Goal: Task Accomplishment & Management: Use online tool/utility

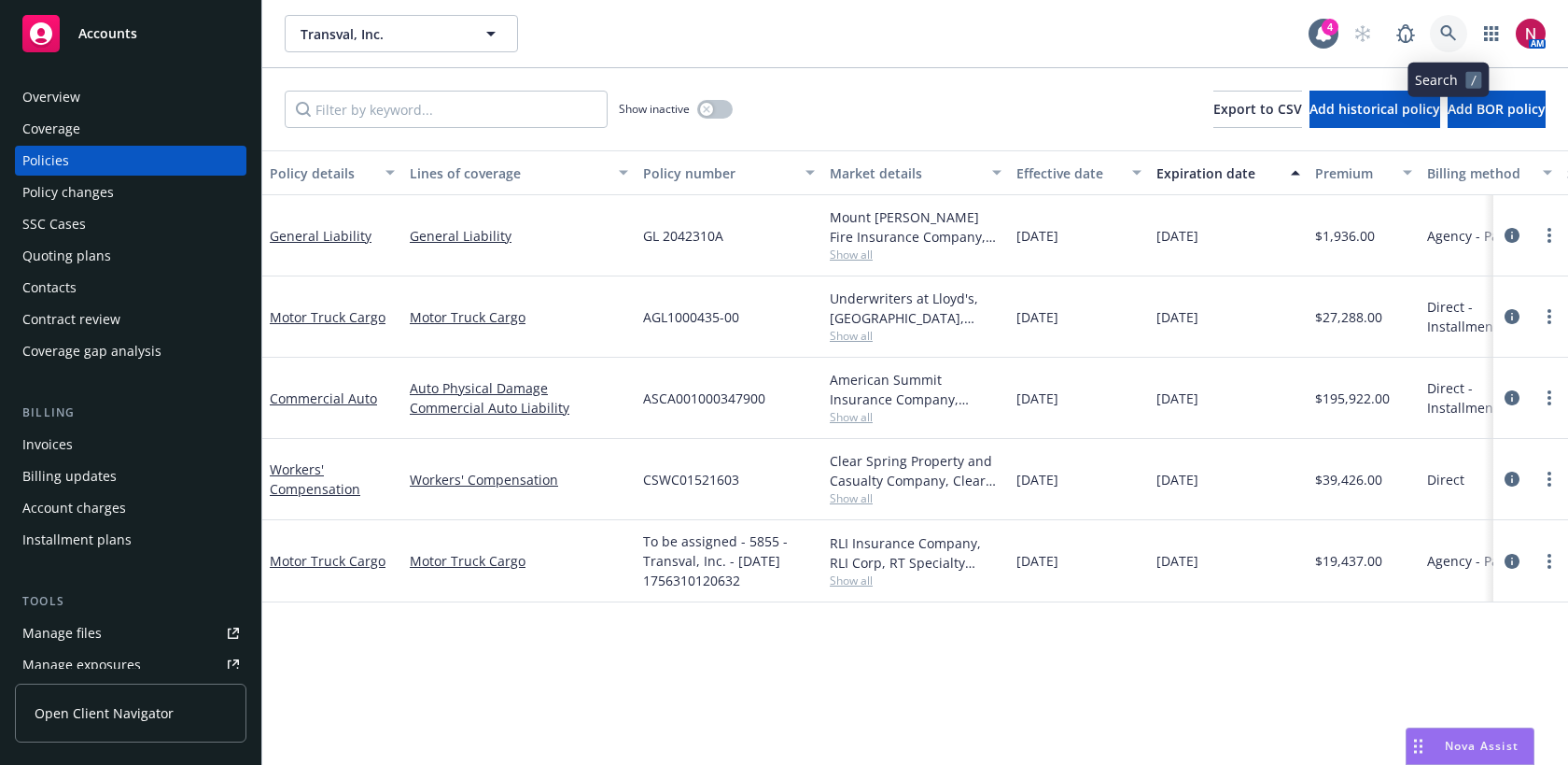
click at [1450, 43] on link at bounding box center [1448, 34] width 38 height 38
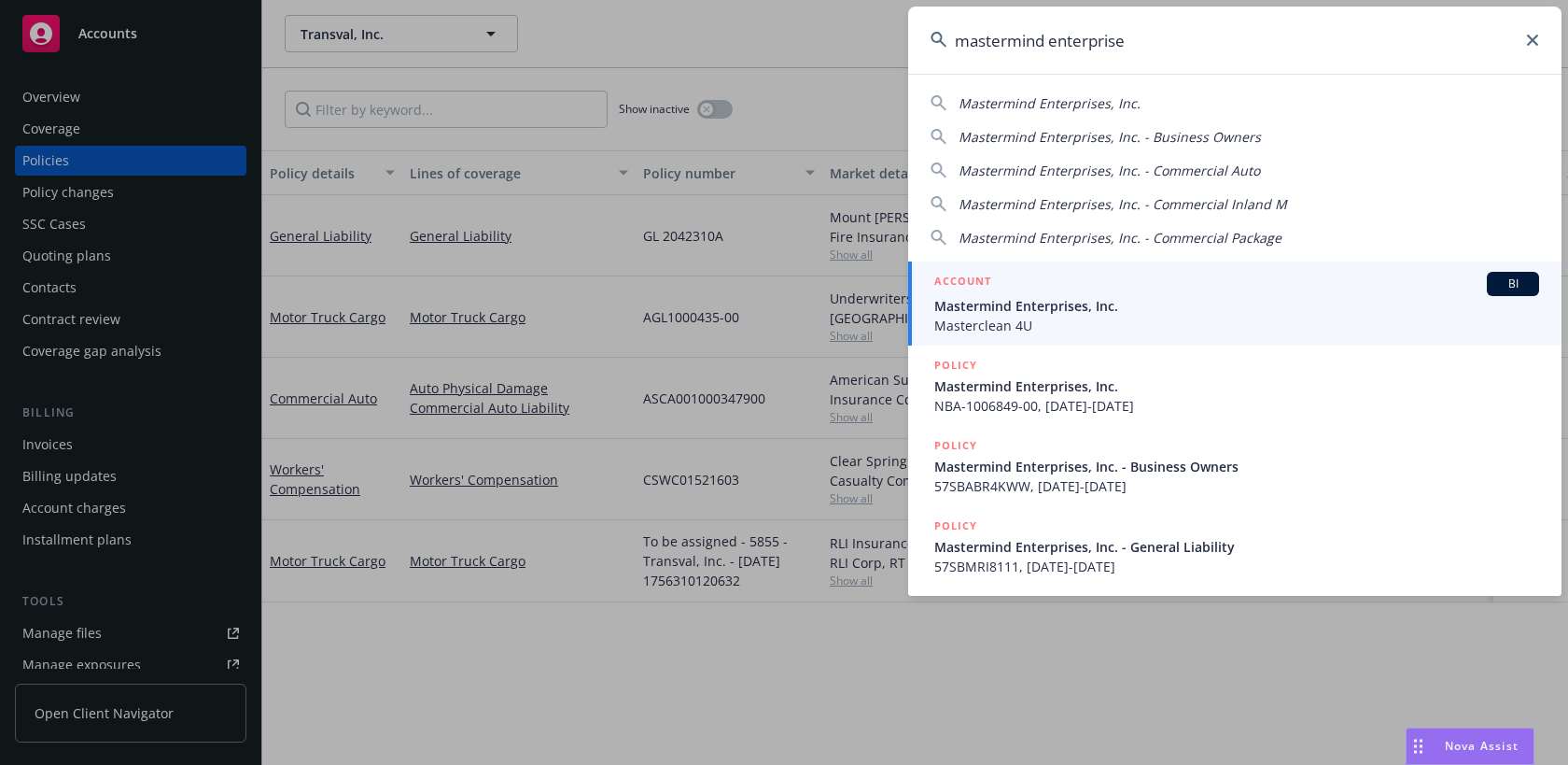
type input "mastermind enterprise"
click at [1113, 309] on span "Mastermind Enterprises, Inc." at bounding box center [1237, 306] width 605 height 20
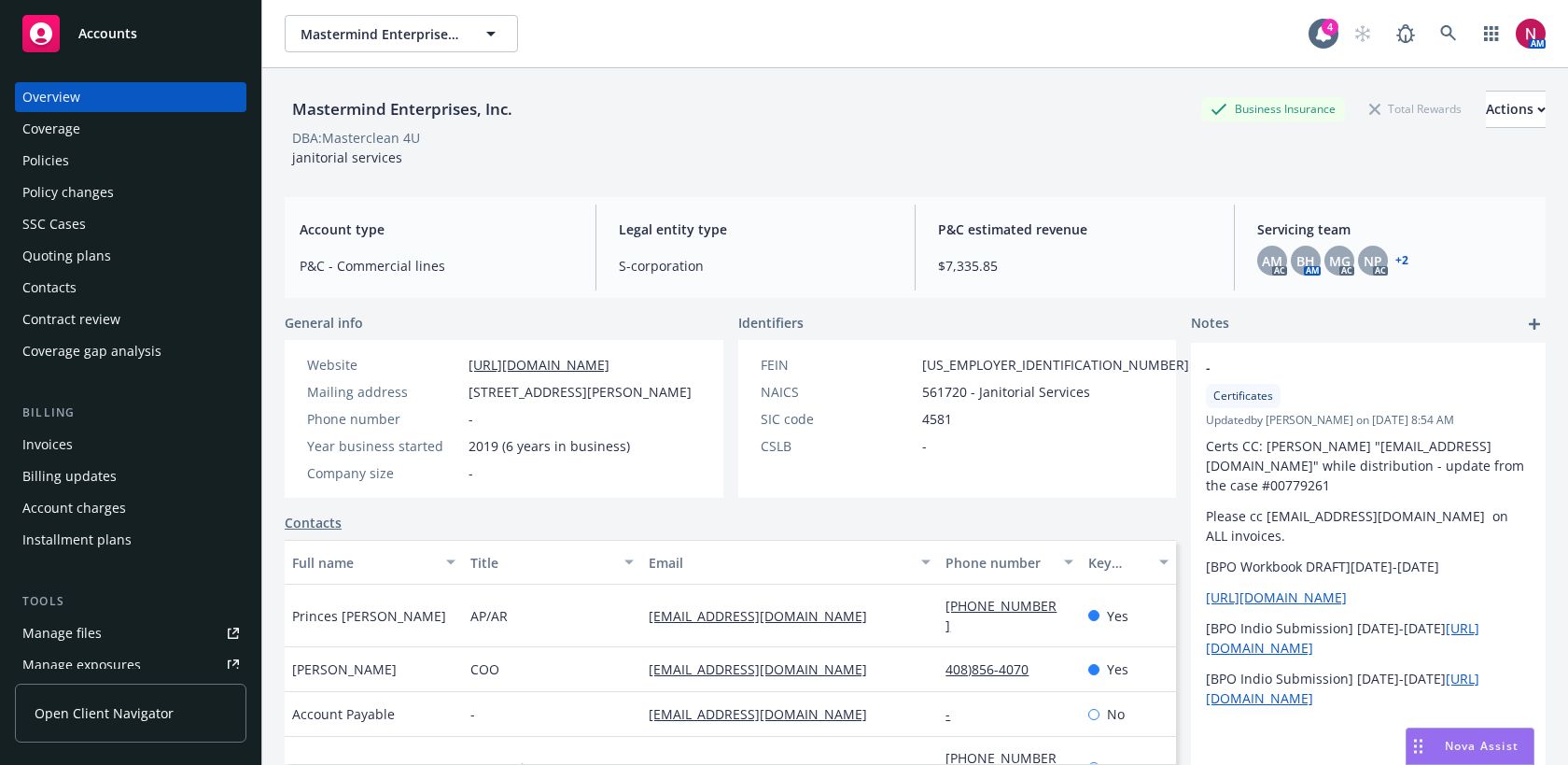
click at [84, 250] on div "Quoting plans" at bounding box center [66, 256] width 88 height 30
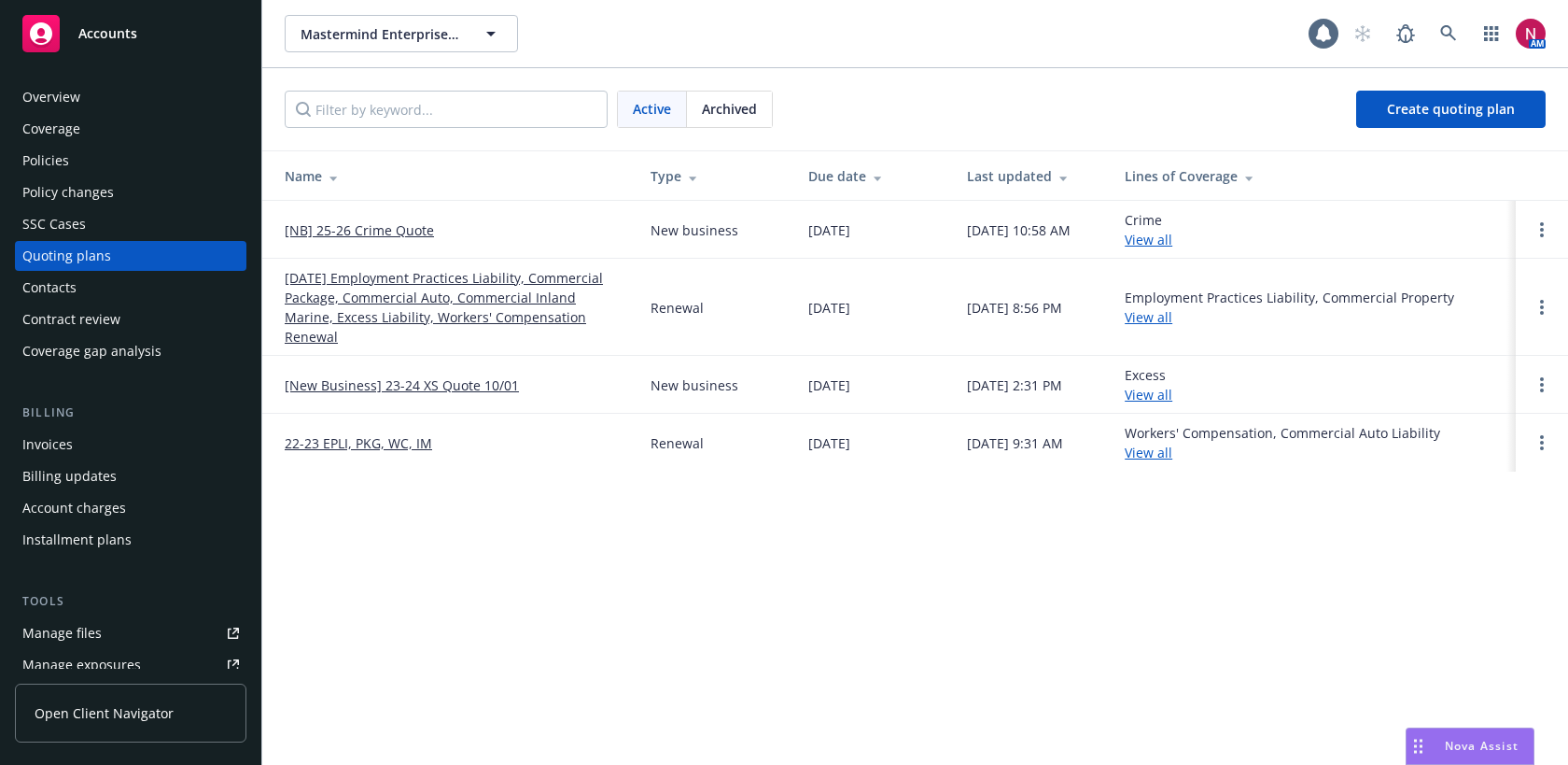
click at [392, 224] on link "[NB] 25-26 Crime Quote" at bounding box center [359, 230] width 150 height 20
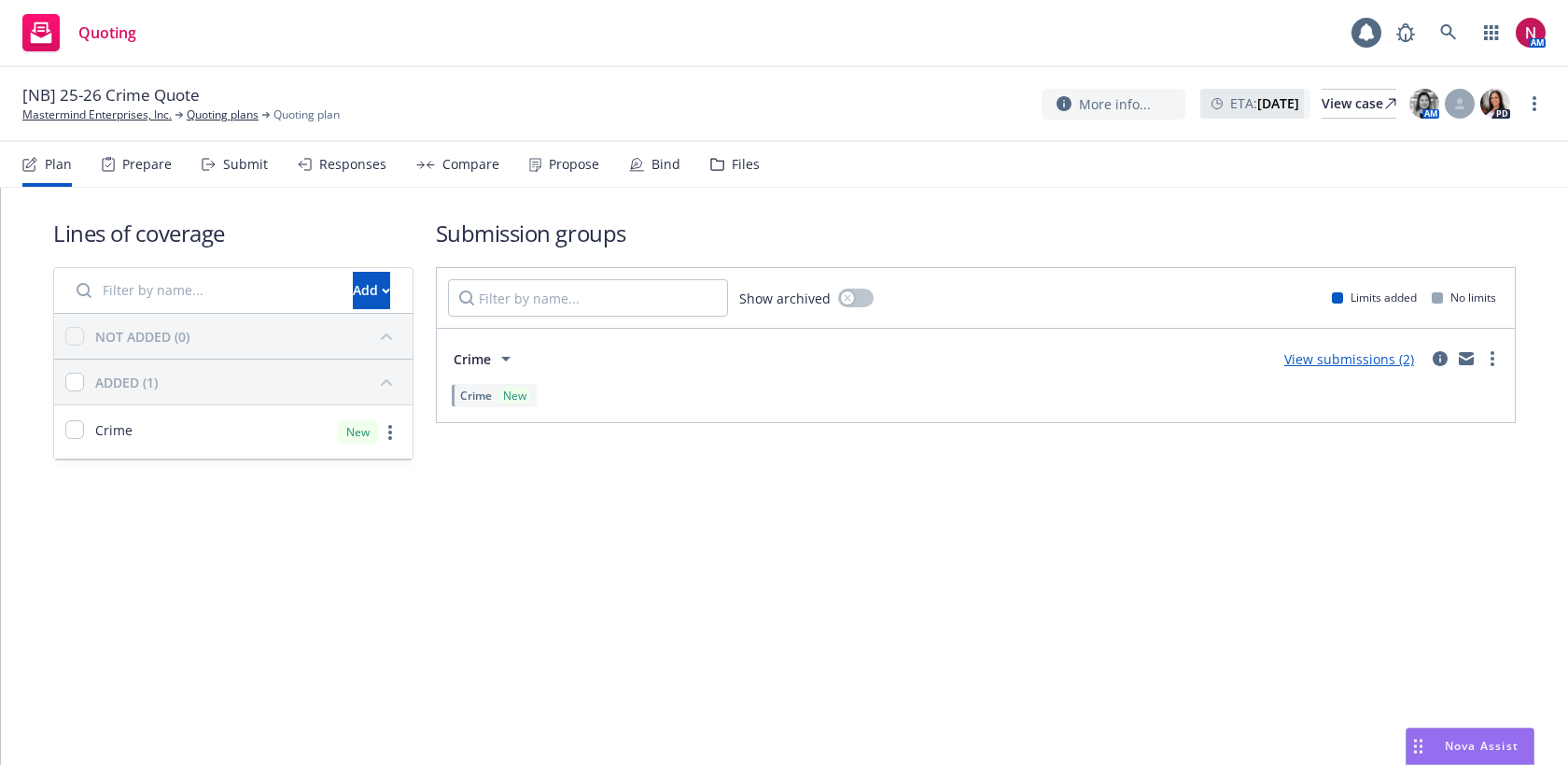
click at [567, 168] on div "Propose" at bounding box center [573, 164] width 51 height 15
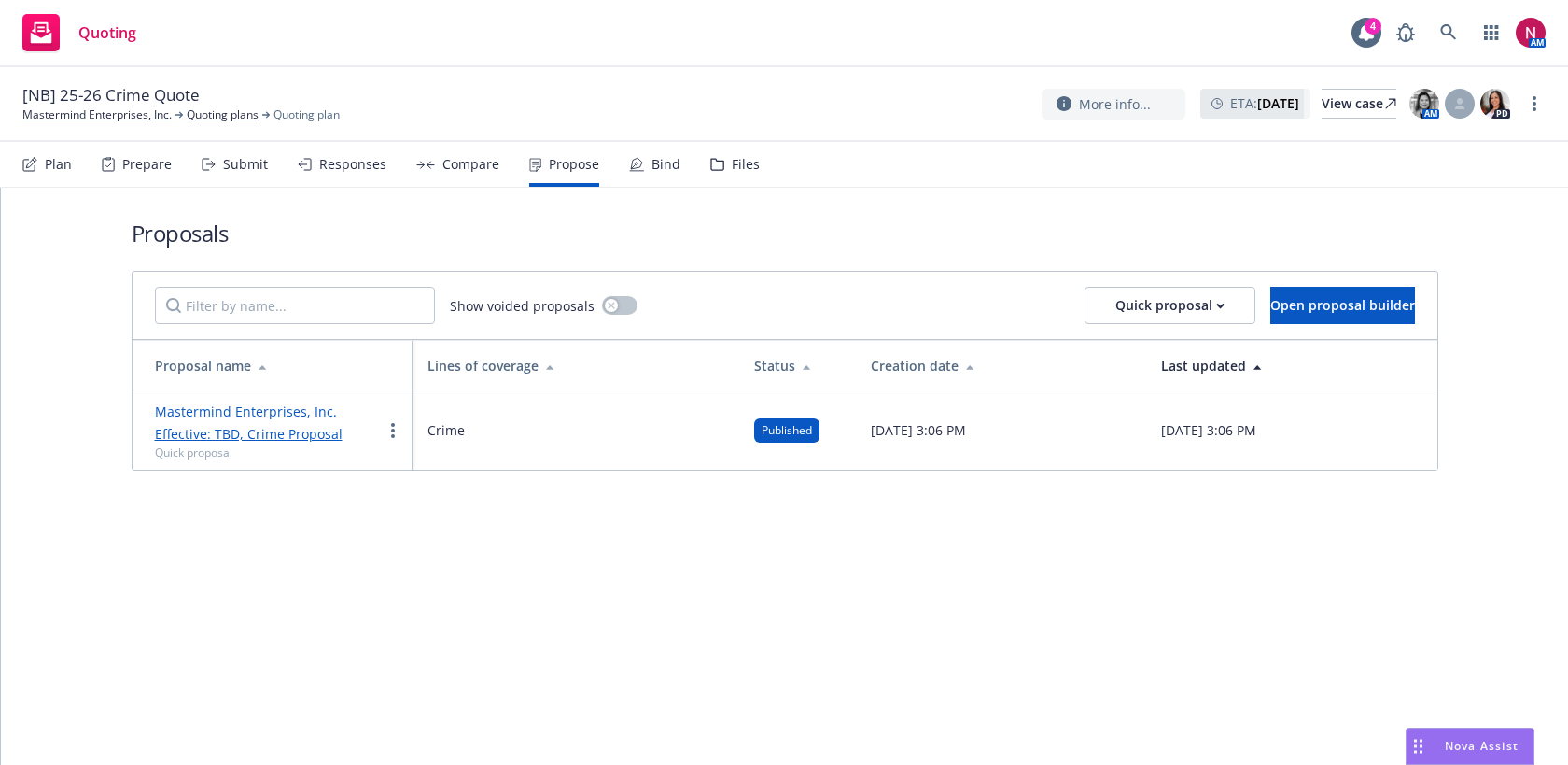
click at [643, 163] on div "Bind" at bounding box center [655, 164] width 52 height 45
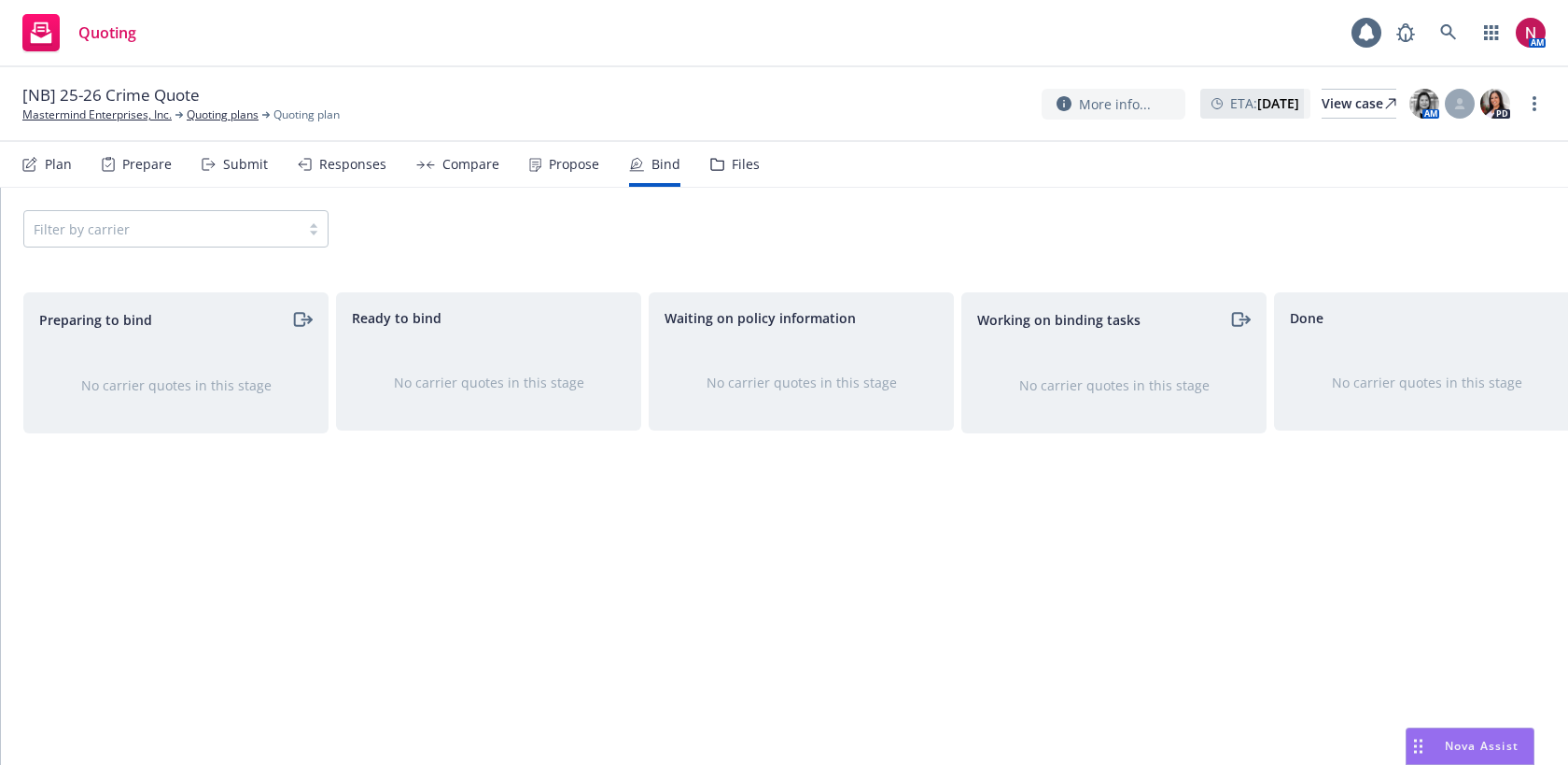
click at [552, 173] on div "Propose" at bounding box center [563, 164] width 70 height 45
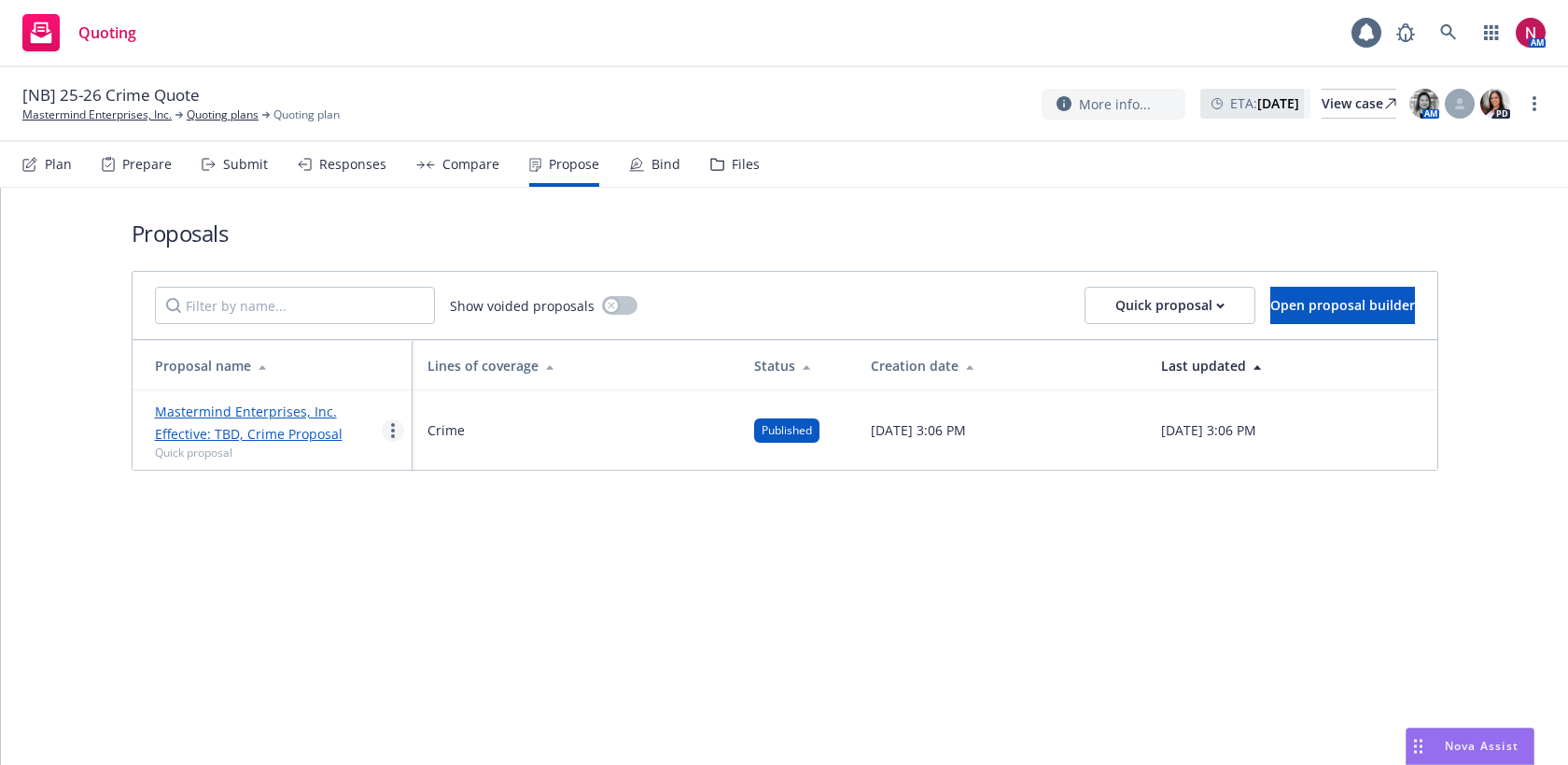
click at [391, 428] on icon "more" at bounding box center [393, 430] width 4 height 15
click at [445, 551] on span "Log client response" at bounding box center [465, 551] width 166 height 18
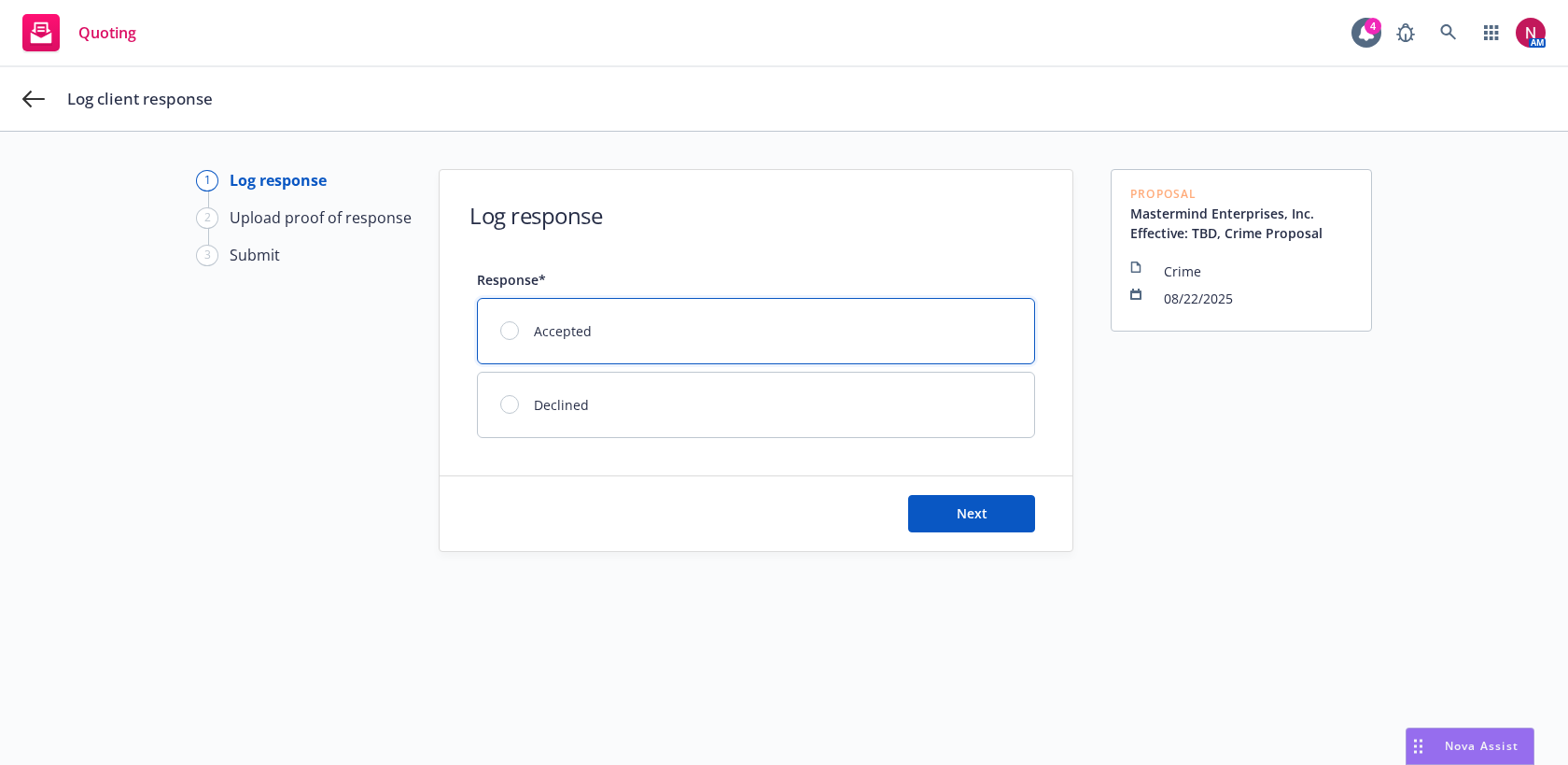
click at [783, 336] on div "Accepted" at bounding box center [756, 330] width 556 height 64
click at [970, 505] on span "Next" at bounding box center [971, 513] width 31 height 18
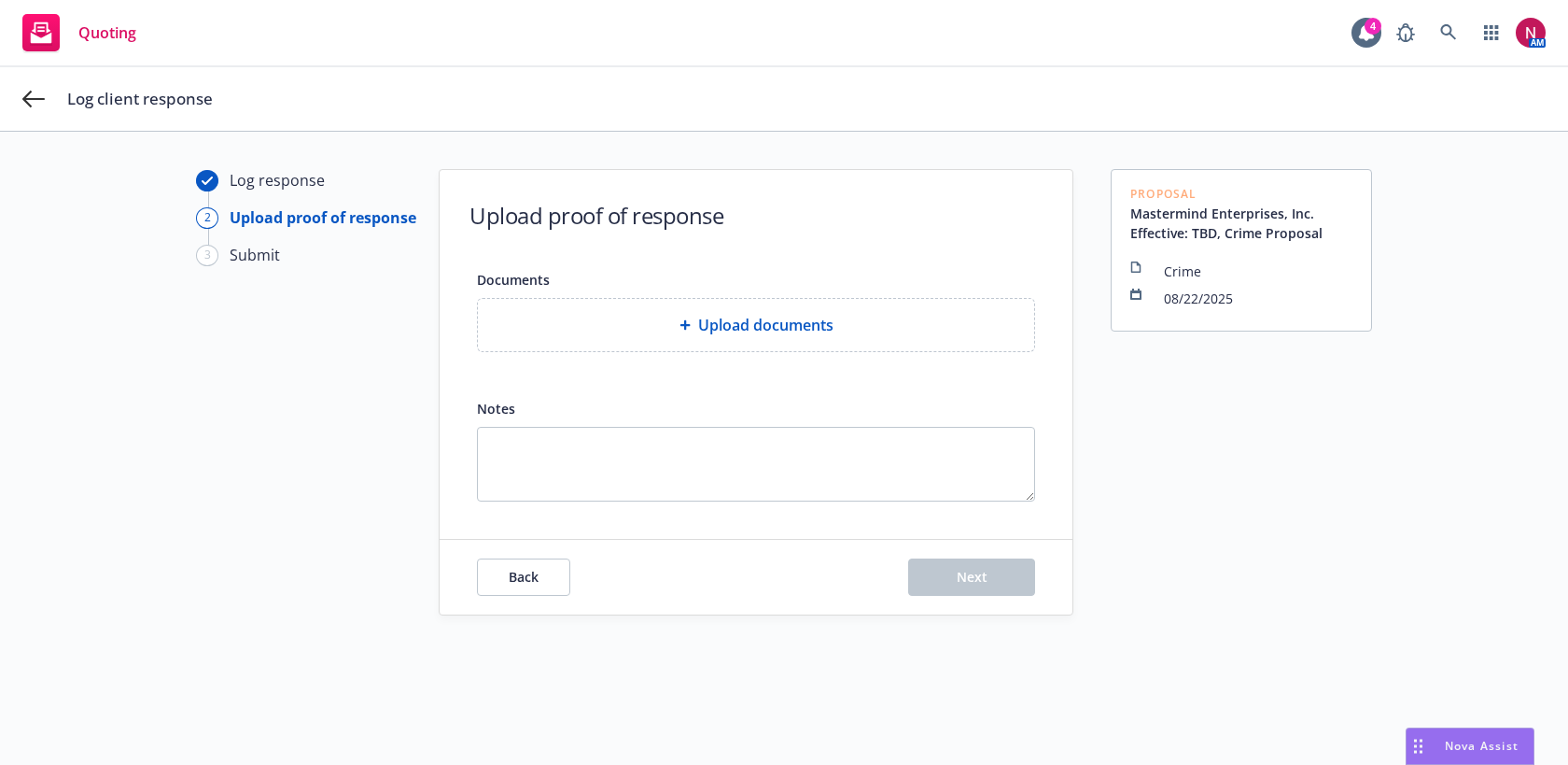
click at [717, 329] on span "Upload documents" at bounding box center [766, 324] width 135 height 23
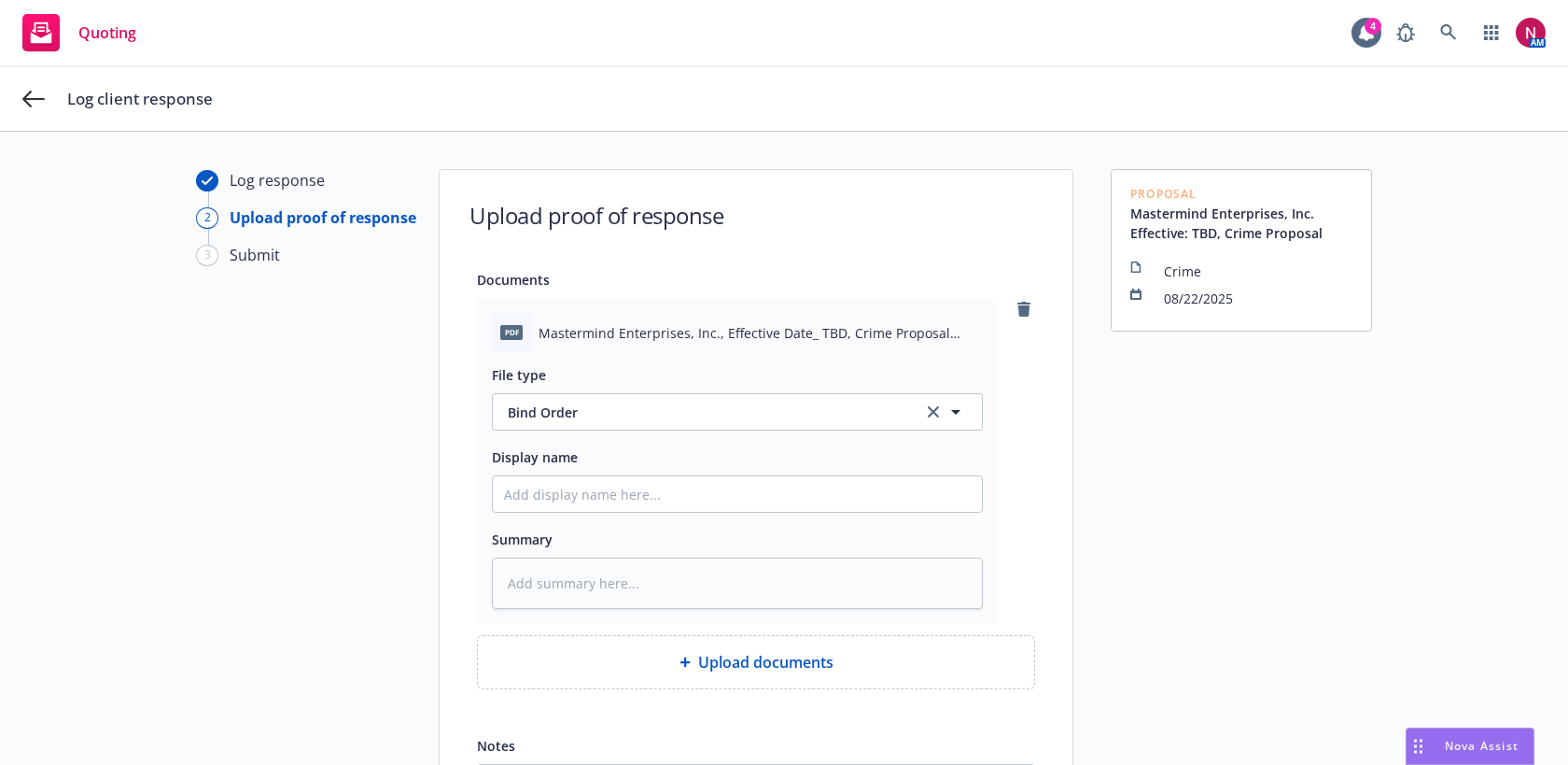
scroll to position [225, 0]
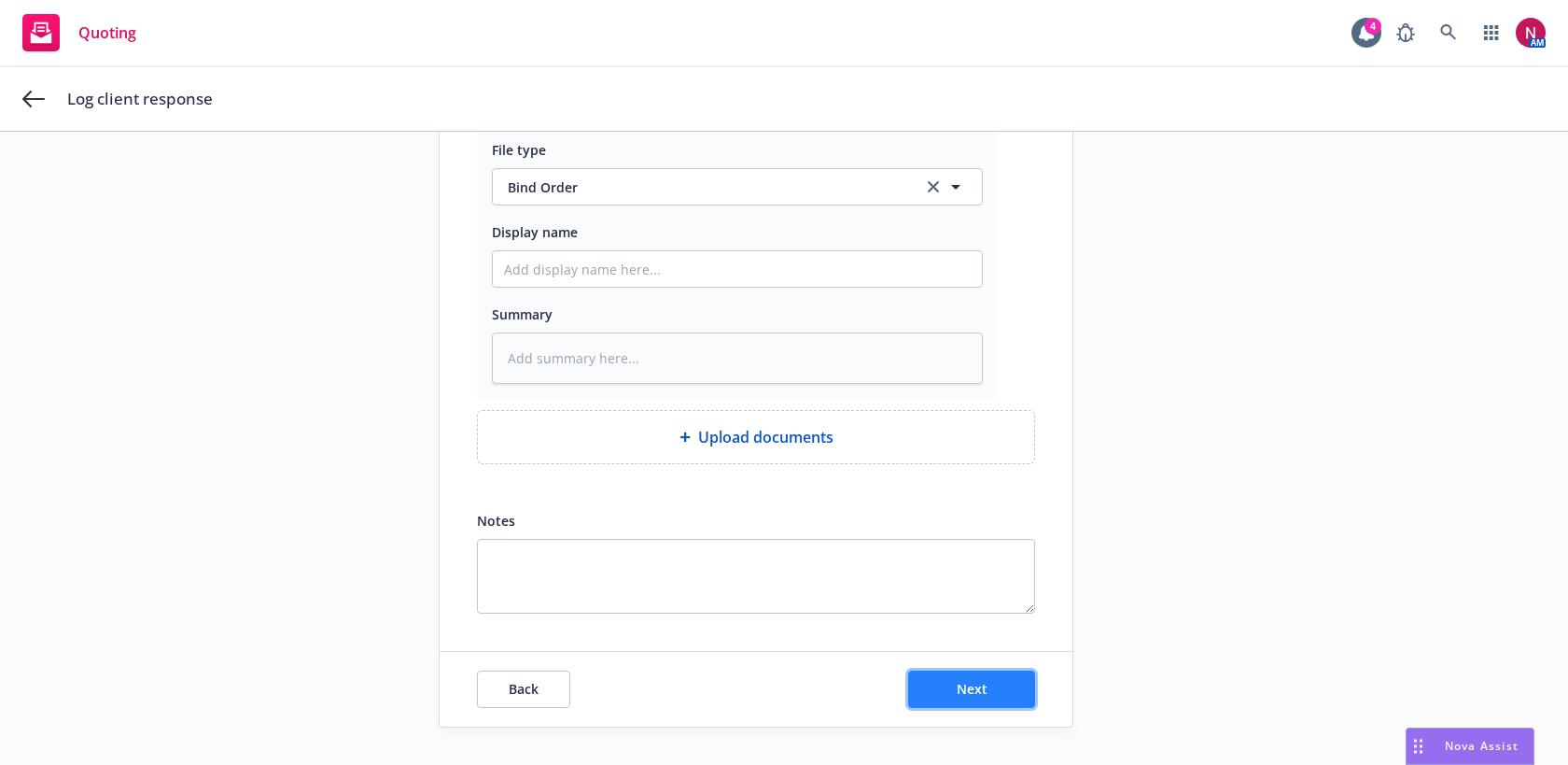
click at [988, 685] on button "Next" at bounding box center [971, 690] width 127 height 38
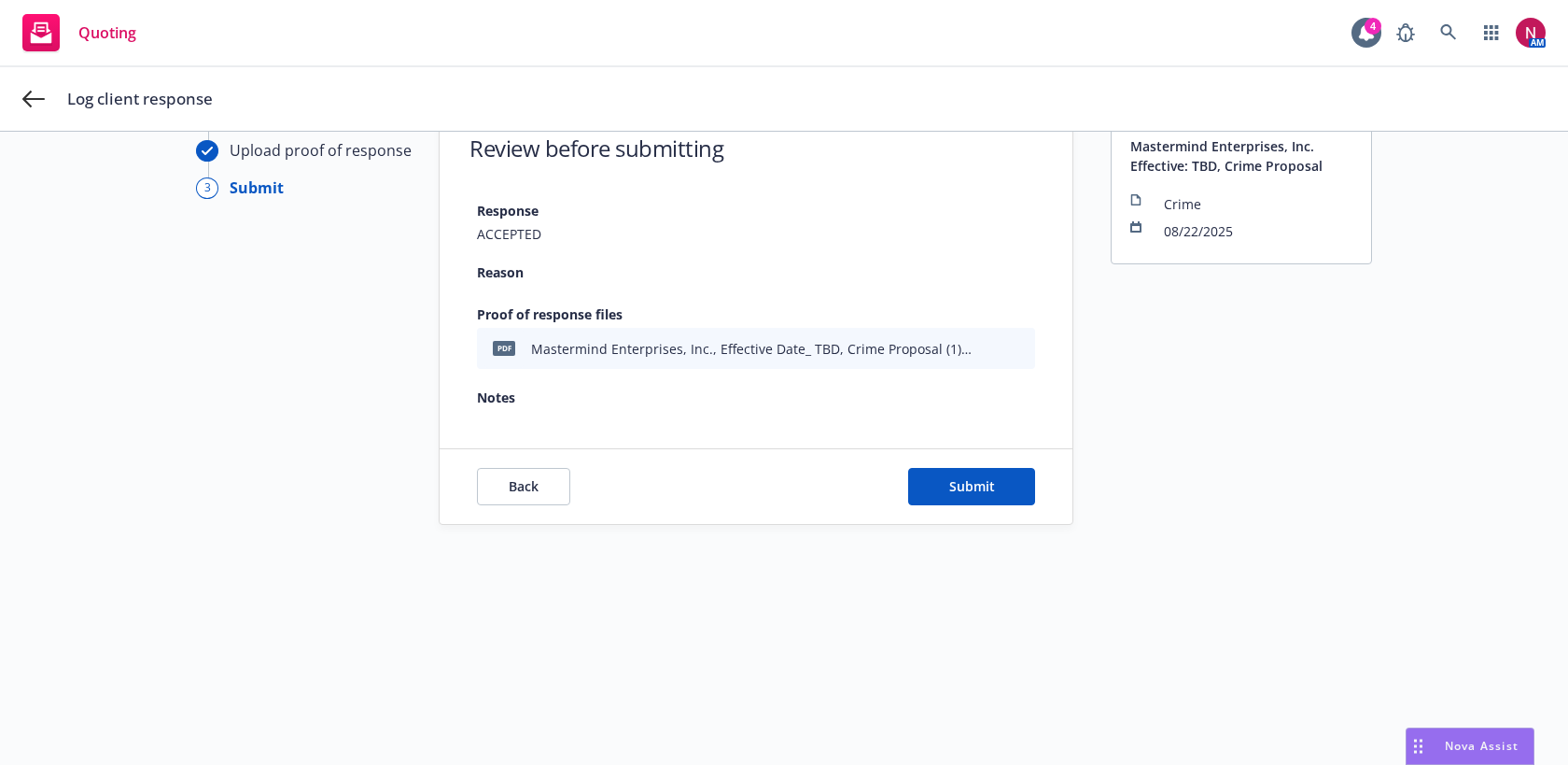
click at [978, 463] on div "Back Submit" at bounding box center [756, 486] width 633 height 74
click at [983, 484] on span "Submit" at bounding box center [972, 486] width 46 height 18
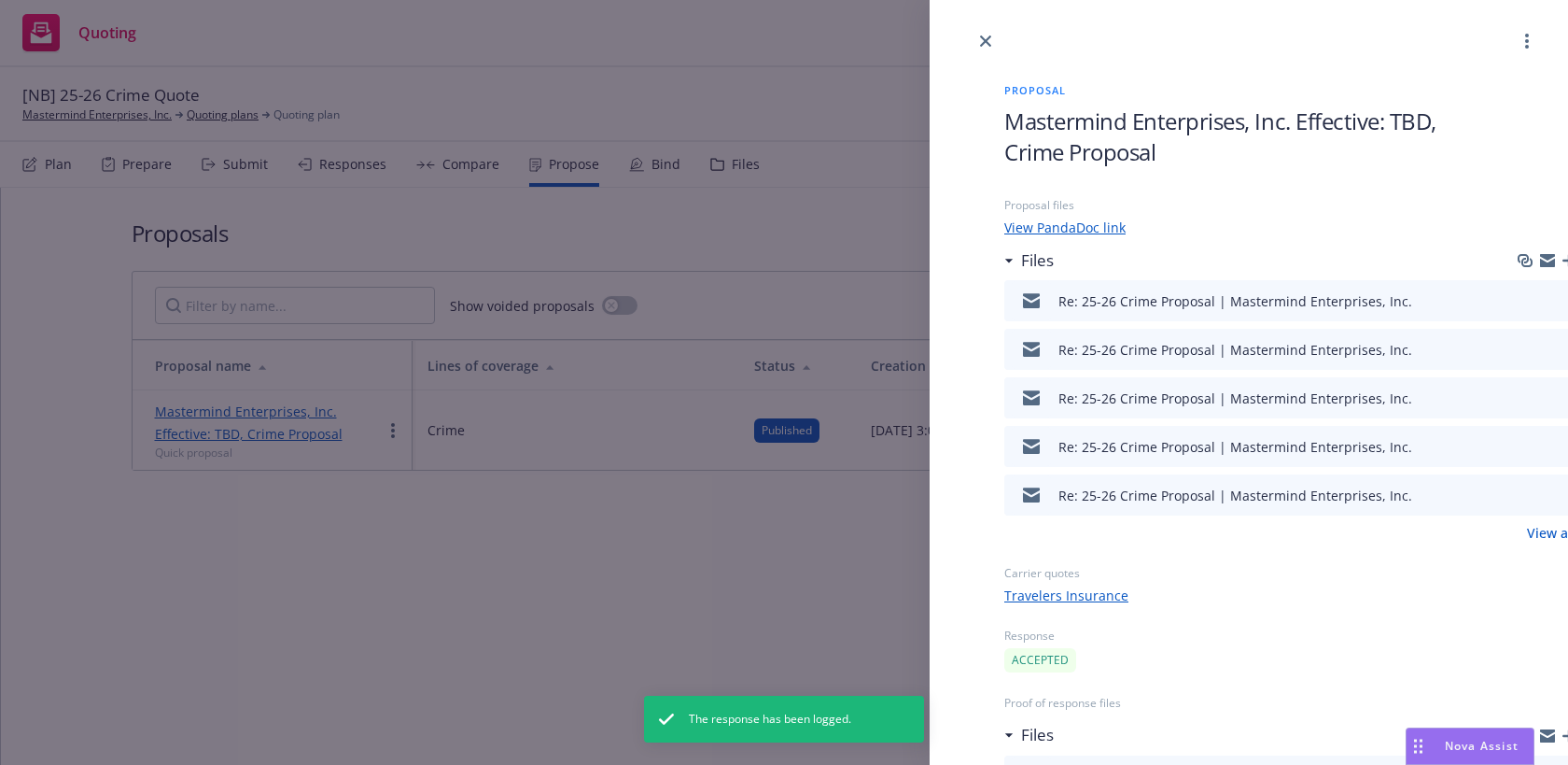
click at [986, 27] on div at bounding box center [1249, 26] width 639 height 53
click at [986, 38] on icon "close" at bounding box center [985, 41] width 11 height 11
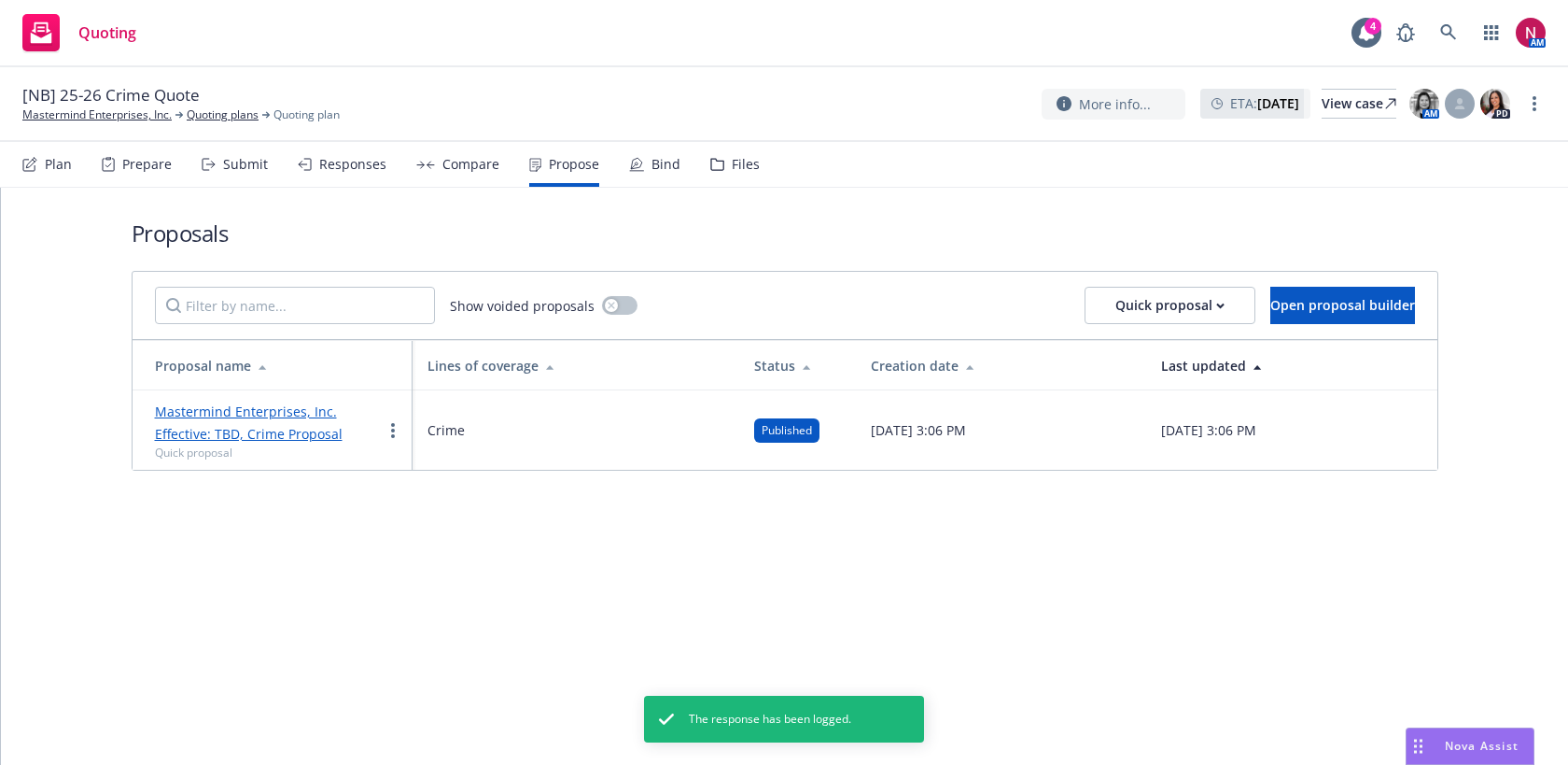
click at [635, 166] on icon at bounding box center [636, 164] width 15 height 15
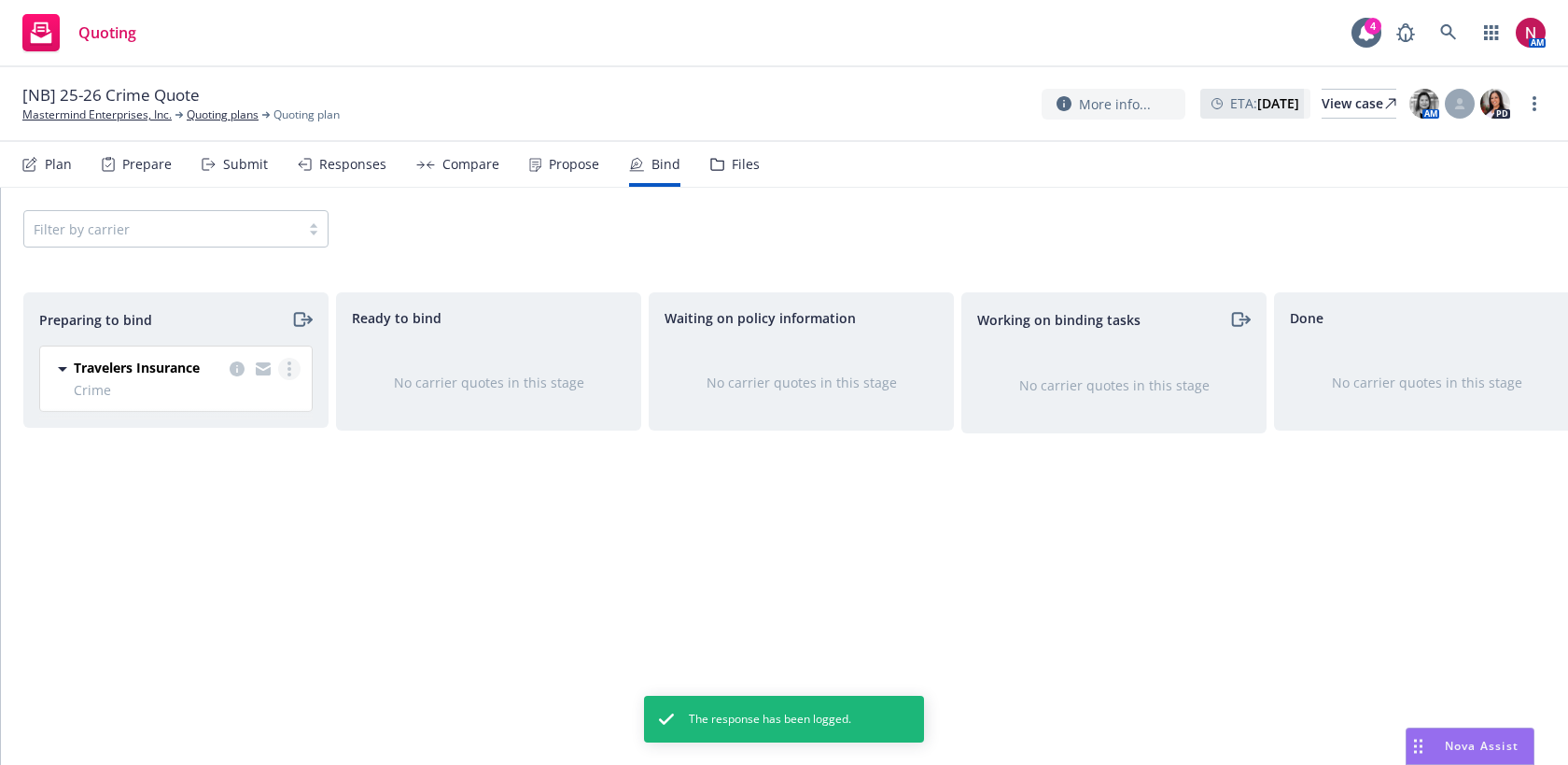
click at [292, 371] on link "more" at bounding box center [289, 368] width 23 height 23
click at [238, 449] on span "Log bind order" at bounding box center [185, 444] width 137 height 18
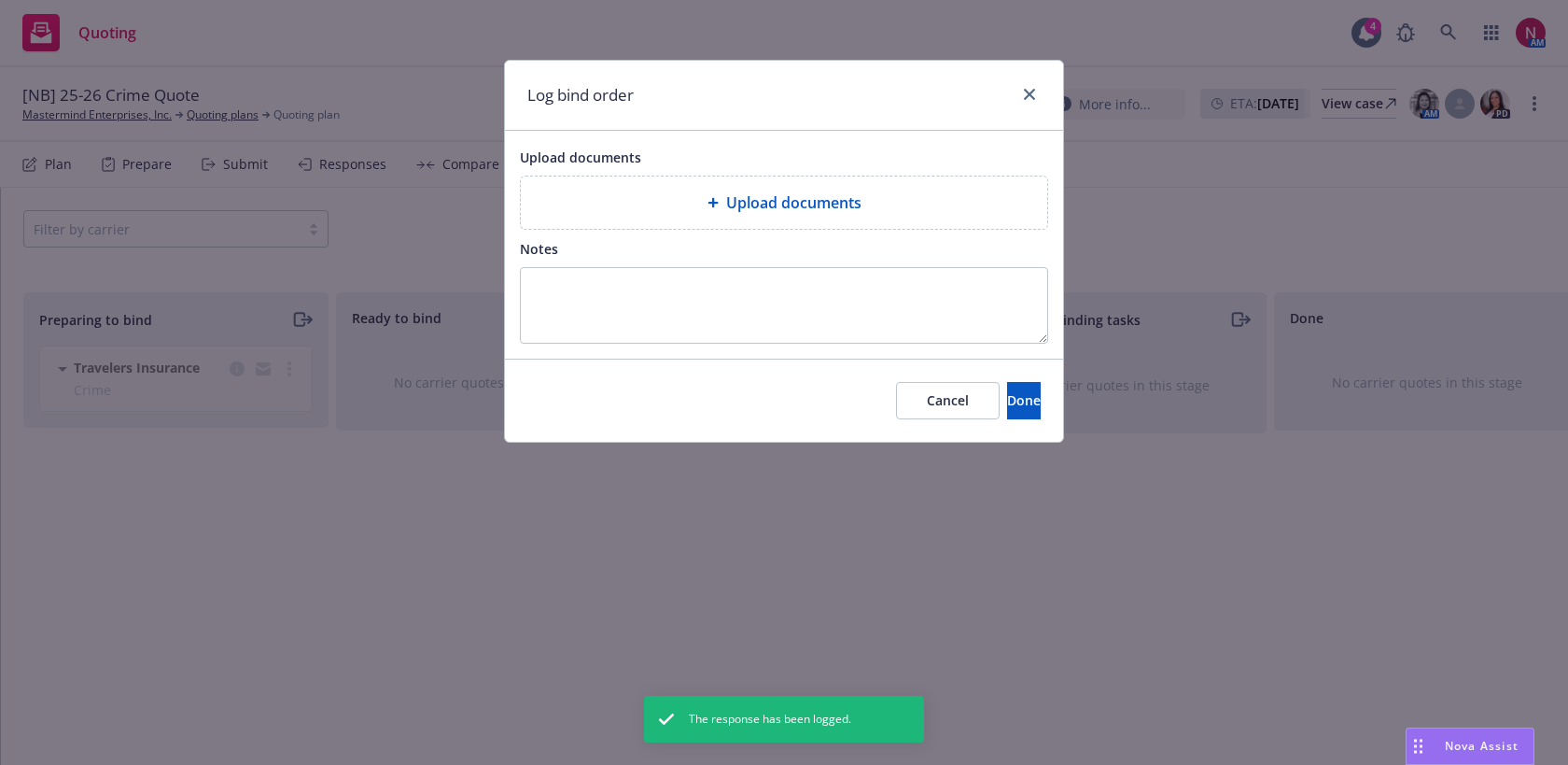
click at [726, 207] on span "Upload documents" at bounding box center [793, 202] width 135 height 23
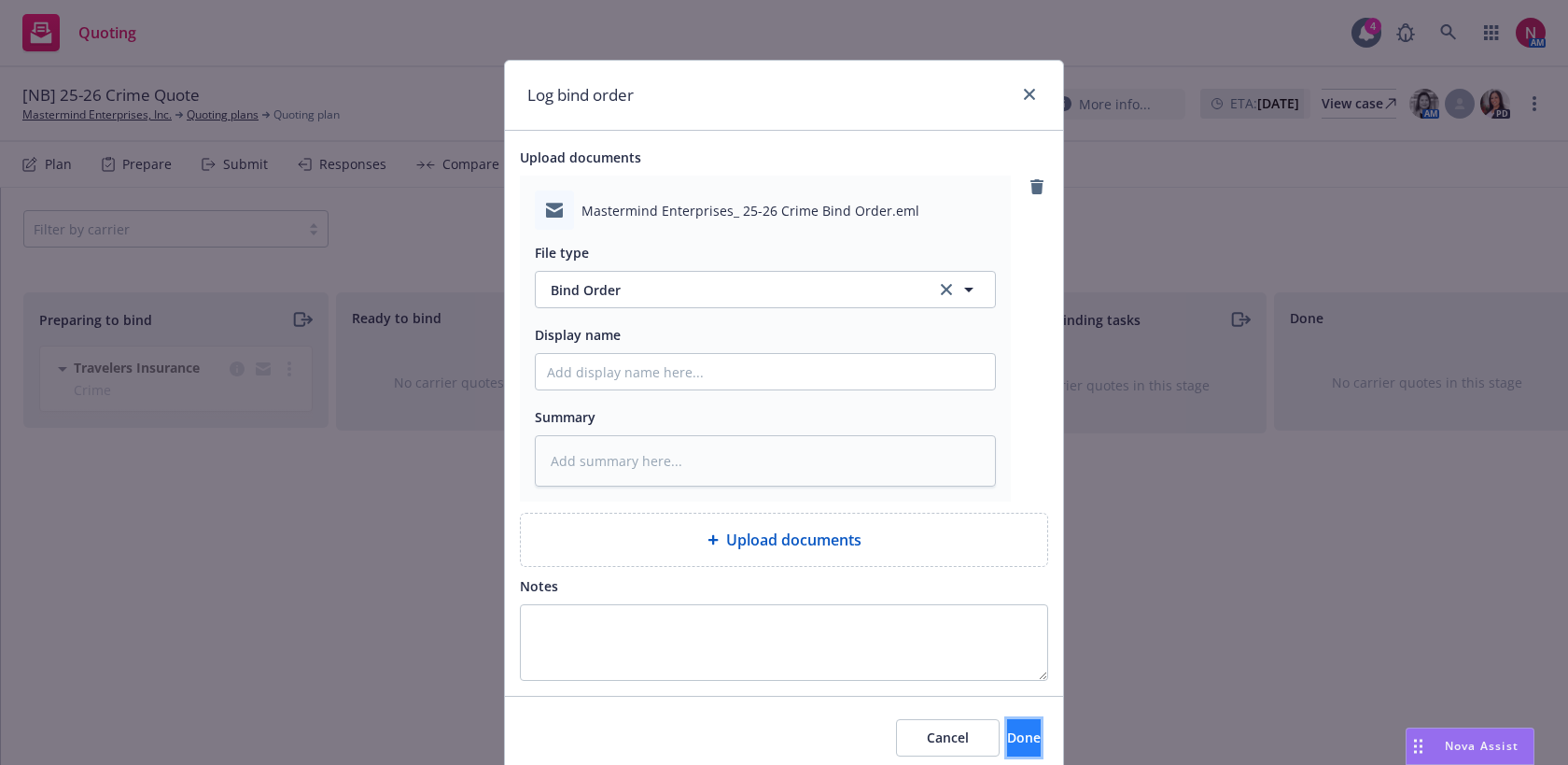
click at [1007, 730] on span "Done" at bounding box center [1024, 737] width 34 height 18
type textarea "x"
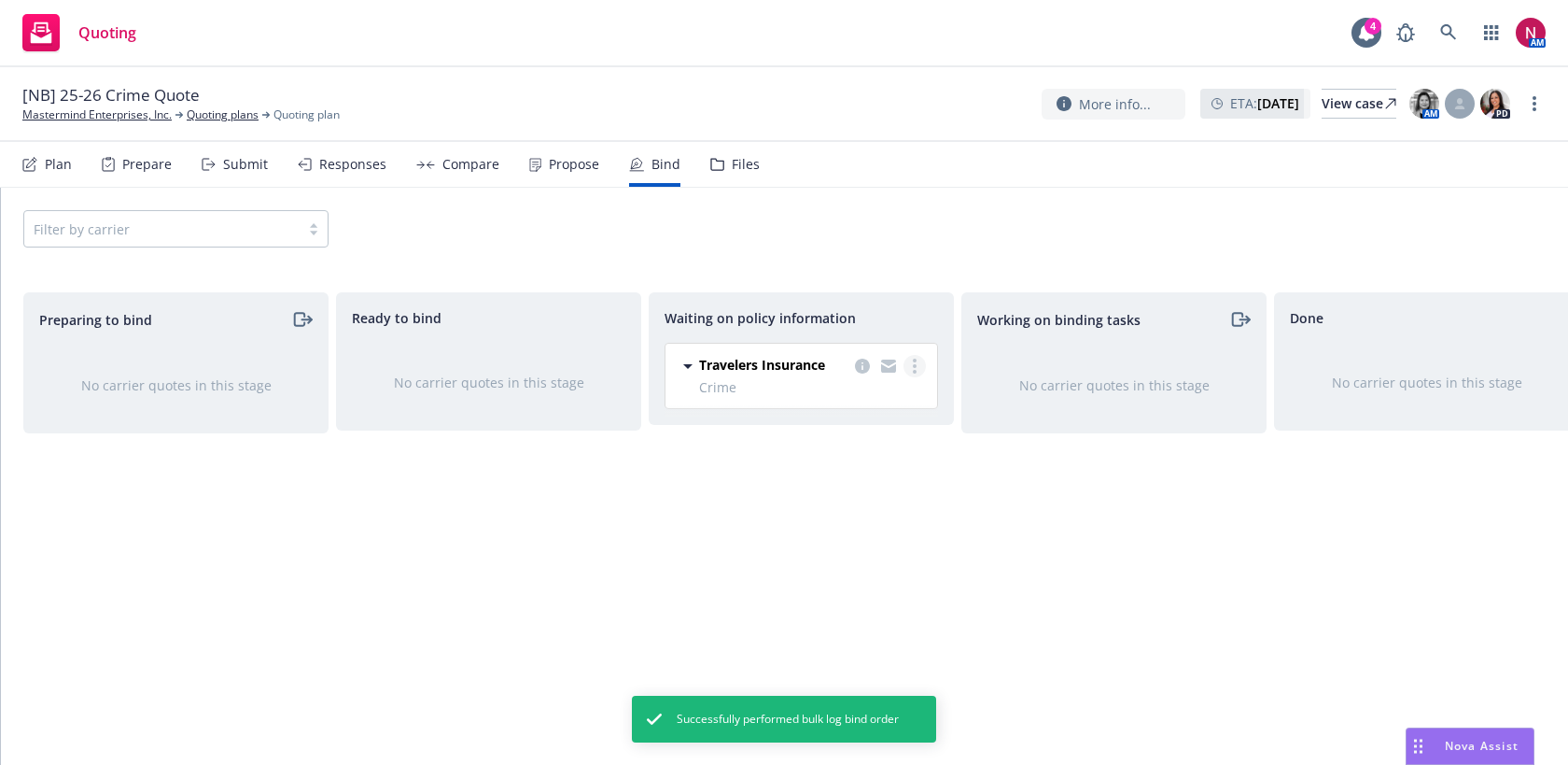
click at [914, 362] on icon "more" at bounding box center [914, 365] width 4 height 15
click at [871, 405] on span "Create policies" at bounding box center [824, 404] width 137 height 18
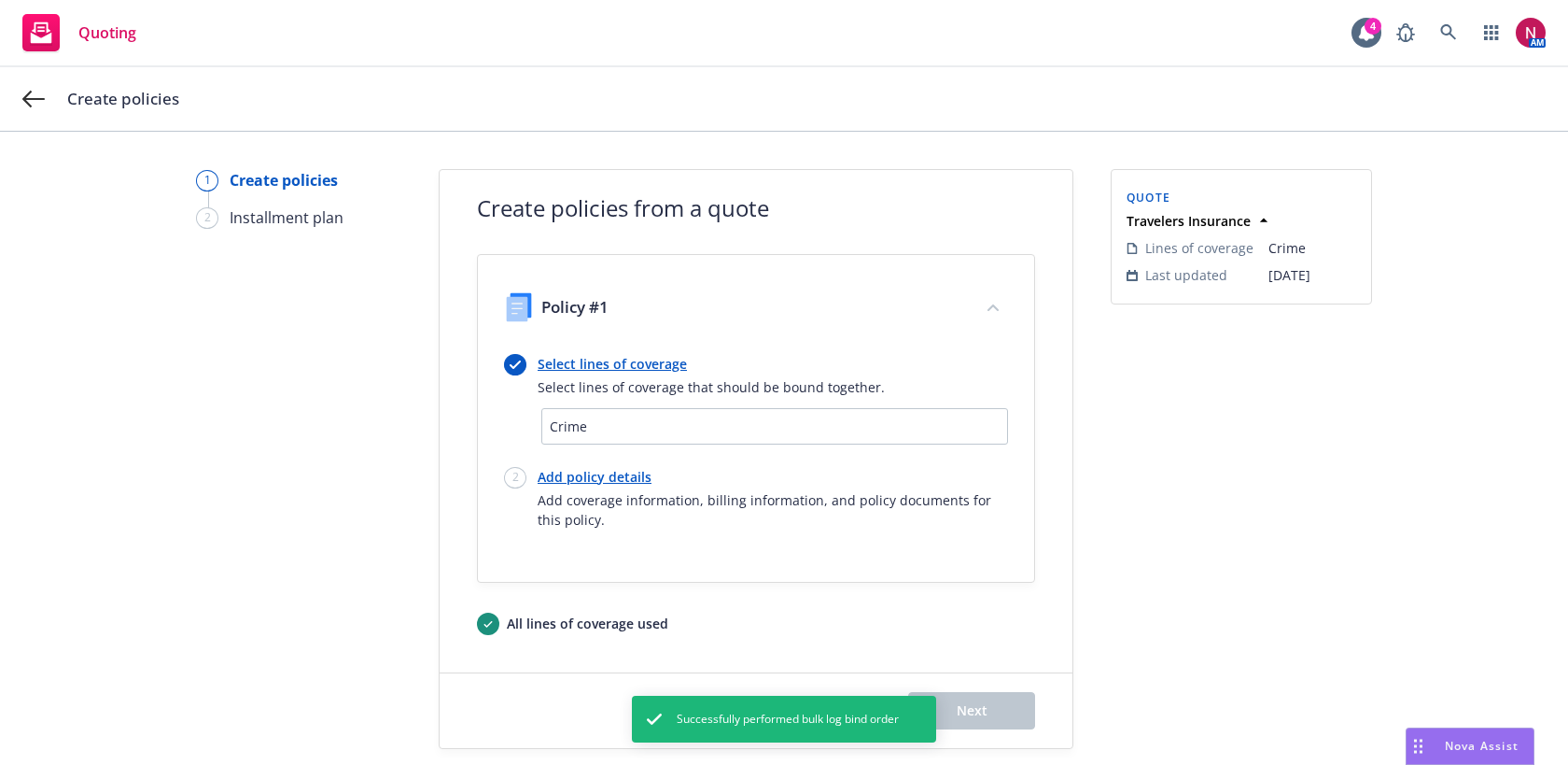
click at [584, 469] on link "Add policy details" at bounding box center [773, 476] width 470 height 20
select select "12"
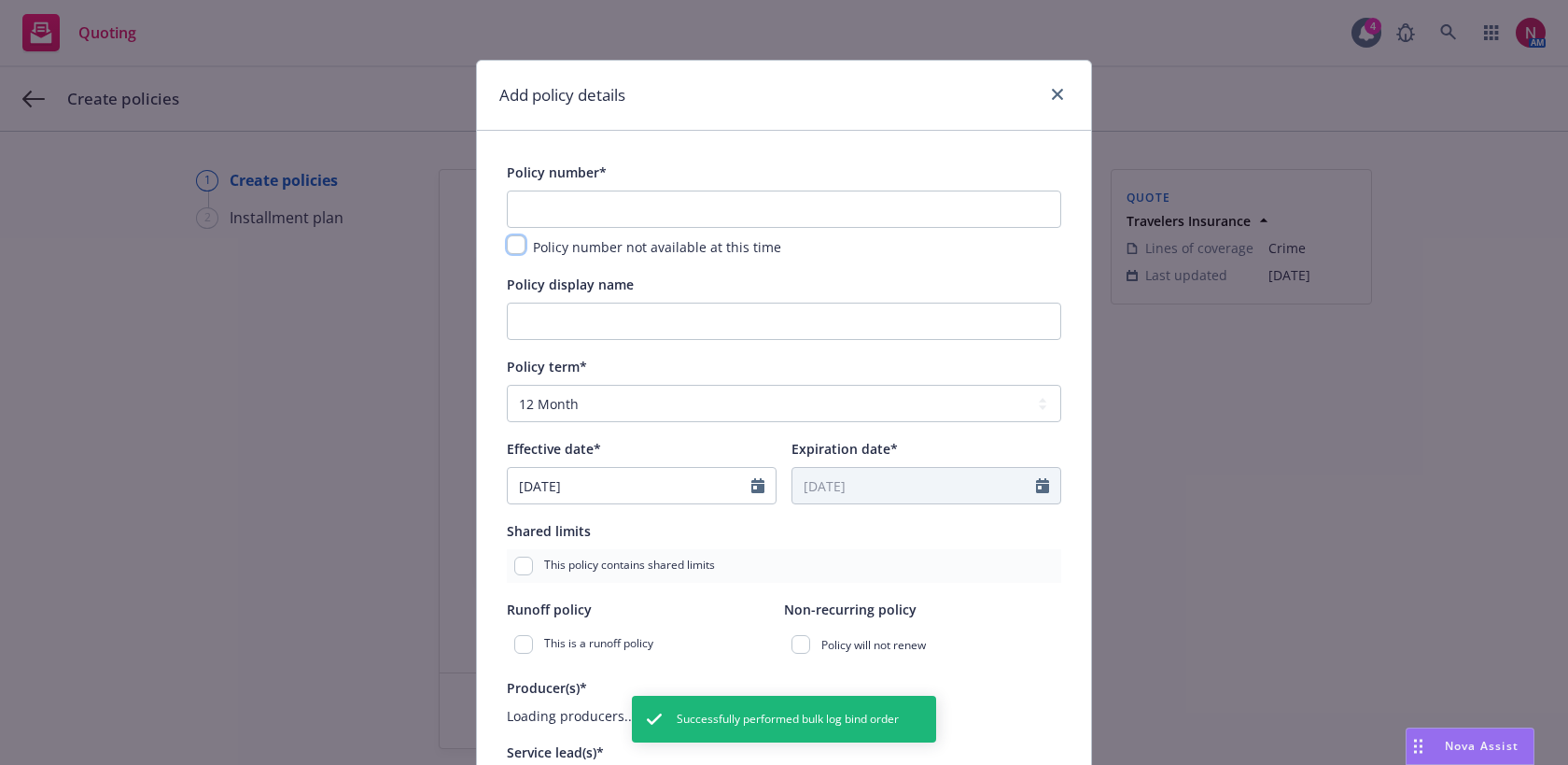
click at [518, 243] on input "checkbox" at bounding box center [516, 244] width 19 height 19
checkbox input "true"
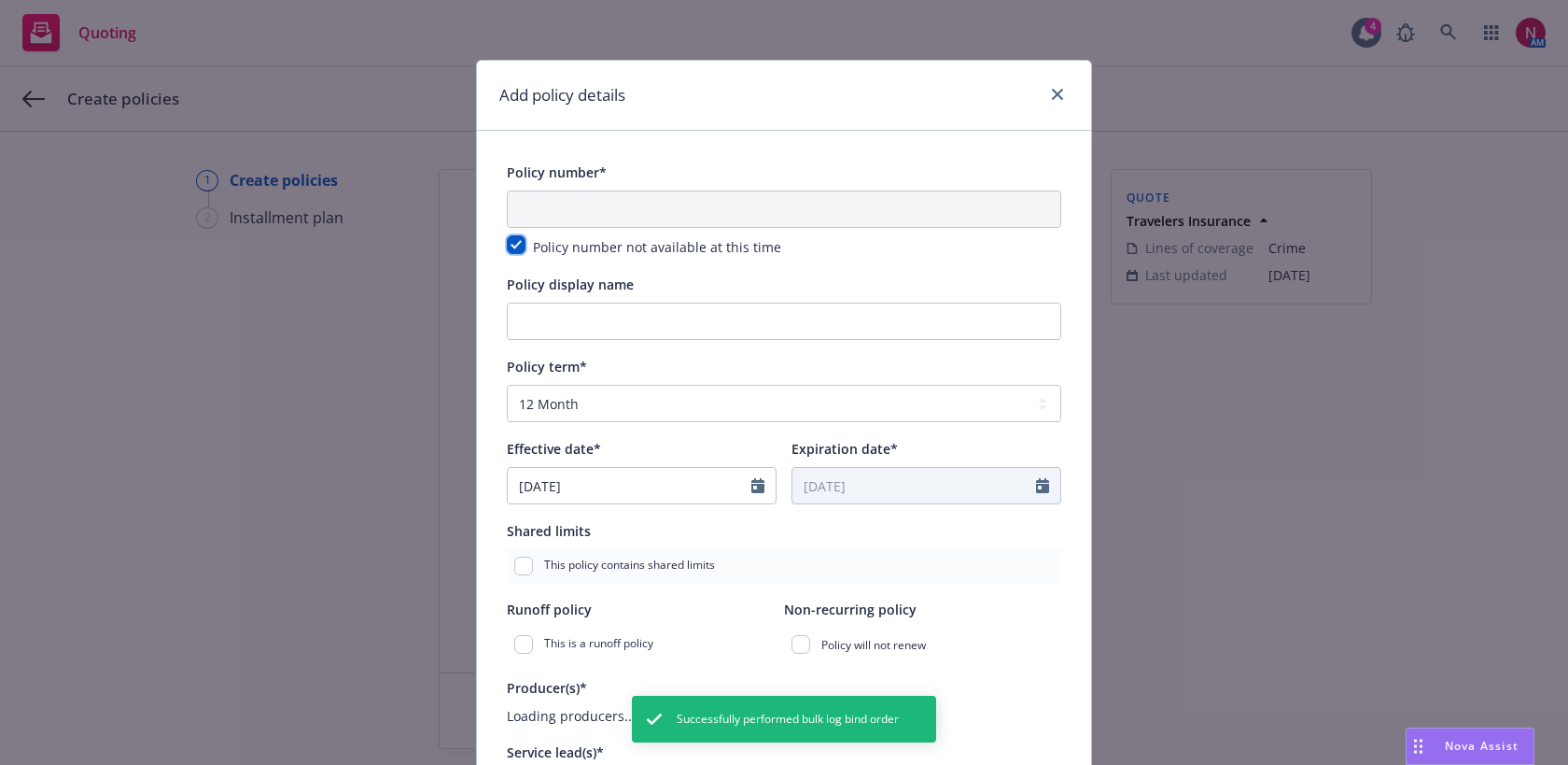
scroll to position [154, 0]
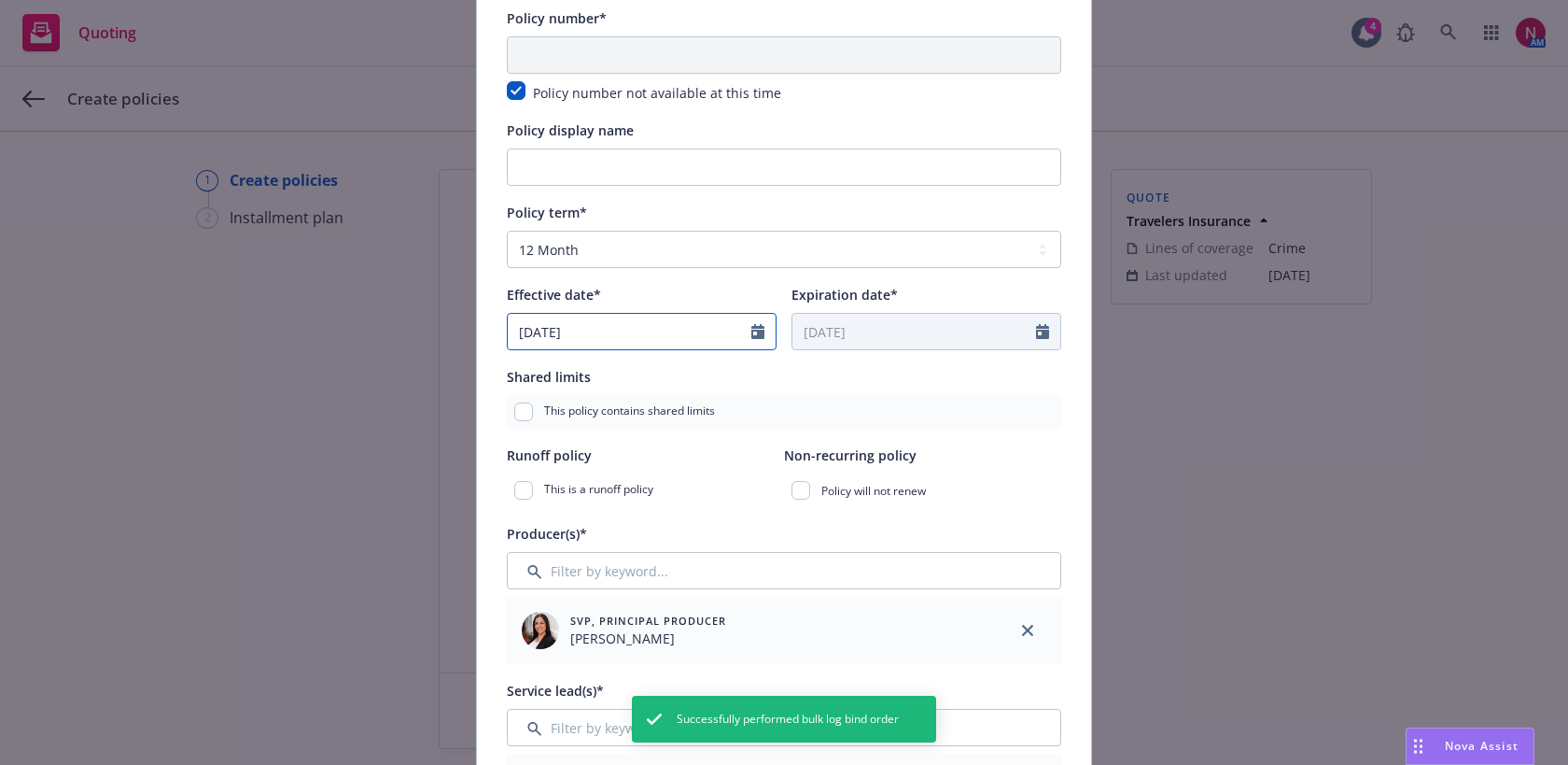
click at [759, 338] on icon "Calendar" at bounding box center [757, 330] width 13 height 15
click at [712, 377] on icon "button" at bounding box center [713, 376] width 11 height 11
select select "9"
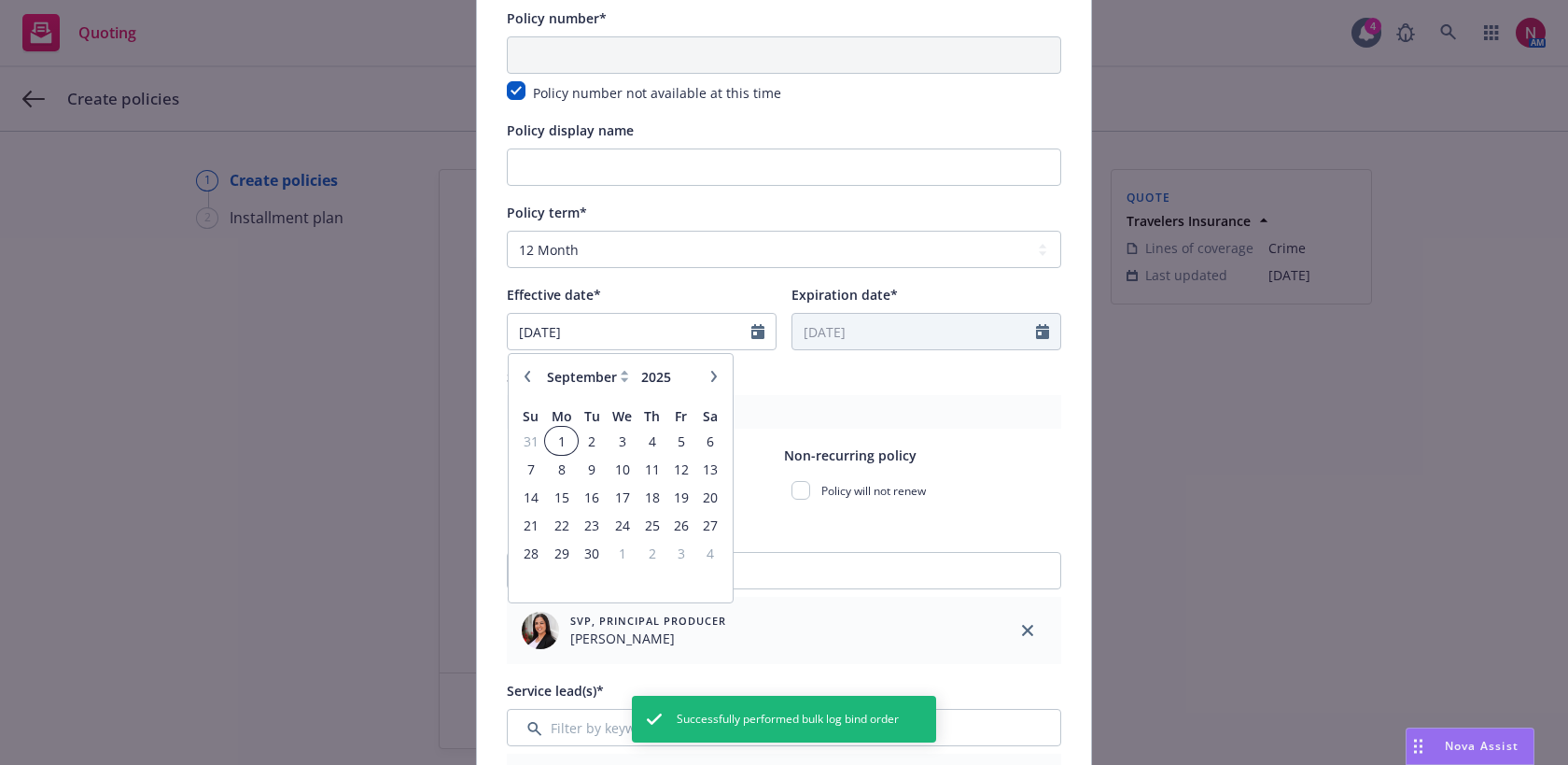
click at [563, 439] on span "1" at bounding box center [560, 442] width 28 height 24
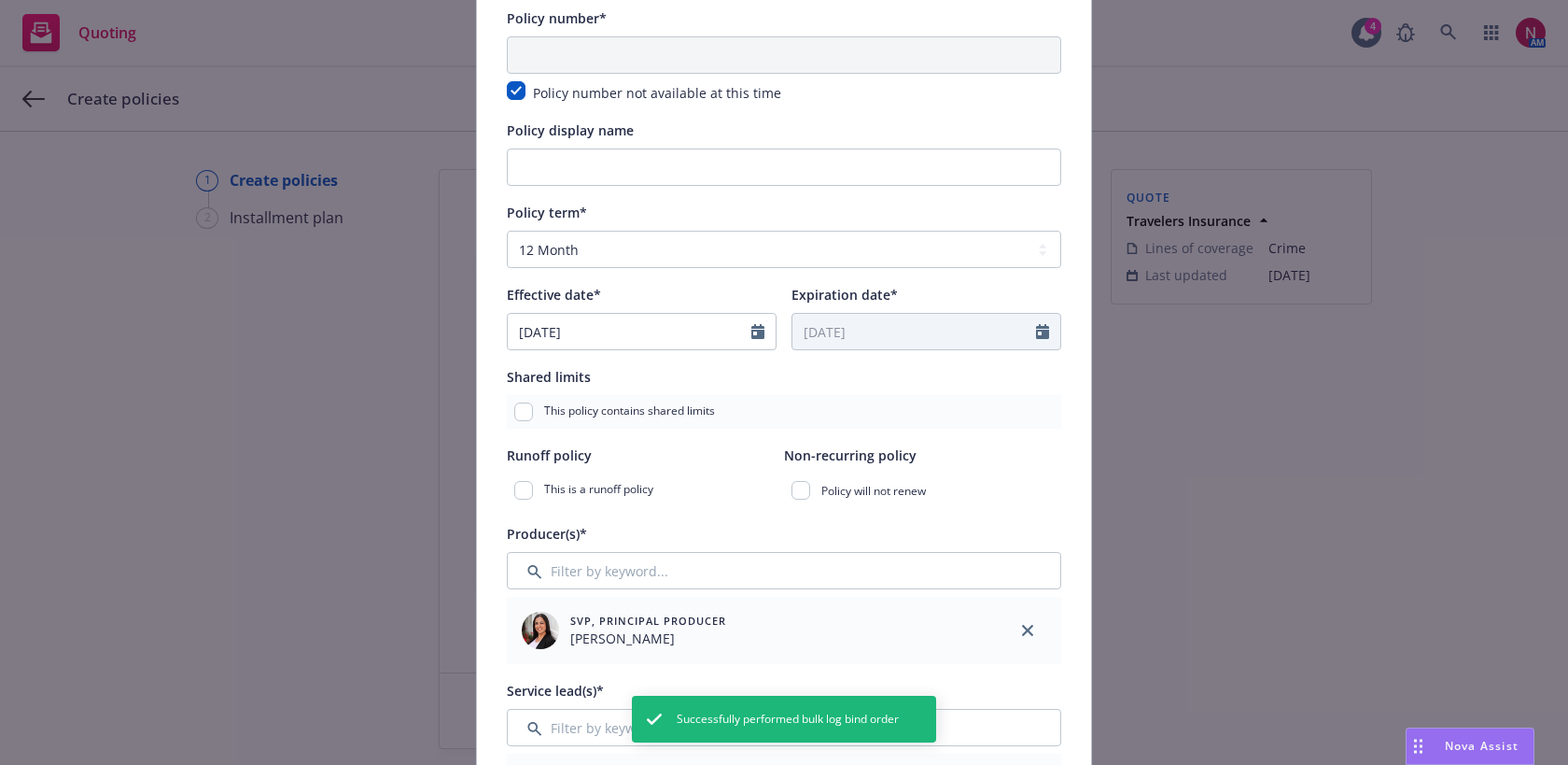
type input "09/01/2025"
type input "09/01/2026"
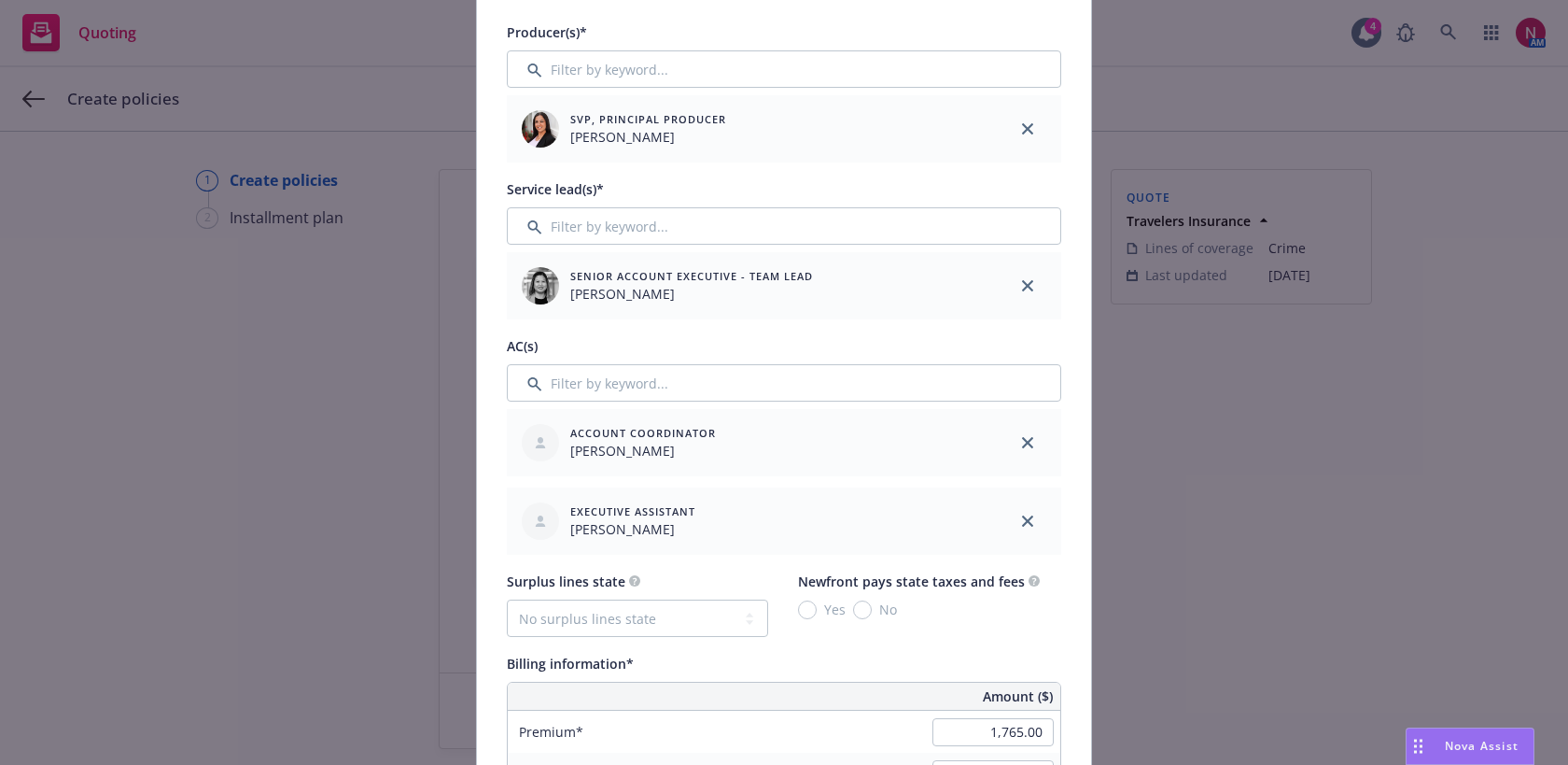
scroll to position [800, 0]
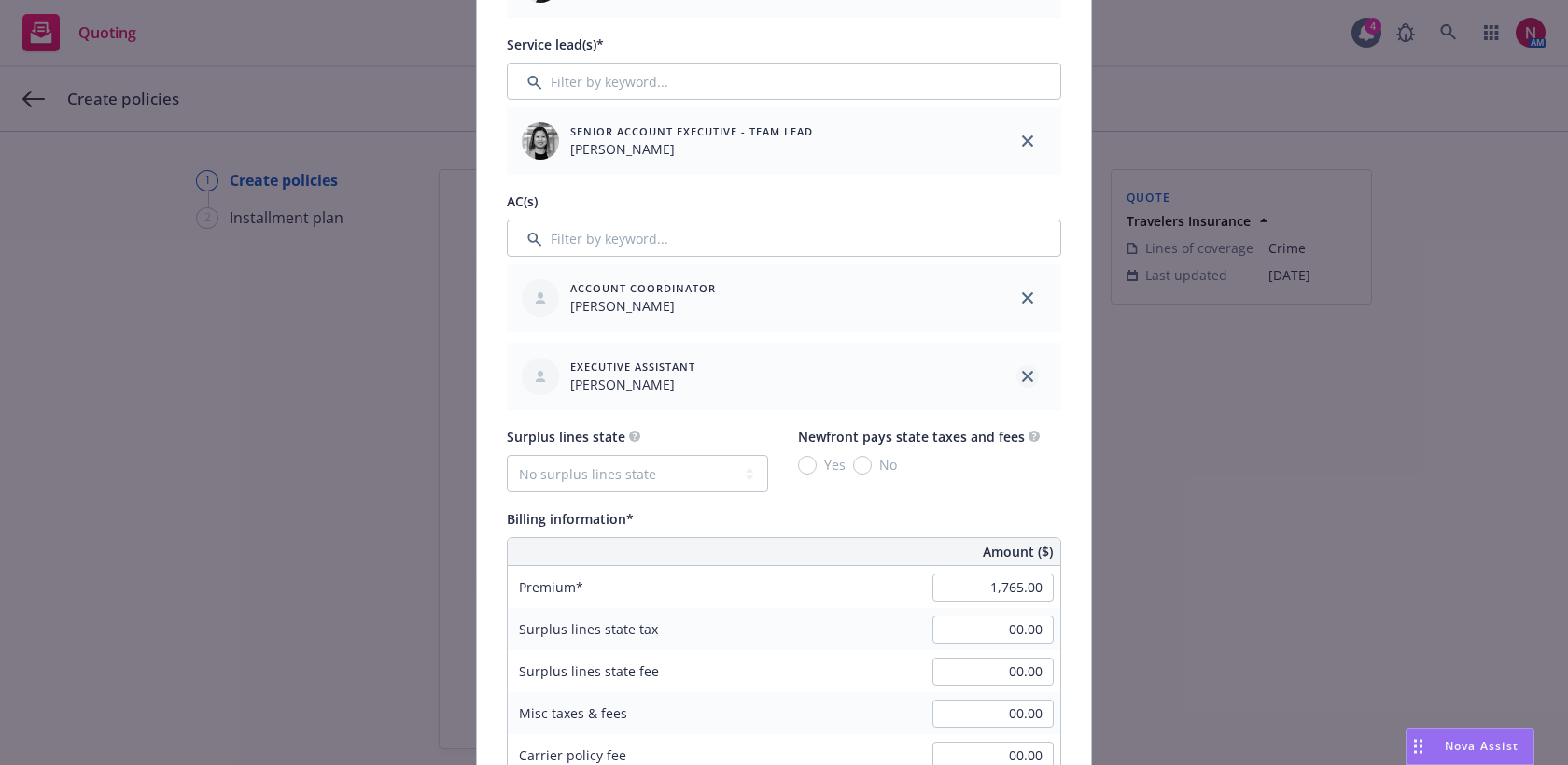
click at [1027, 372] on icon "close" at bounding box center [1026, 376] width 11 height 11
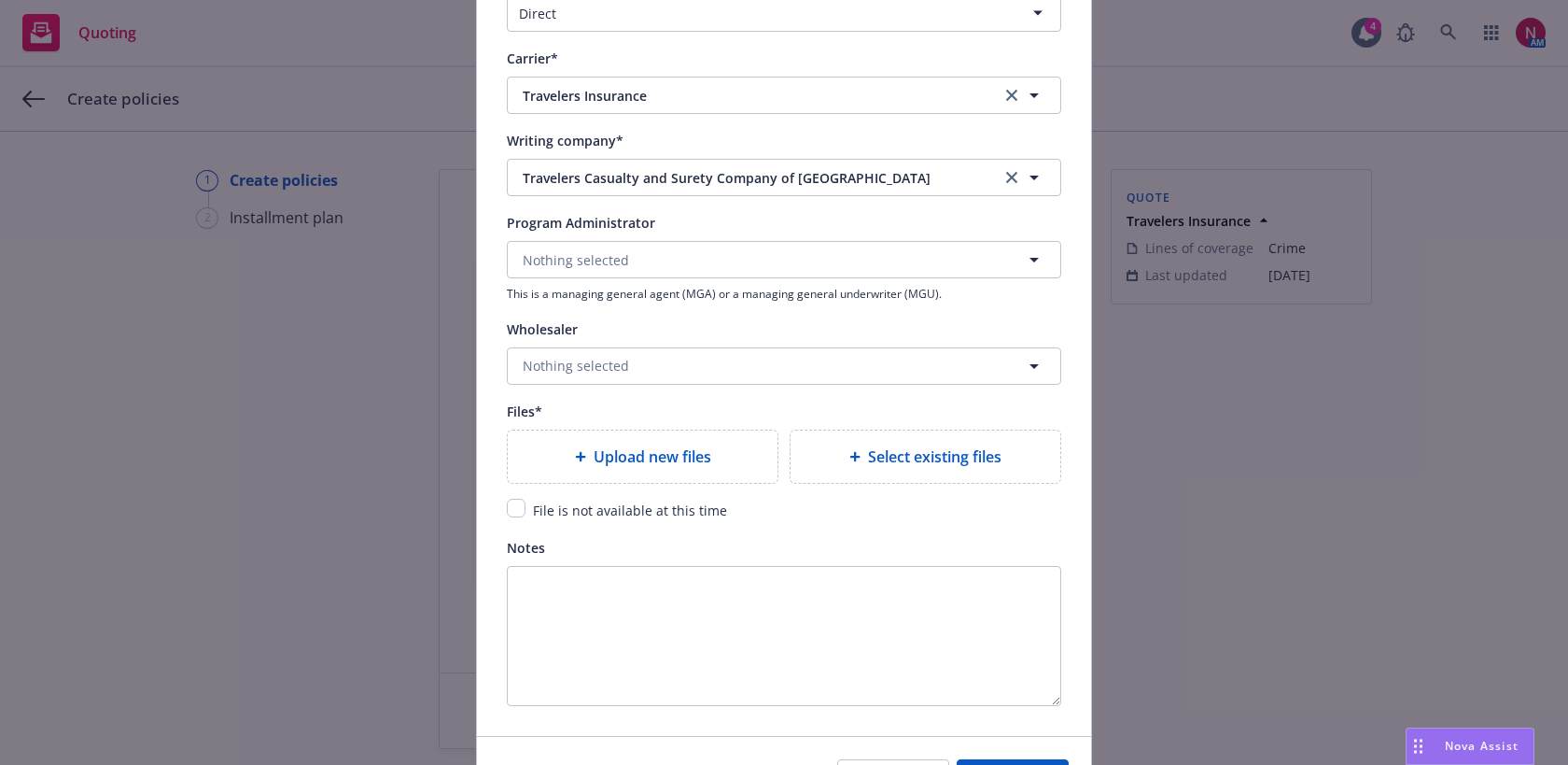
scroll to position [1921, 0]
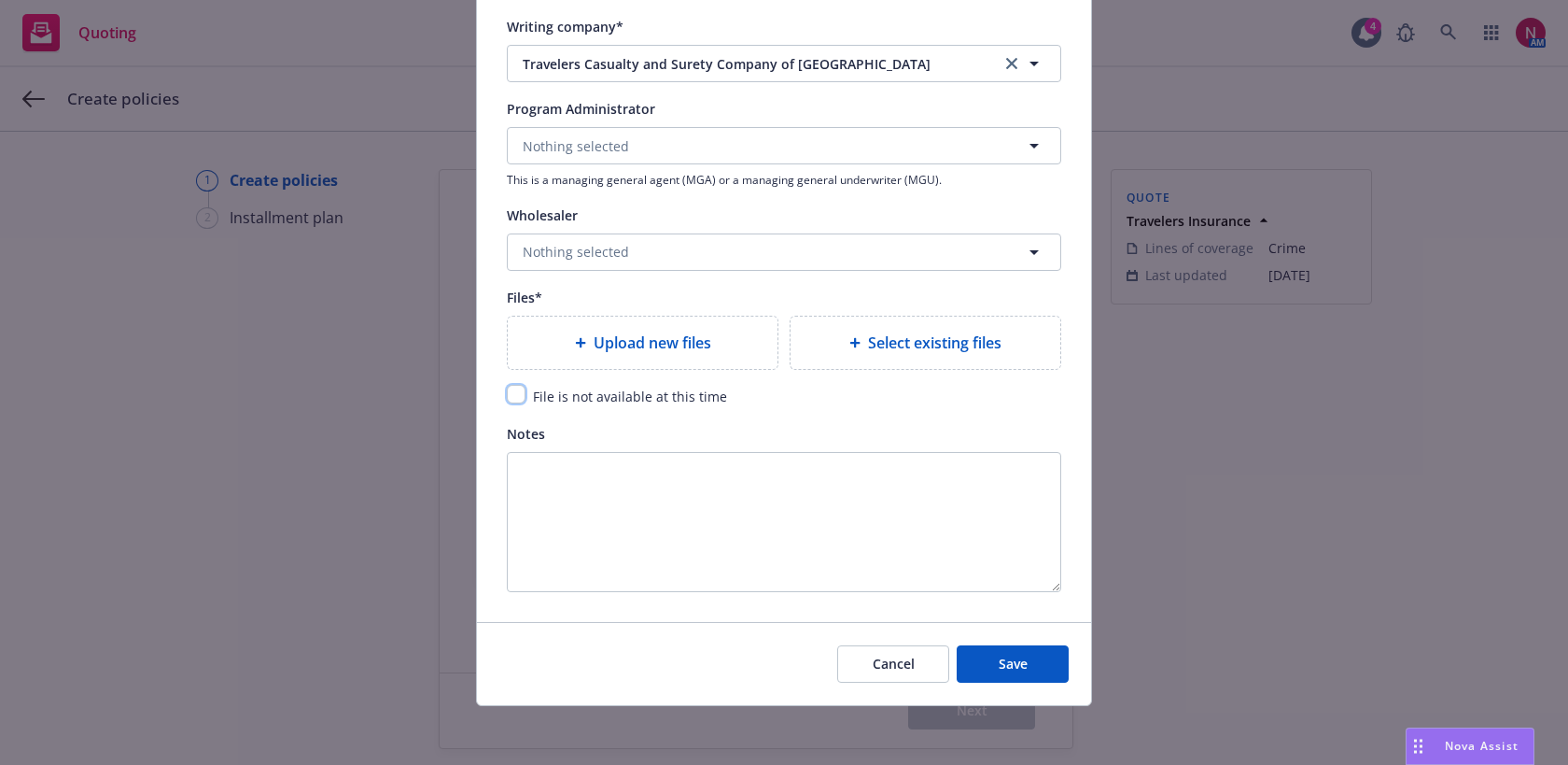
click at [519, 386] on input "checkbox" at bounding box center [516, 394] width 19 height 19
checkbox input "true"
click at [1019, 656] on span "Save" at bounding box center [1013, 664] width 29 height 18
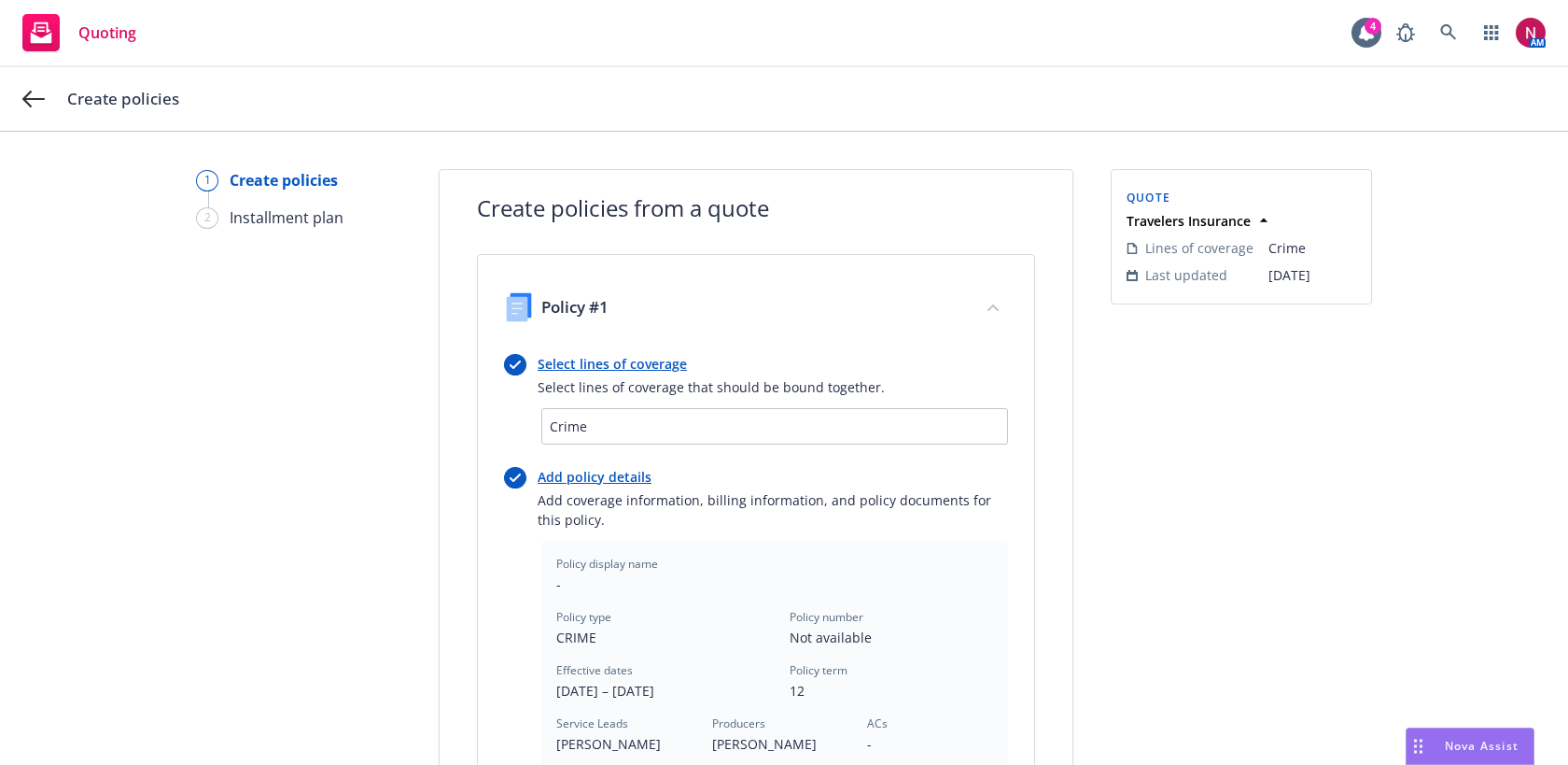
scroll to position [545, 0]
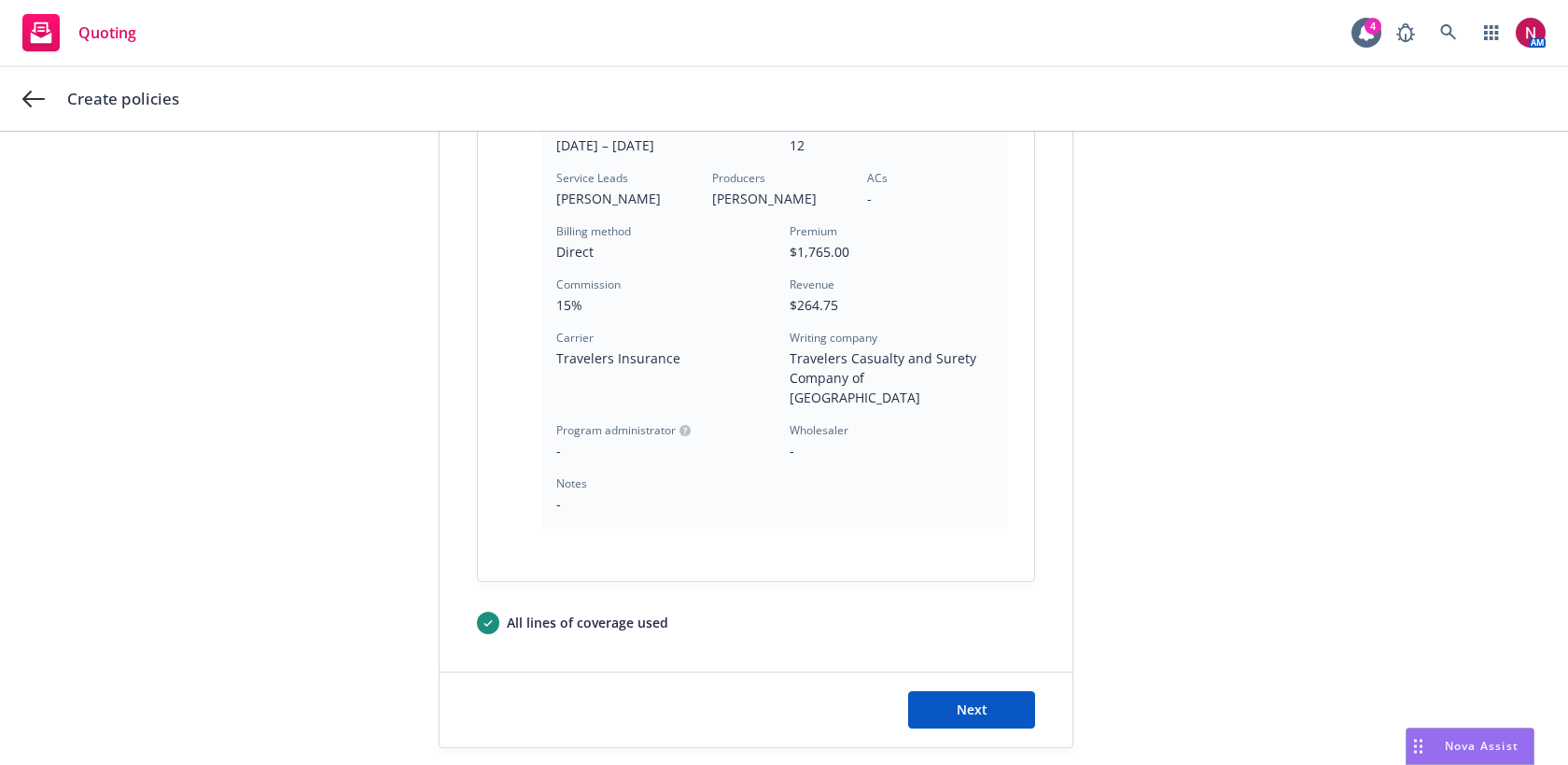
click at [998, 707] on div "Next" at bounding box center [756, 708] width 633 height 74
click at [993, 696] on button "Next" at bounding box center [971, 709] width 127 height 38
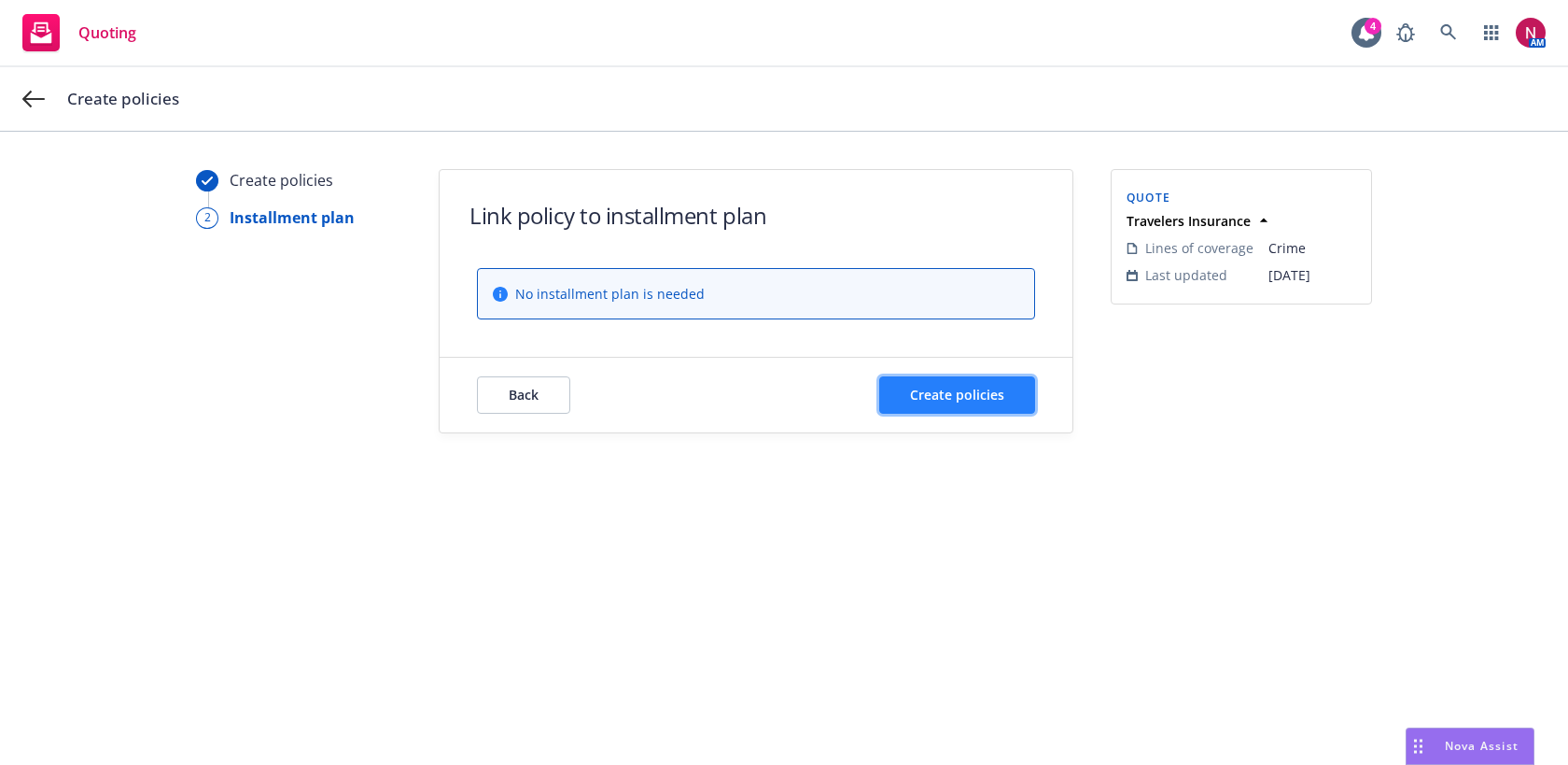
click at [945, 393] on span "Create policies" at bounding box center [956, 395] width 94 height 18
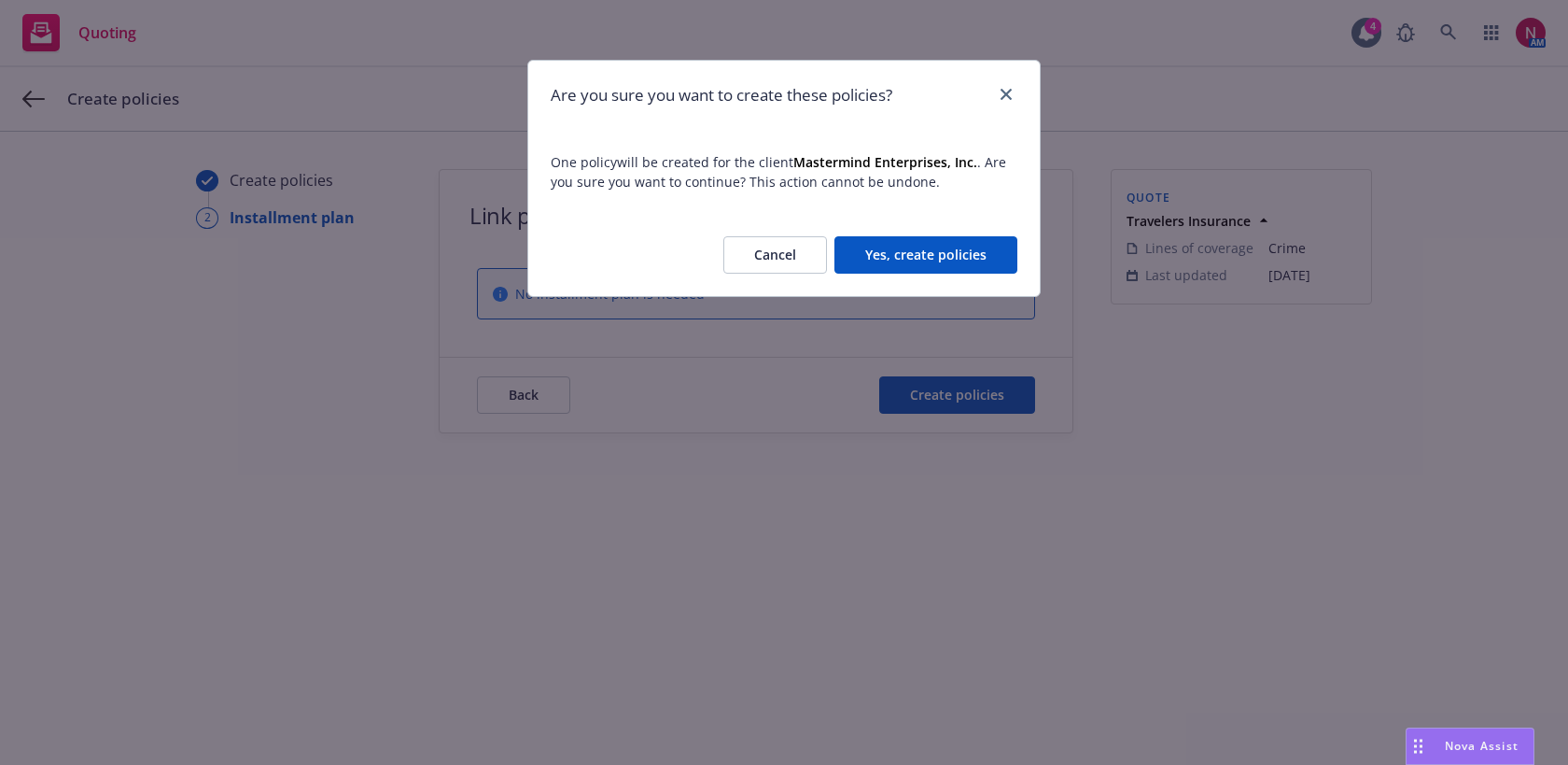
click at [937, 252] on button "Yes, create policies" at bounding box center [925, 255] width 182 height 38
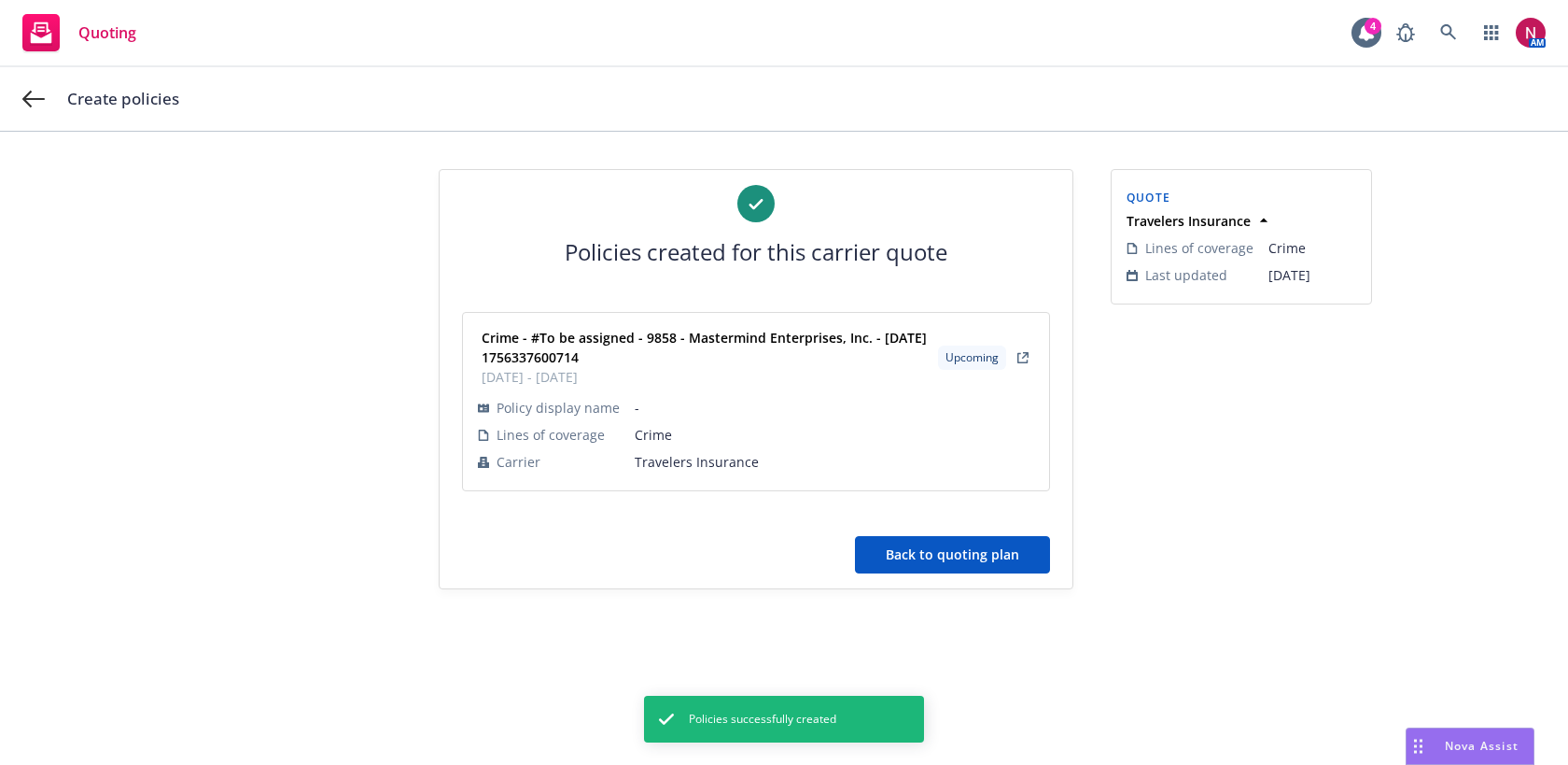
click at [953, 566] on button "Back to quoting plan" at bounding box center [952, 555] width 195 height 38
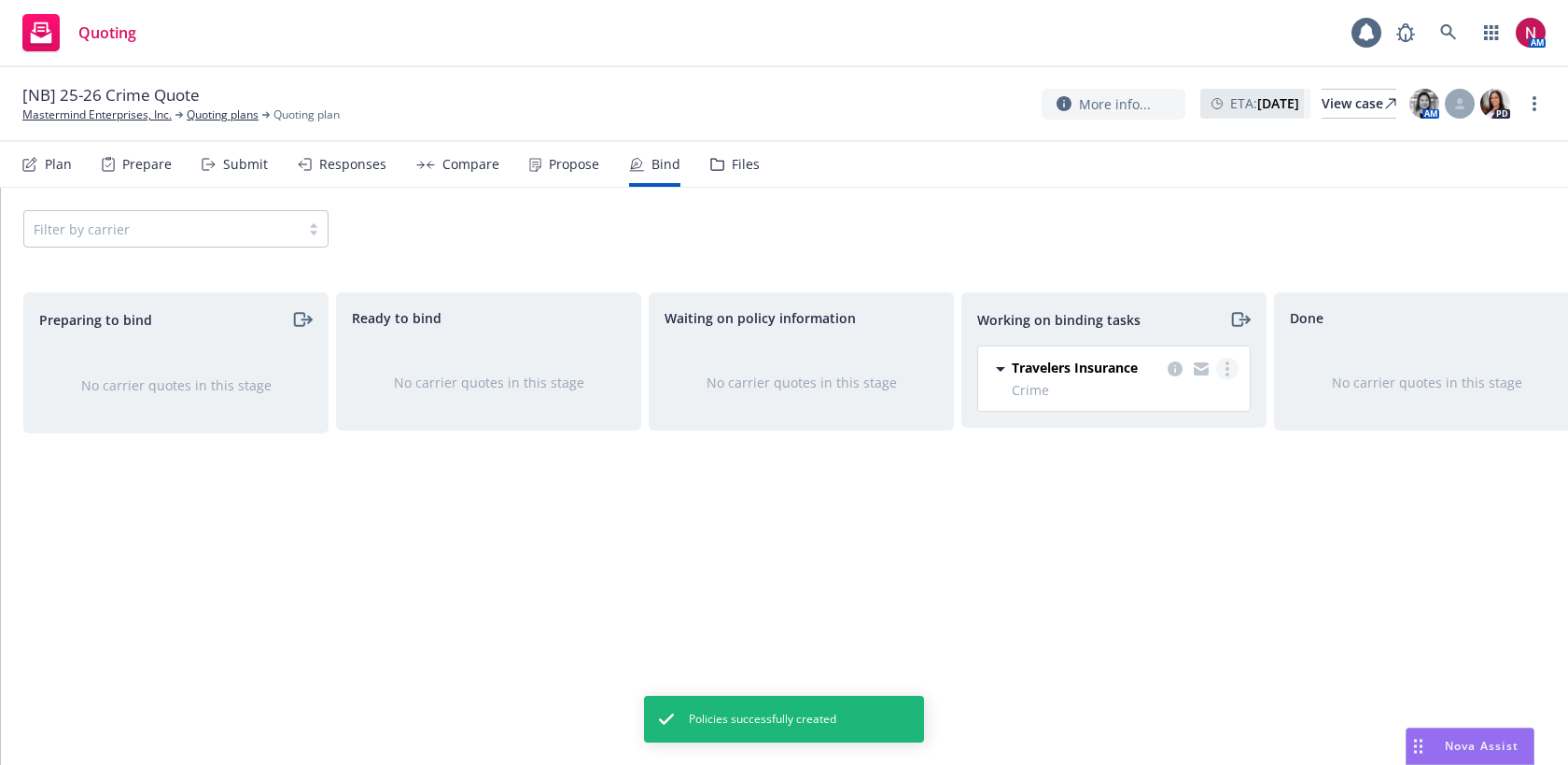
click at [1227, 368] on circle "more" at bounding box center [1227, 369] width 4 height 4
click at [1170, 443] on span "Move to done" at bounding box center [1133, 444] width 130 height 18
click at [1527, 105] on link "more" at bounding box center [1533, 103] width 23 height 23
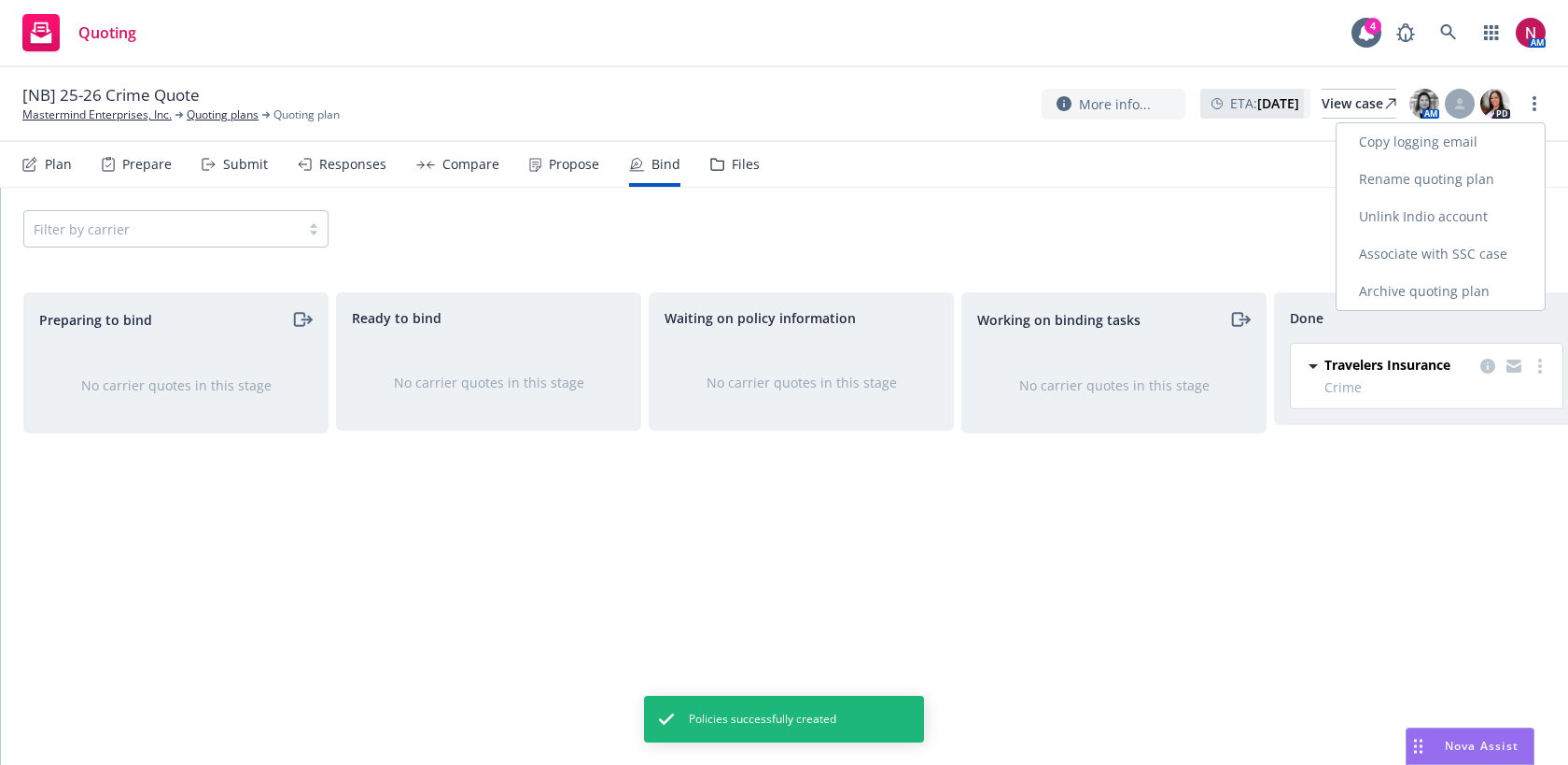
click at [1426, 297] on link "Archive quoting plan" at bounding box center [1440, 292] width 208 height 38
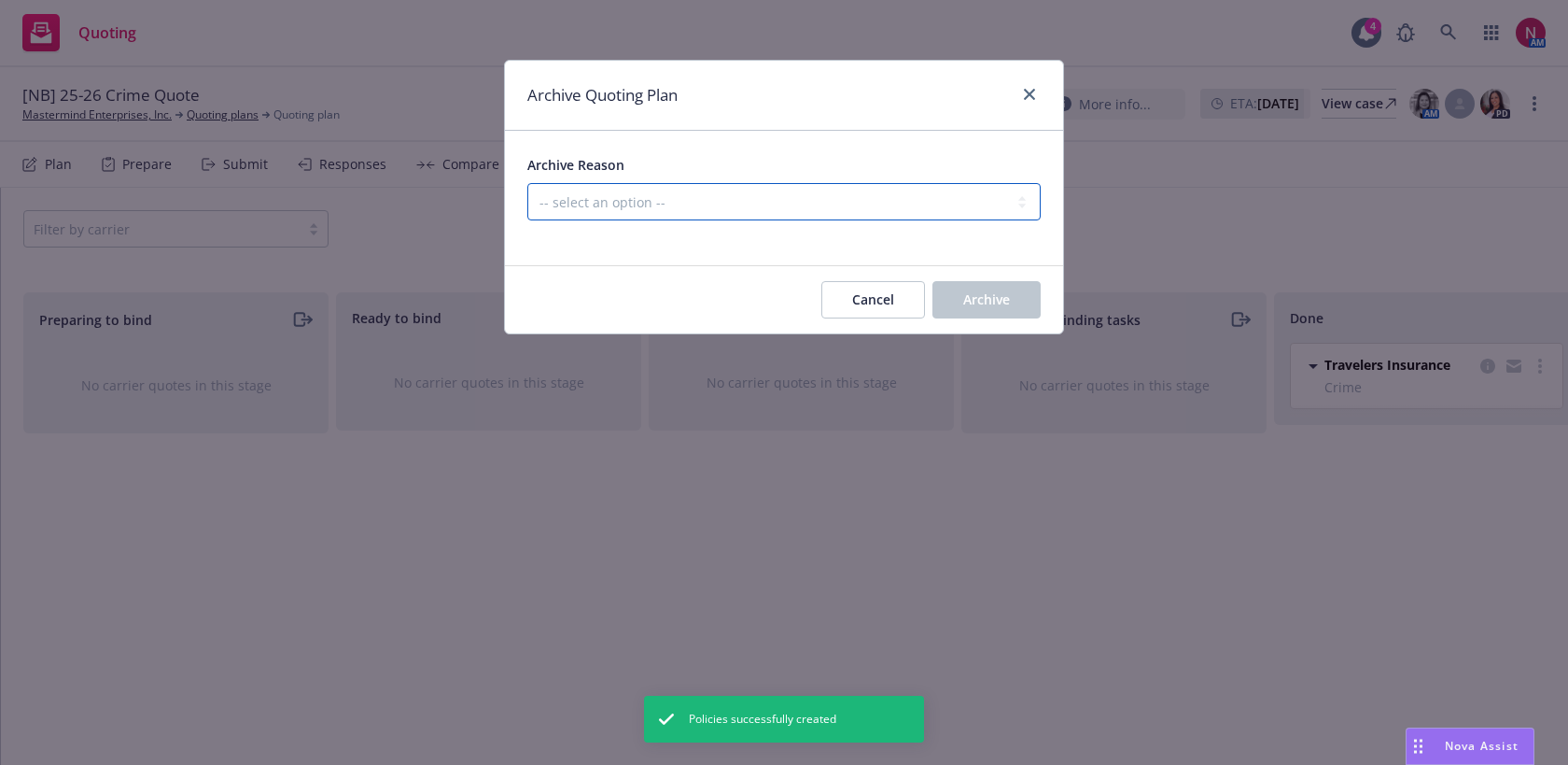
click at [835, 195] on select "-- select an option -- Created by error Duplicate New business opportunity lost…" at bounding box center [784, 201] width 513 height 38
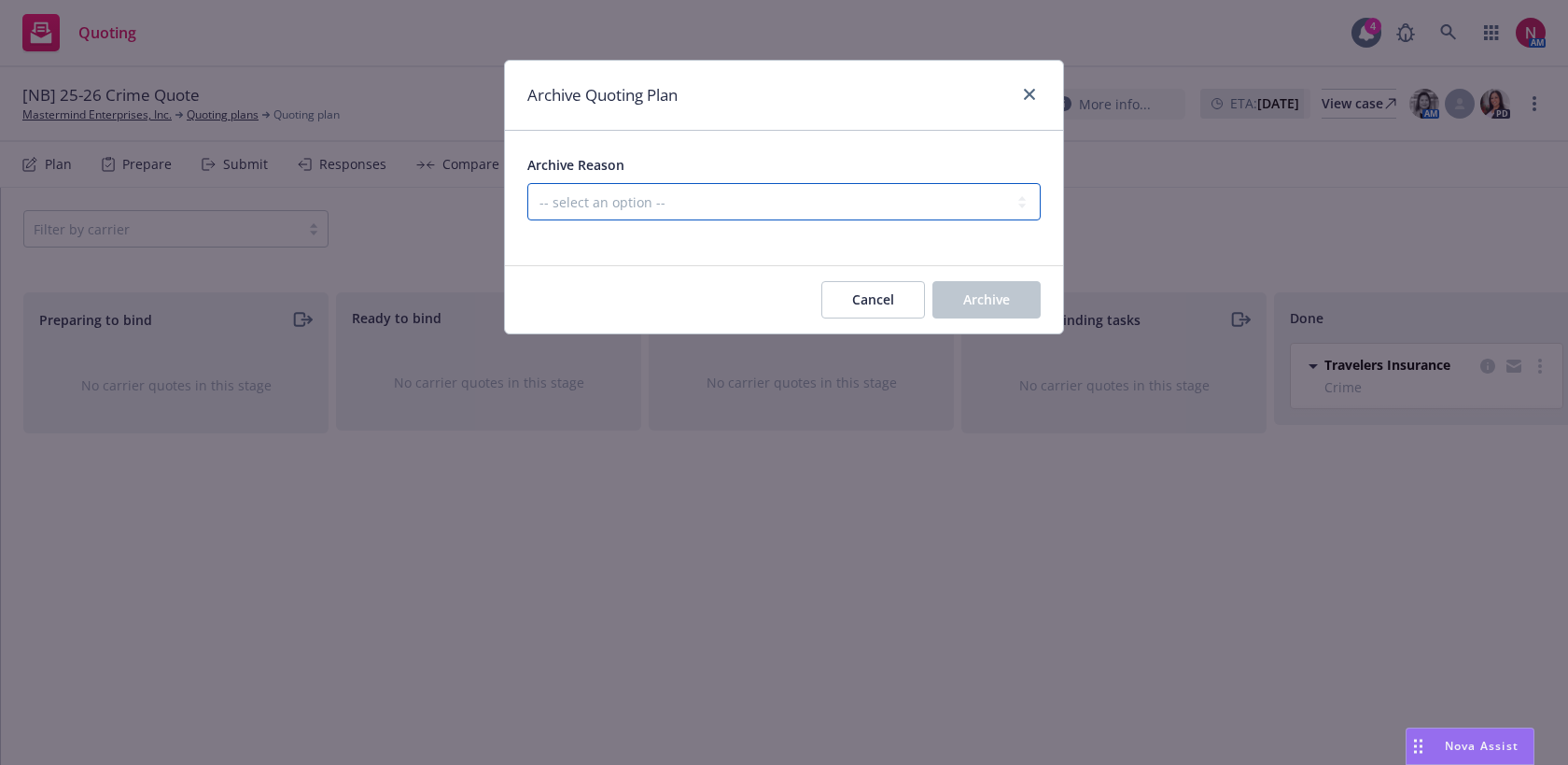
select select "ARCHIVED_NEW_BUSINESS_COMPLETED"
click at [528, 183] on select "-- select an option -- Created by error Duplicate New business opportunity lost…" at bounding box center [784, 201] width 513 height 38
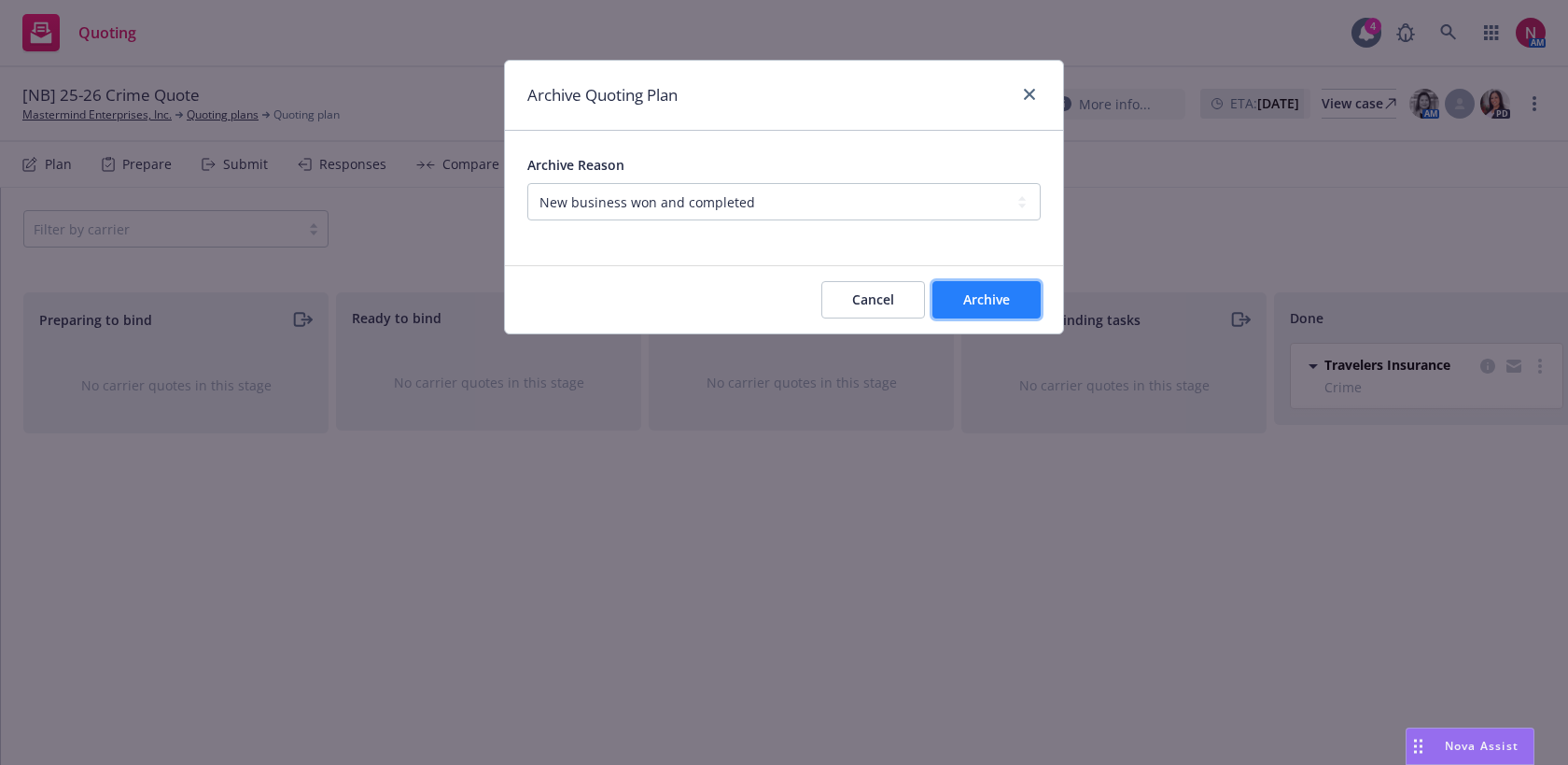
click at [993, 312] on button "Archive" at bounding box center [986, 300] width 108 height 38
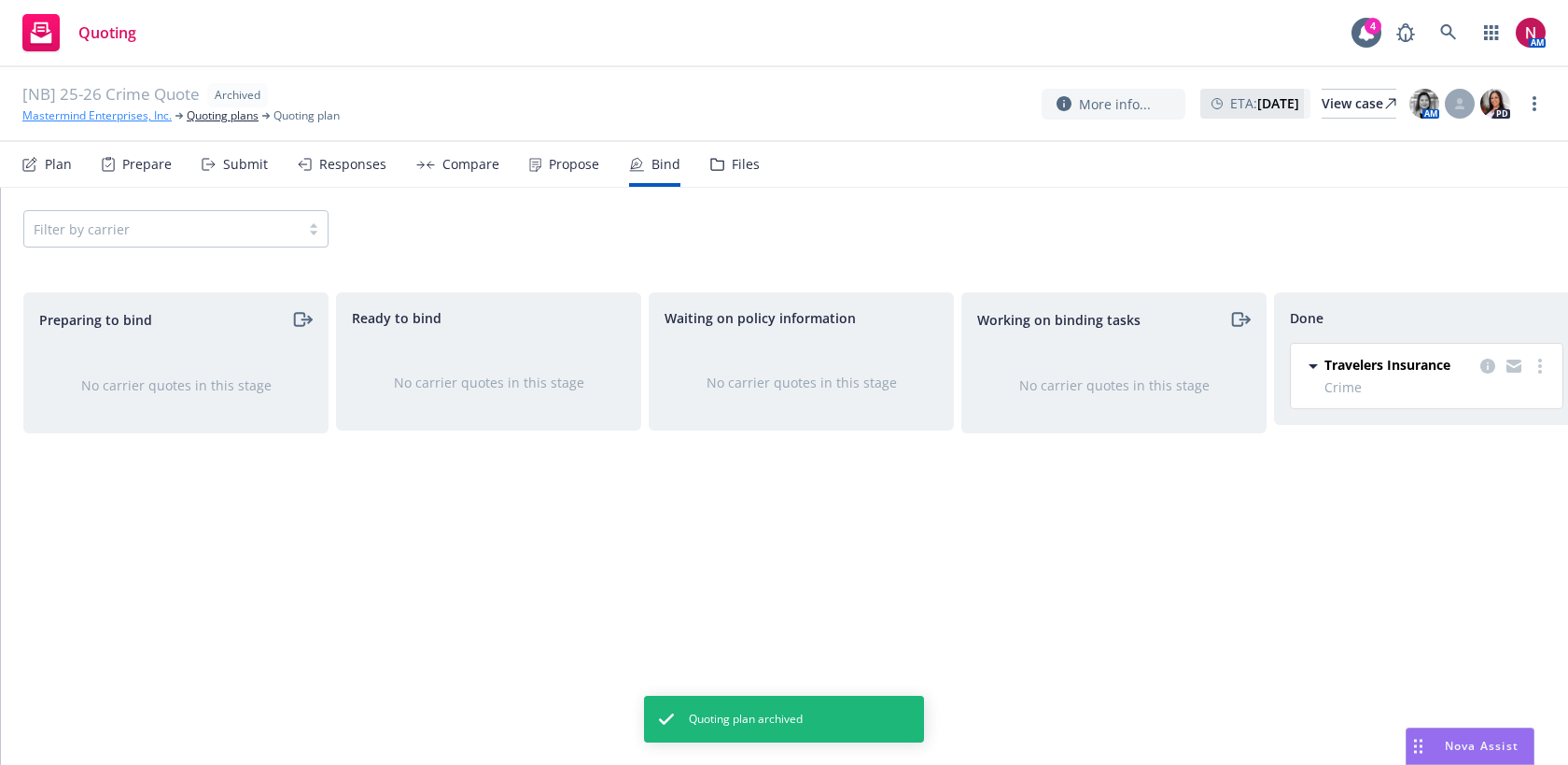
click at [102, 112] on link "Mastermind Enterprises, Inc." at bounding box center [97, 115] width 150 height 17
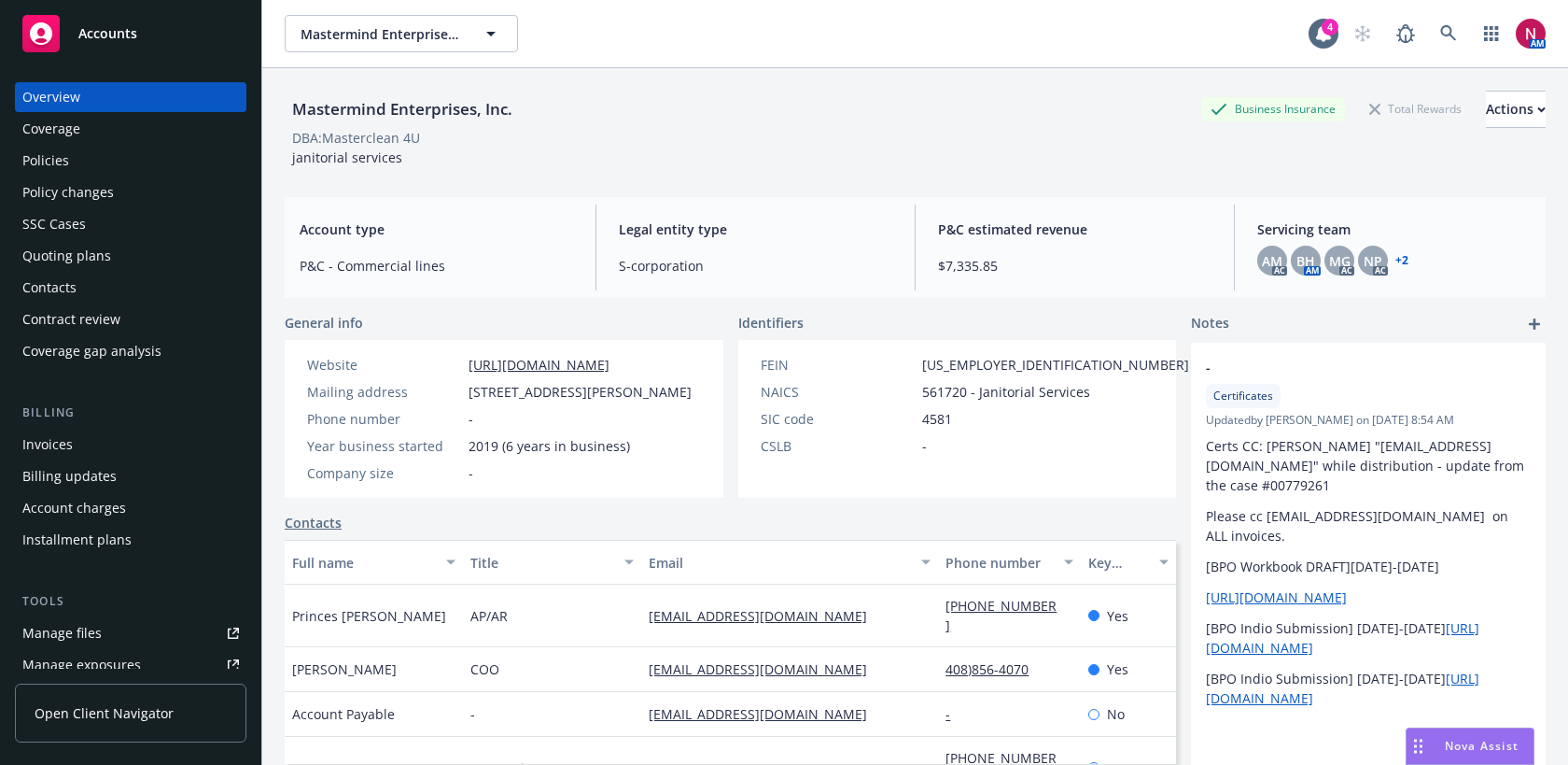
click at [50, 162] on div "Policies" at bounding box center [46, 161] width 47 height 30
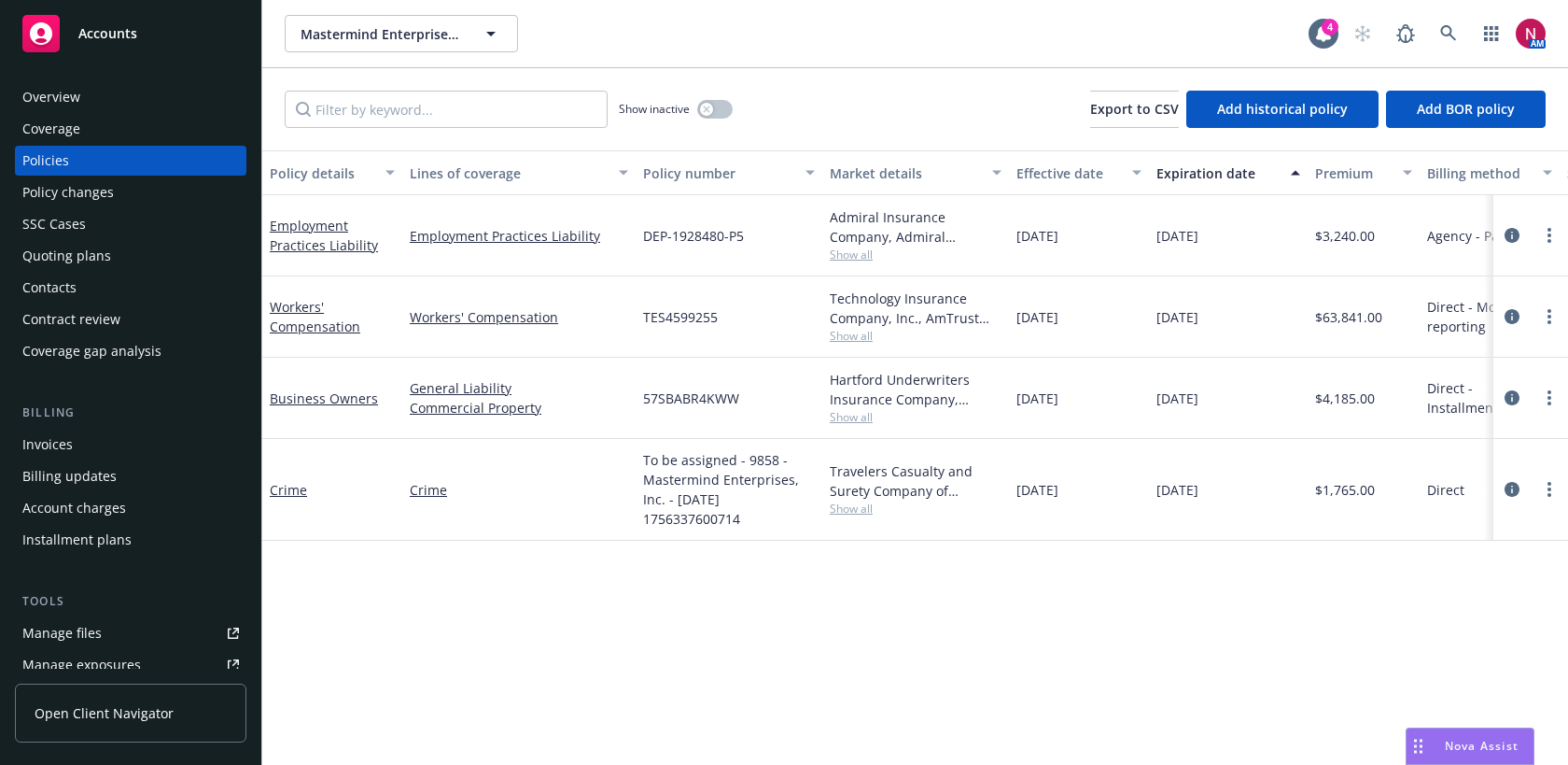
click at [1561, 479] on div at bounding box center [1529, 489] width 74 height 102
click at [1553, 481] on link "more" at bounding box center [1549, 489] width 23 height 23
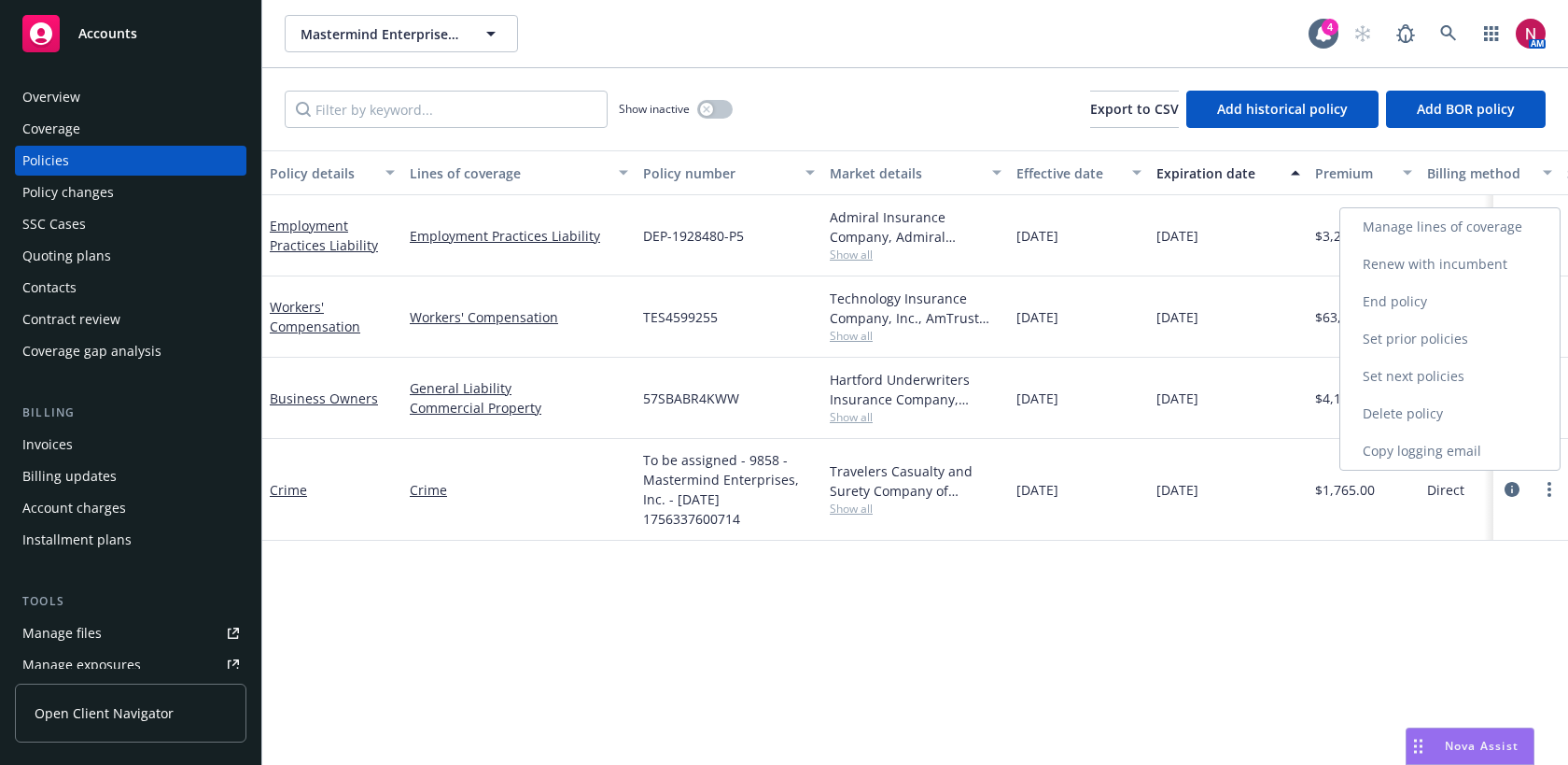
click at [1503, 446] on link "Copy logging email" at bounding box center [1449, 451] width 219 height 38
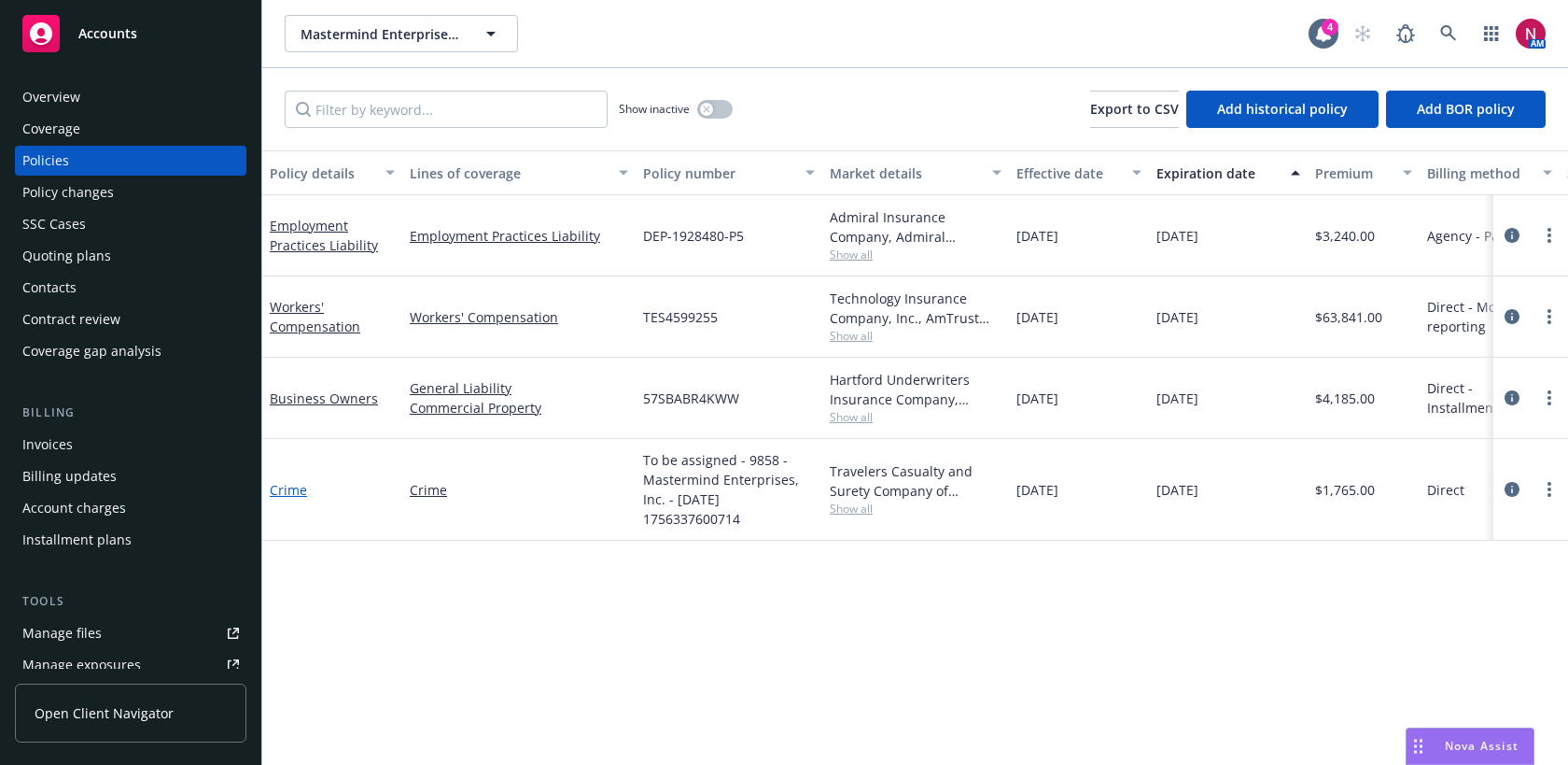
click at [292, 492] on link "Crime" at bounding box center [289, 490] width 38 height 18
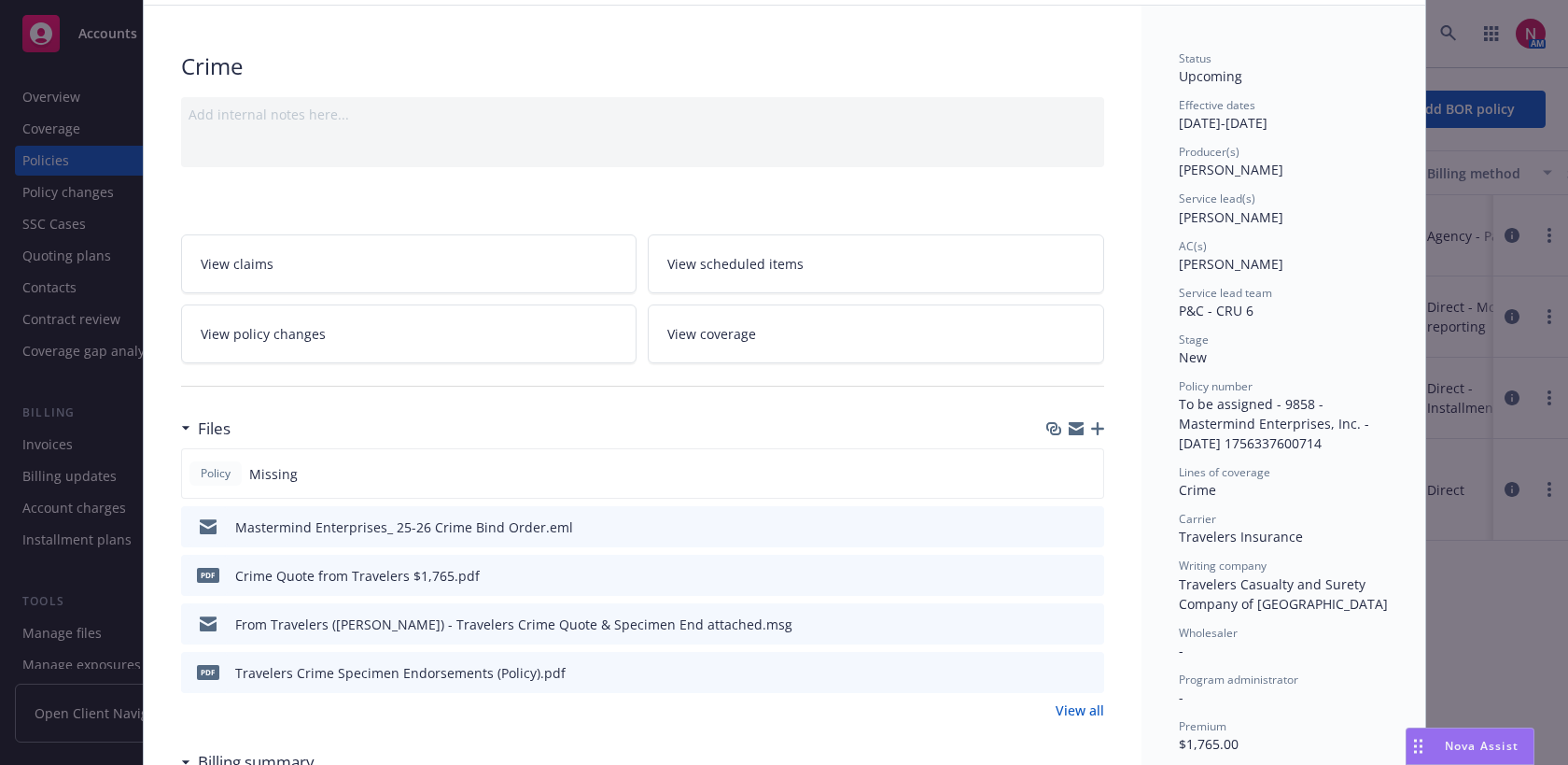
scroll to position [274, 0]
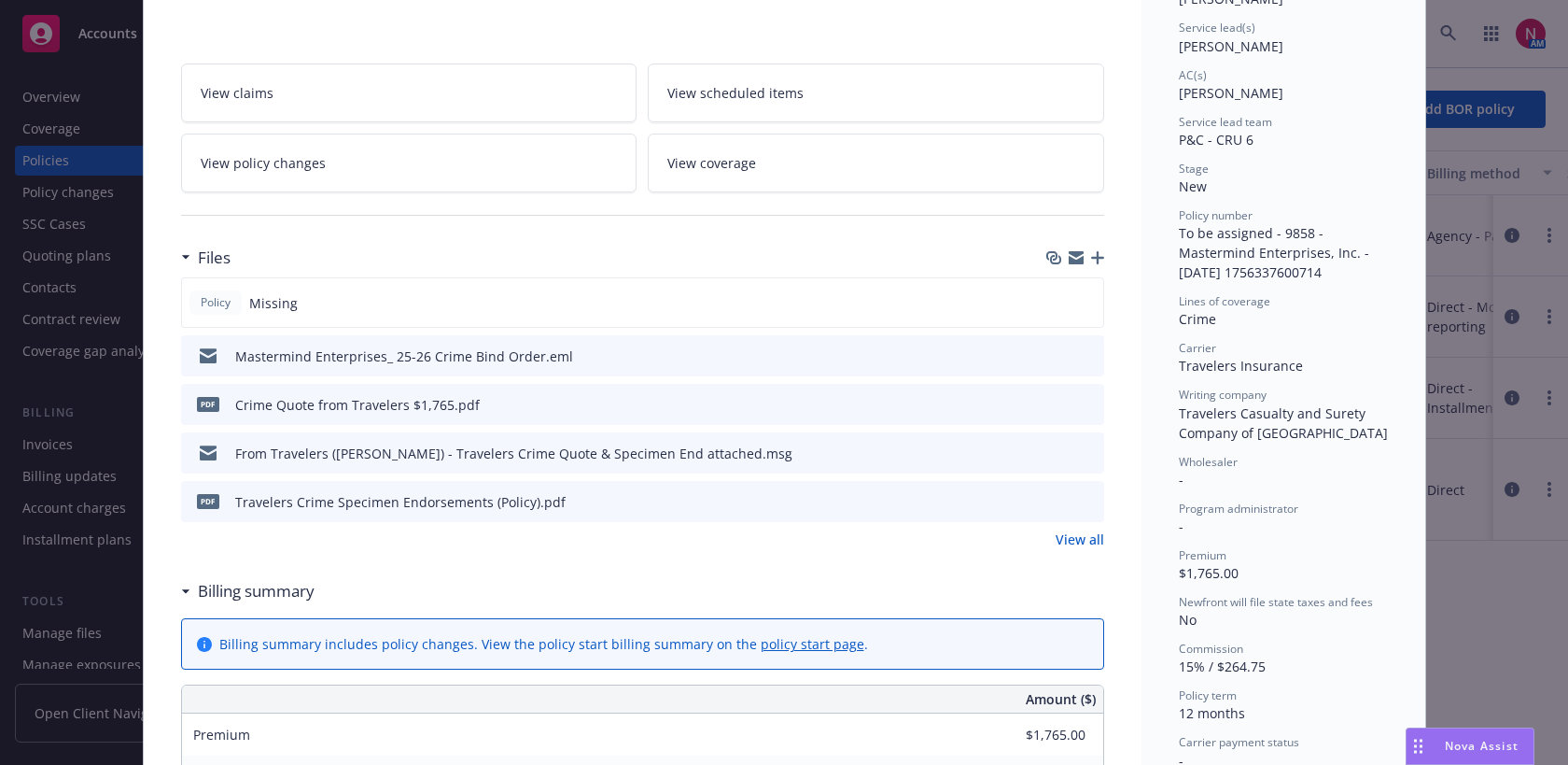
click at [1077, 260] on icon "button" at bounding box center [1075, 260] width 15 height 8
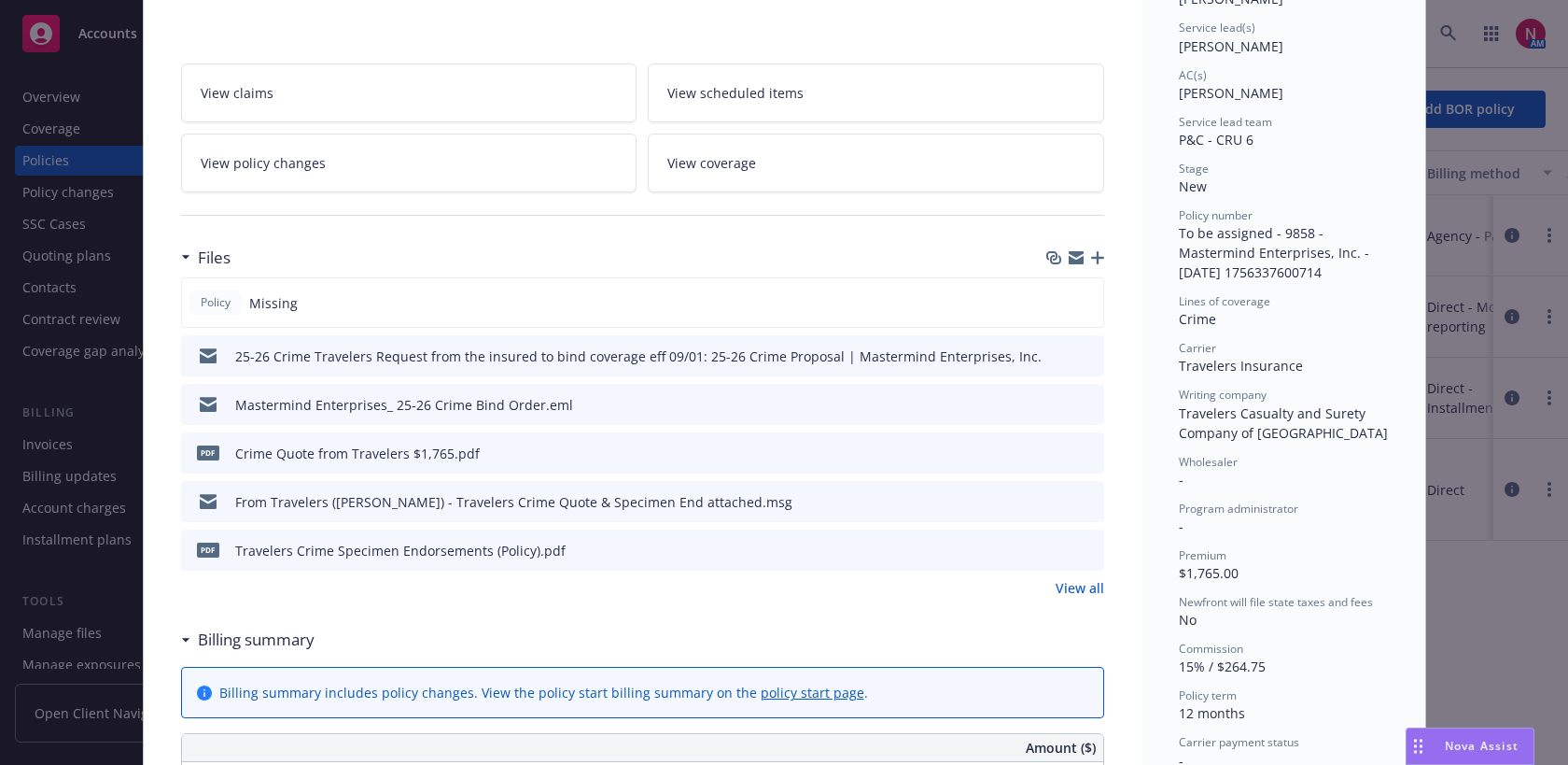
scroll to position [0, 0]
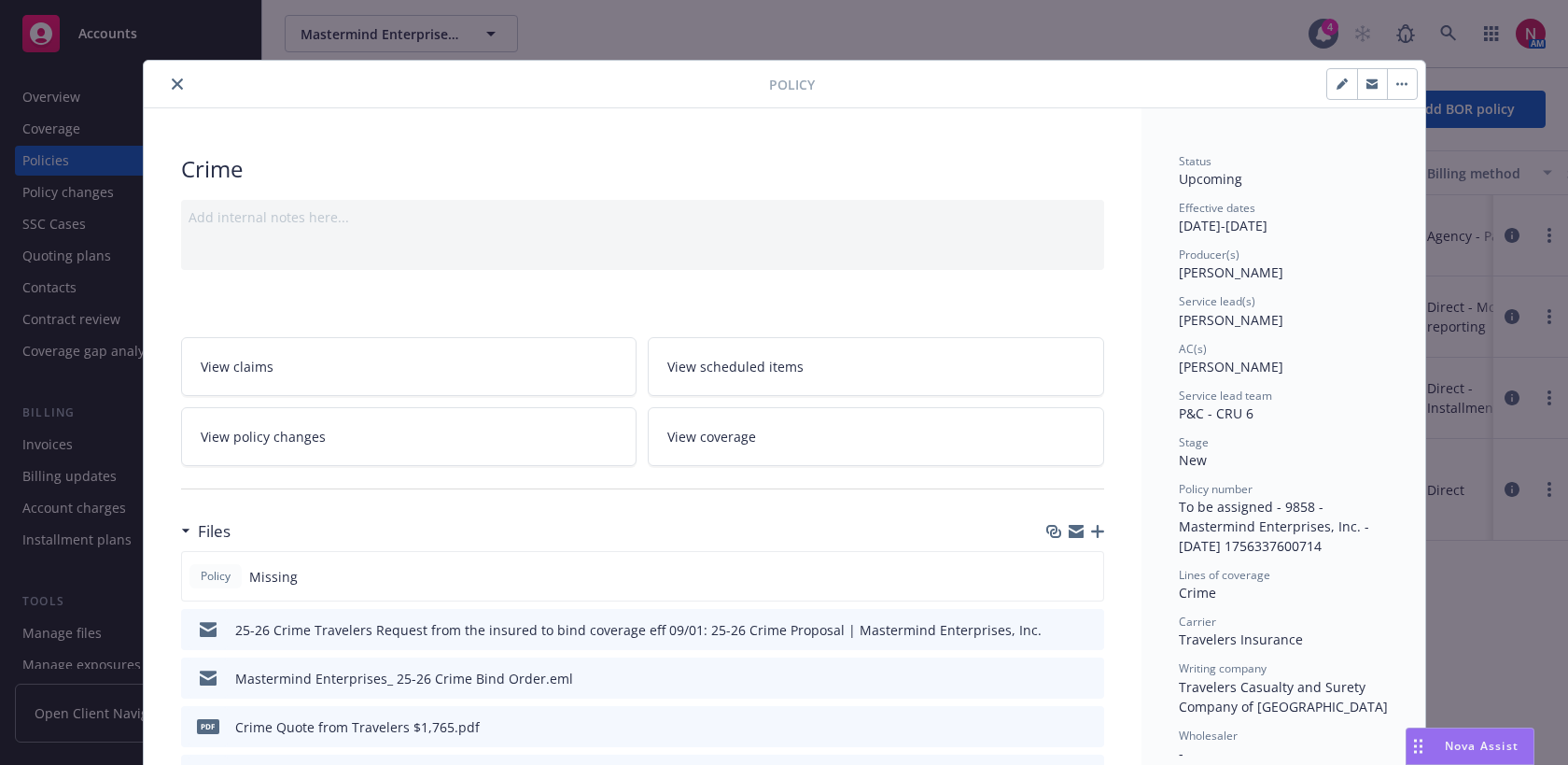
click at [179, 84] on icon "close" at bounding box center [177, 83] width 11 height 11
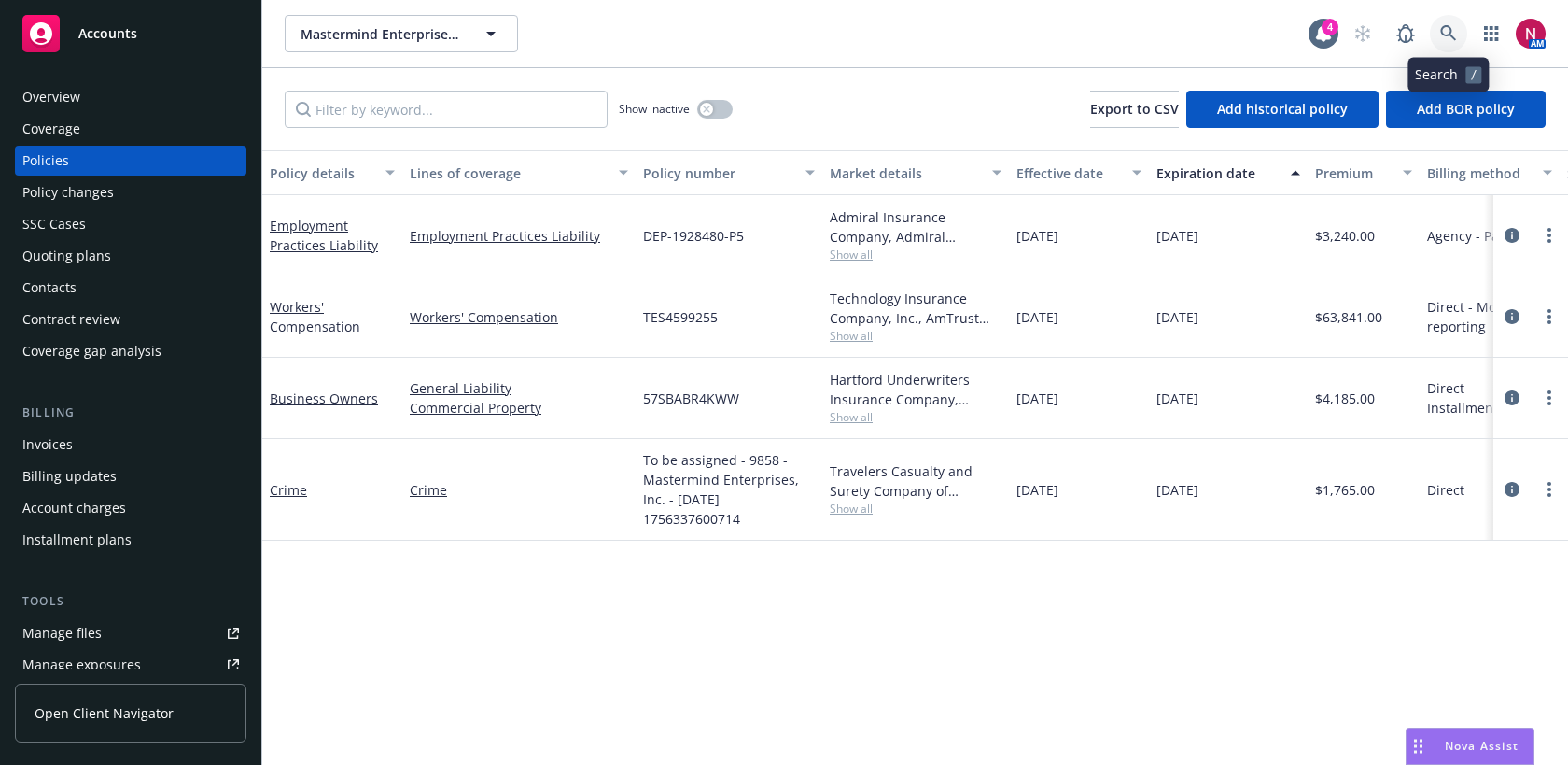
click at [1443, 29] on icon at bounding box center [1448, 33] width 17 height 17
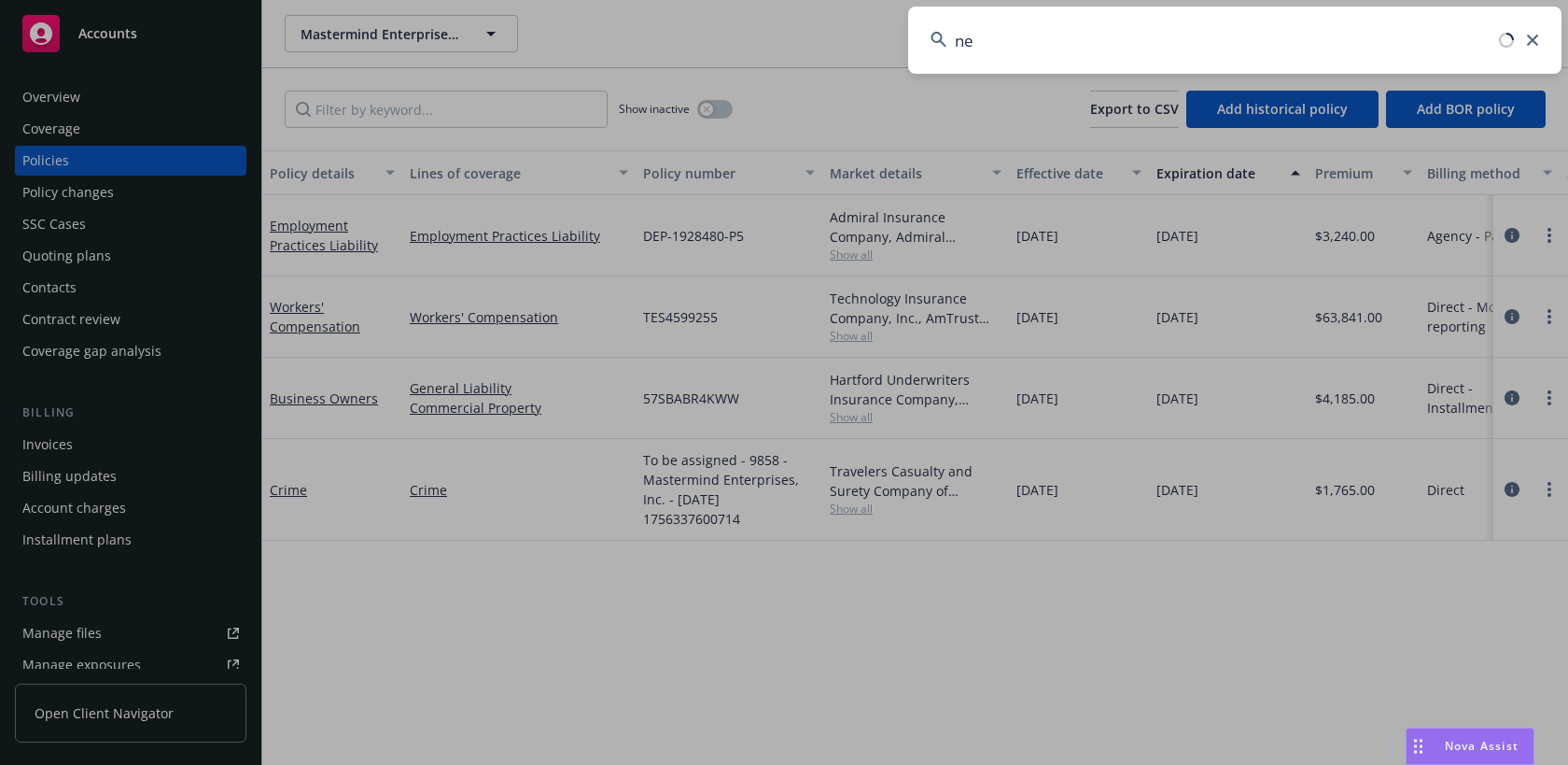
type input "n"
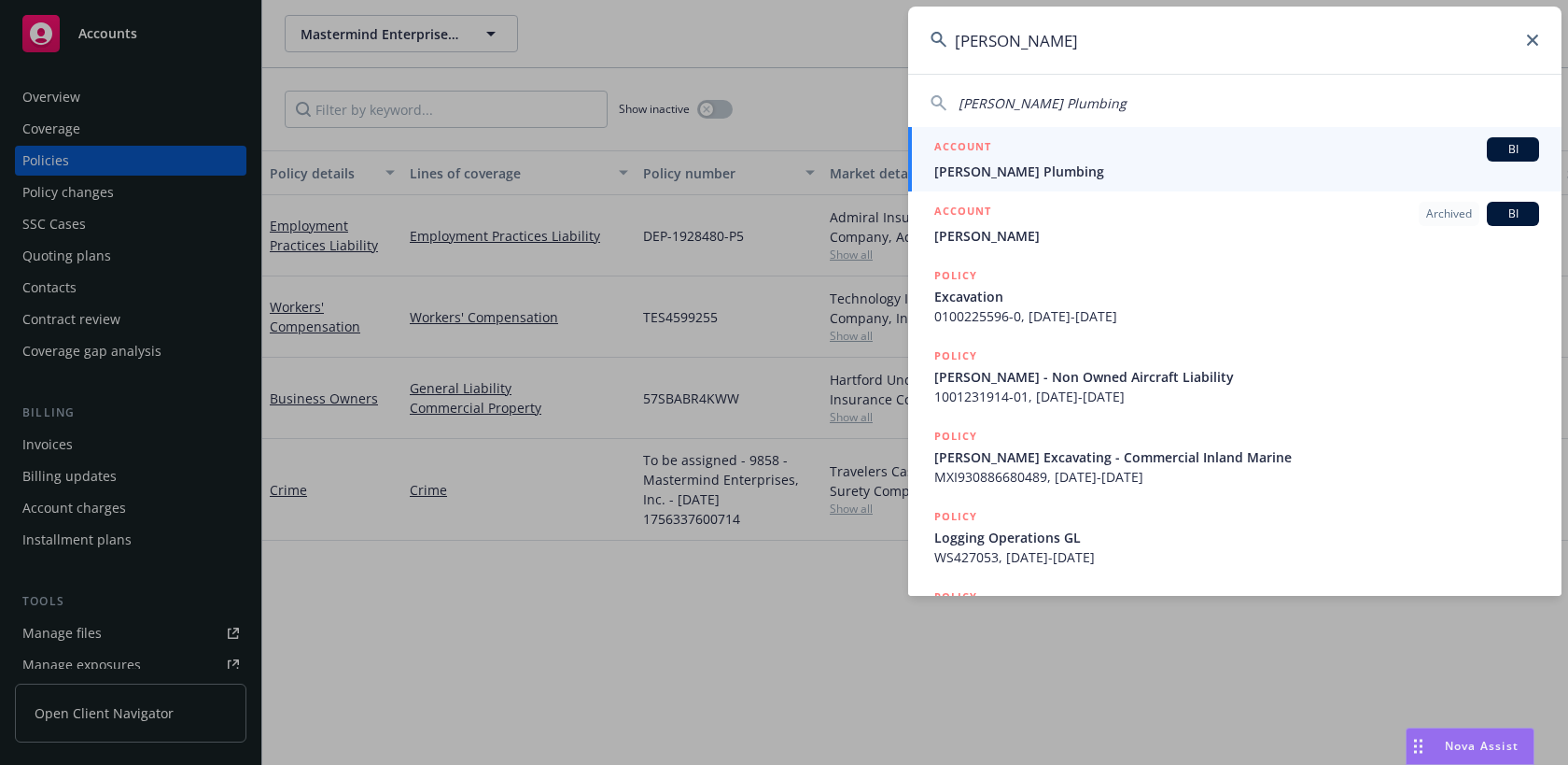
type input "benjamin fr"
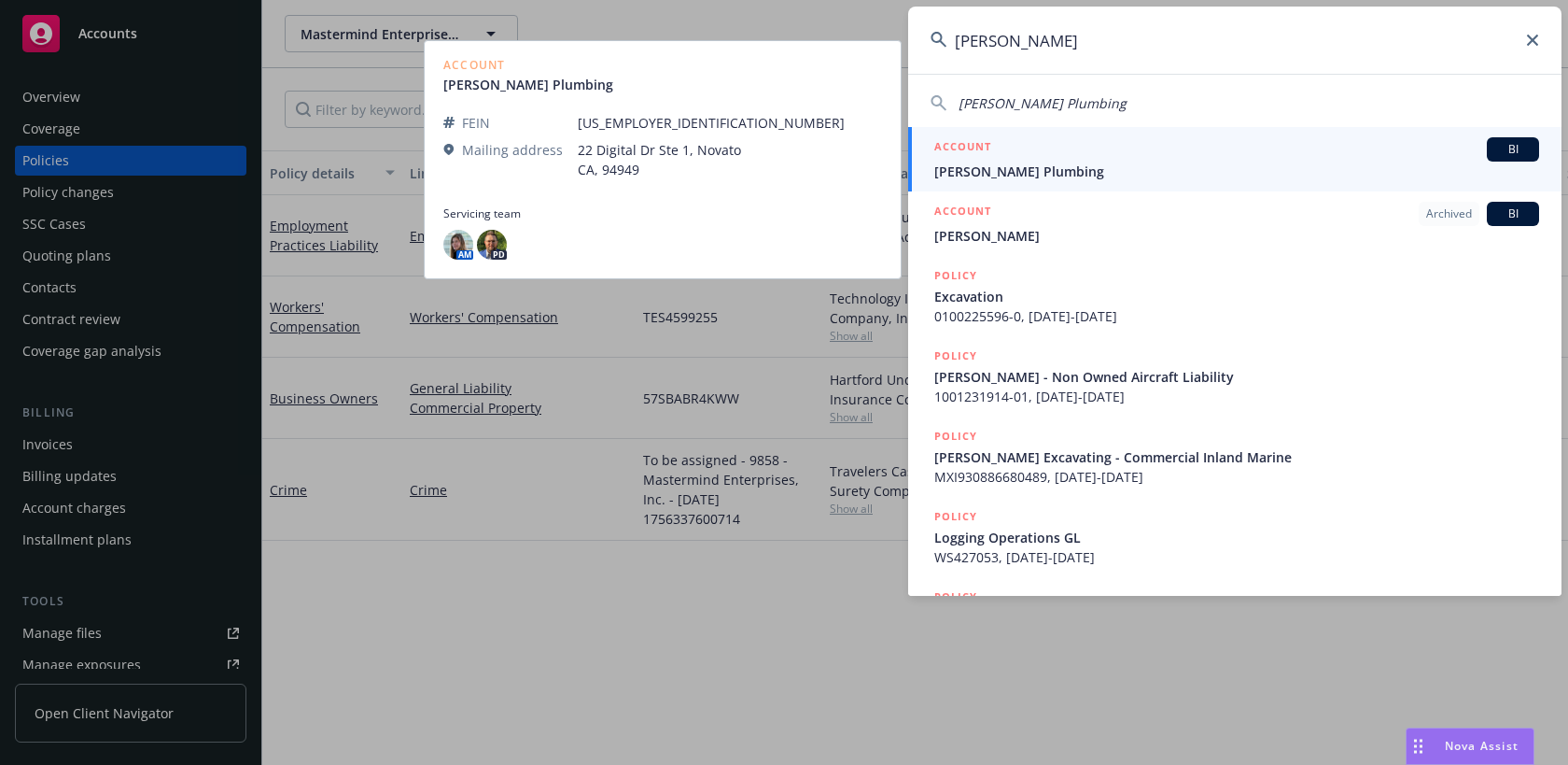
click at [1348, 166] on span "Benjamin Franklin Plumbing" at bounding box center [1237, 172] width 605 height 20
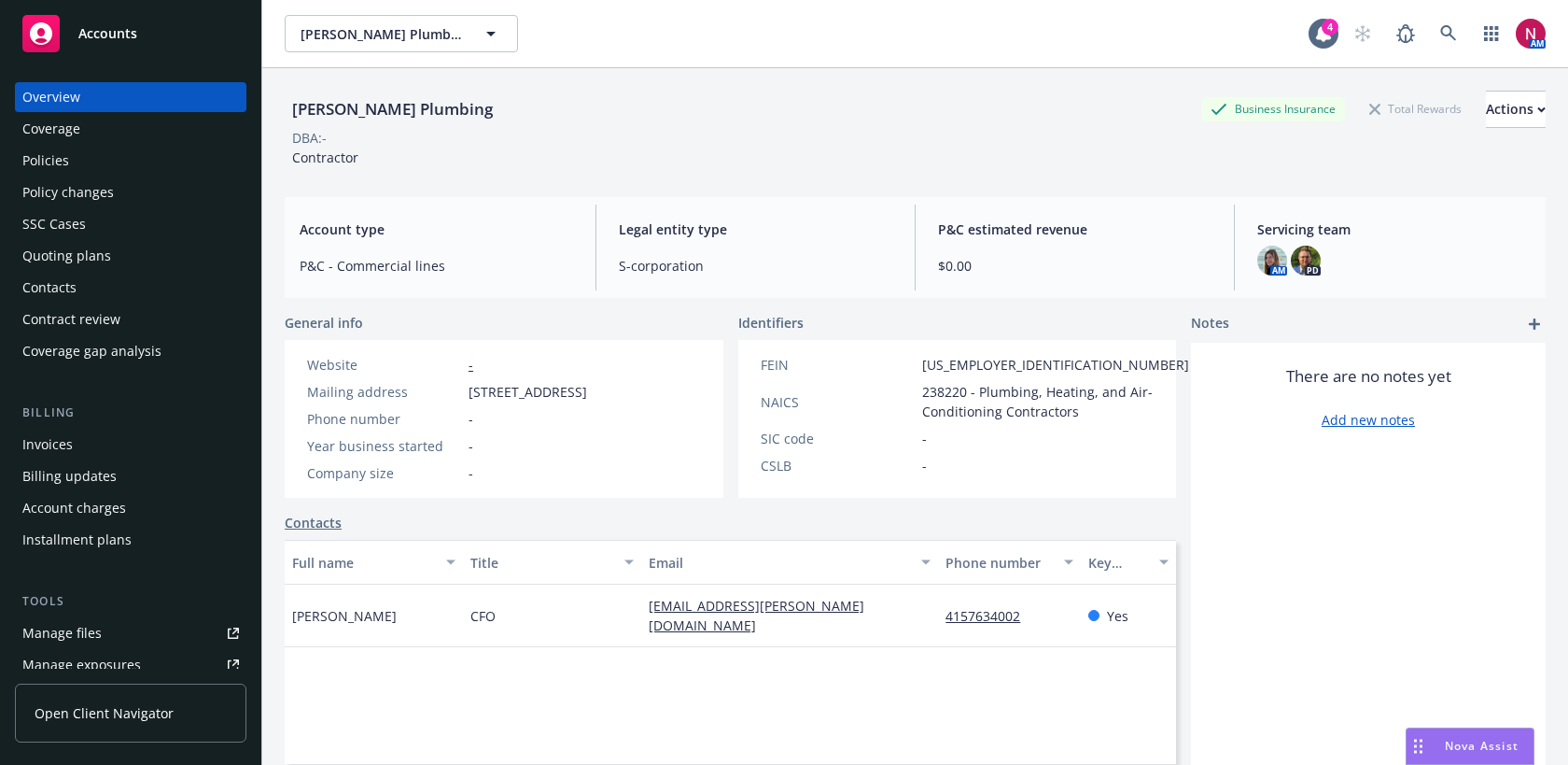
click at [56, 162] on div "Policies" at bounding box center [46, 161] width 47 height 30
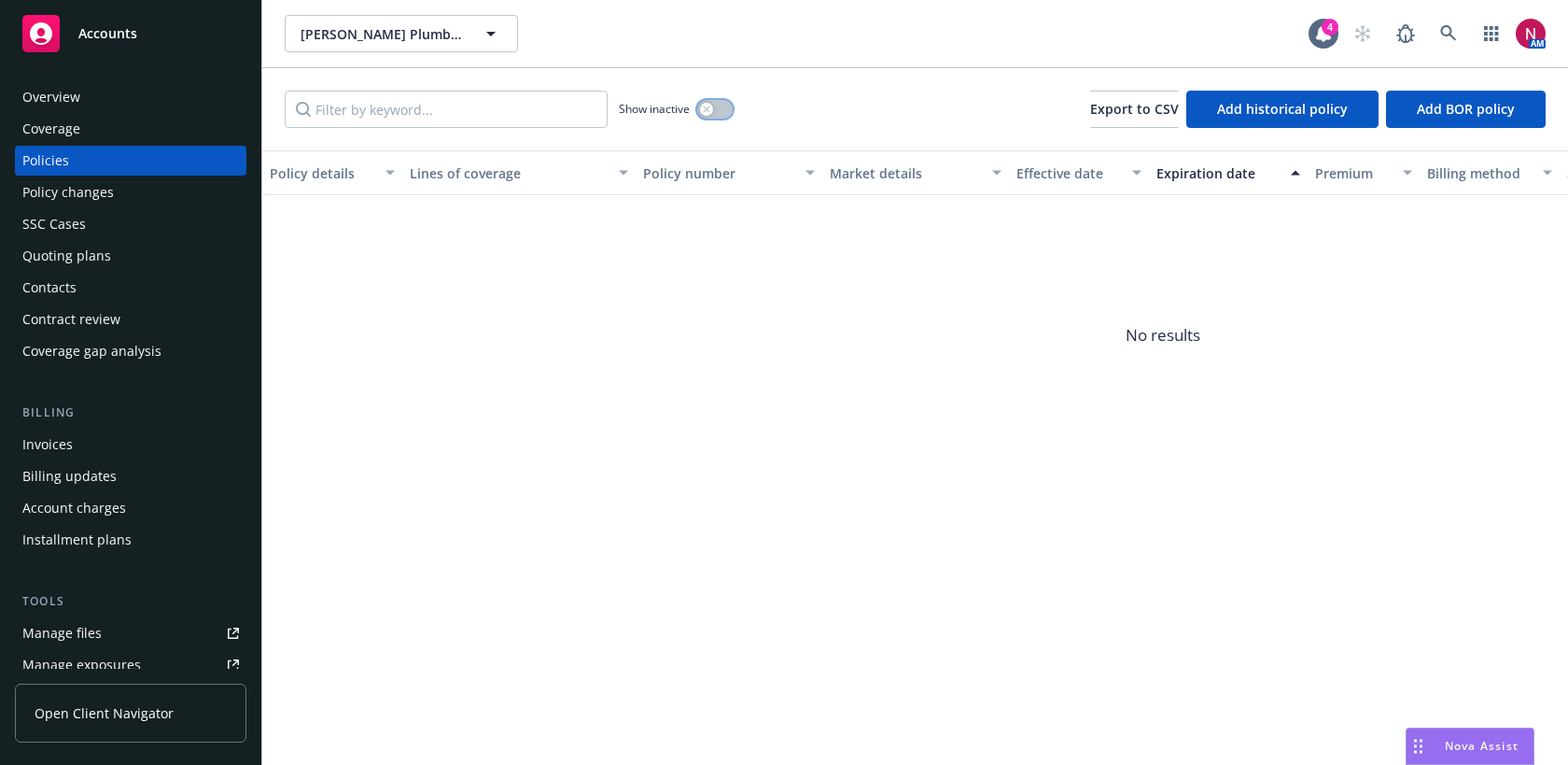
click at [711, 111] on div "button" at bounding box center [706, 108] width 13 height 13
click at [709, 109] on button "button" at bounding box center [715, 109] width 36 height 19
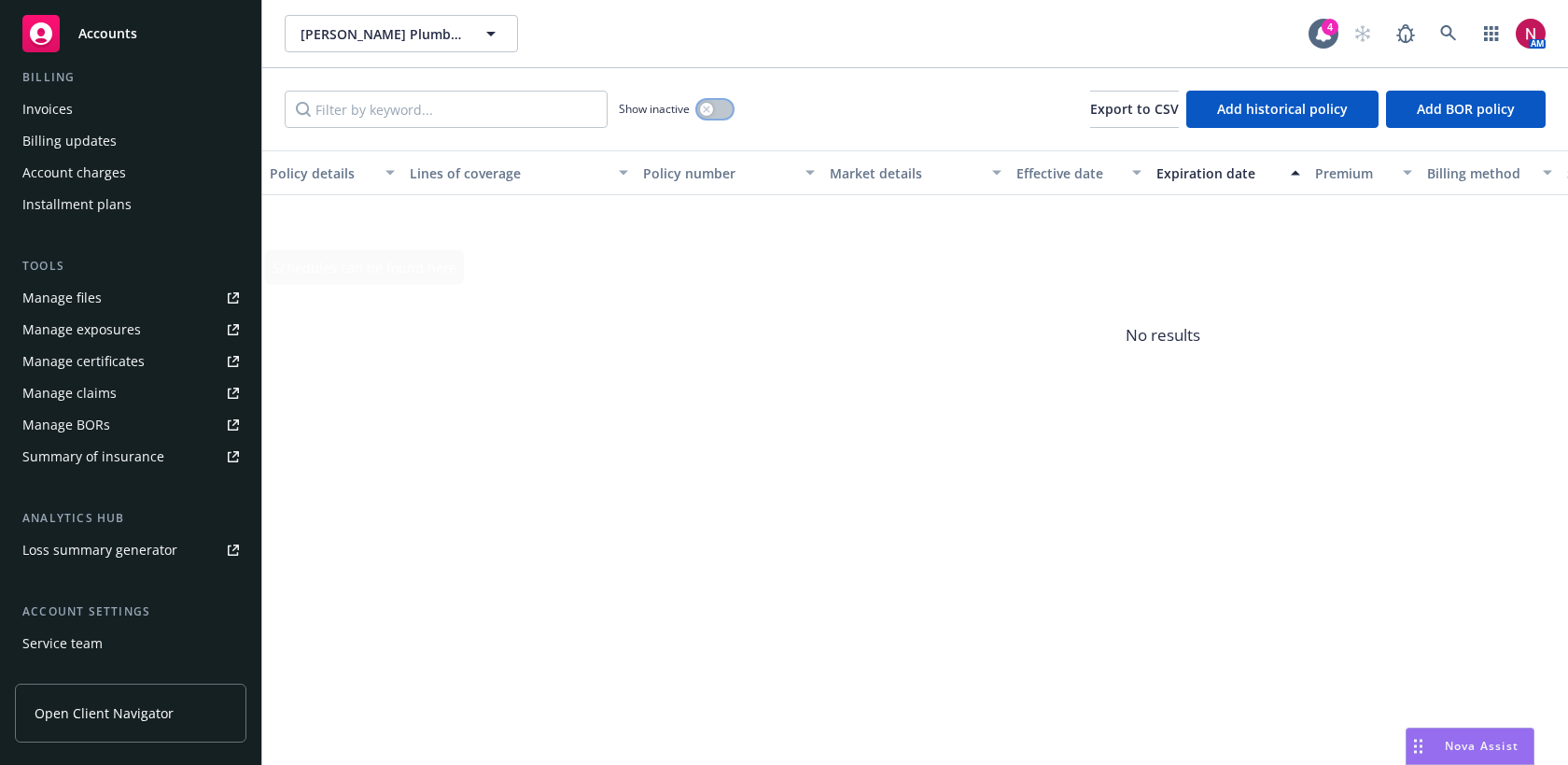
scroll to position [398, 0]
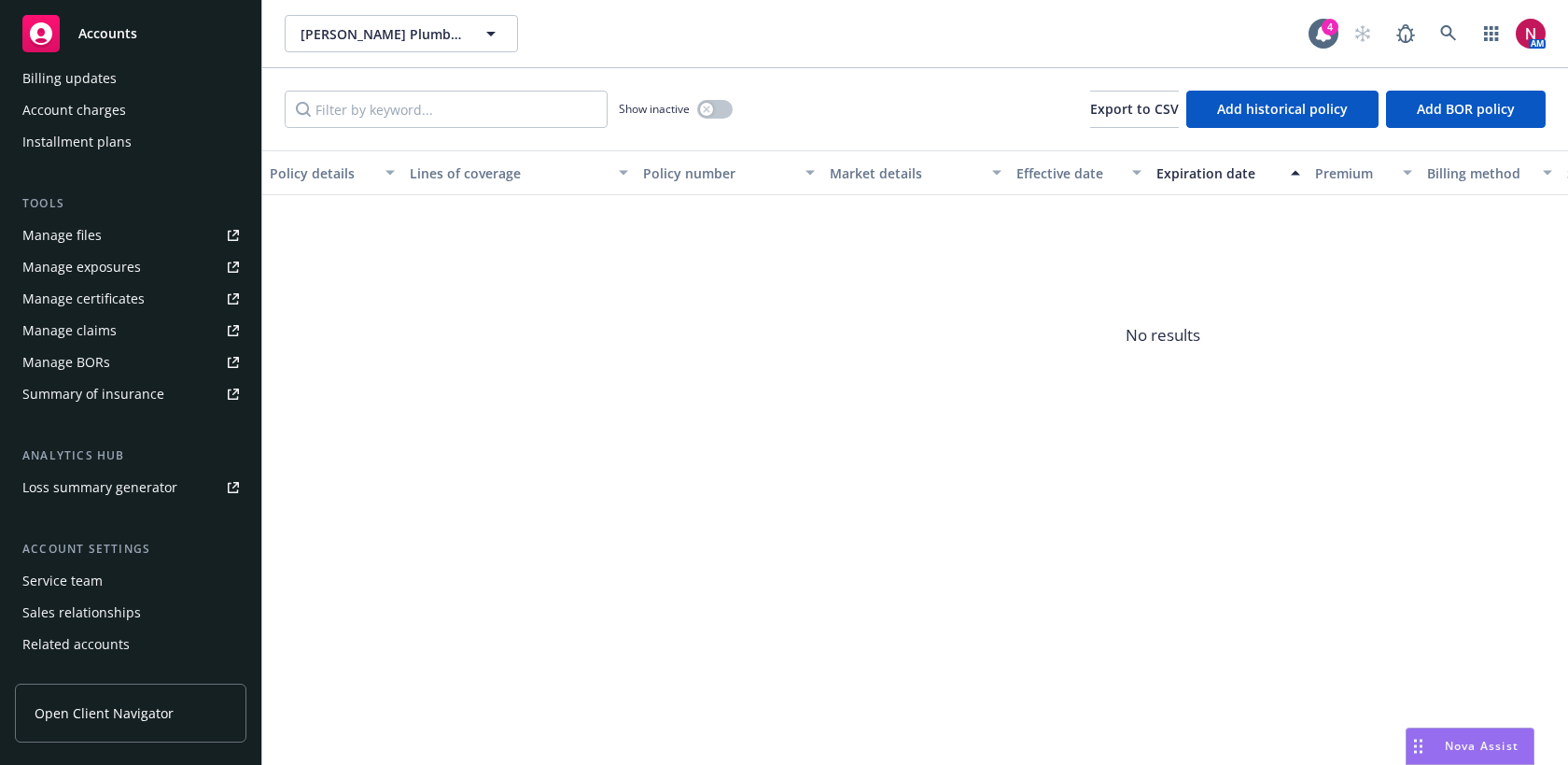
click at [112, 584] on div "Service team" at bounding box center [131, 580] width 216 height 30
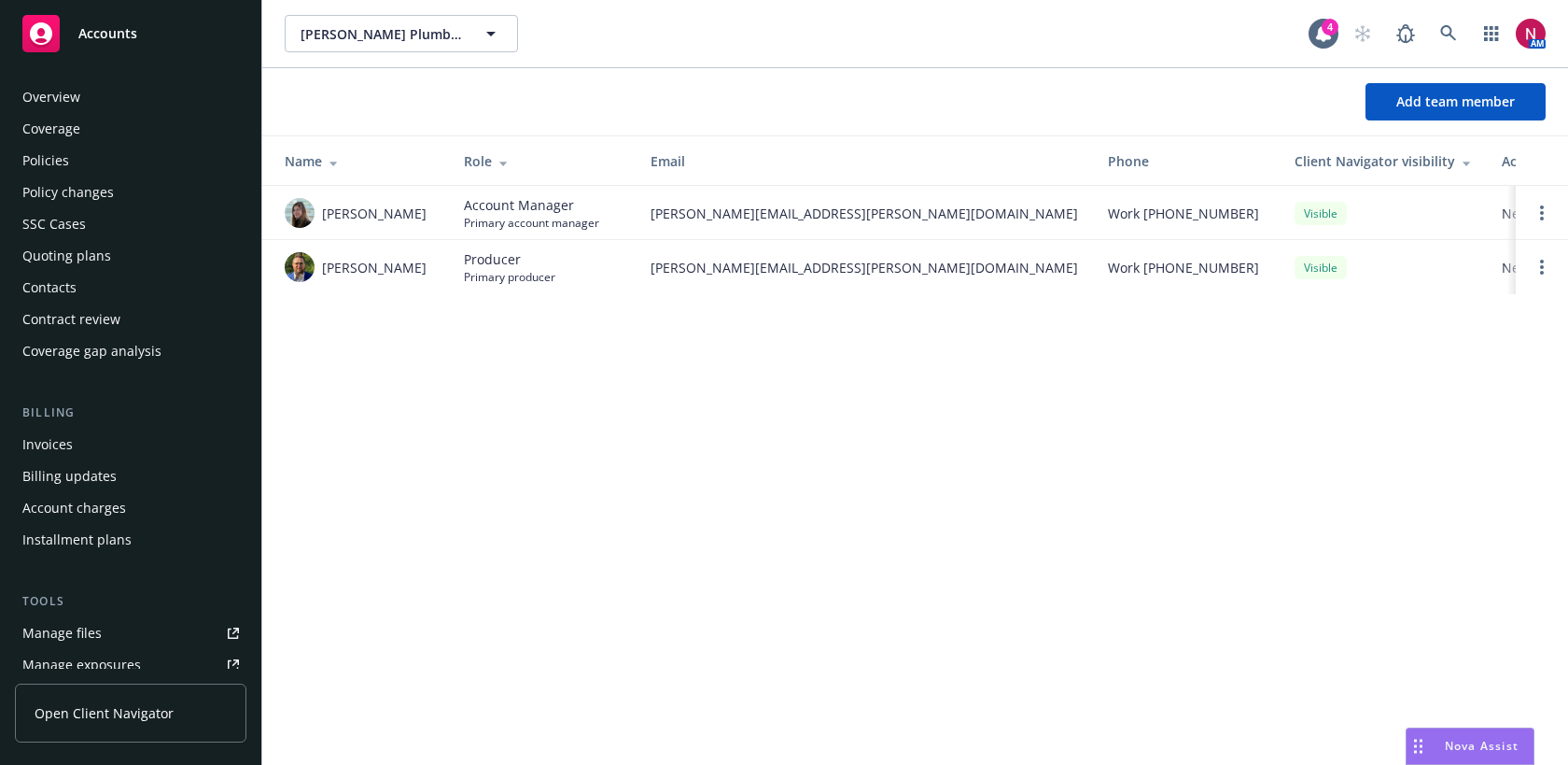
click at [43, 101] on div "Overview" at bounding box center [52, 97] width 58 height 30
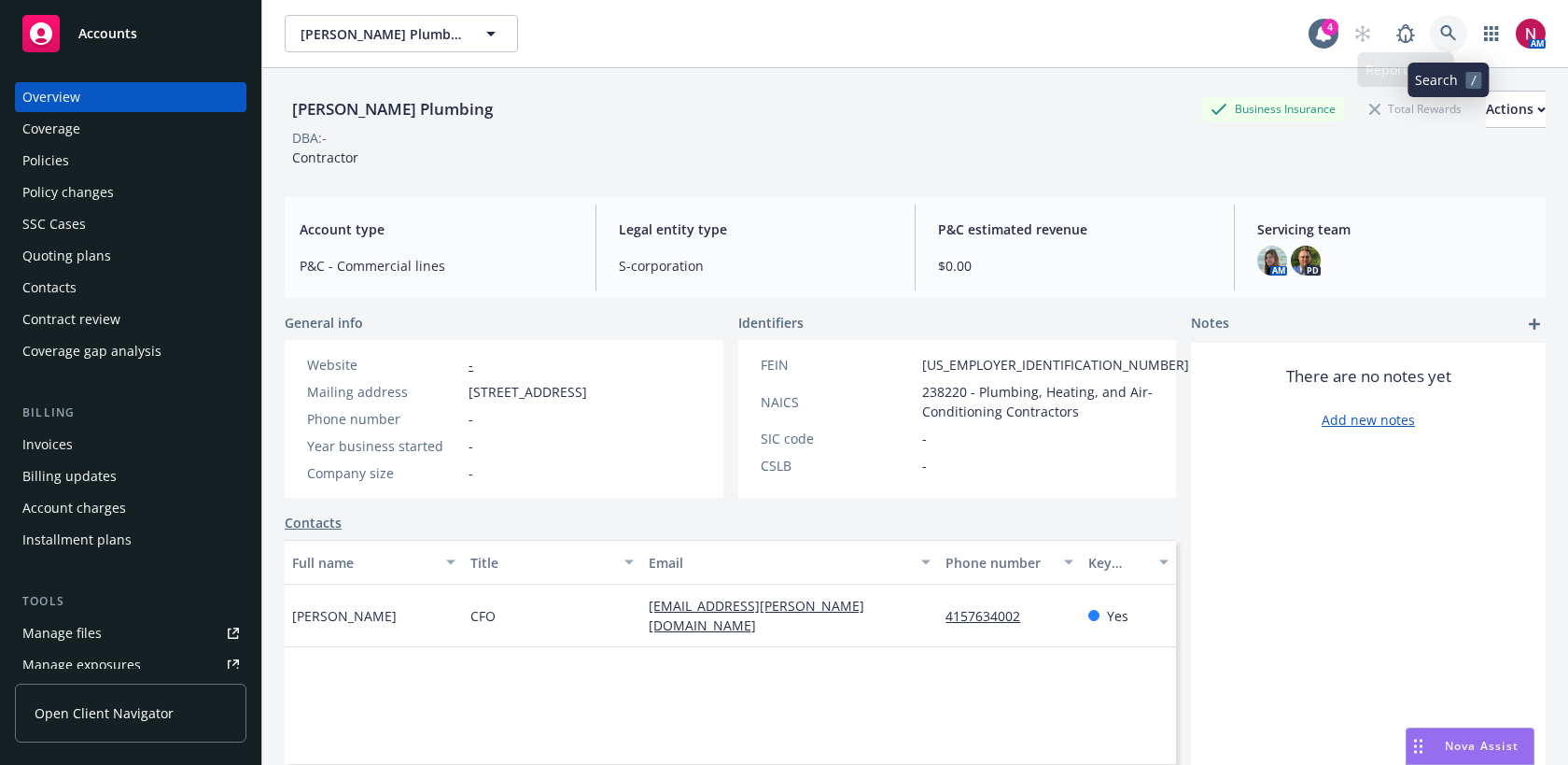
click at [1445, 37] on icon at bounding box center [1448, 33] width 17 height 17
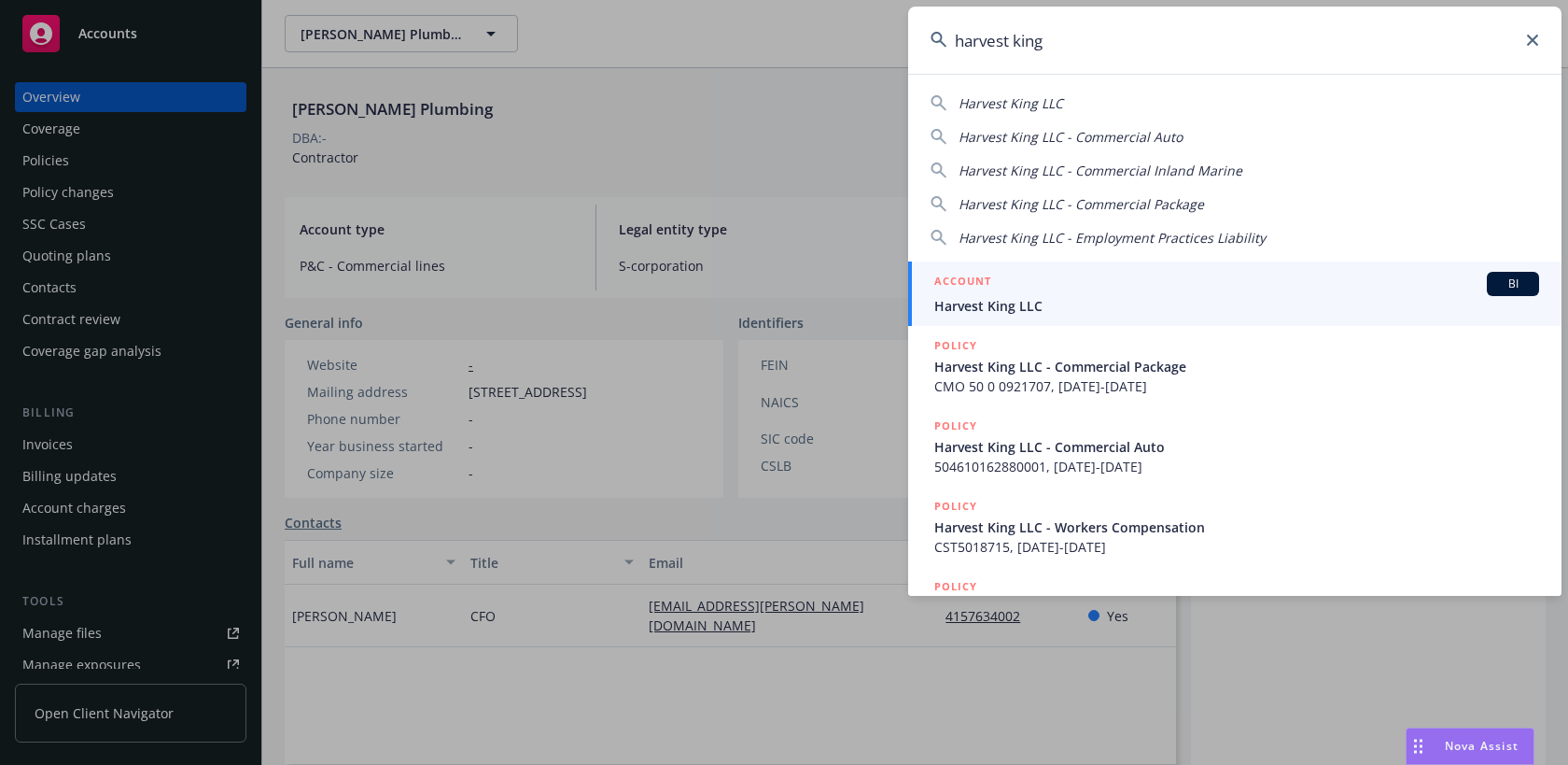
type input "harvest king"
click at [1276, 308] on span "Harvest King LLC" at bounding box center [1237, 306] width 605 height 20
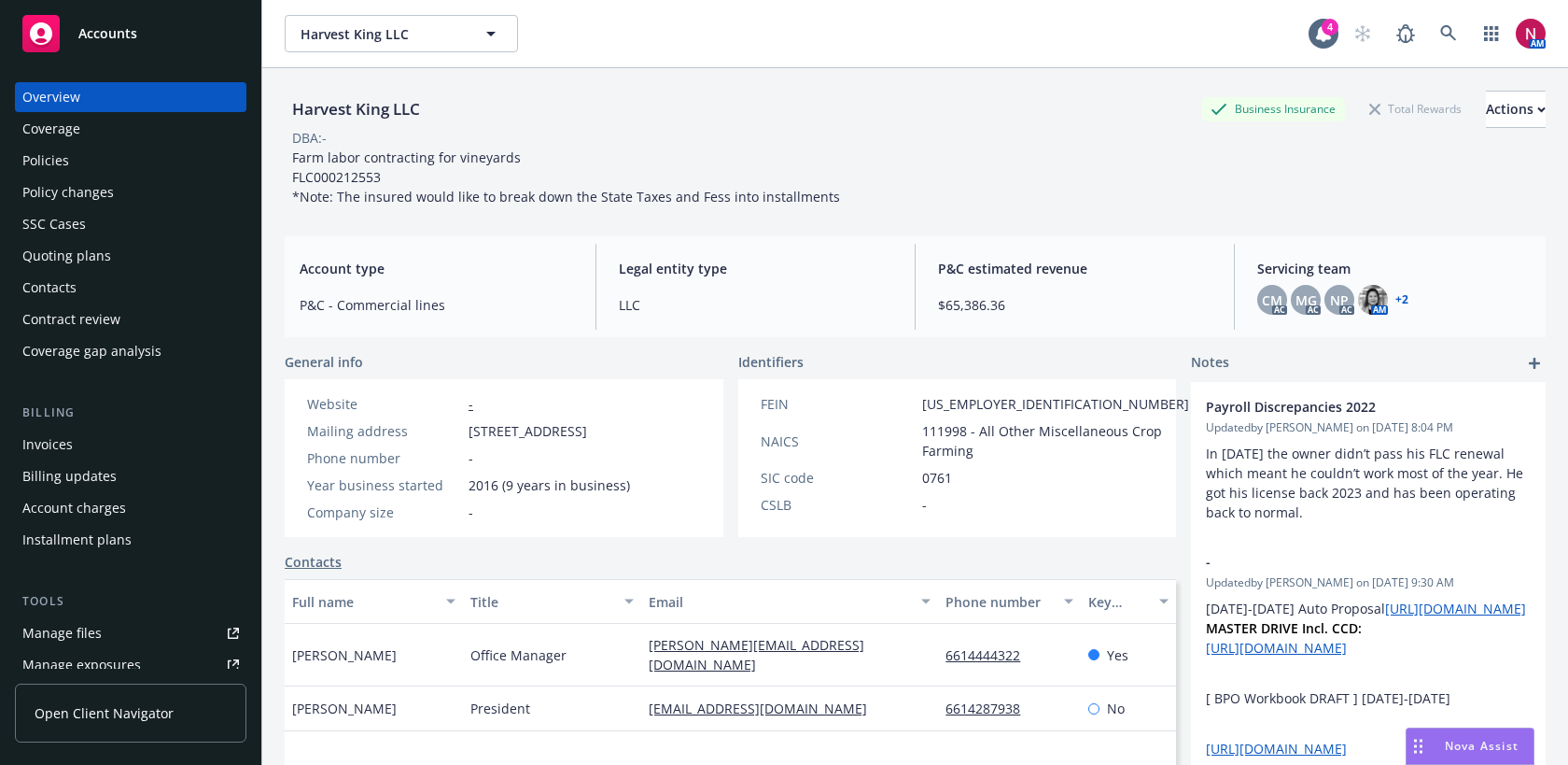
click at [42, 158] on div "Policies" at bounding box center [46, 161] width 47 height 30
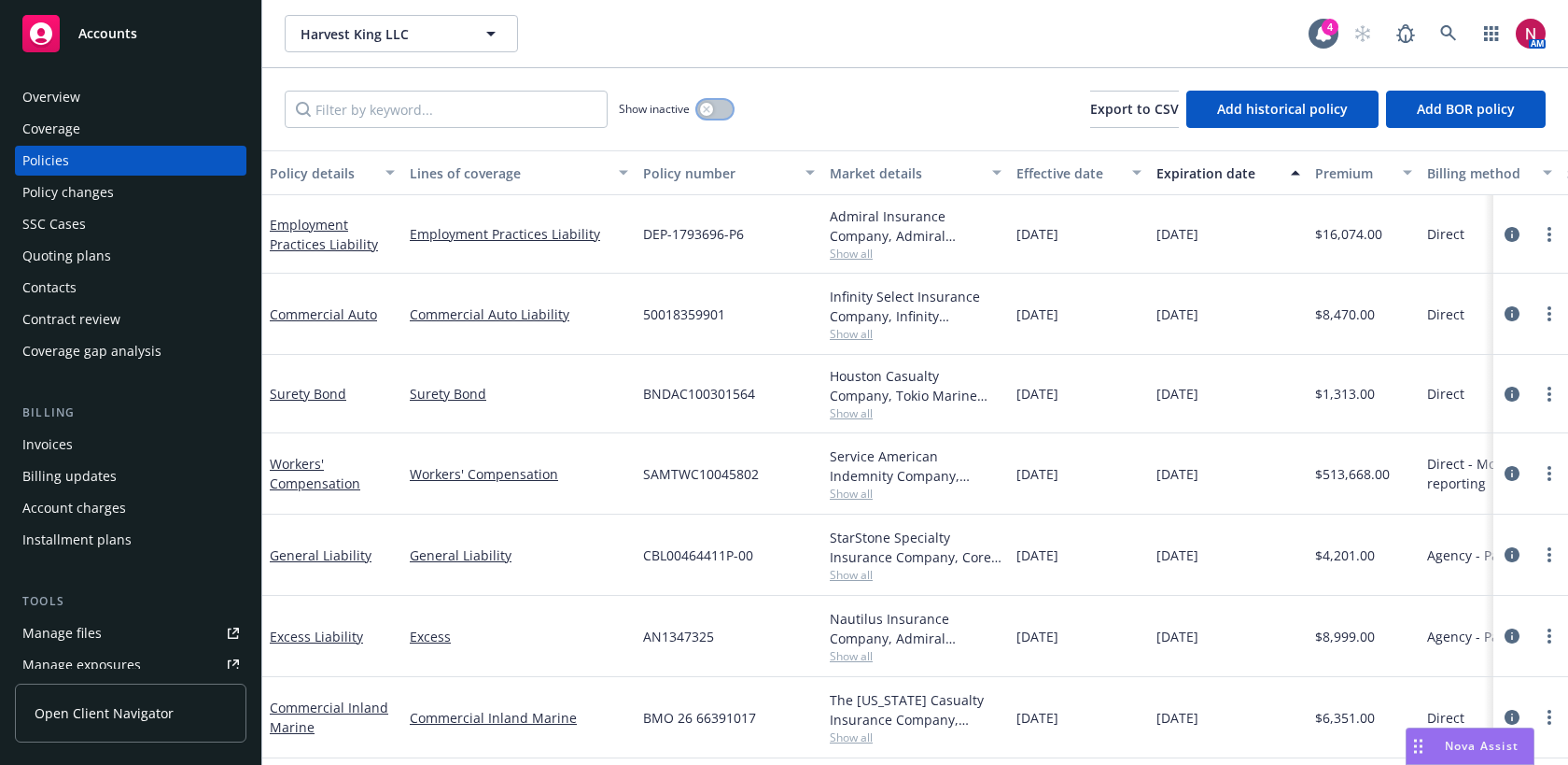
click at [714, 113] on button "button" at bounding box center [715, 109] width 36 height 19
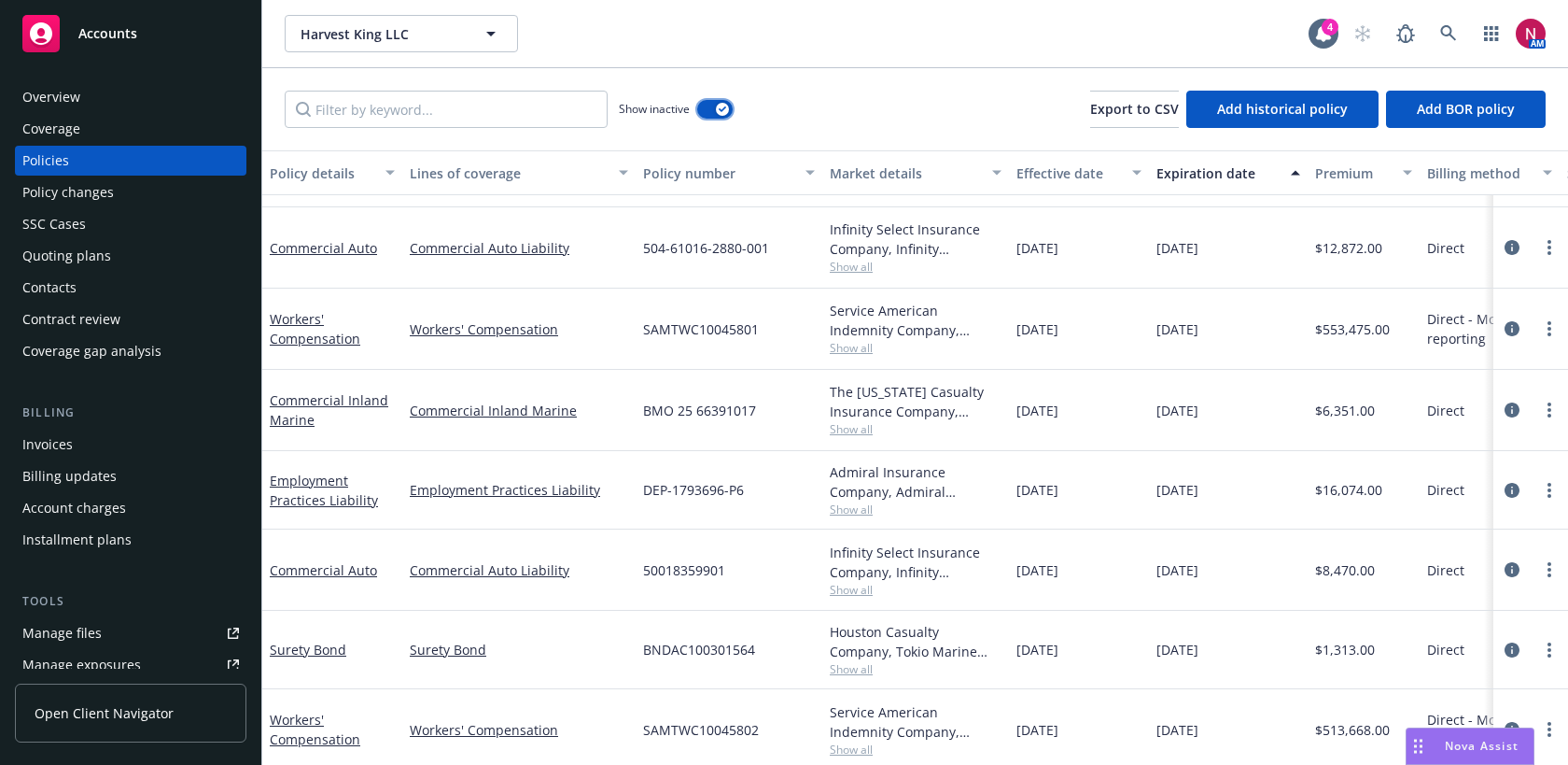
scroll to position [1523, 0]
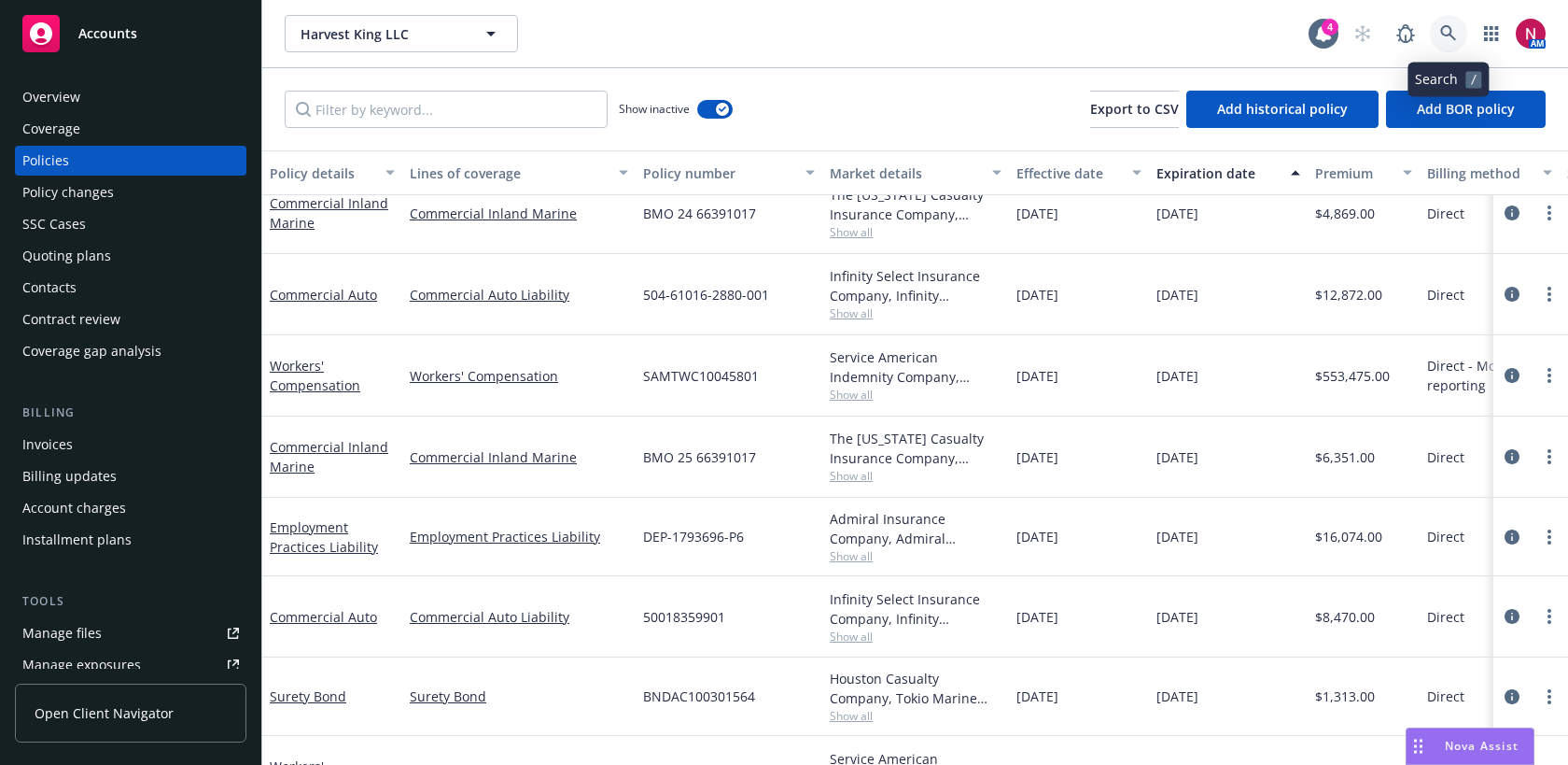
click at [1443, 35] on icon at bounding box center [1448, 33] width 16 height 16
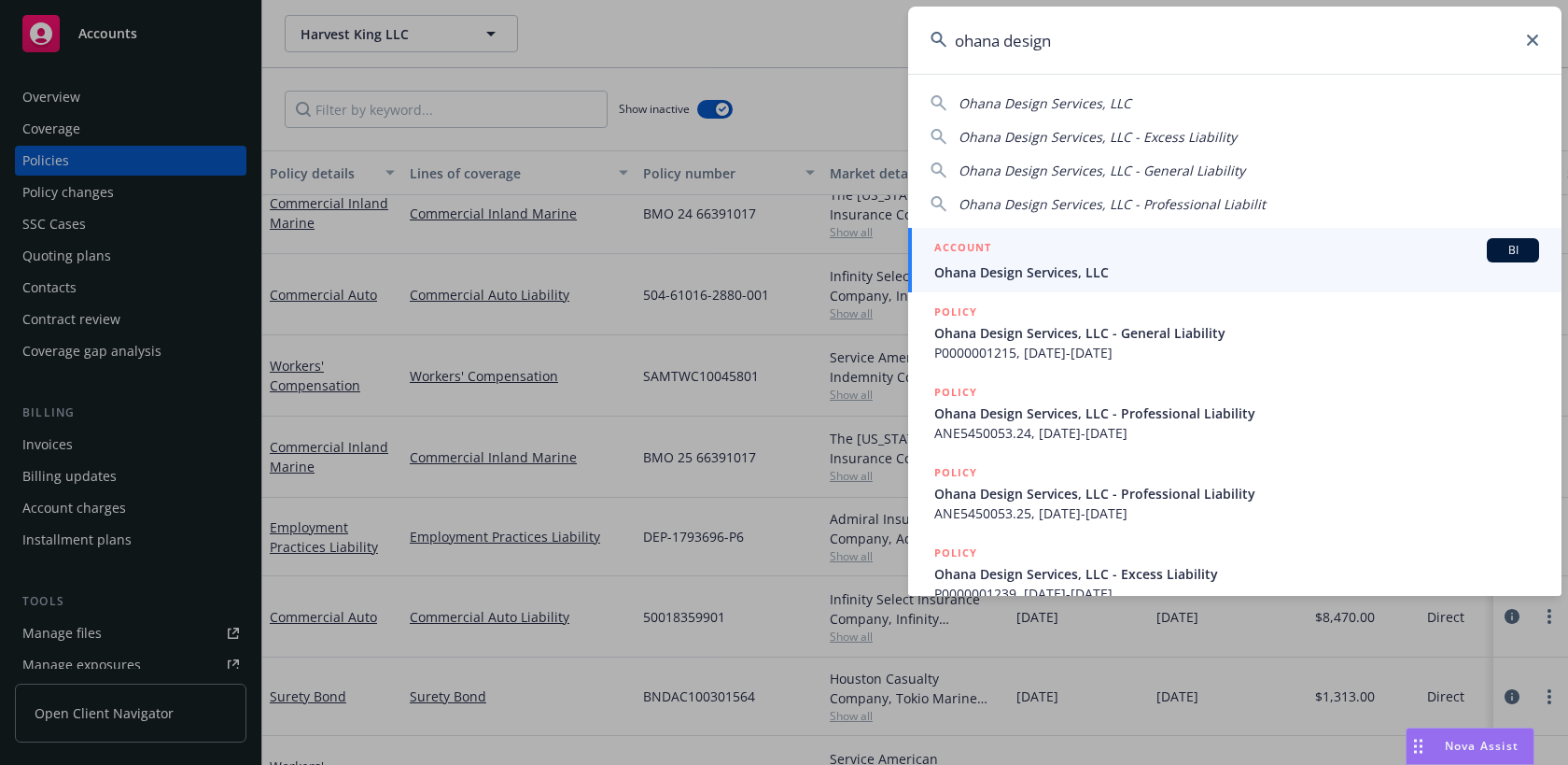
type input "ohana design"
click at [1203, 242] on div "ACCOUNT BI" at bounding box center [1237, 250] width 605 height 24
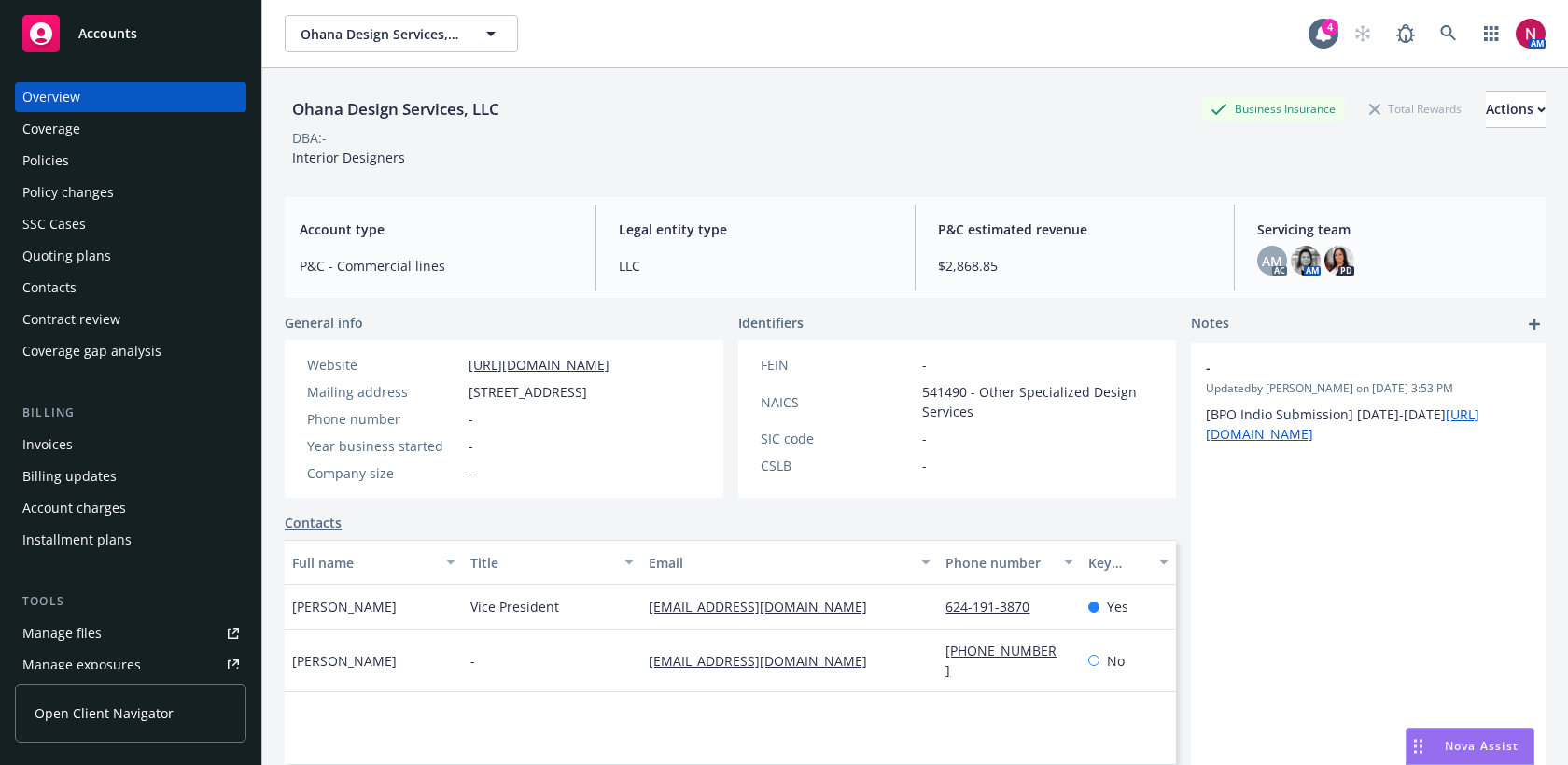
click at [43, 151] on div "Policies" at bounding box center [46, 161] width 47 height 30
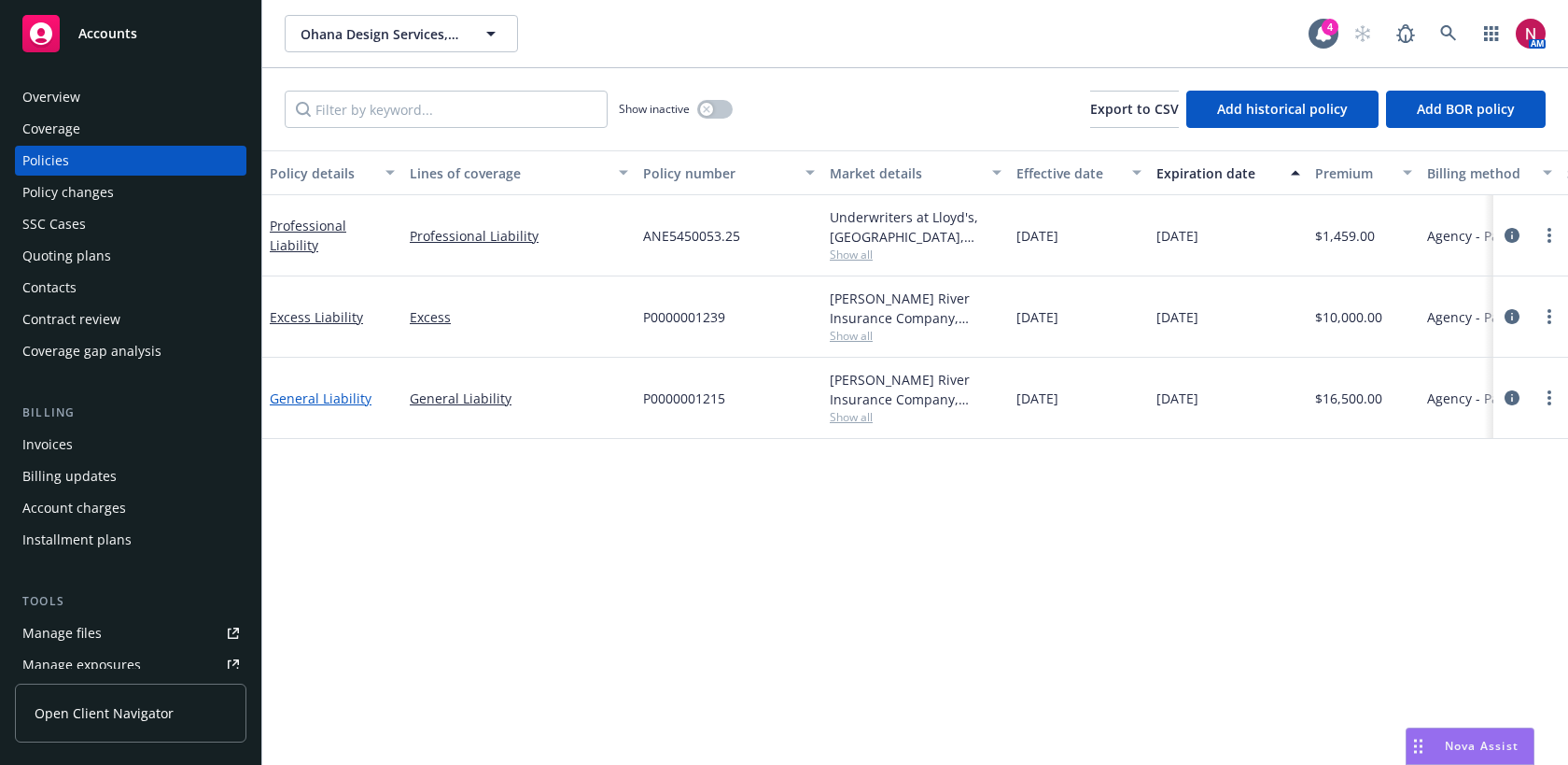
click at [331, 399] on link "General Liability" at bounding box center [320, 398] width 102 height 18
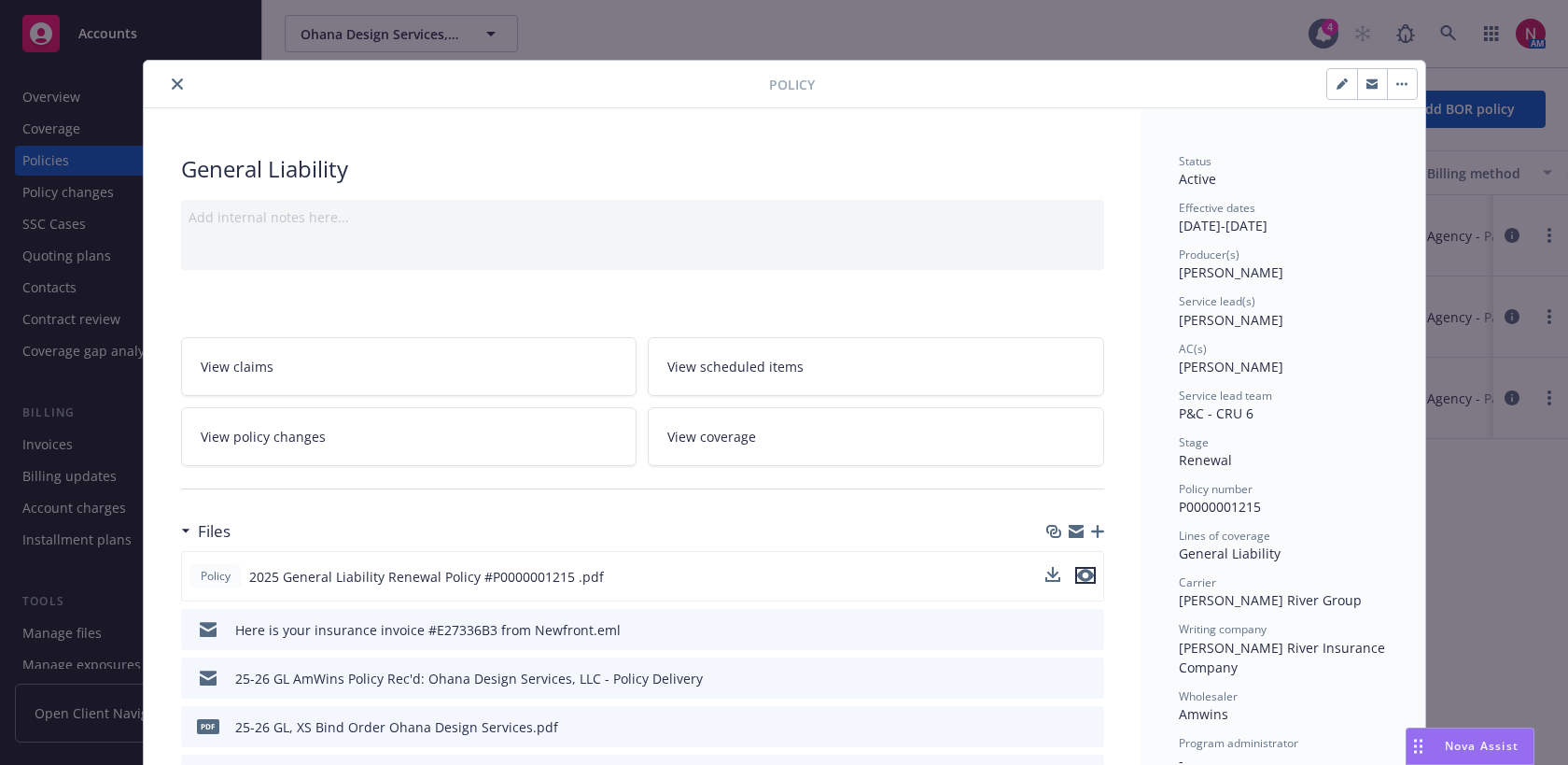
click at [1090, 574] on icon "preview file" at bounding box center [1085, 574] width 17 height 13
click at [180, 90] on button "close" at bounding box center [177, 83] width 23 height 23
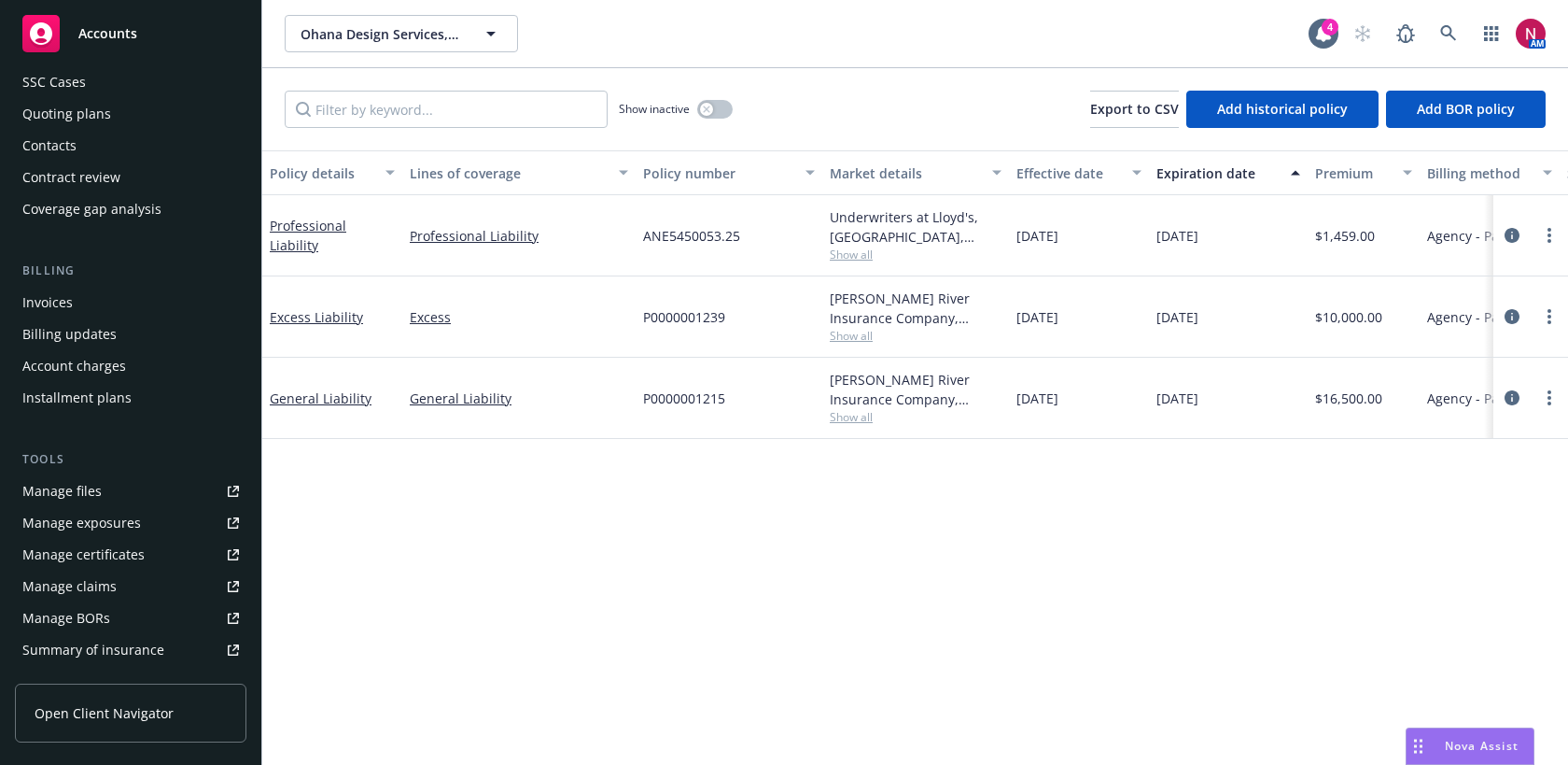
scroll to position [240, 0]
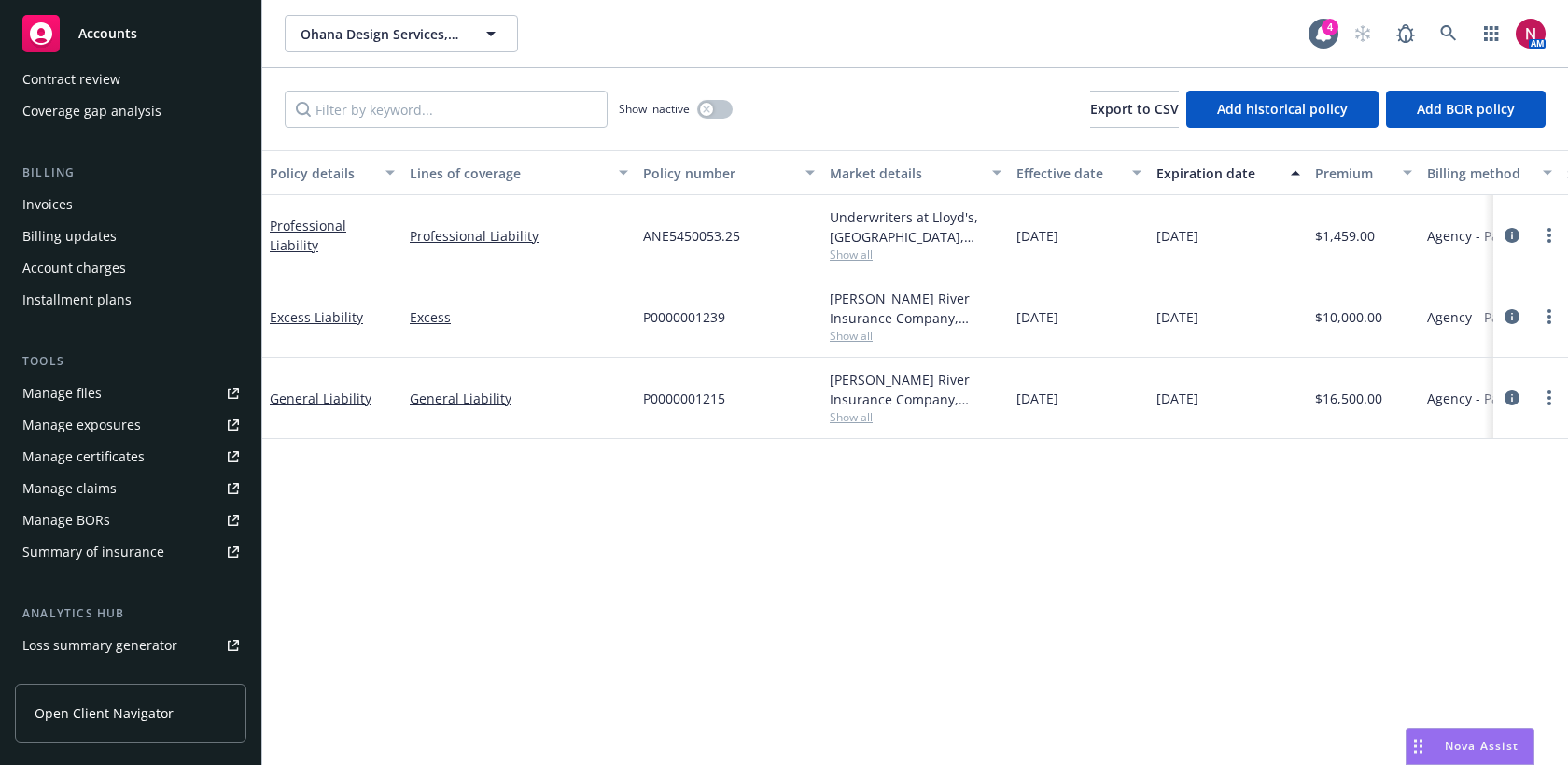
click at [106, 387] on link "Manage files" at bounding box center [130, 393] width 231 height 30
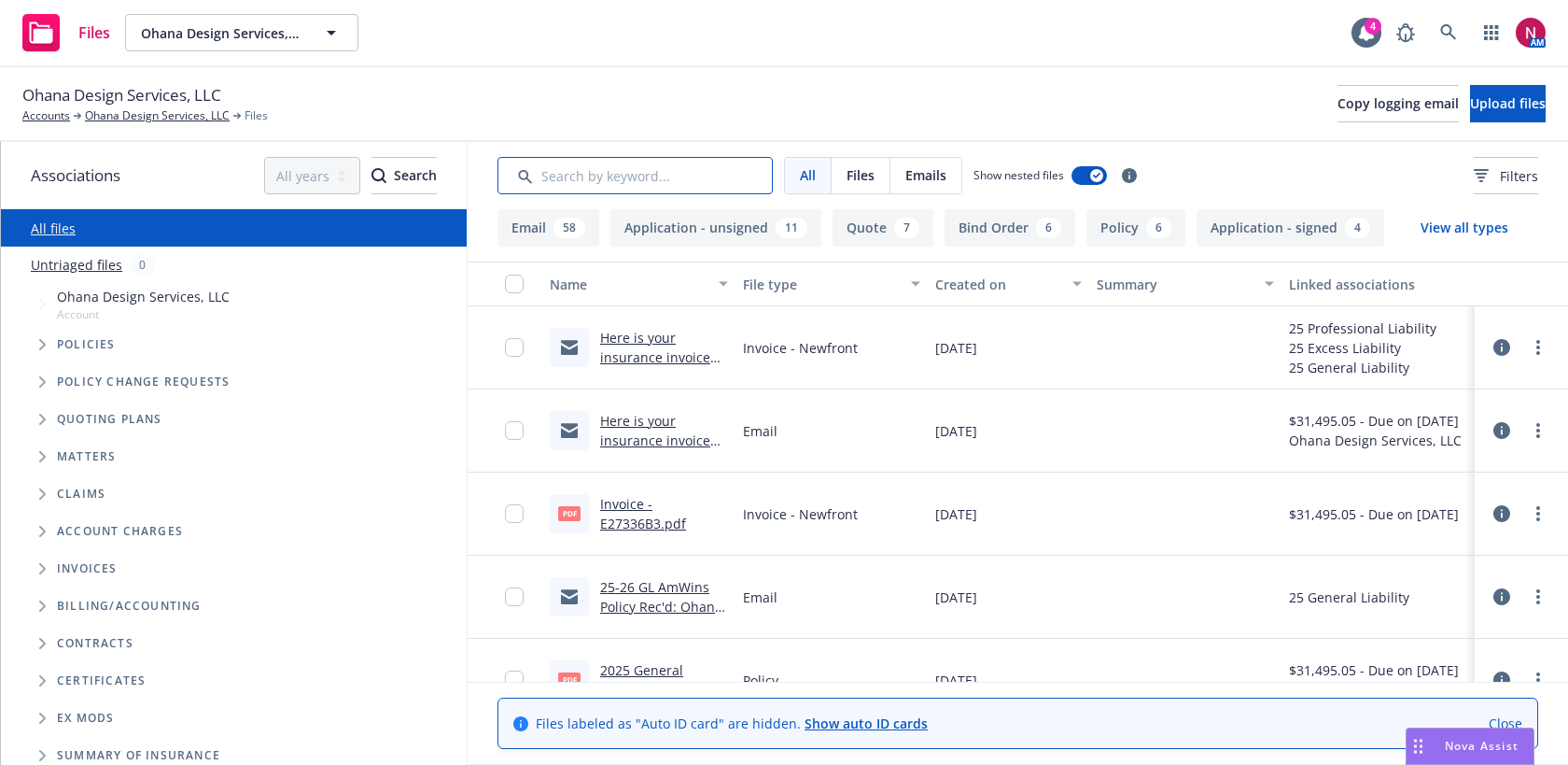
click at [573, 182] on input "Search by keyword..." at bounding box center [635, 176] width 276 height 38
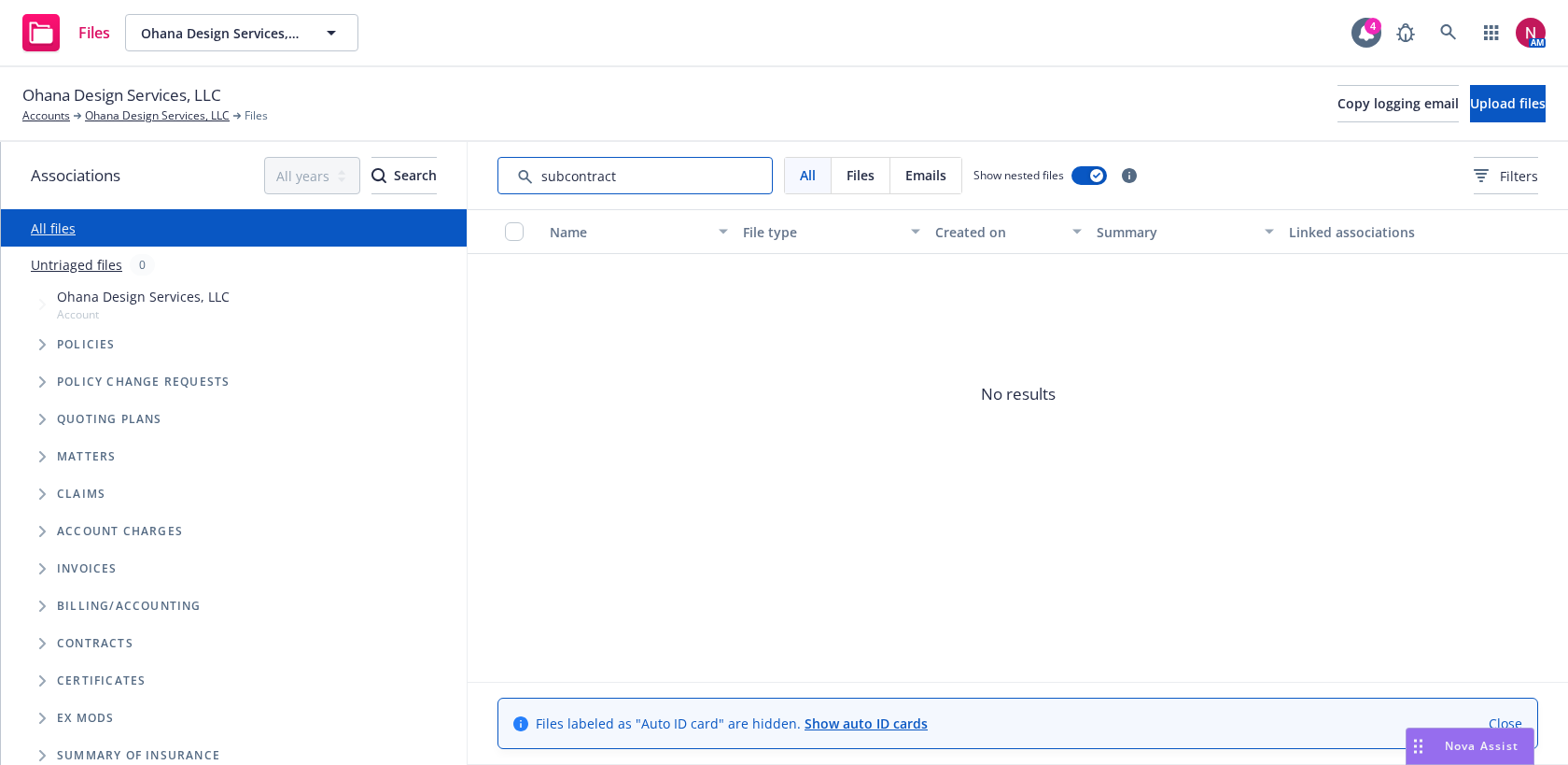
drag, startPoint x: 632, startPoint y: 182, endPoint x: 443, endPoint y: 164, distance: 189.9
click at [443, 164] on div "Associations All years 2027 2026 2025 2024 2023 2022 2021 2020 2019 2018 2017 2…" at bounding box center [784, 453] width 1567 height 623
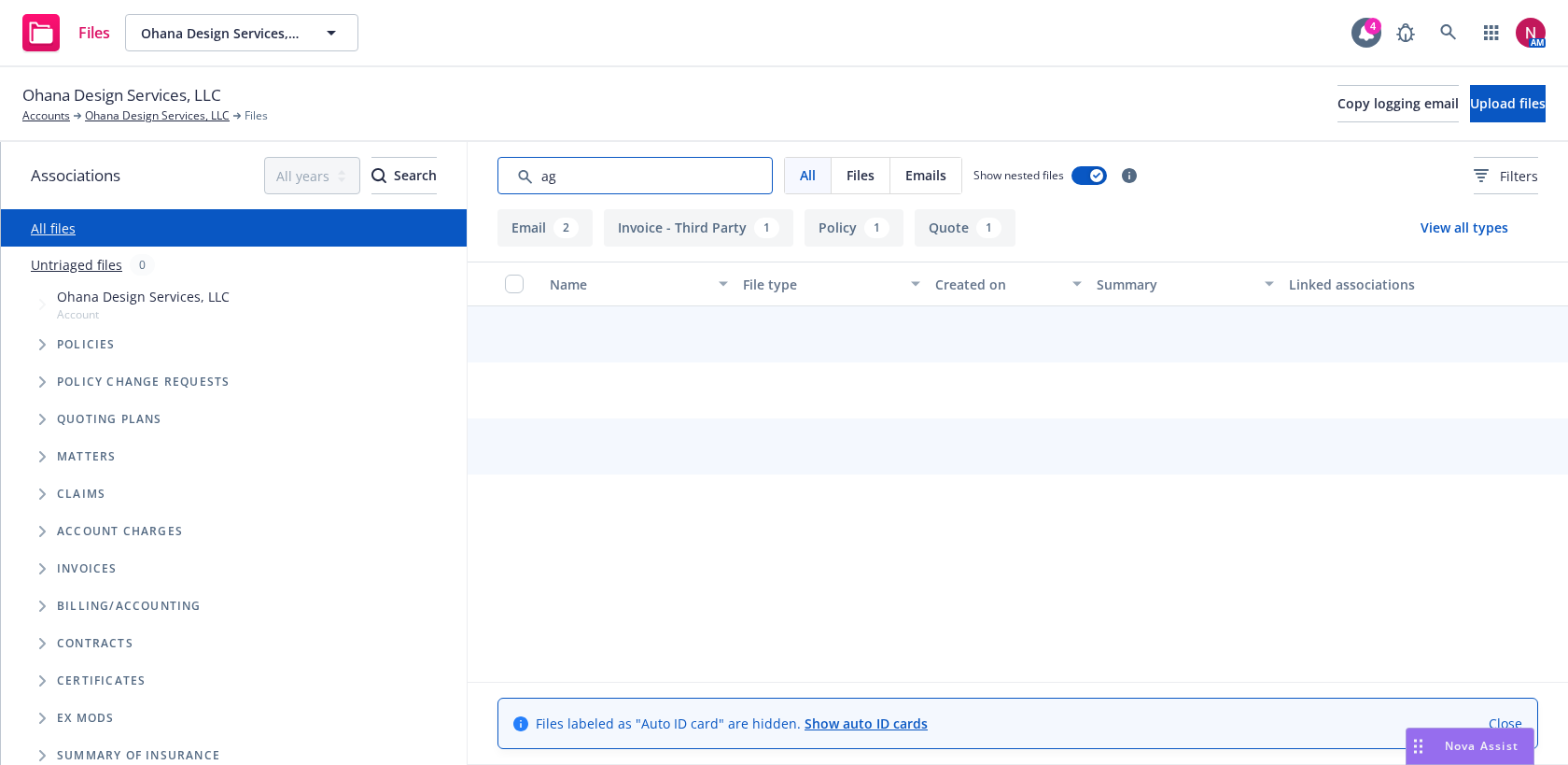
type input "a"
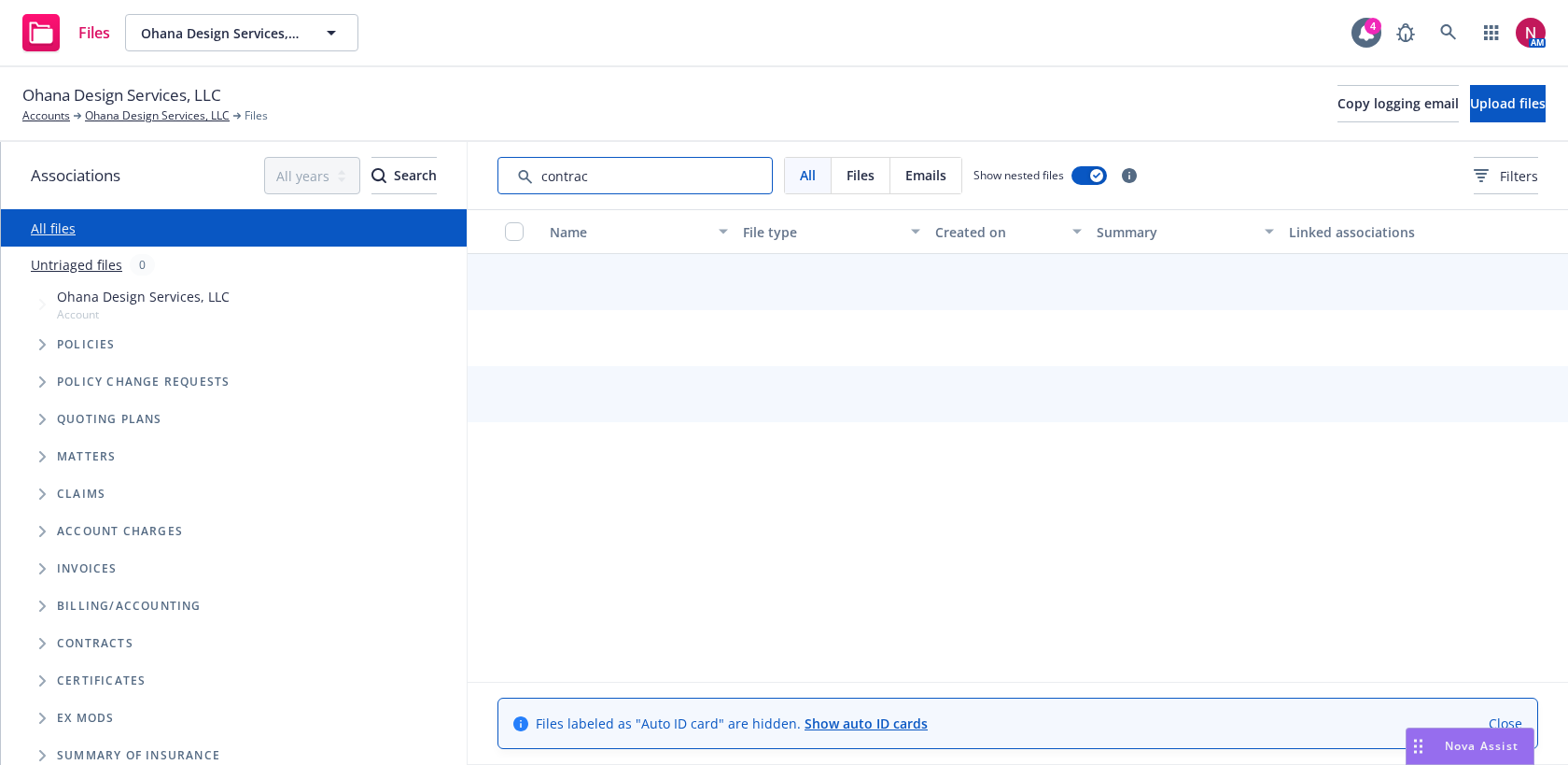
type input "contract"
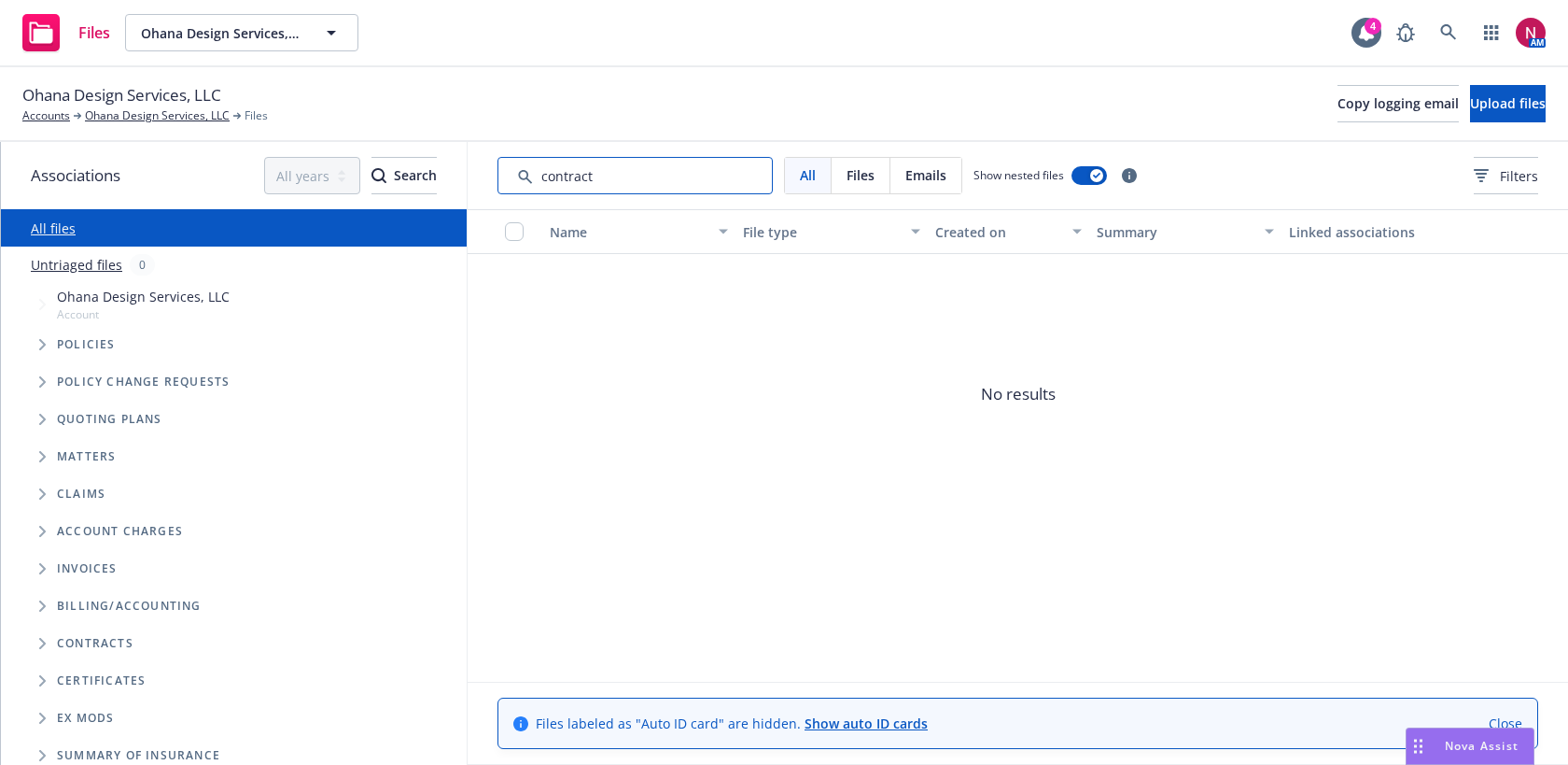
drag, startPoint x: 671, startPoint y: 177, endPoint x: 470, endPoint y: 174, distance: 201.0
click at [470, 174] on div "All Files Emails Show nested files Filters" at bounding box center [1017, 176] width 1100 height 67
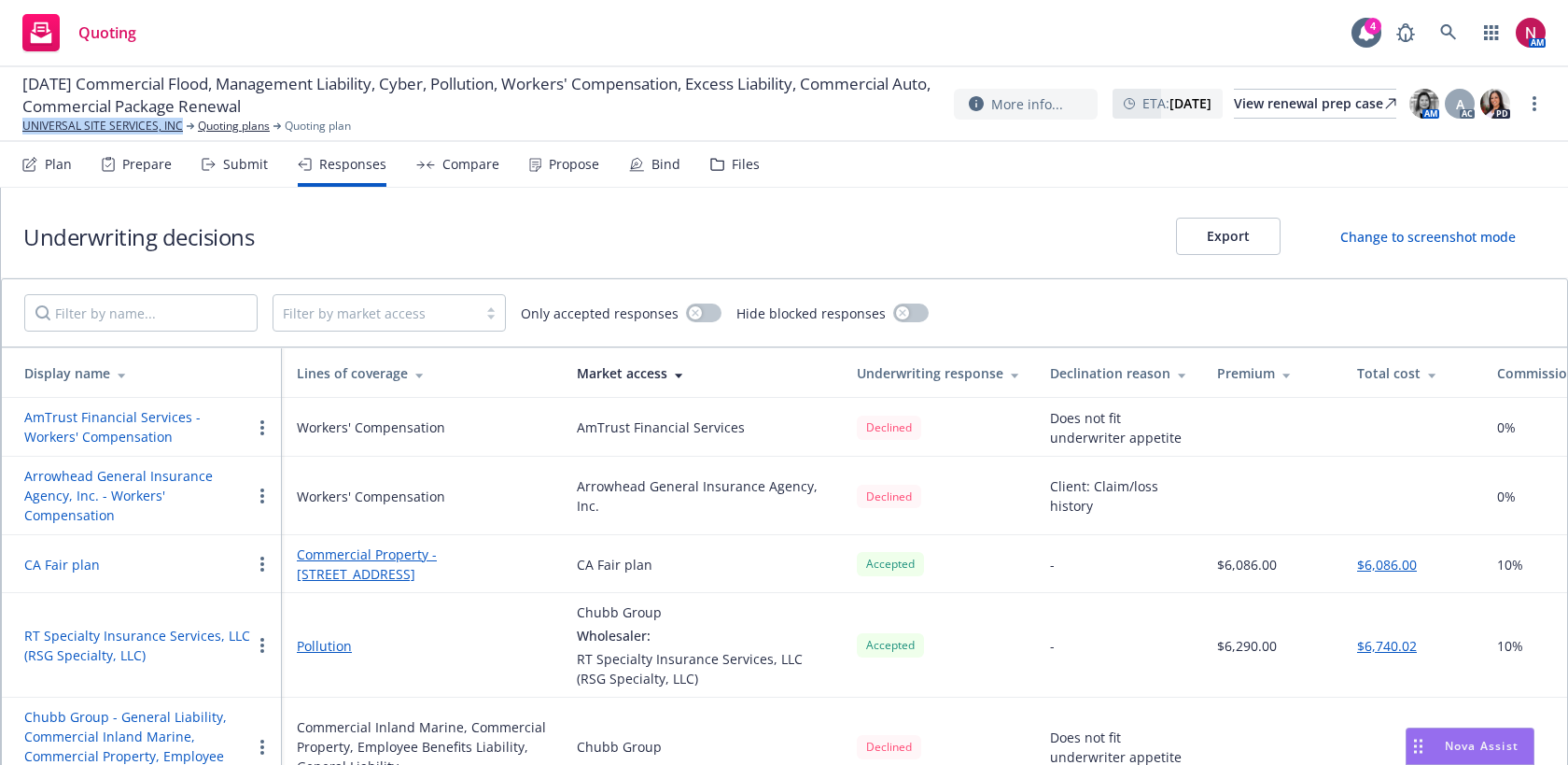
click at [245, 170] on div "Submit" at bounding box center [245, 164] width 45 height 15
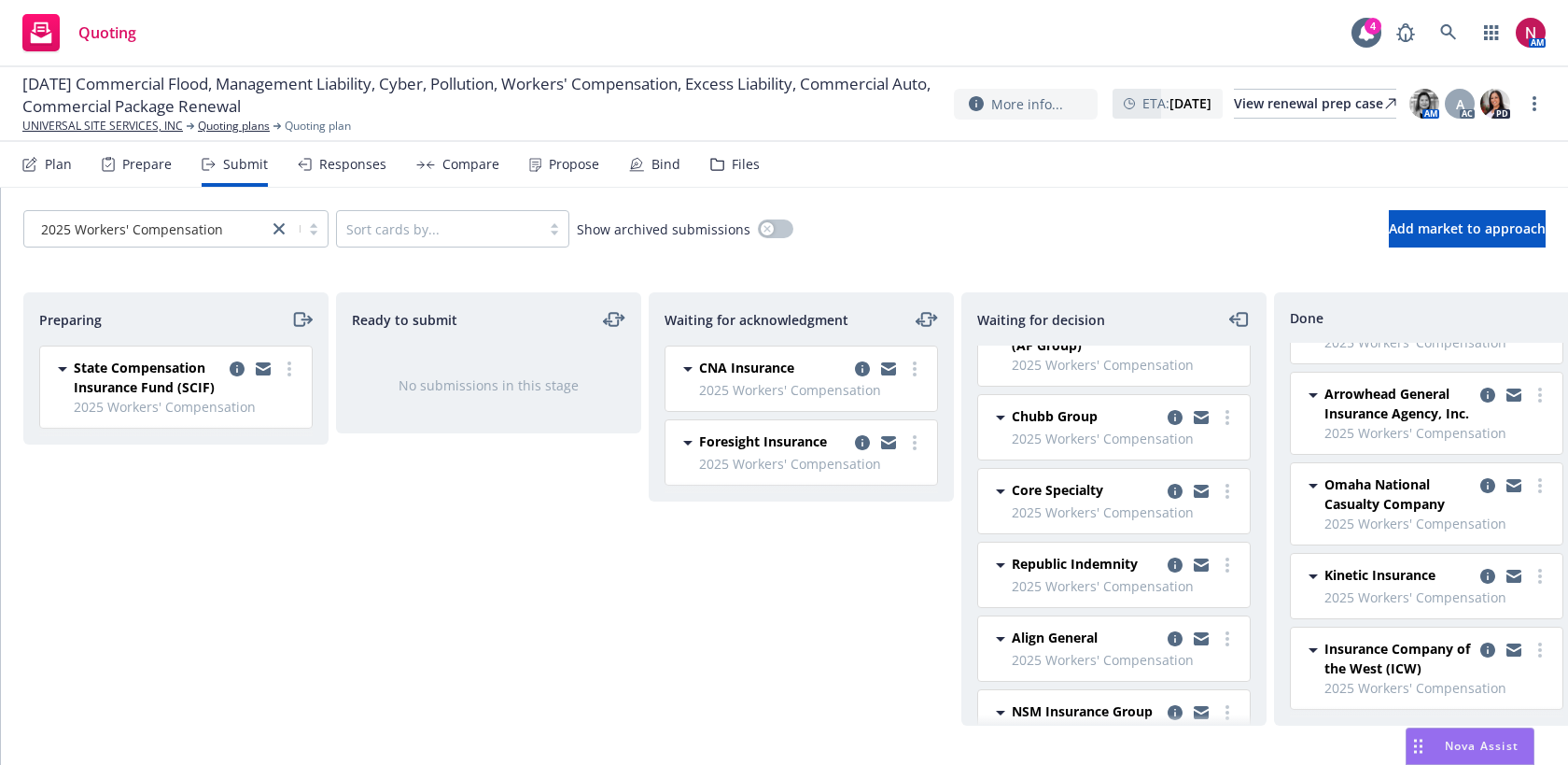
scroll to position [405, 0]
click at [1223, 416] on link "more" at bounding box center [1227, 416] width 23 height 23
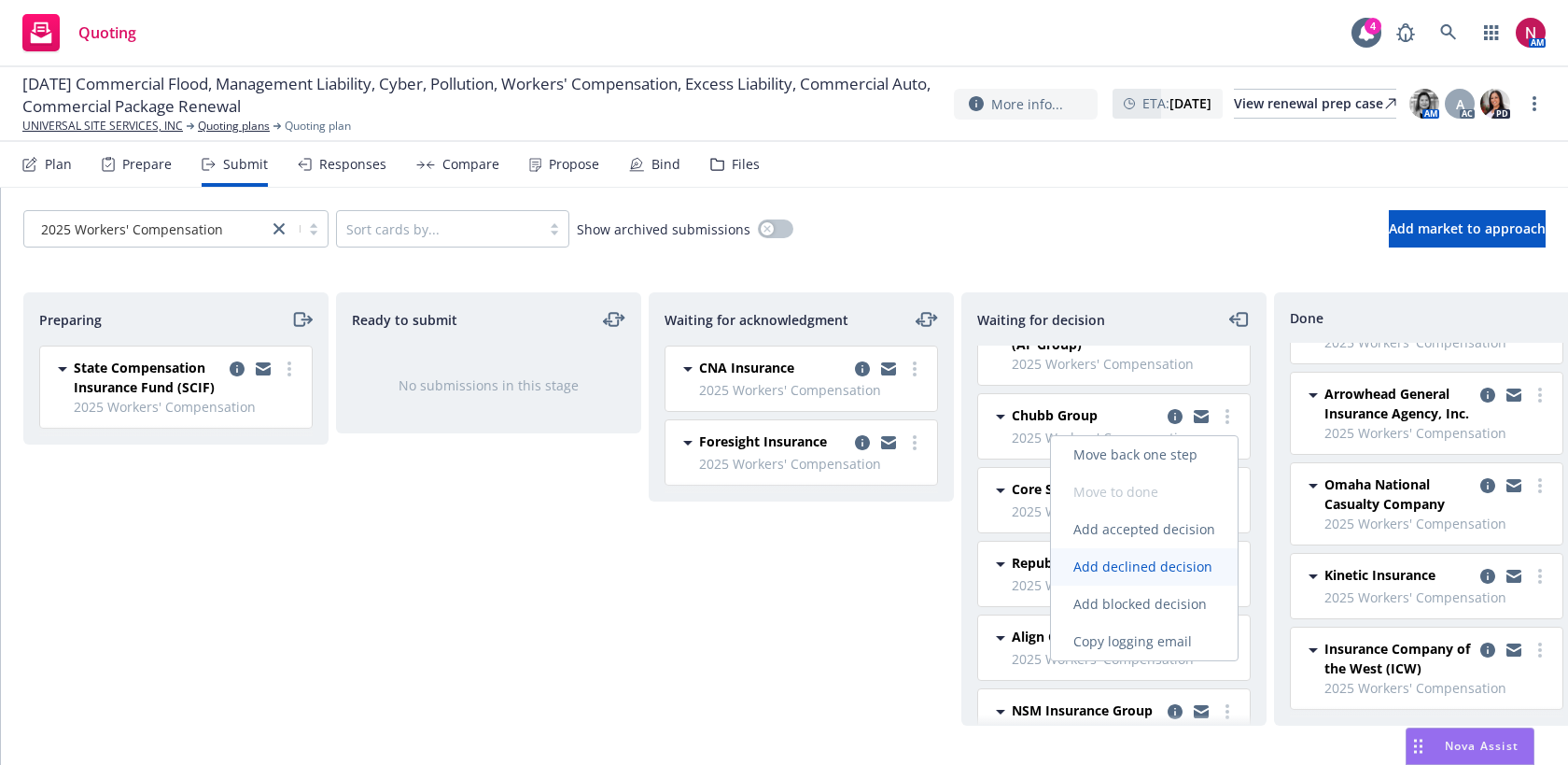
click at [1146, 573] on span "Add declined decision" at bounding box center [1142, 567] width 183 height 18
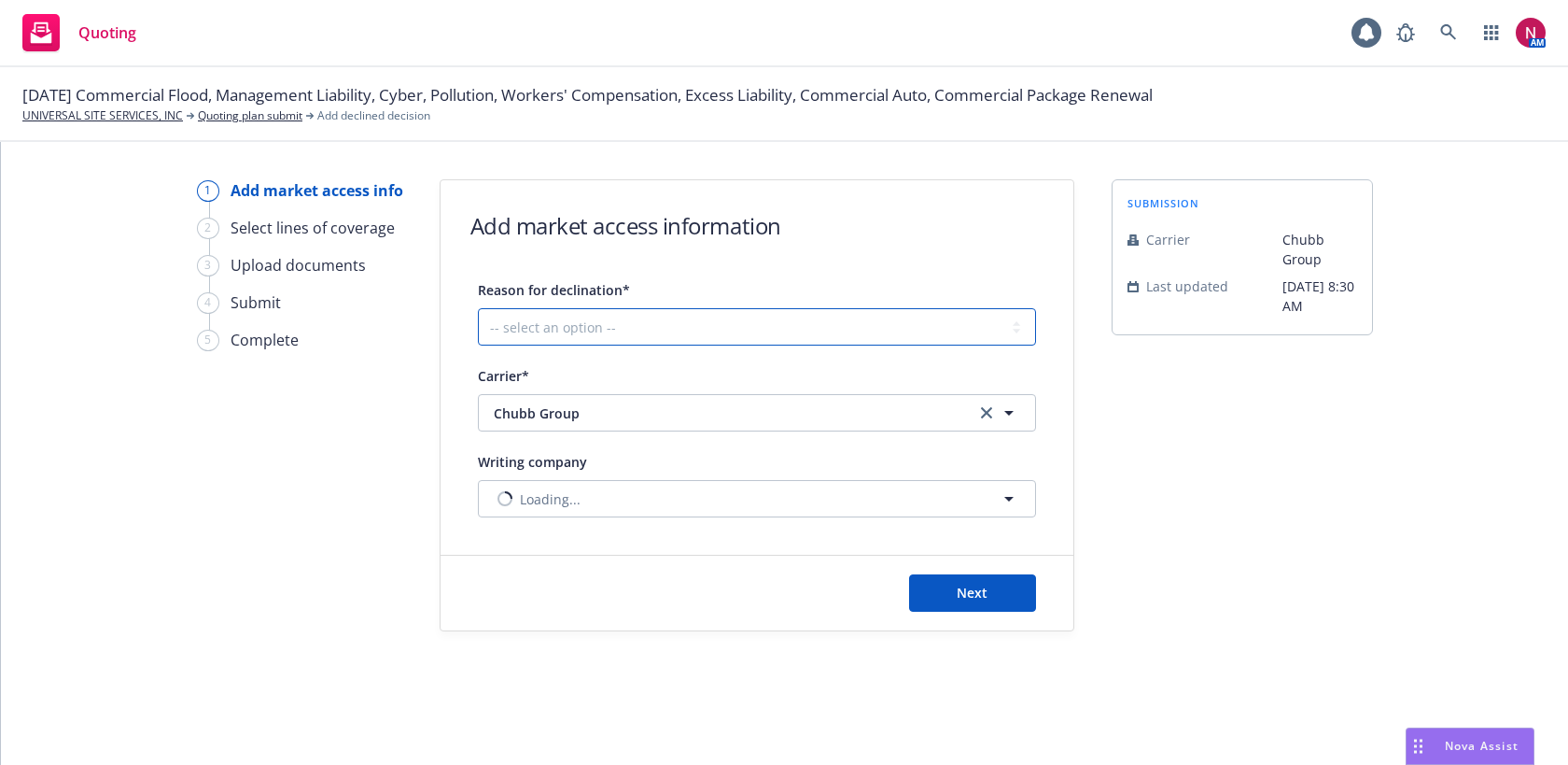
click at [627, 316] on select "-- select an option -- Cannot compete with other markets Carrier non-renewed Ca…" at bounding box center [757, 326] width 558 height 38
select select "DOES_NOT_FIT_UNDERWRITER_APPETITE"
click at [478, 308] on select "-- select an option -- Cannot compete with other markets Carrier non-renewed Ca…" at bounding box center [757, 326] width 558 height 38
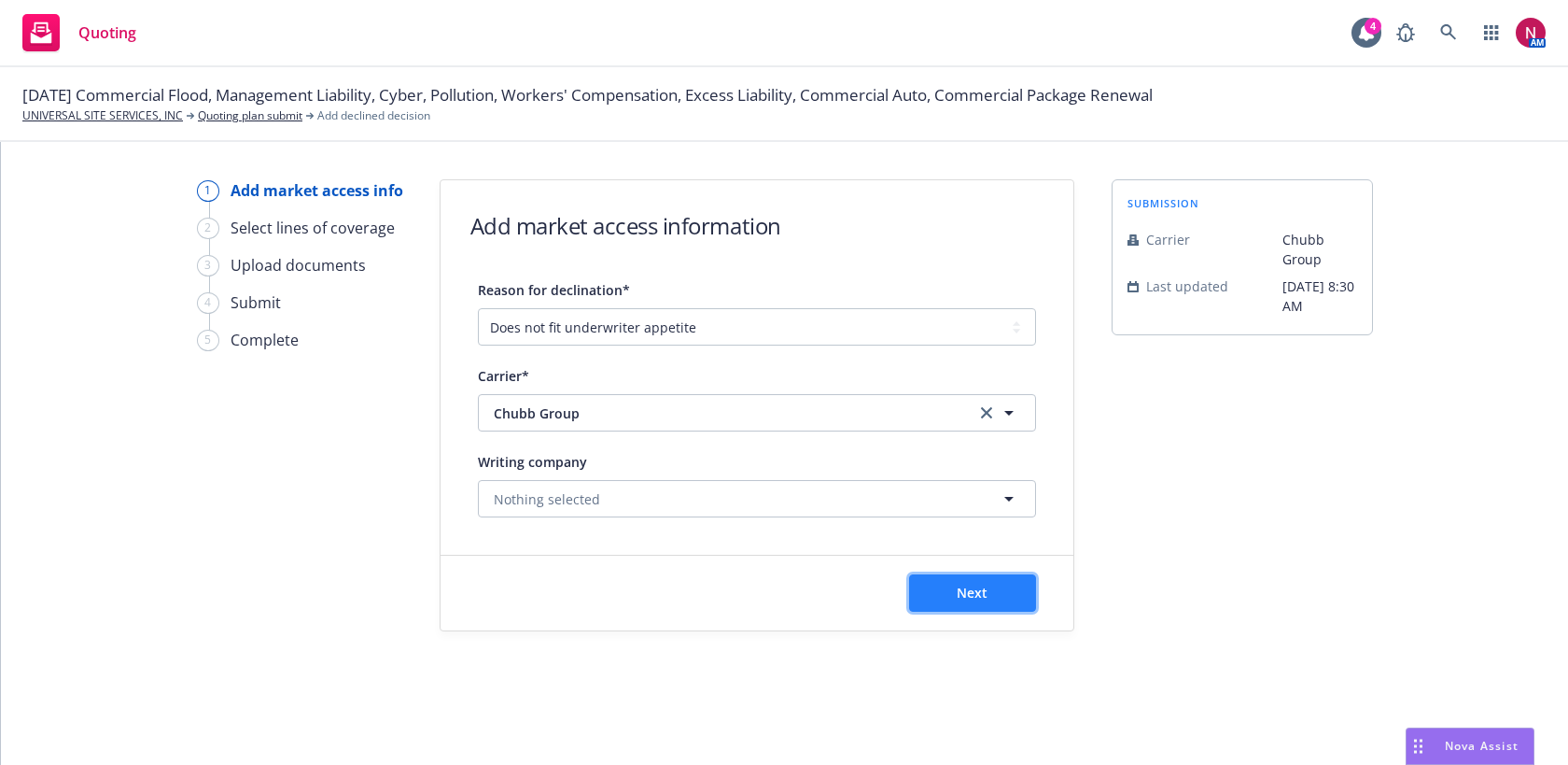
click at [993, 592] on button "Next" at bounding box center [972, 593] width 127 height 38
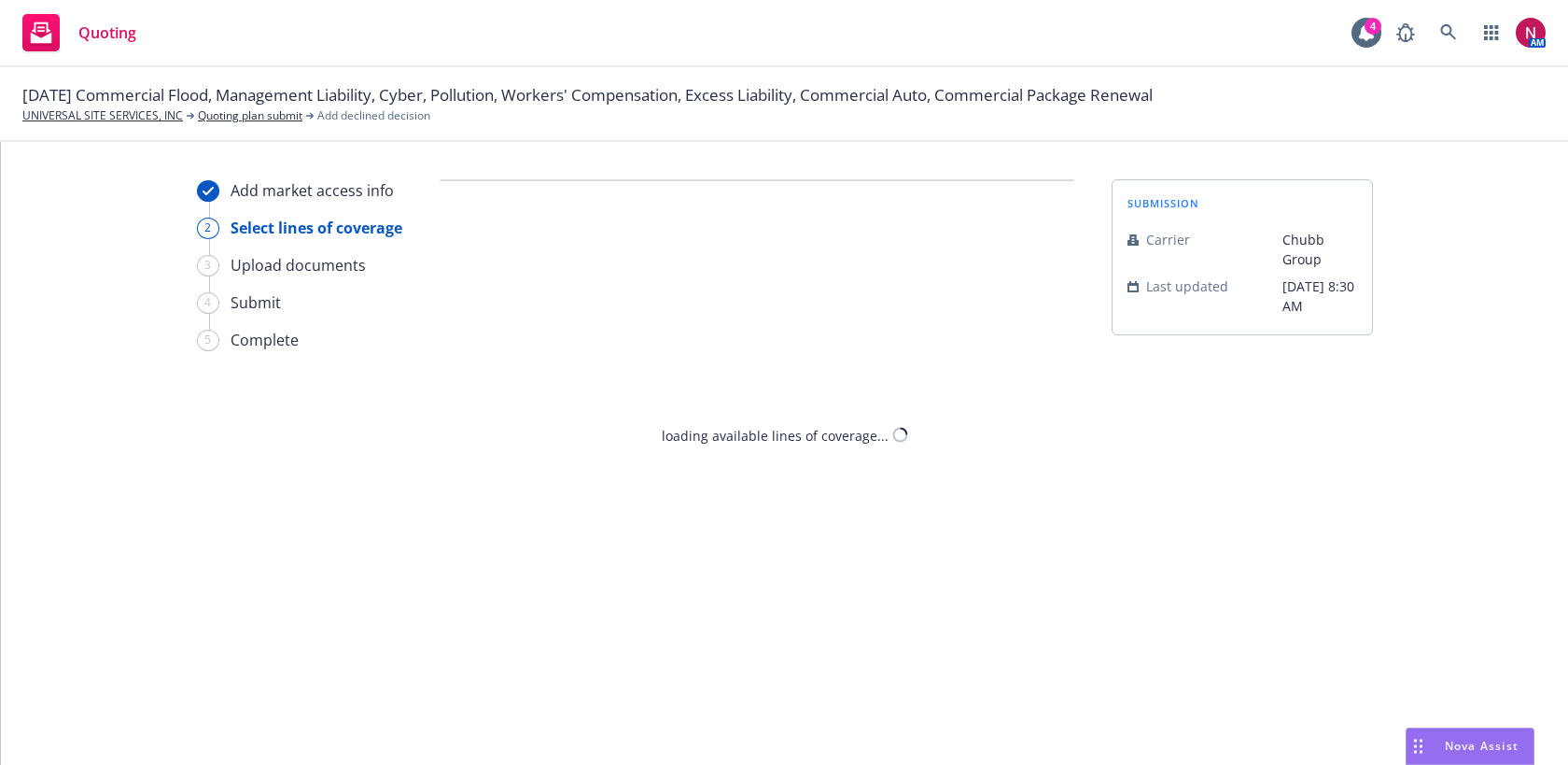
select select "DOES_NOT_FIT_UNDERWRITER_APPETITE"
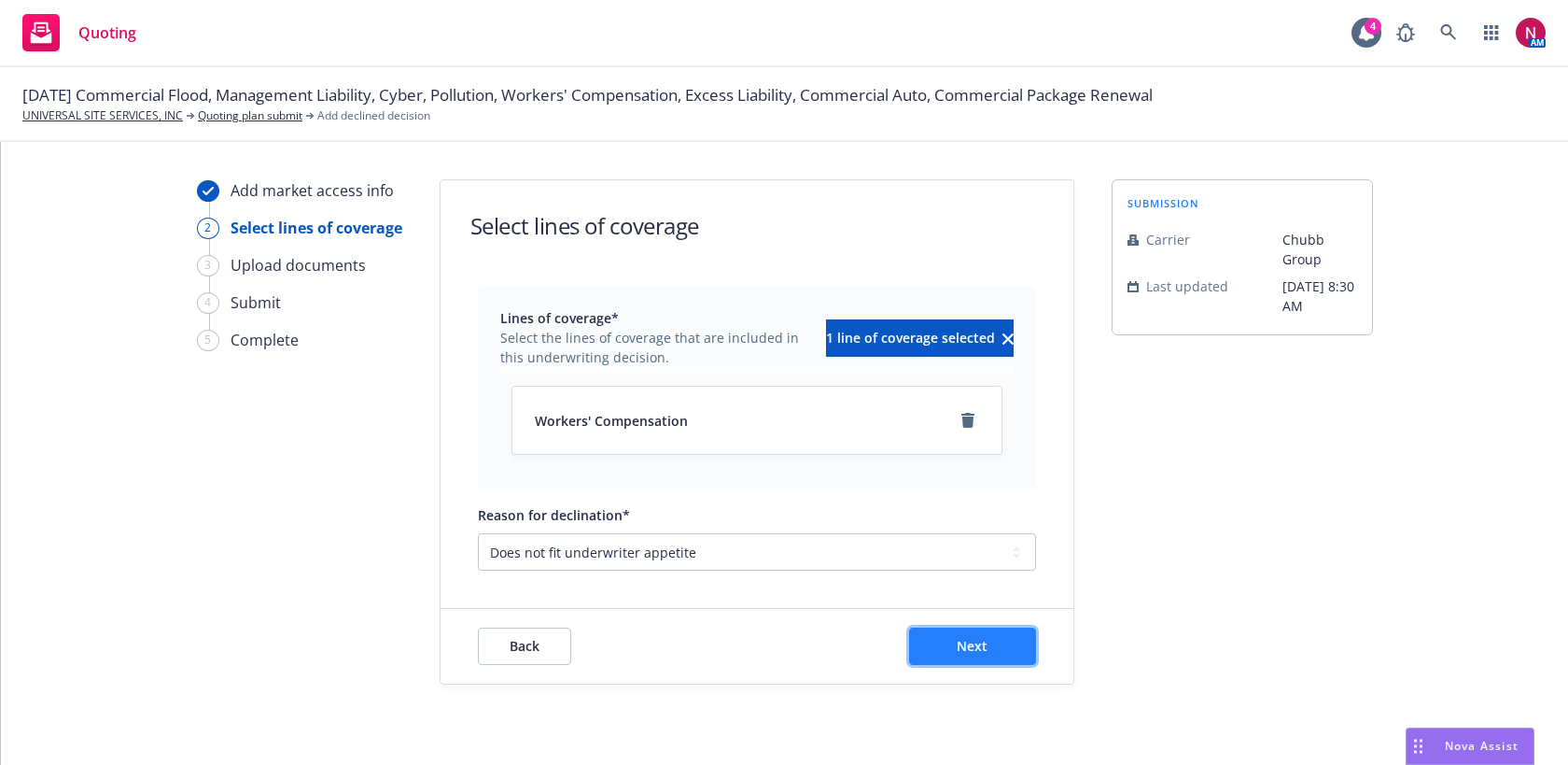
click at [982, 646] on span "Next" at bounding box center [971, 646] width 31 height 18
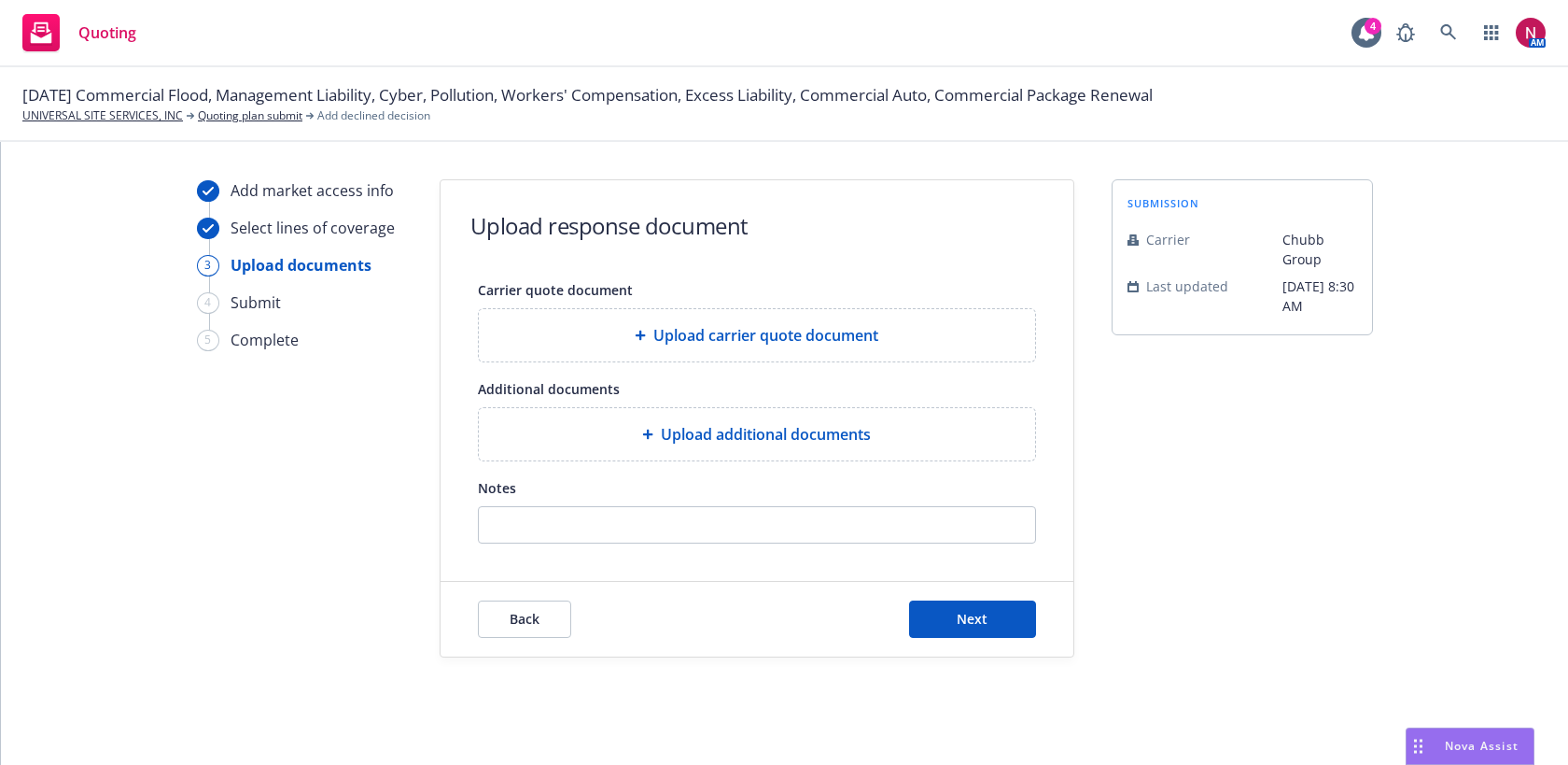
click at [848, 485] on div "Notes" at bounding box center [757, 487] width 558 height 23
click at [848, 511] on input "Notes" at bounding box center [757, 525] width 556 height 36
paste input "Appreciate you sending this in for review! I’ve taken a look at their operation…"
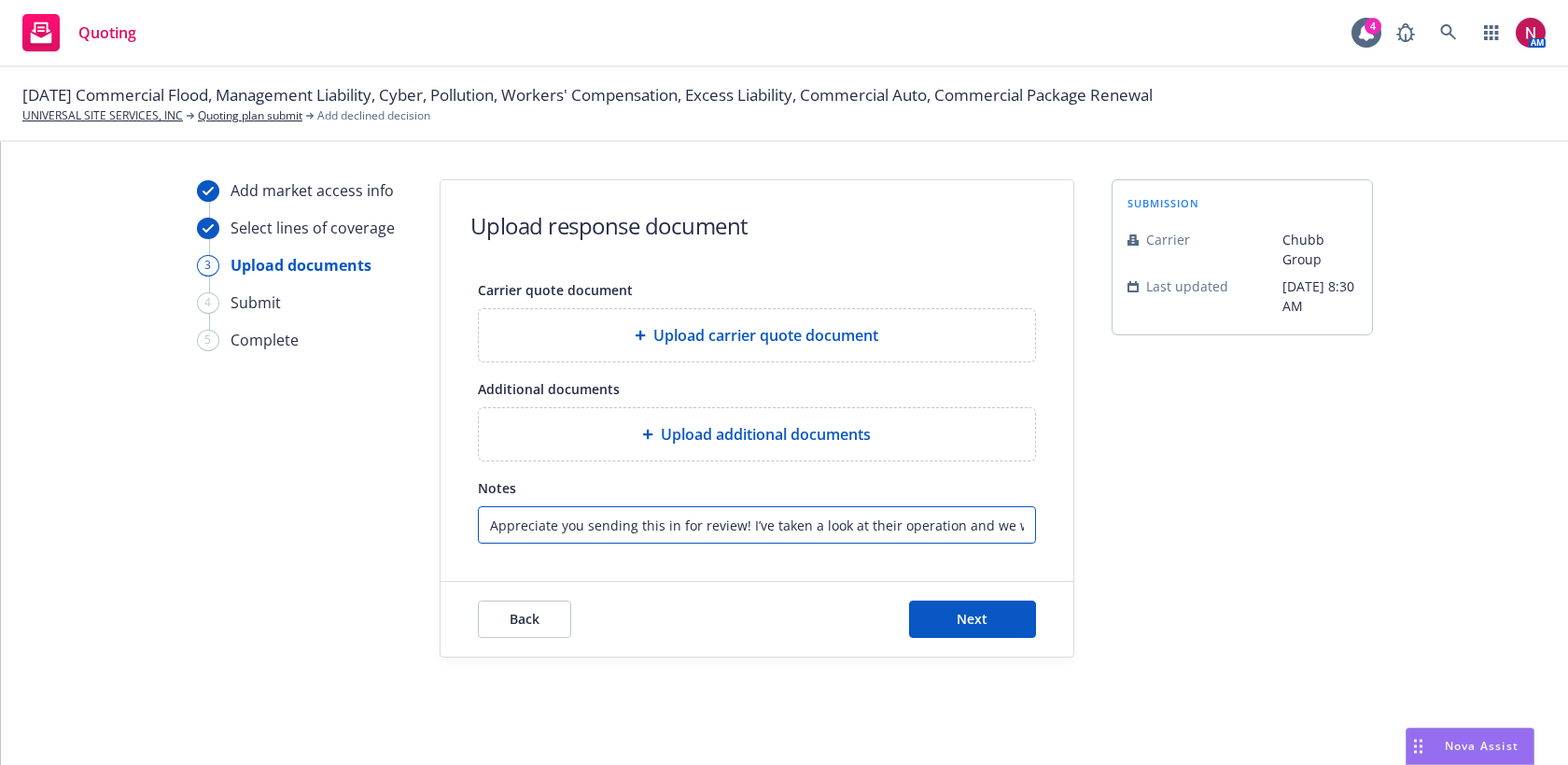
scroll to position [0, 1504]
type input "Appreciate you sending this in for review! I’ve taken a look at their operation…"
click at [970, 620] on span "Next" at bounding box center [971, 618] width 31 height 18
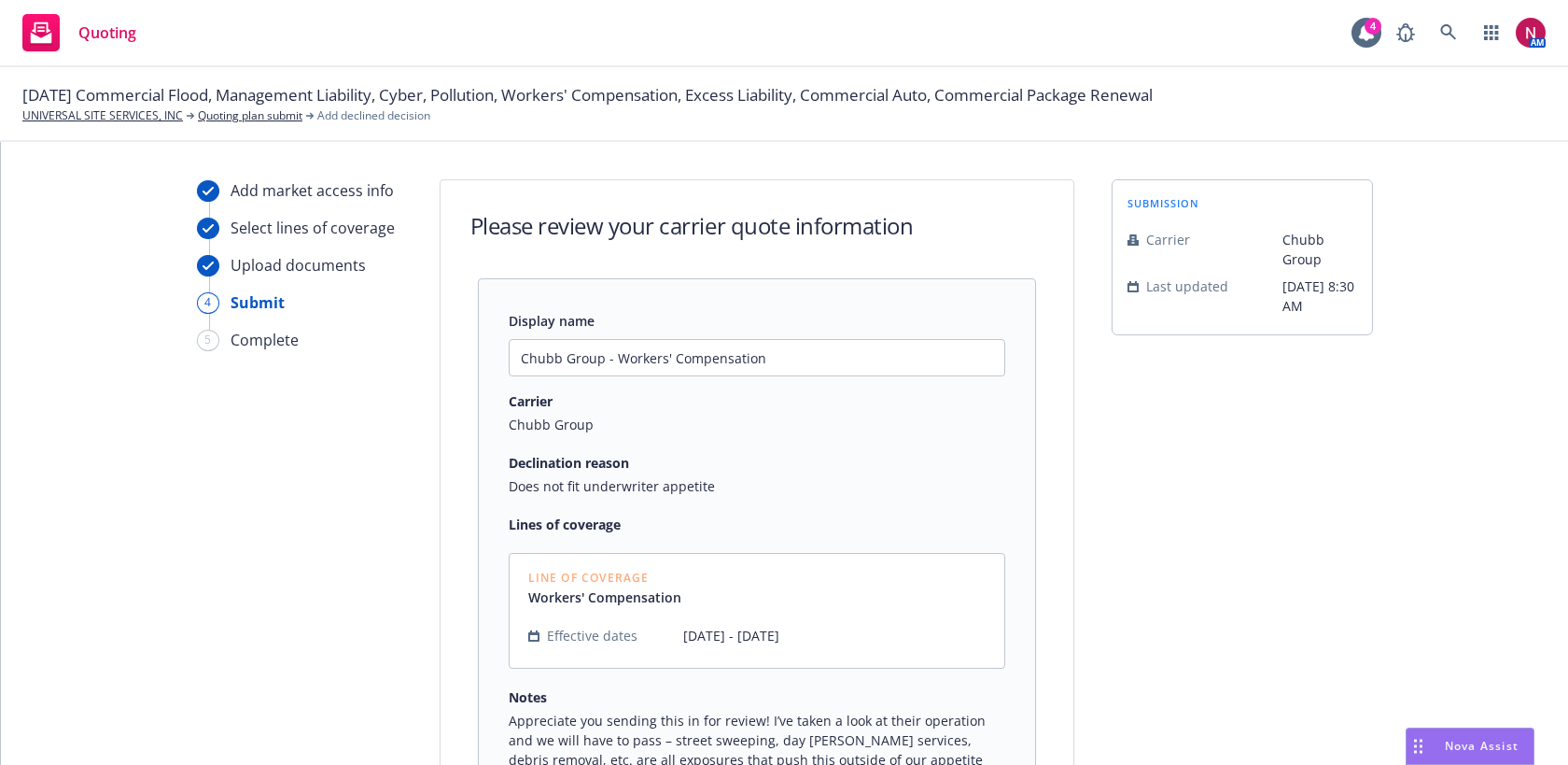
scroll to position [263, 0]
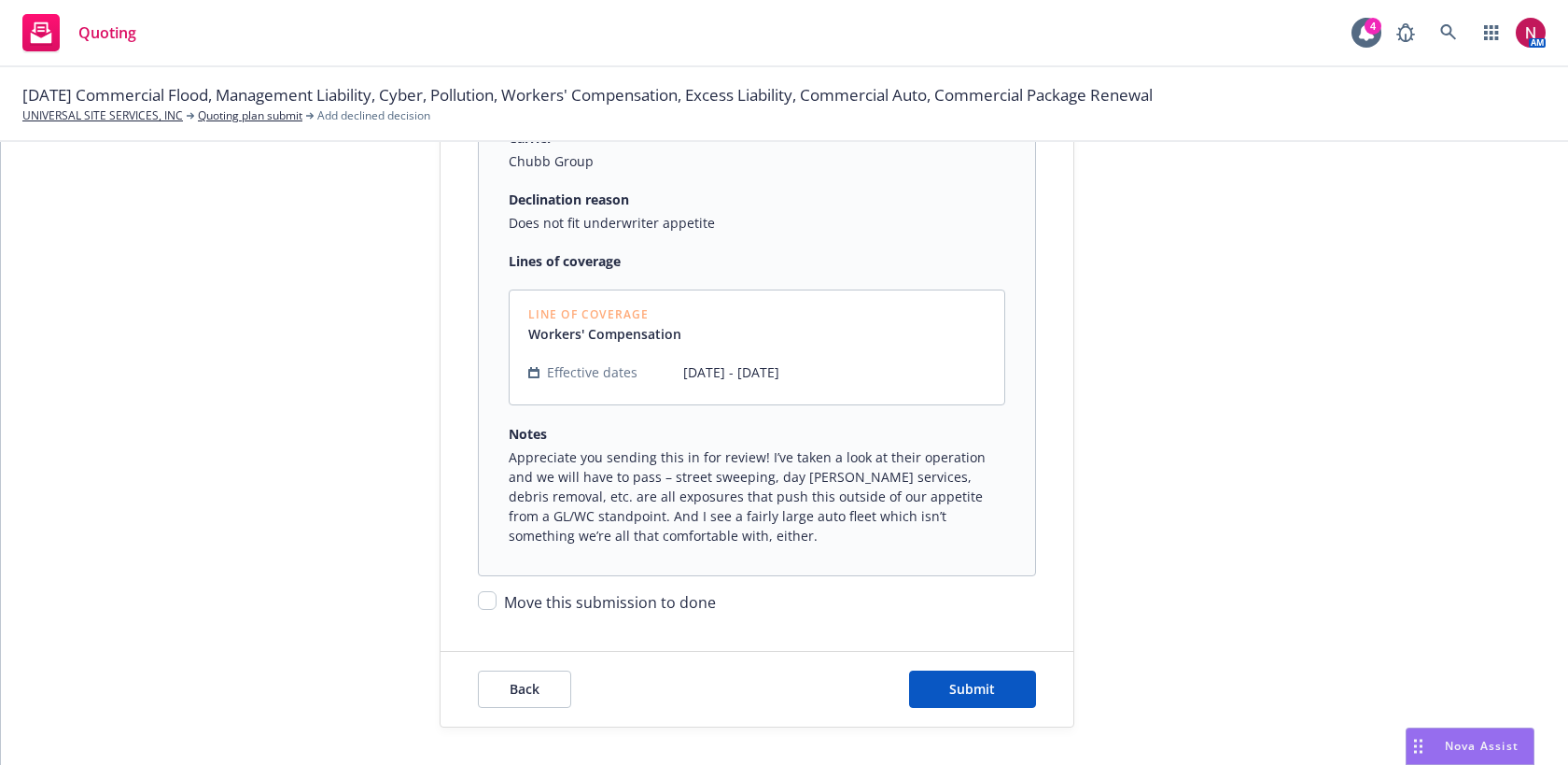
click at [647, 608] on span "Move this submission to done" at bounding box center [610, 601] width 212 height 21
click at [497, 608] on input "Move this submission to done" at bounding box center [487, 600] width 19 height 19
checkbox input "true"
click at [1025, 708] on div "Back Submit" at bounding box center [757, 689] width 633 height 74
click at [1012, 700] on button "Submit" at bounding box center [972, 690] width 127 height 38
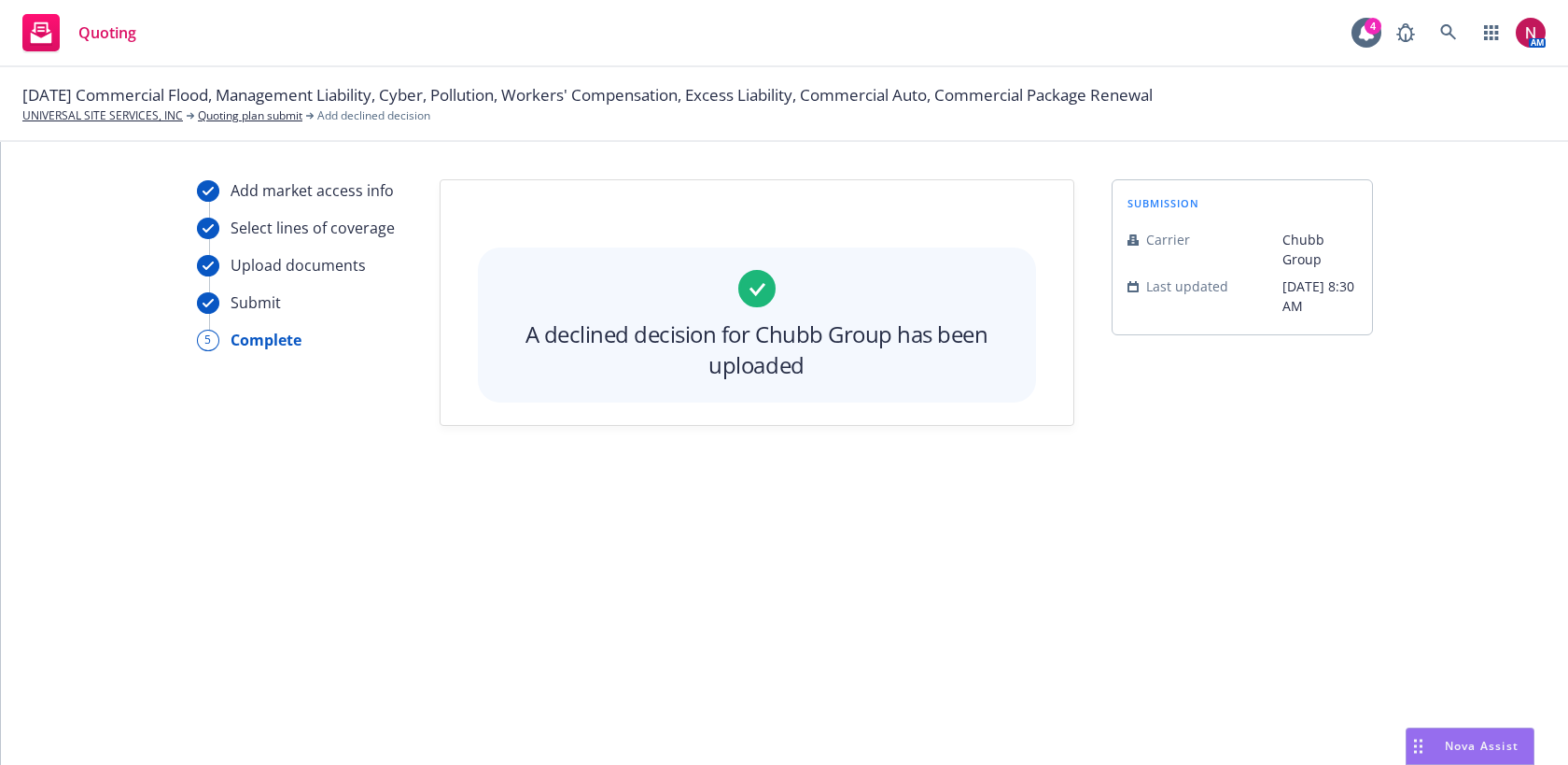
scroll to position [0, 0]
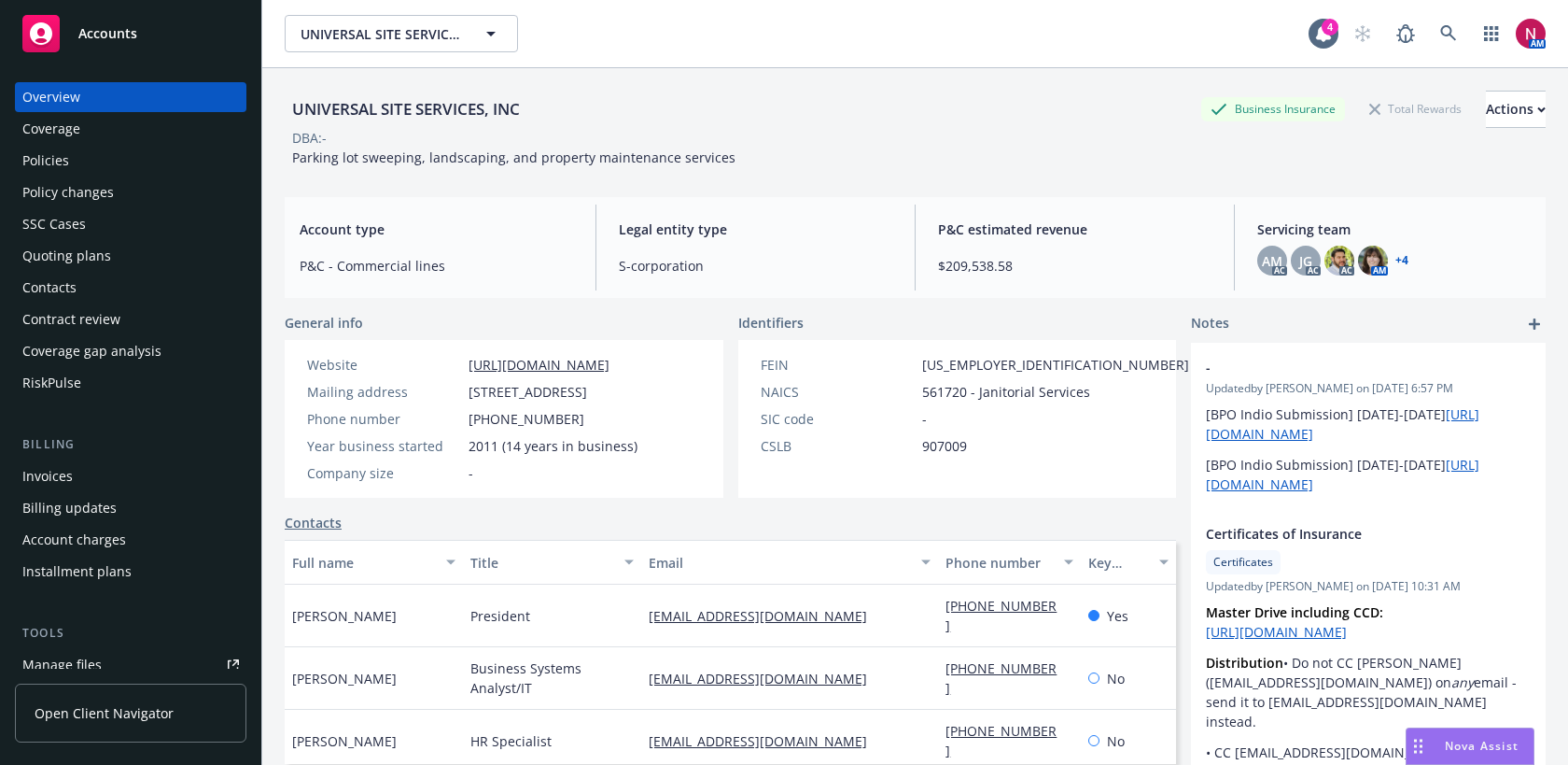
click at [113, 166] on div "Policies" at bounding box center [131, 161] width 216 height 30
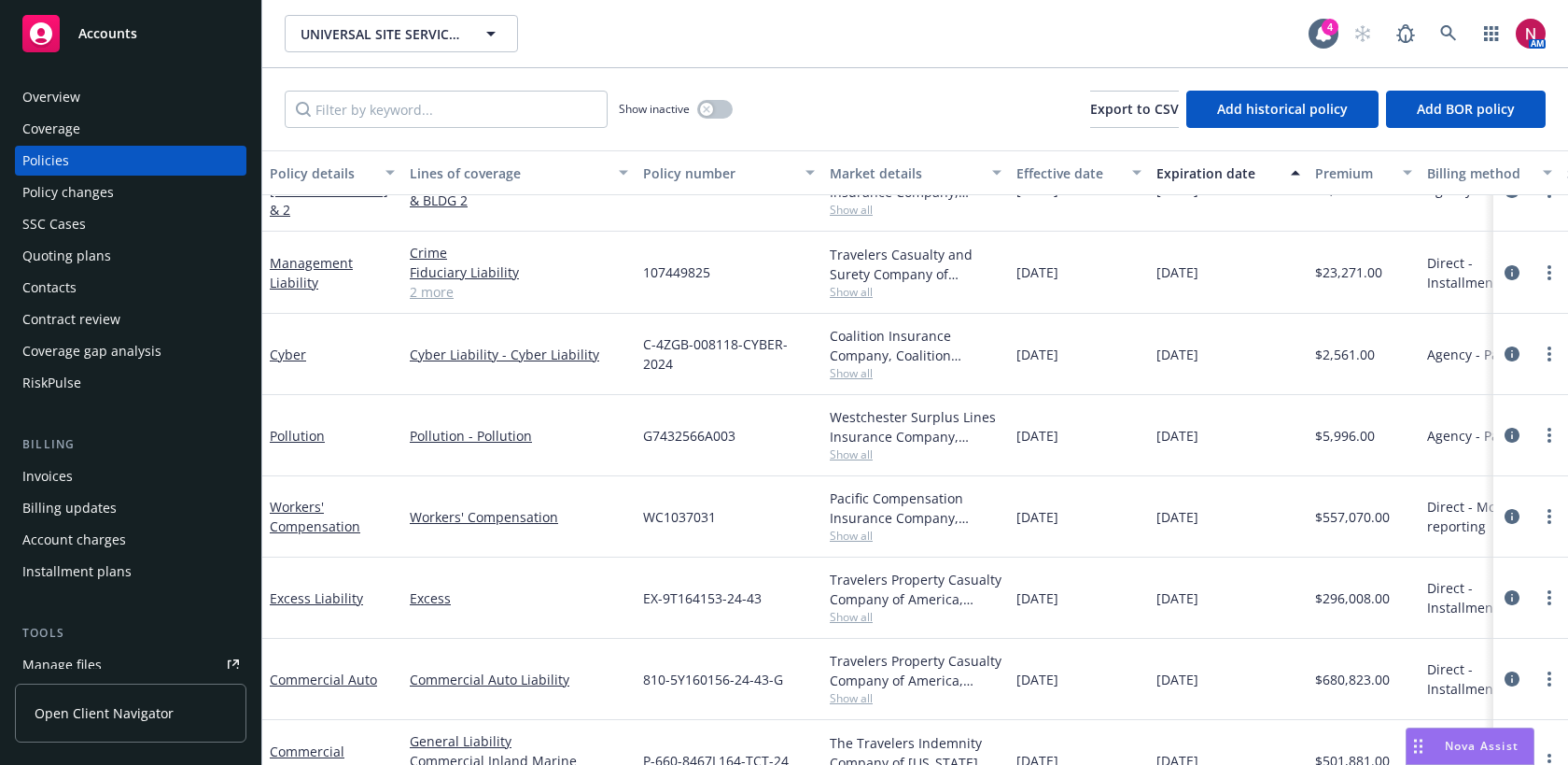
scroll to position [48, 0]
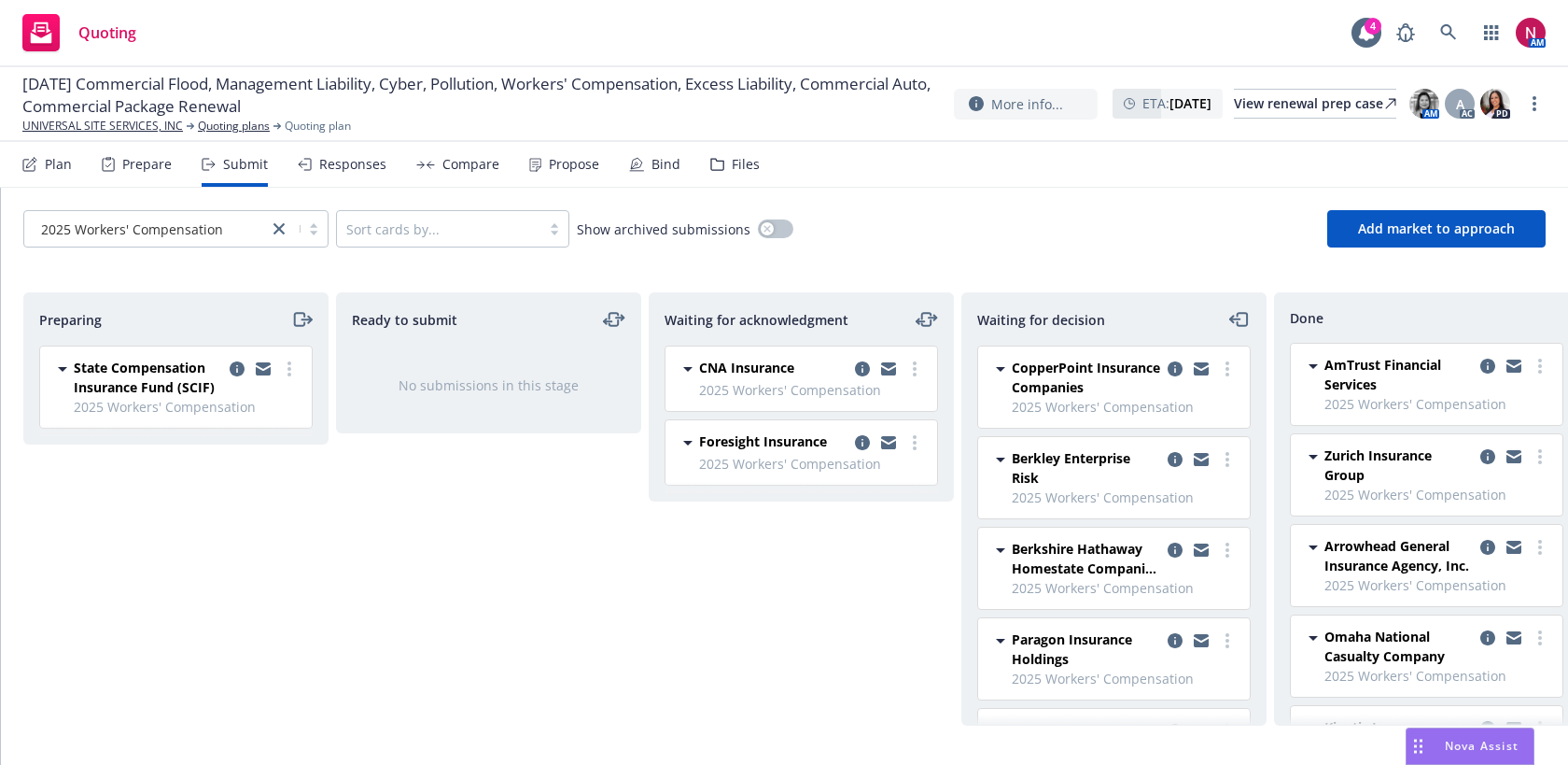
scroll to position [226, 0]
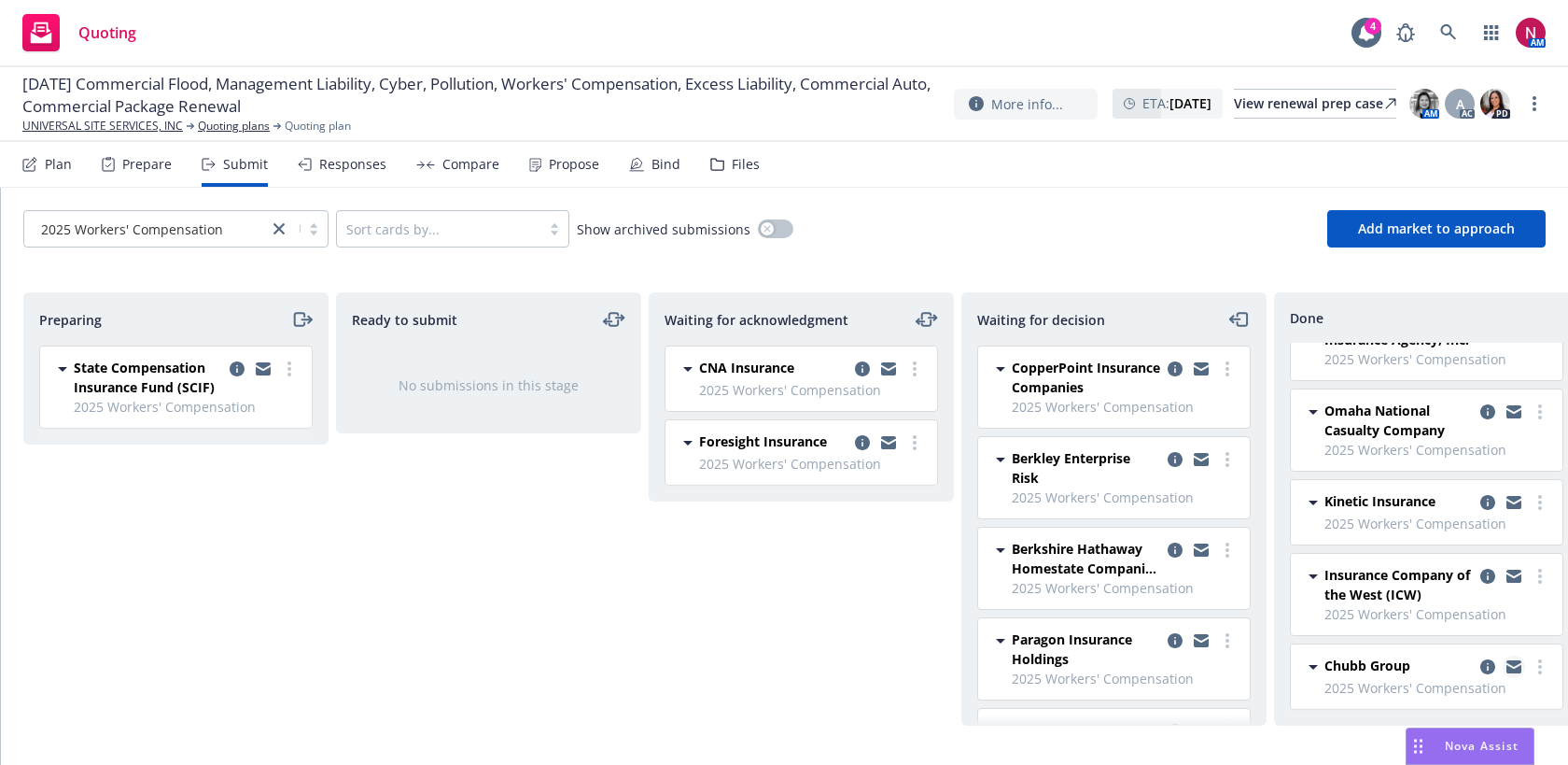
click at [1513, 660] on icon "copy logging email" at bounding box center [1513, 663] width 15 height 7
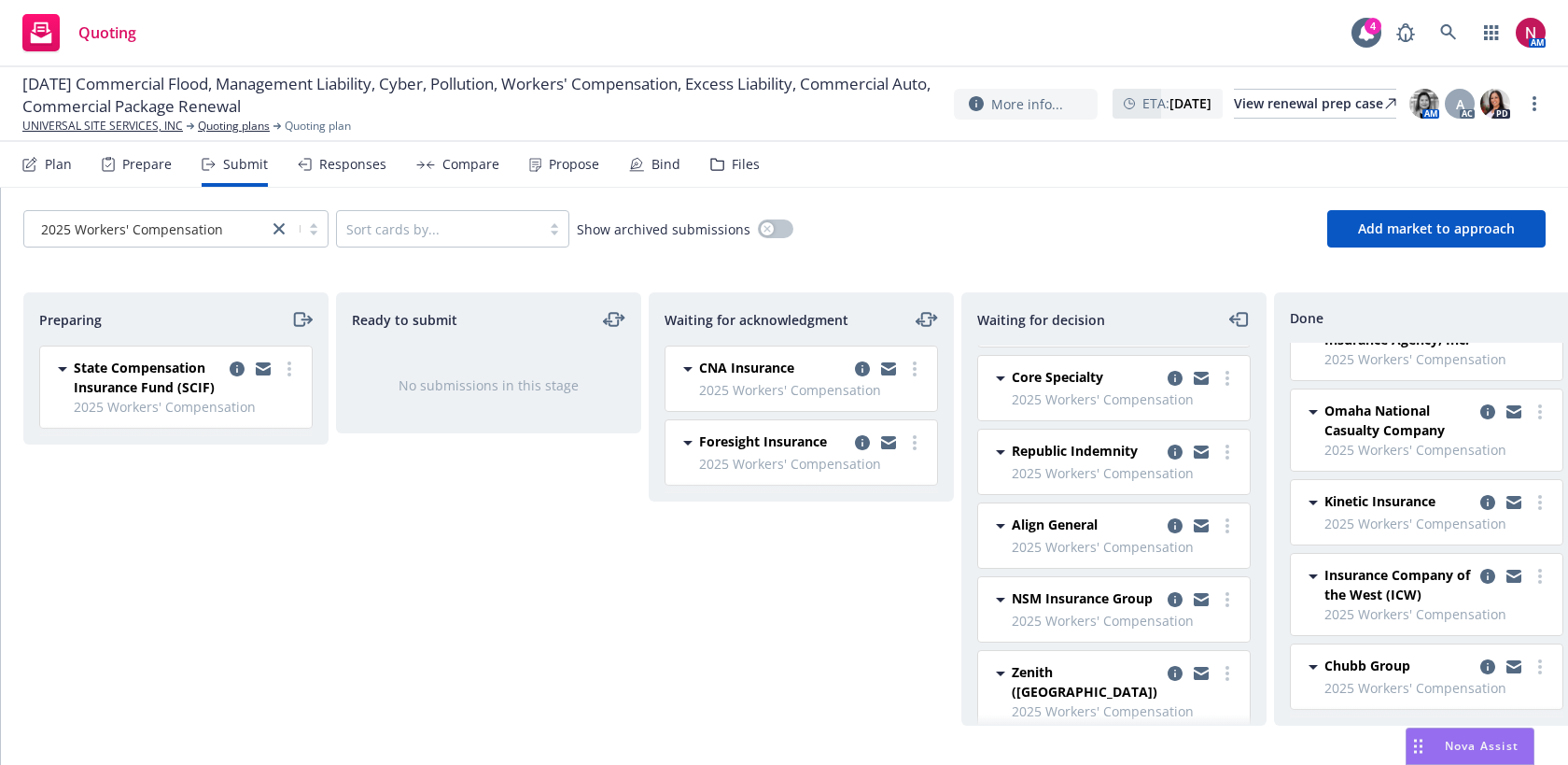
scroll to position [449, 0]
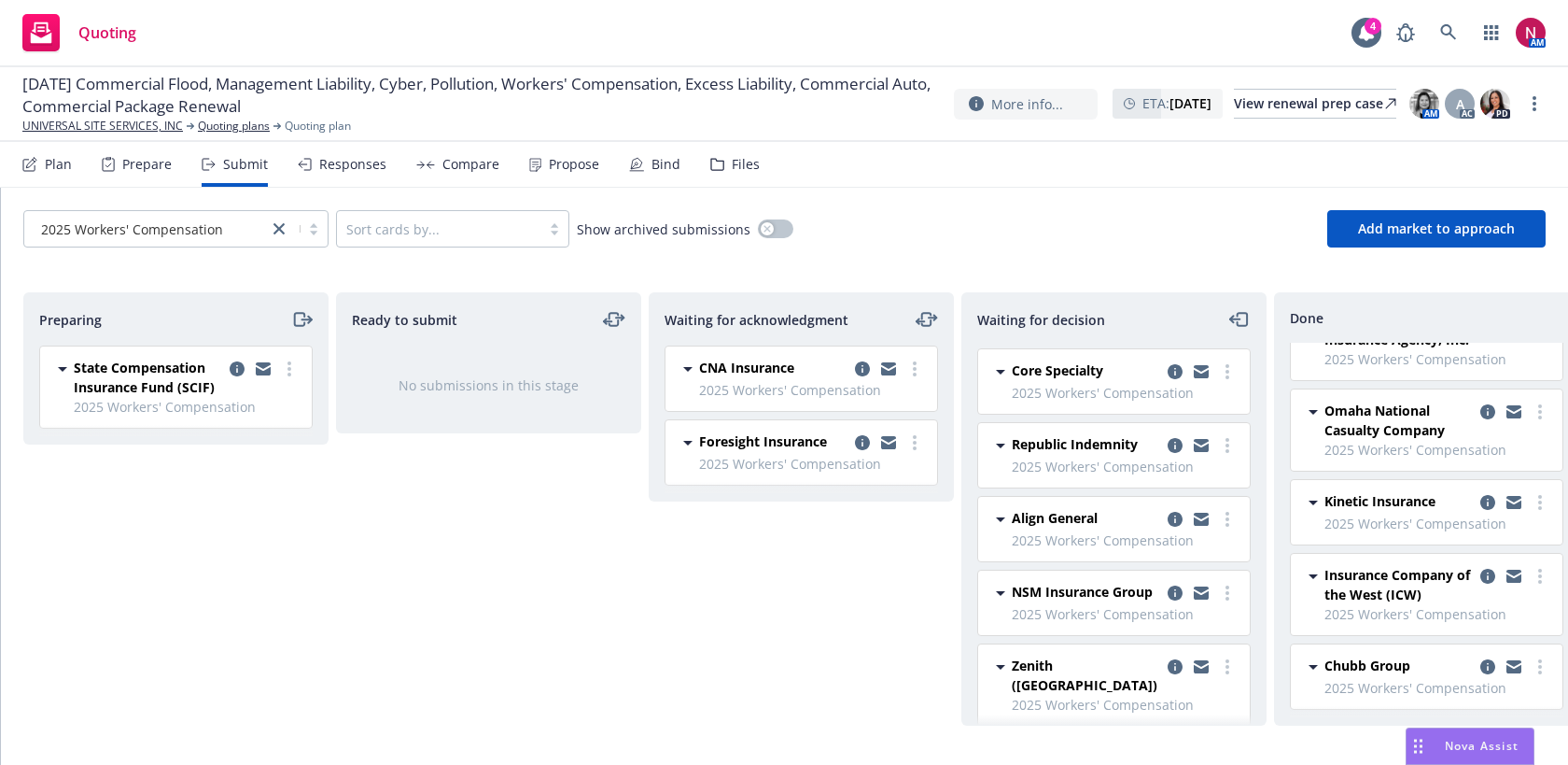
click at [221, 230] on div "2025 Workers' Compensation" at bounding box center [146, 229] width 225 height 20
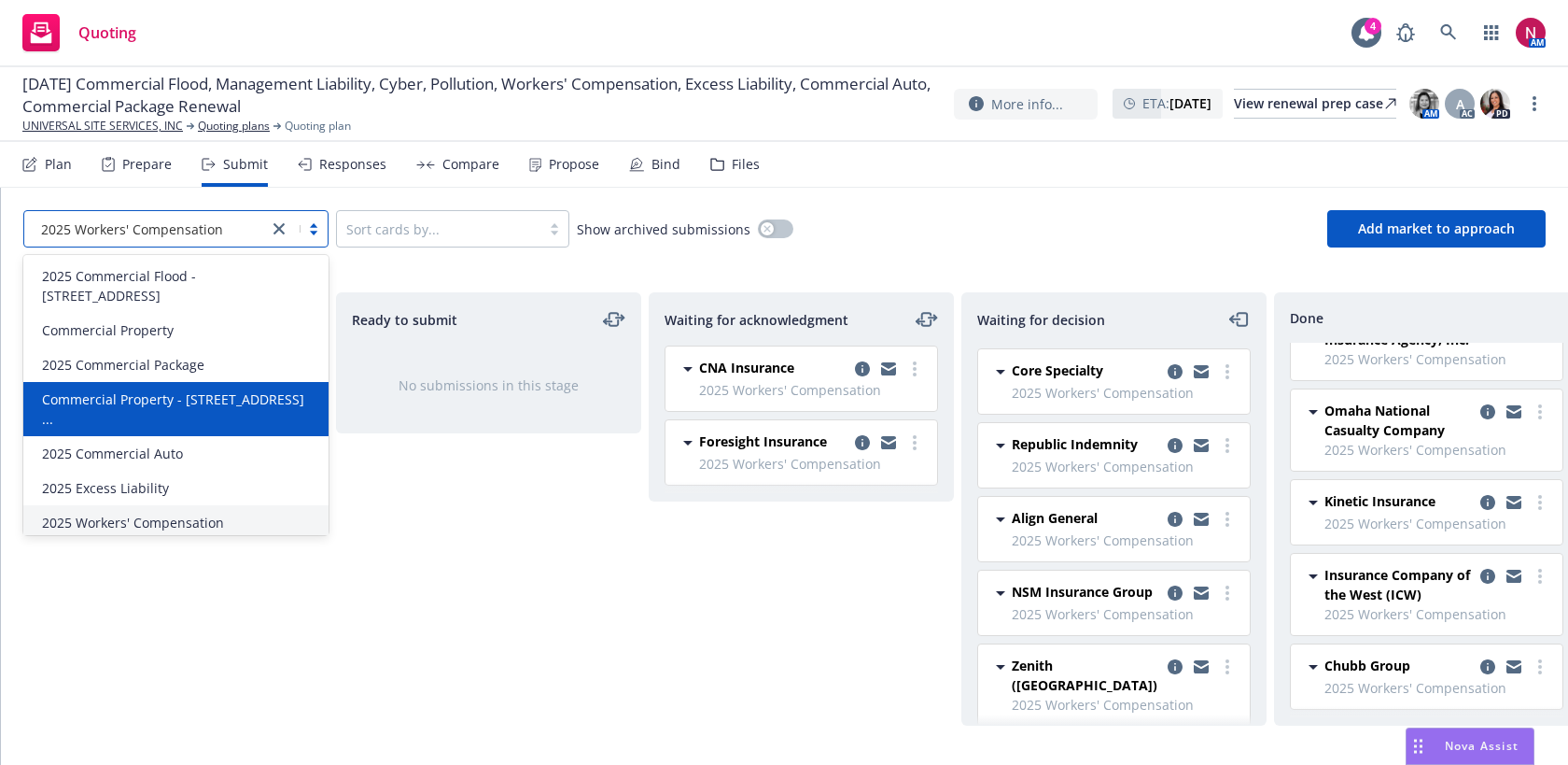
scroll to position [72, 0]
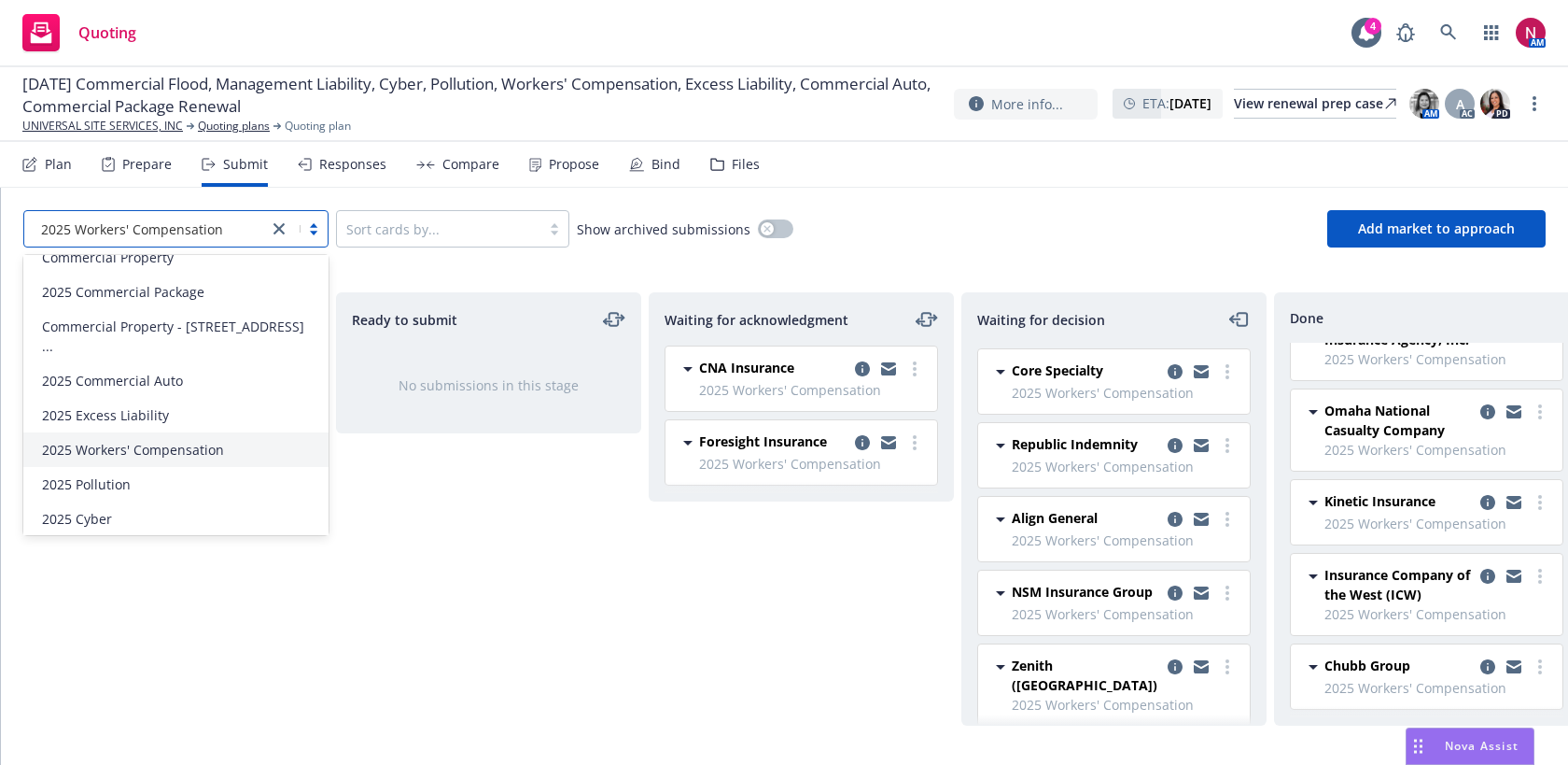
click at [142, 536] on div "2025 Management Liability" at bounding box center [177, 553] width 305 height 35
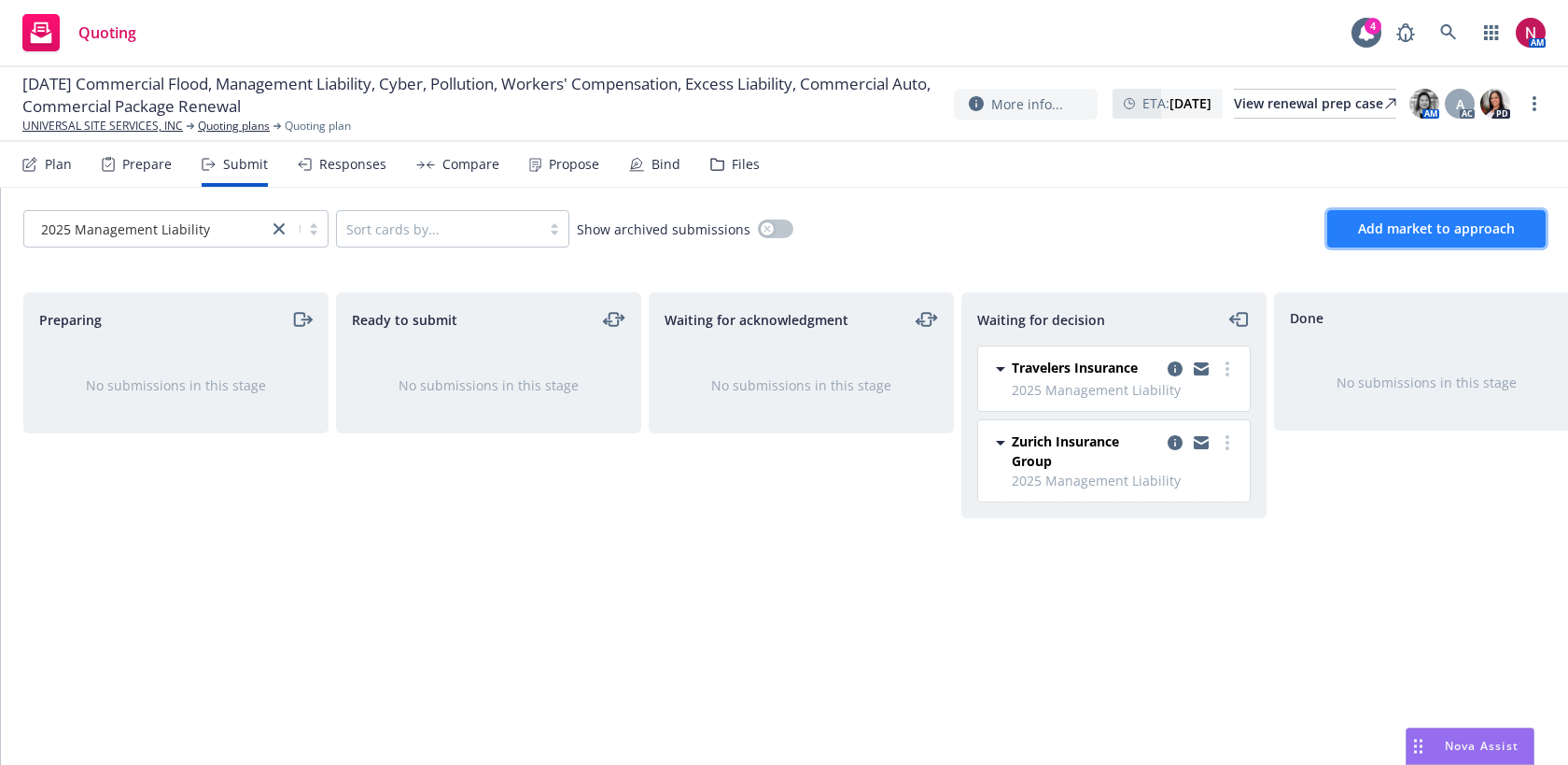
click at [1404, 236] on span "Add market to approach" at bounding box center [1436, 228] width 157 height 18
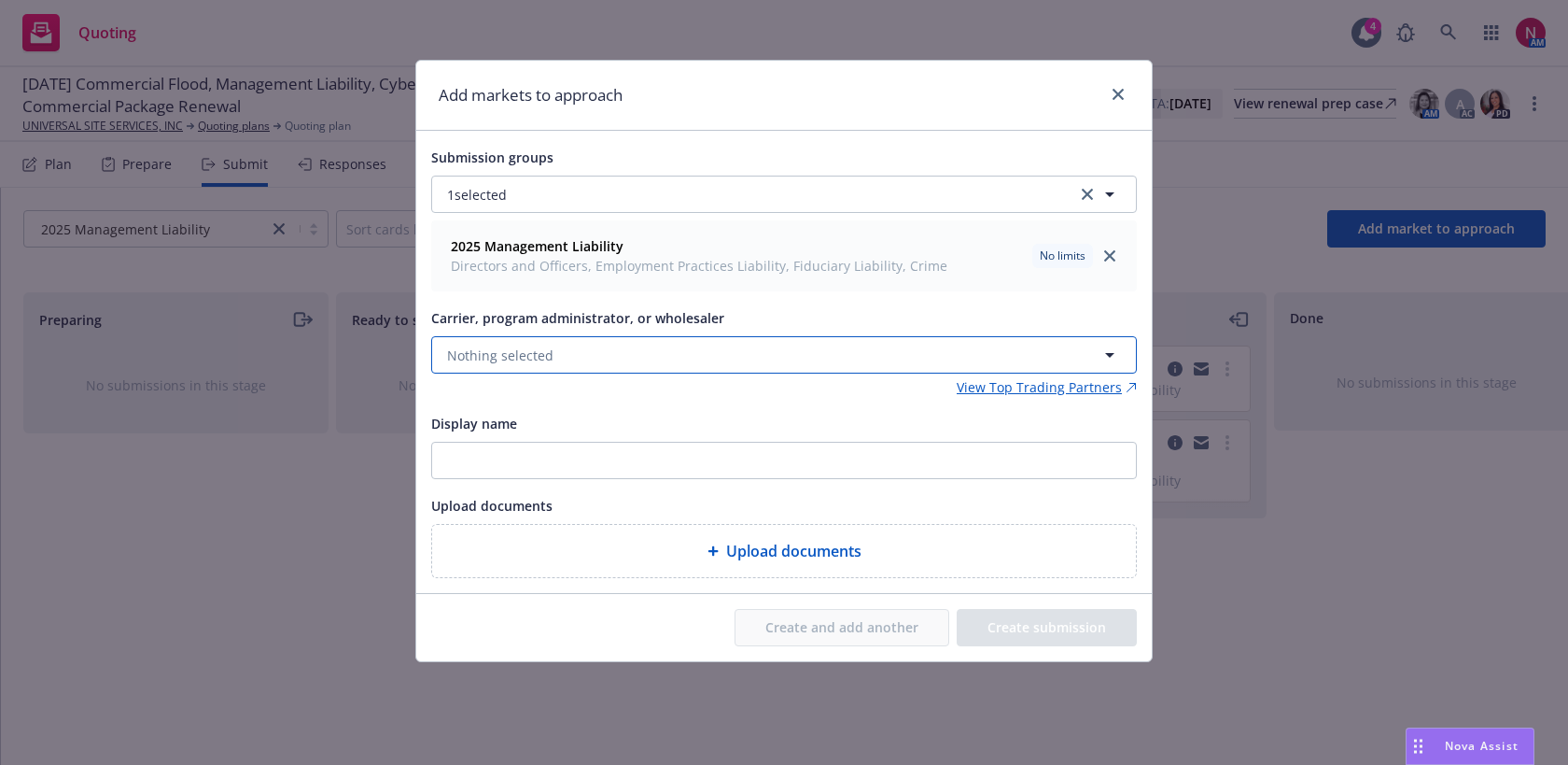
click at [655, 348] on button "Nothing selected" at bounding box center [784, 355] width 705 height 38
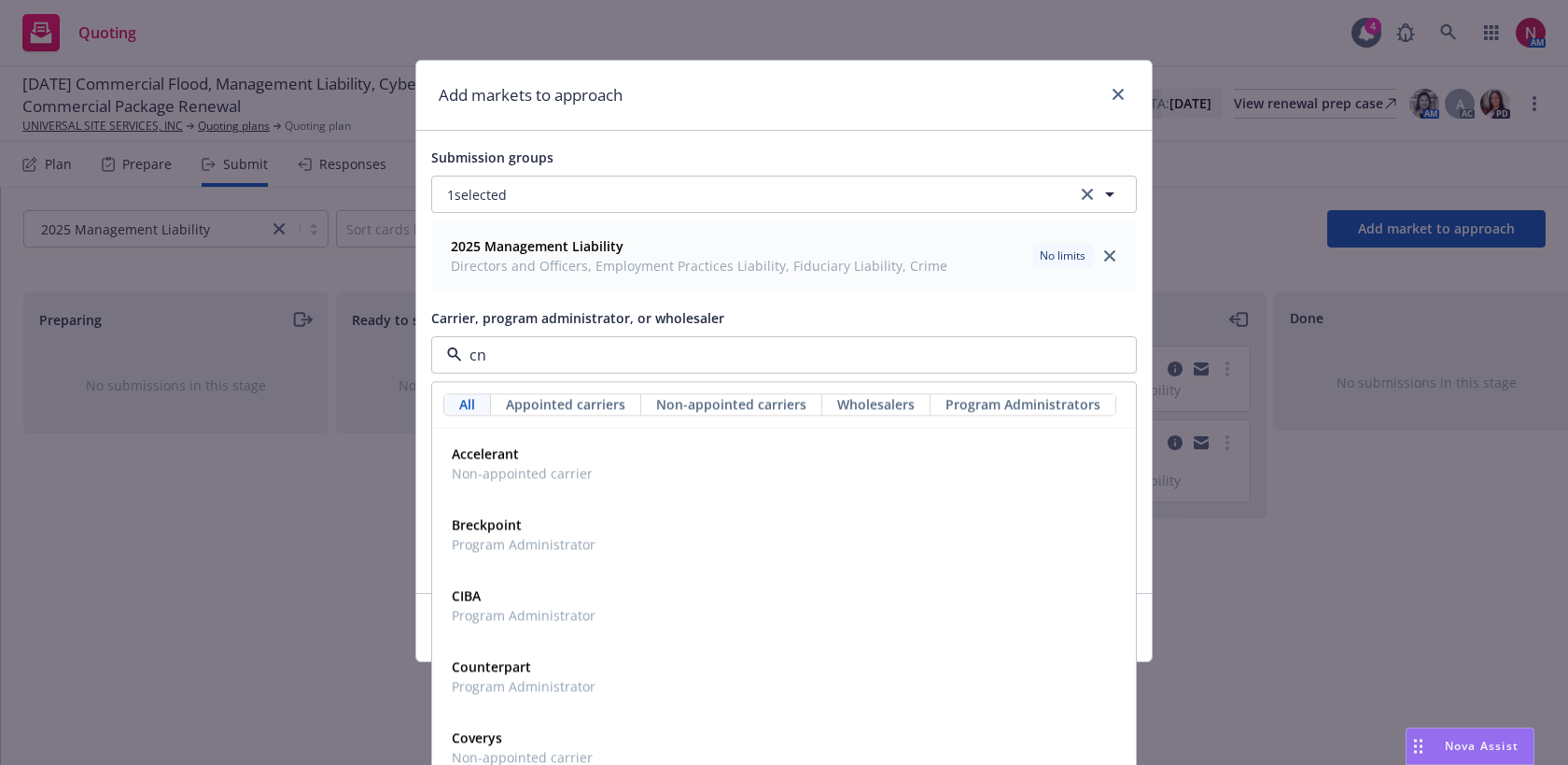
type input "cna"
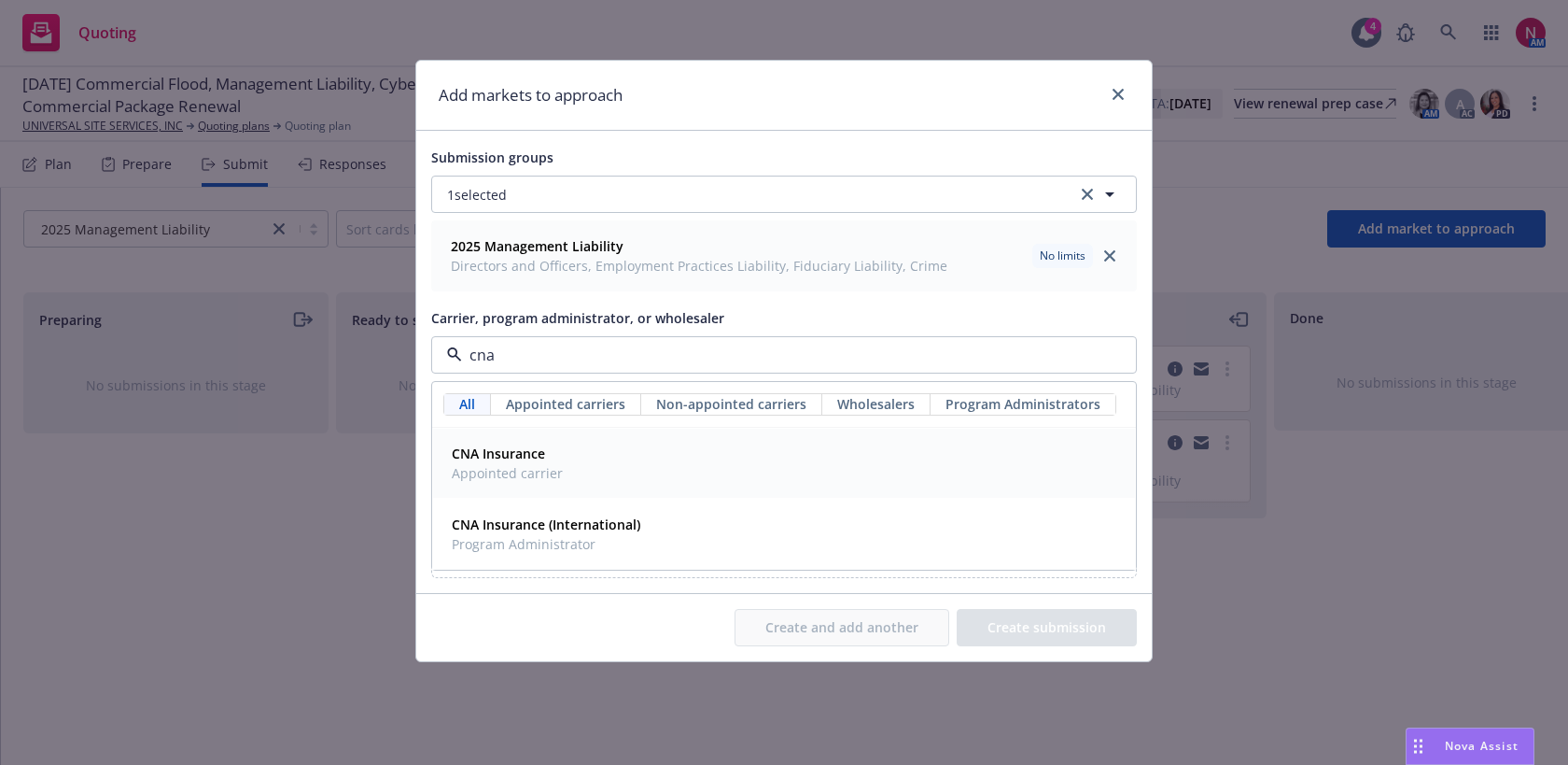
click at [577, 471] on div "CNA Insurance Appointed carrier" at bounding box center [784, 462] width 679 height 47
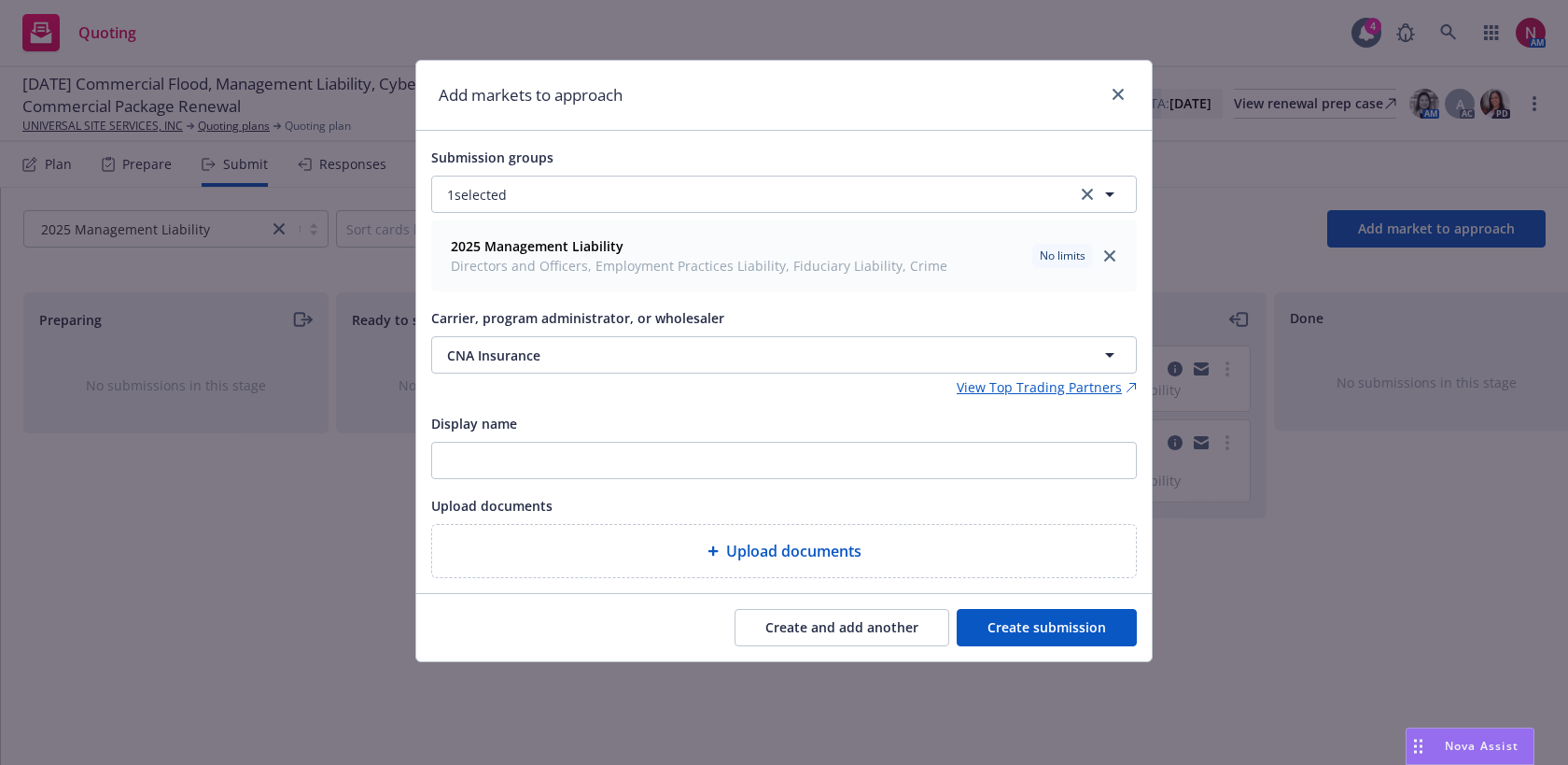
click at [1035, 619] on button "Create submission" at bounding box center [1046, 627] width 181 height 38
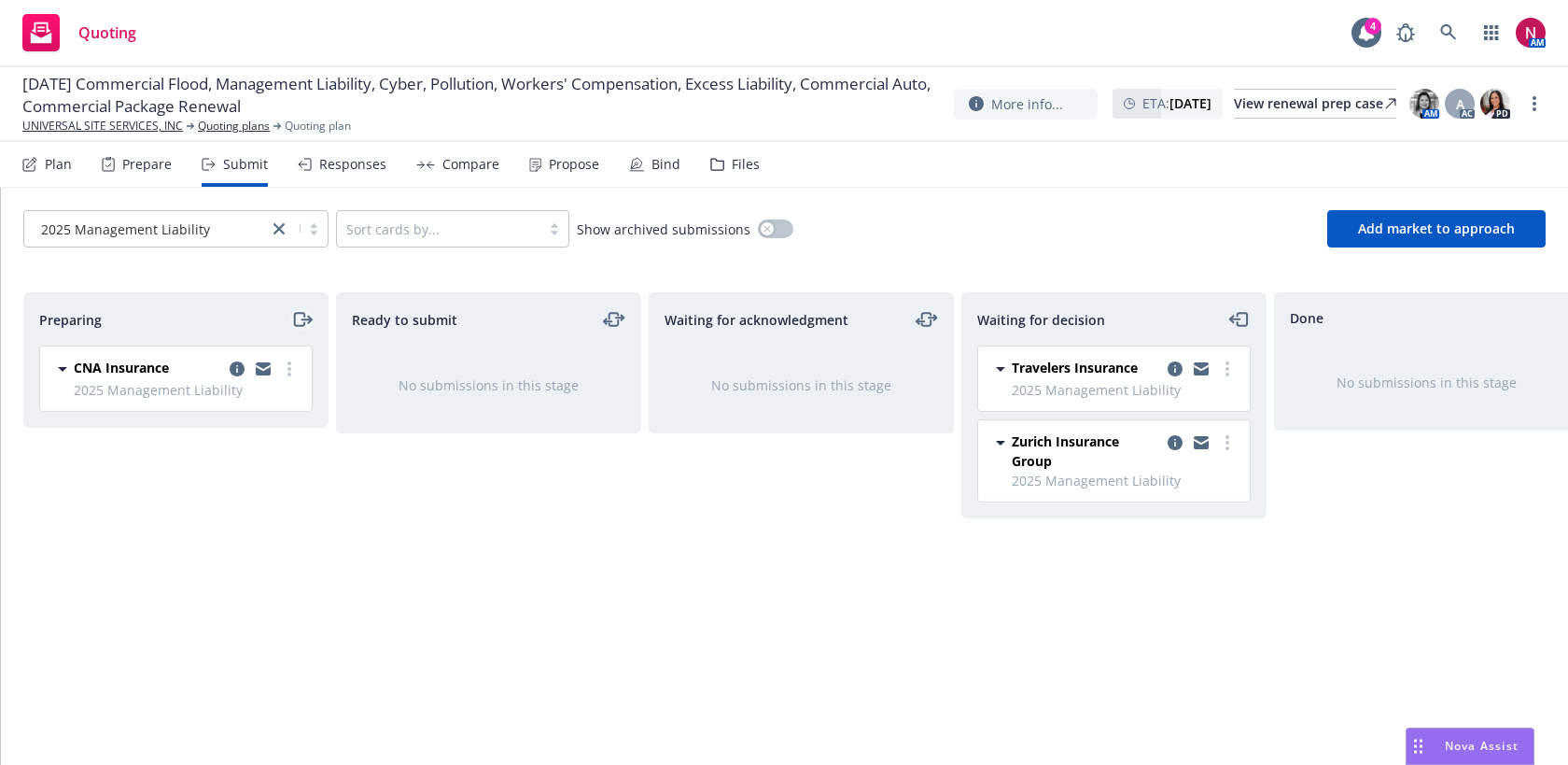
click at [301, 323] on icon "moveRight" at bounding box center [302, 319] width 22 height 23
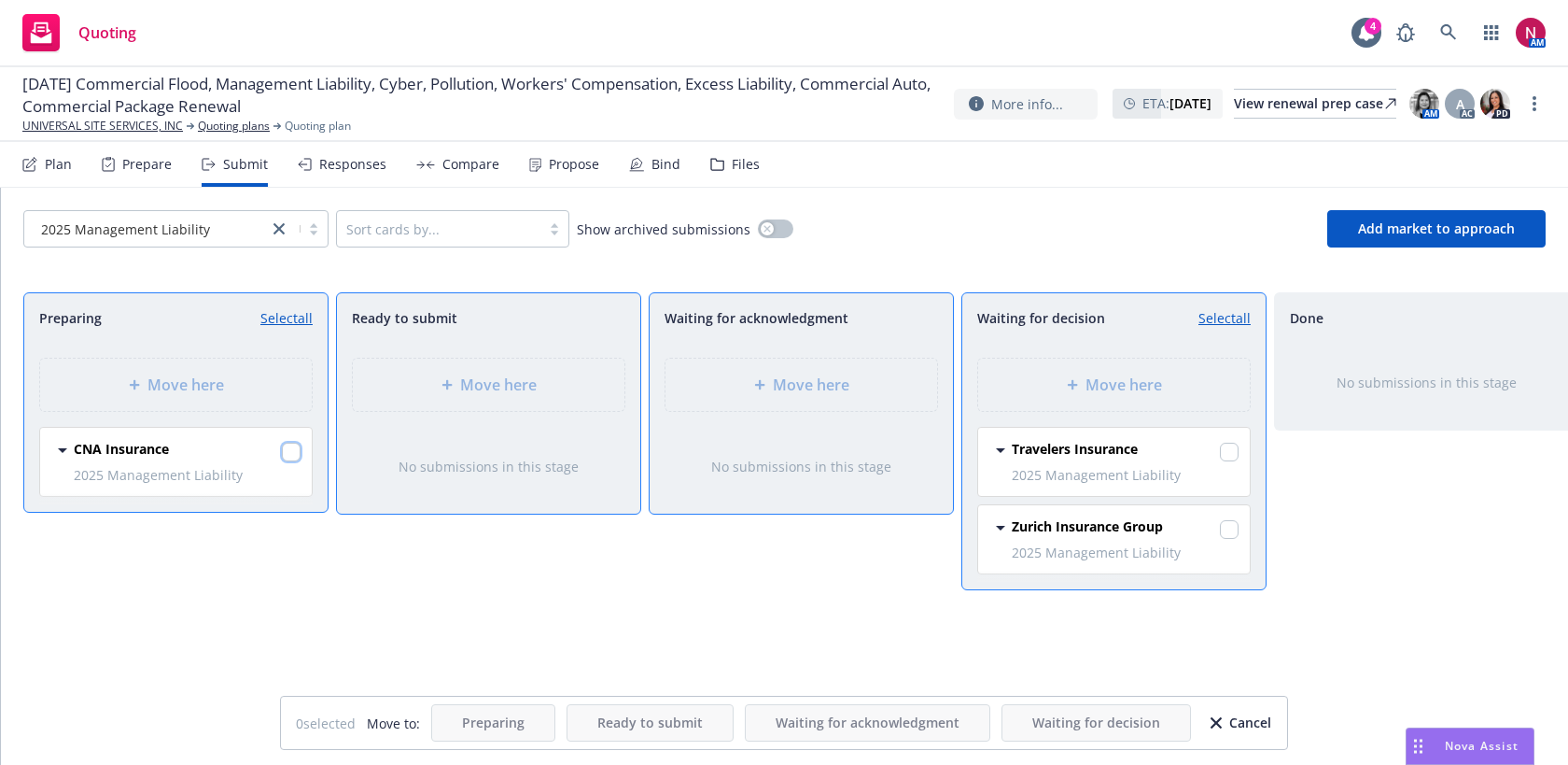
click at [288, 452] on input "checkbox" at bounding box center [291, 451] width 19 height 19
checkbox input "true"
click at [1074, 405] on div "Move here" at bounding box center [1114, 384] width 272 height 53
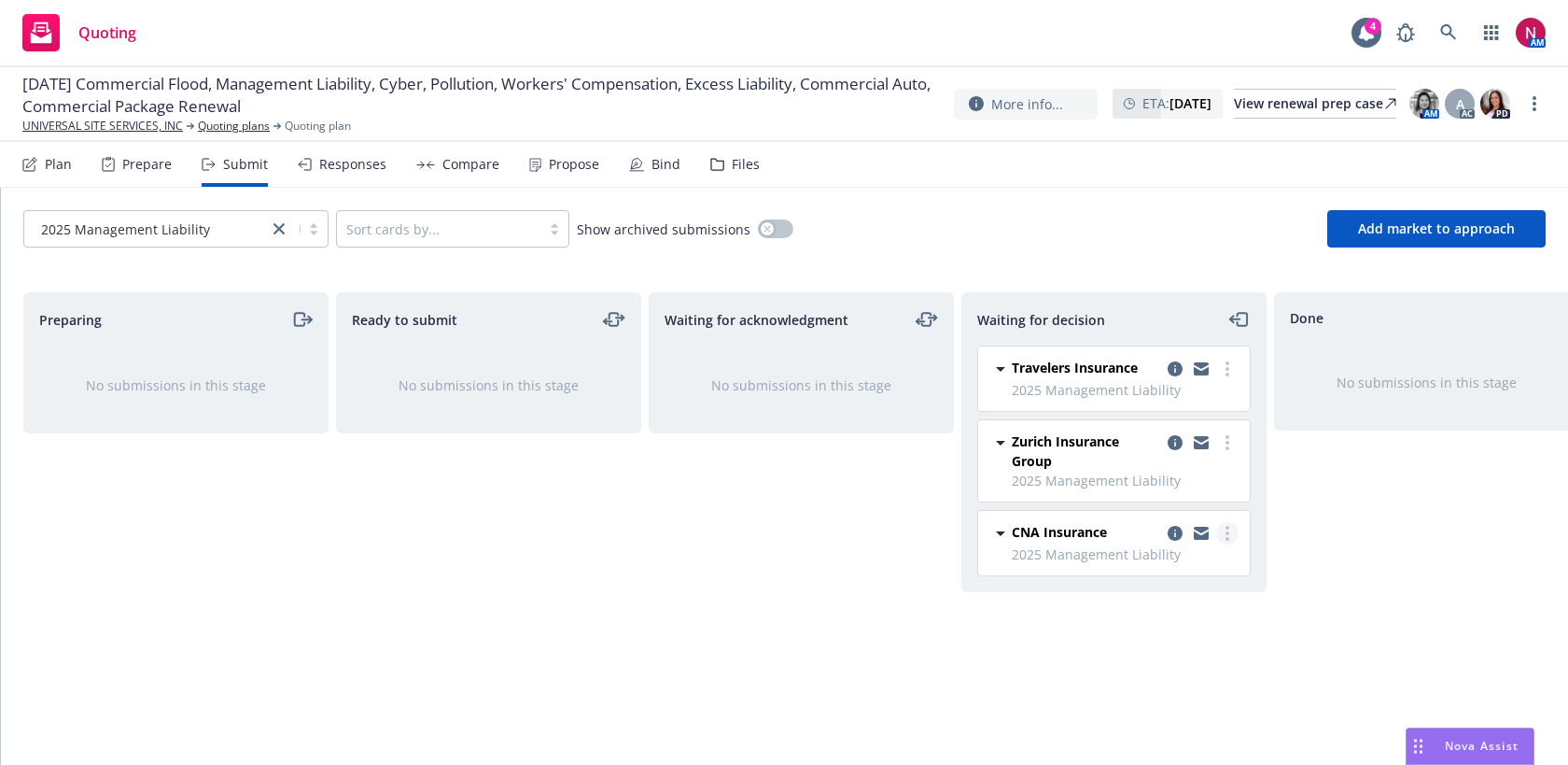
click at [1227, 529] on icon "more" at bounding box center [1227, 533] width 4 height 15
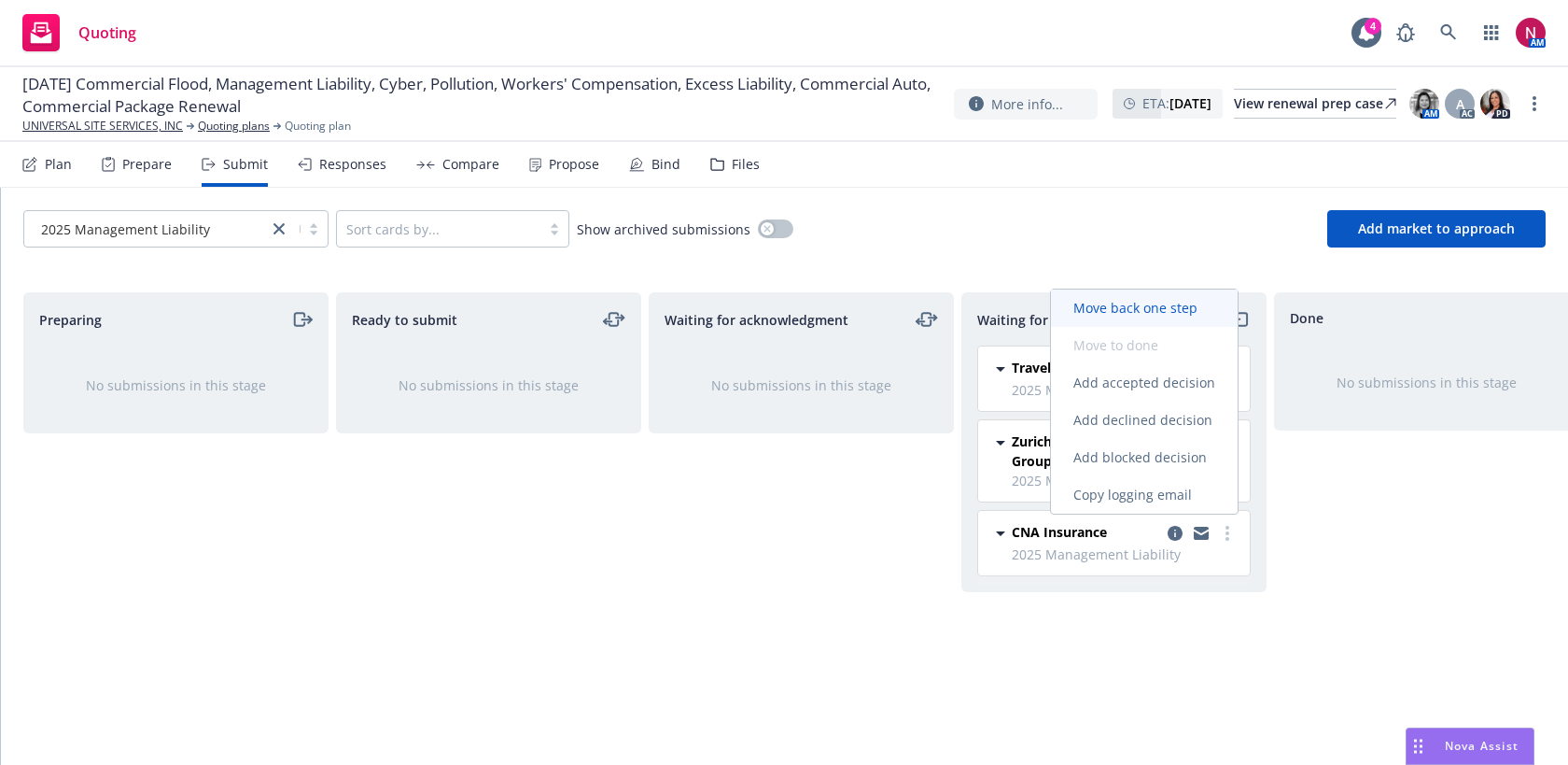
click at [1174, 305] on span "Move back one step" at bounding box center [1135, 308] width 169 height 18
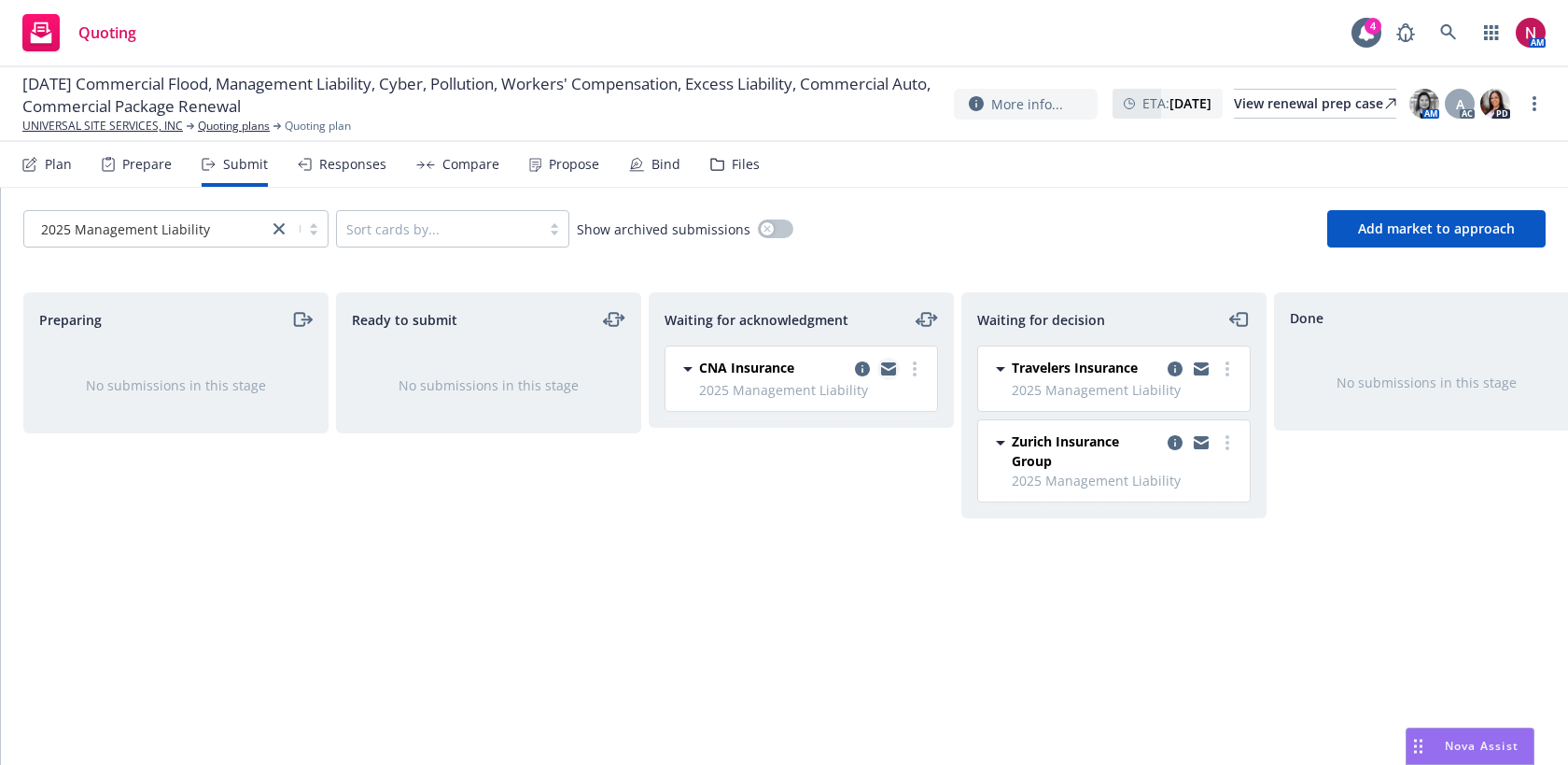
click at [888, 369] on icon "copy logging email" at bounding box center [888, 368] width 15 height 13
click at [203, 228] on span "2025 Management Liability" at bounding box center [125, 229] width 169 height 20
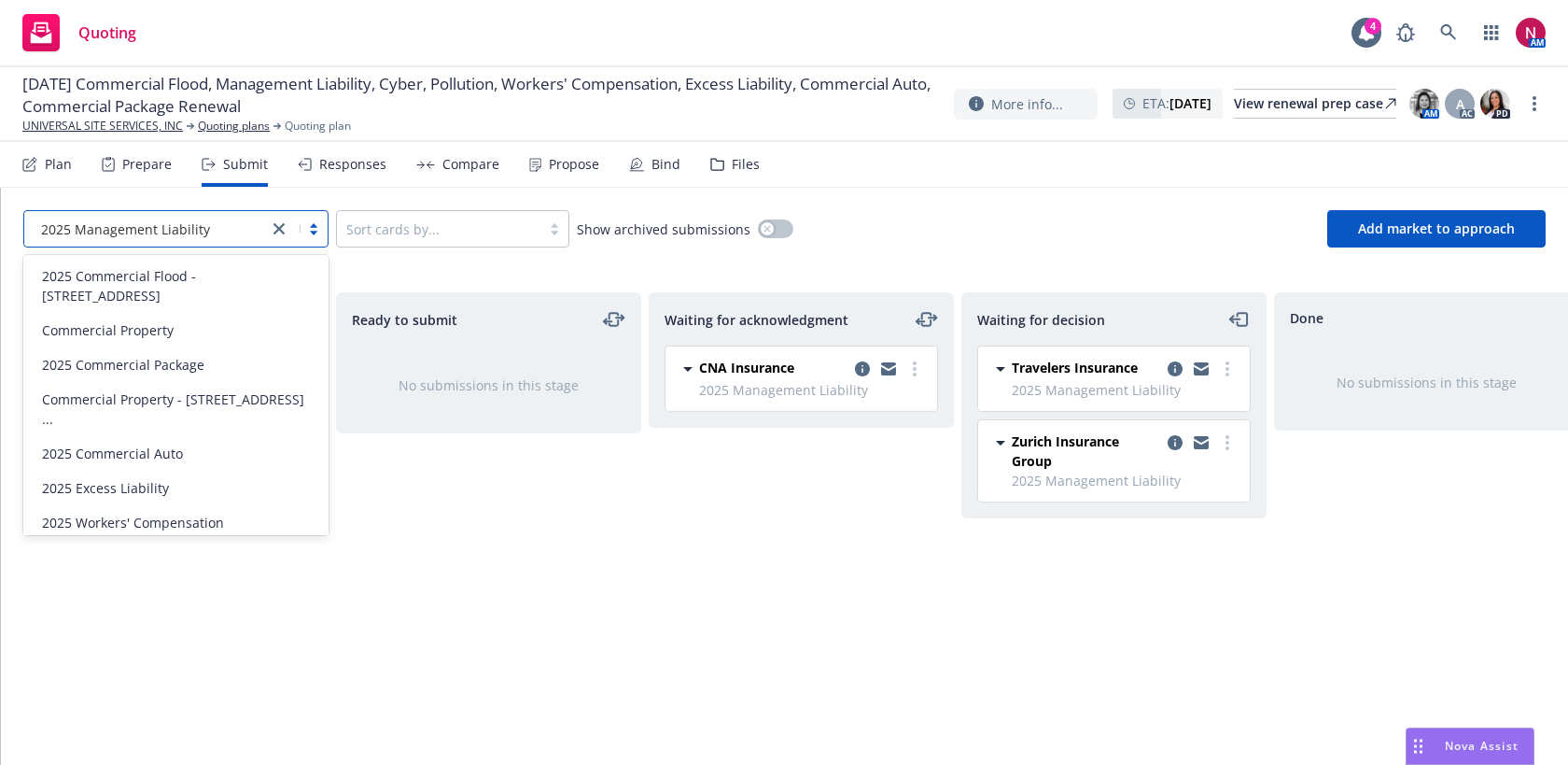
click at [166, 547] on div "2025 Pollution" at bounding box center [176, 557] width 283 height 20
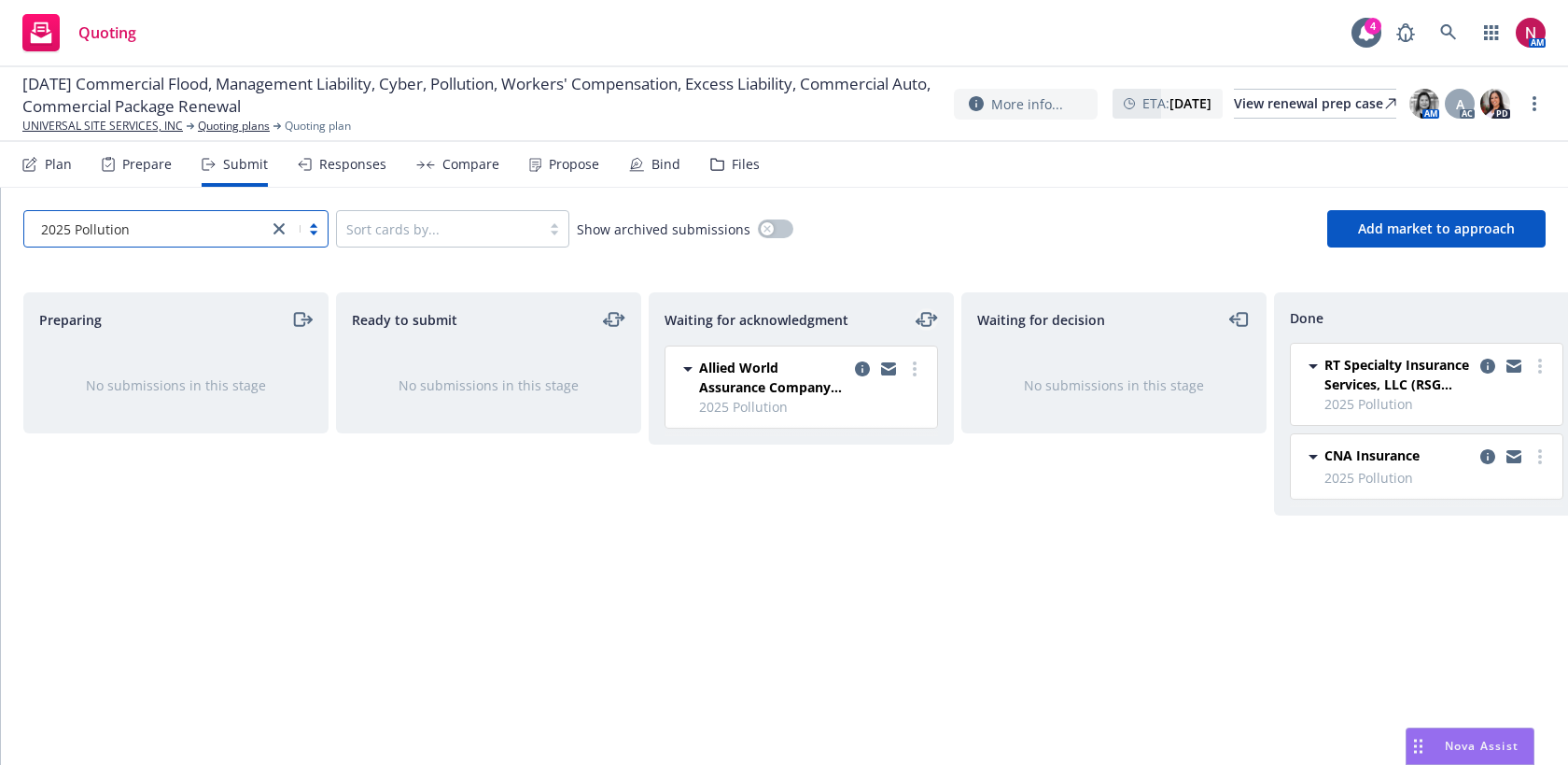
click at [924, 311] on icon "moveLeftRight" at bounding box center [926, 319] width 23 height 23
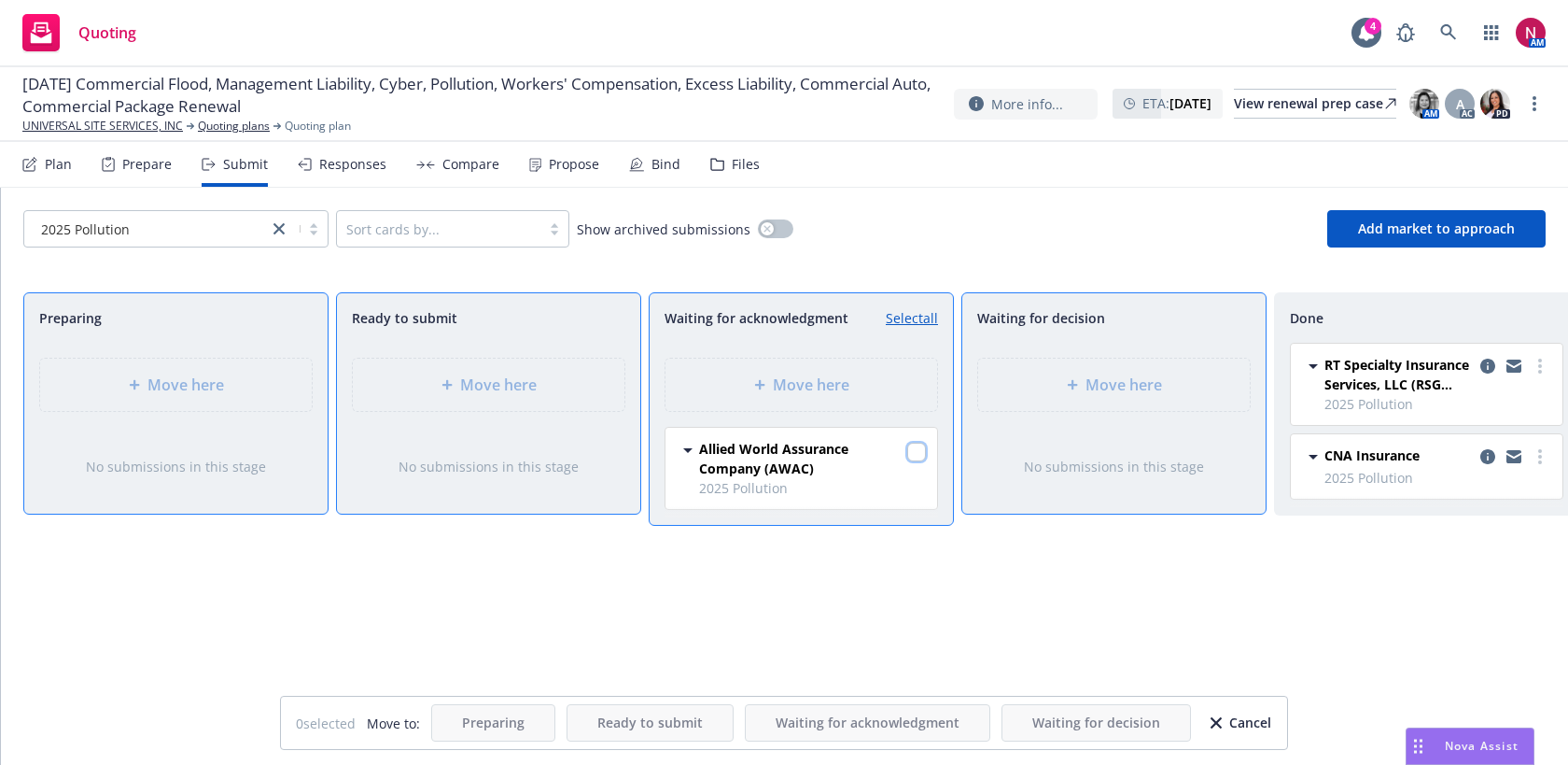
click at [915, 449] on input "checkbox" at bounding box center [916, 451] width 19 height 19
checkbox input "true"
click at [1049, 382] on div "Move here" at bounding box center [1114, 384] width 242 height 23
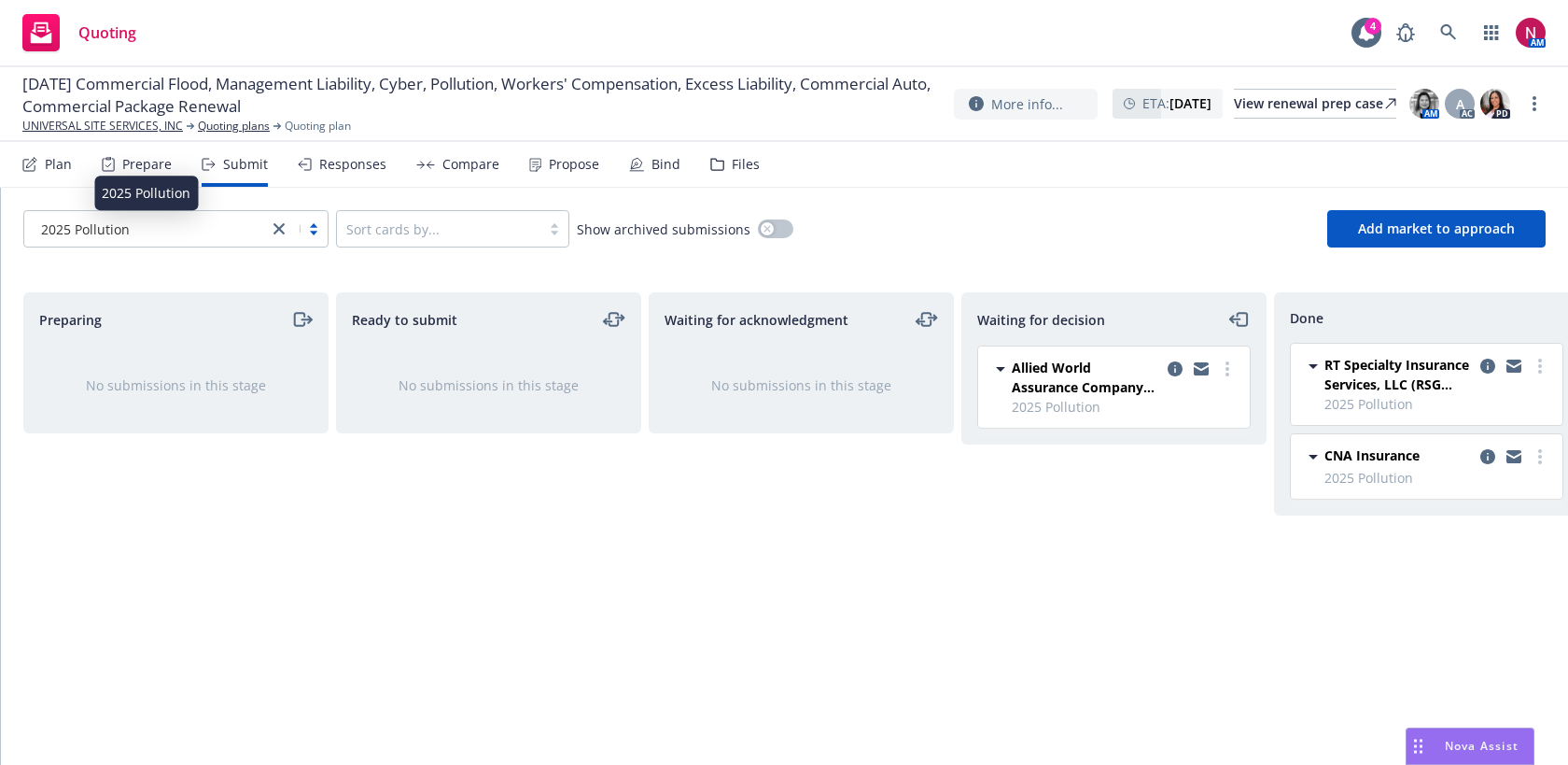
click at [183, 226] on div "2025 Pollution" at bounding box center [146, 229] width 225 height 20
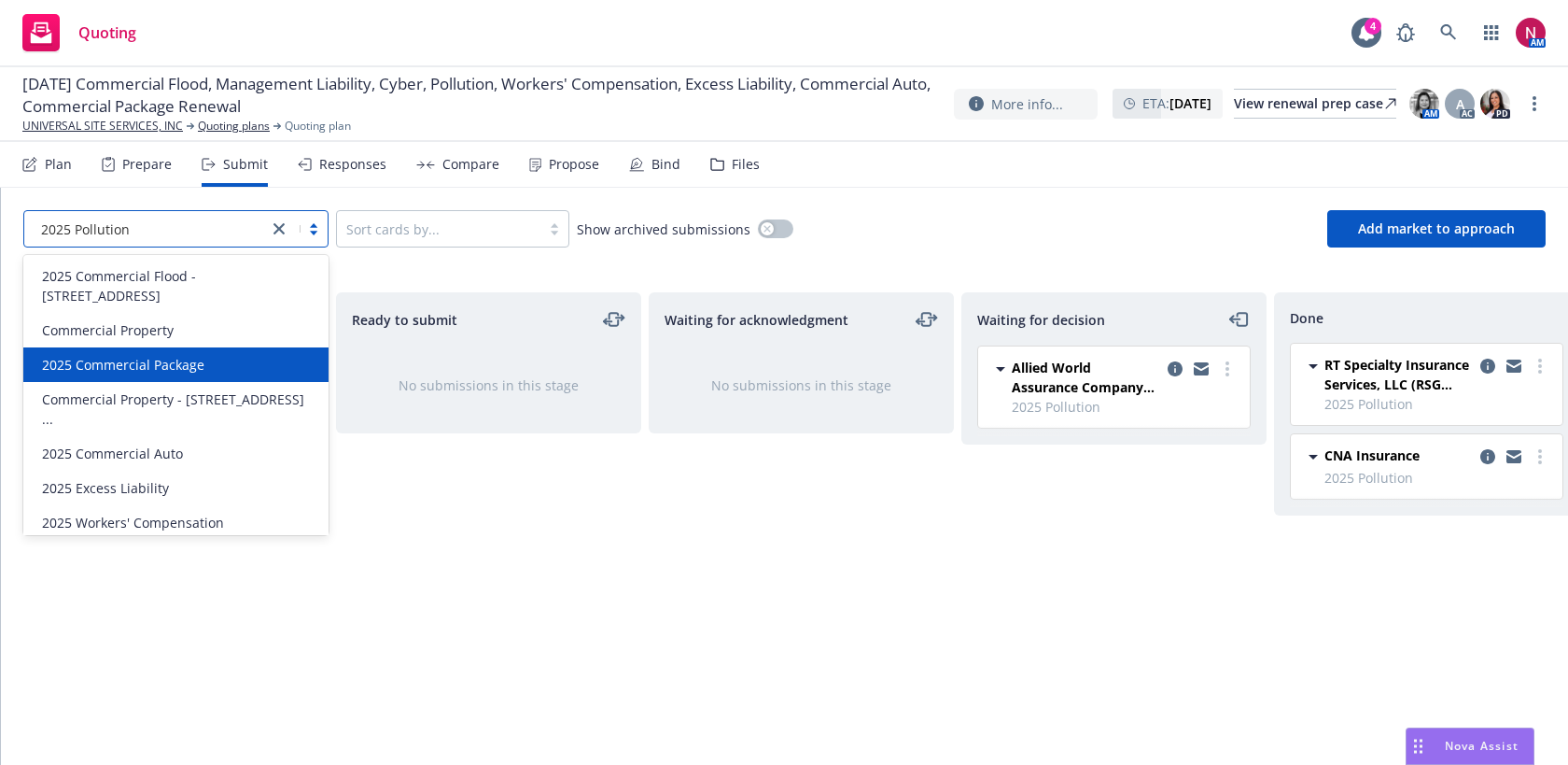
click at [124, 355] on span "2025 Commercial Package" at bounding box center [123, 365] width 163 height 20
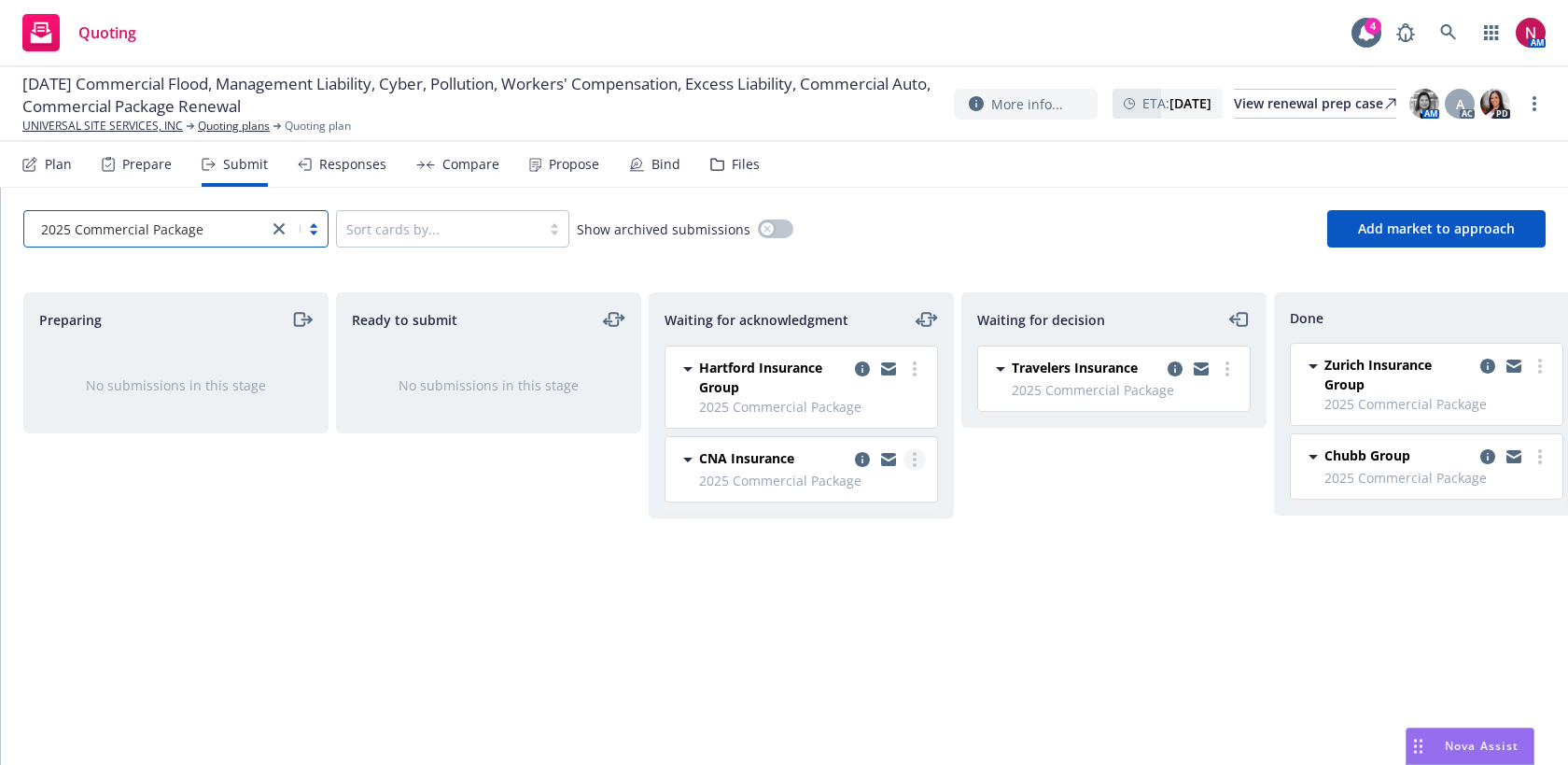
click at [910, 454] on link "more" at bounding box center [914, 459] width 23 height 23
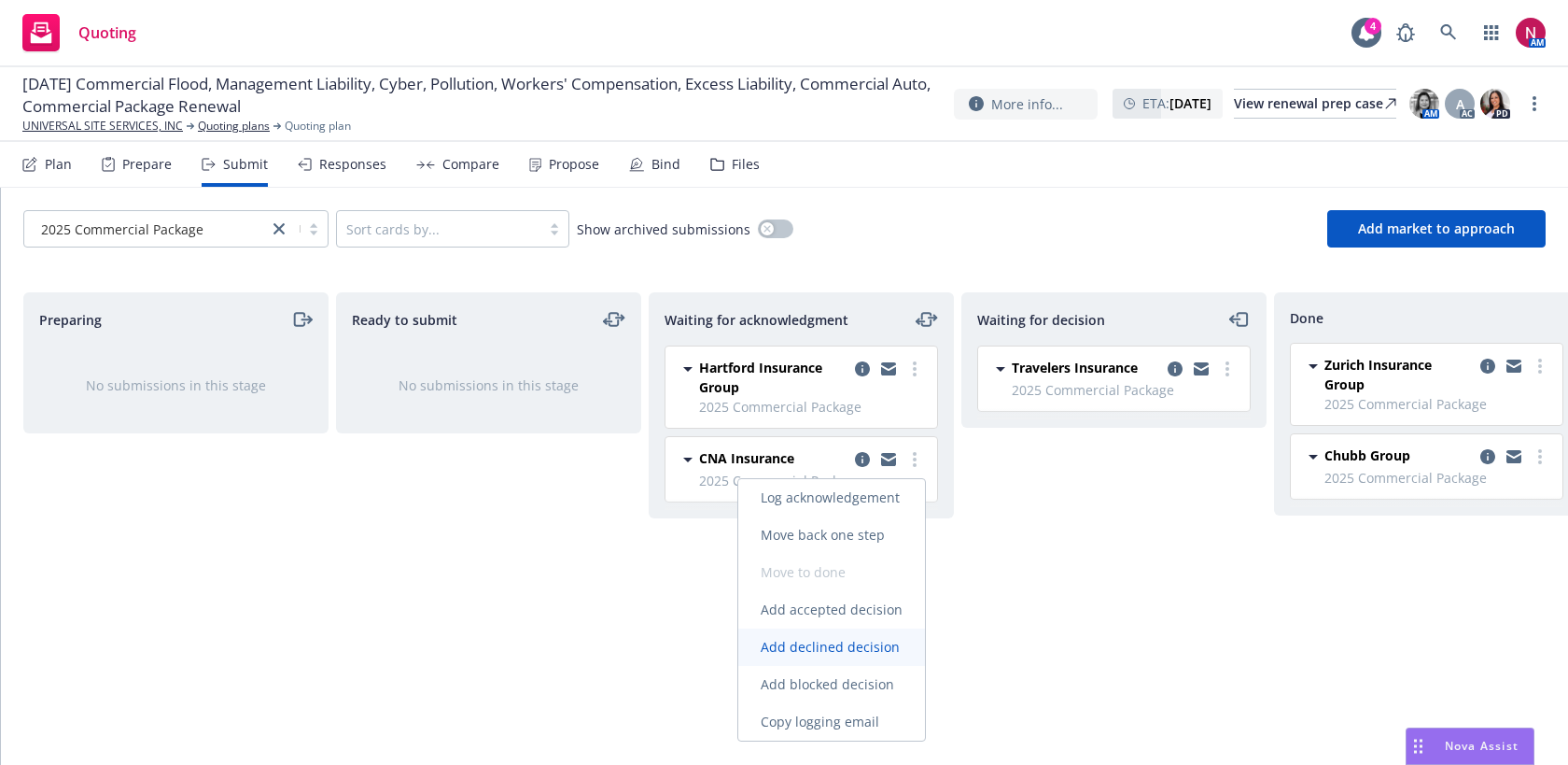
click at [849, 643] on span "Add declined decision" at bounding box center [829, 647] width 183 height 18
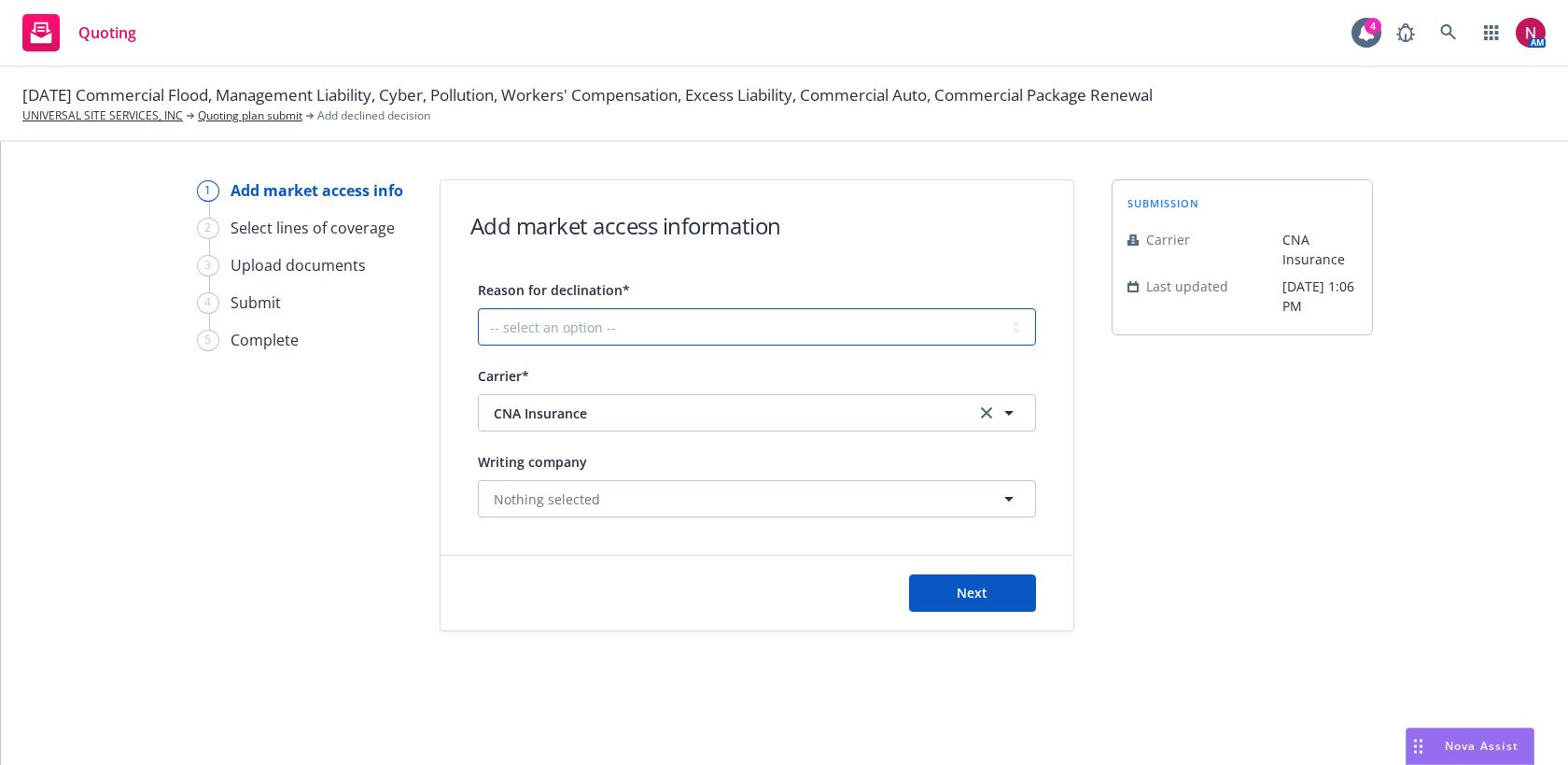
click at [842, 317] on select "-- select an option -- Cannot compete with other markets Carrier non-renewed Ca…" at bounding box center [757, 326] width 558 height 38
select select "DOES_NOT_FIT_UNDERWRITER_APPETITE"
click at [478, 308] on select "-- select an option -- Cannot compete with other markets Carrier non-renewed Ca…" at bounding box center [757, 326] width 558 height 38
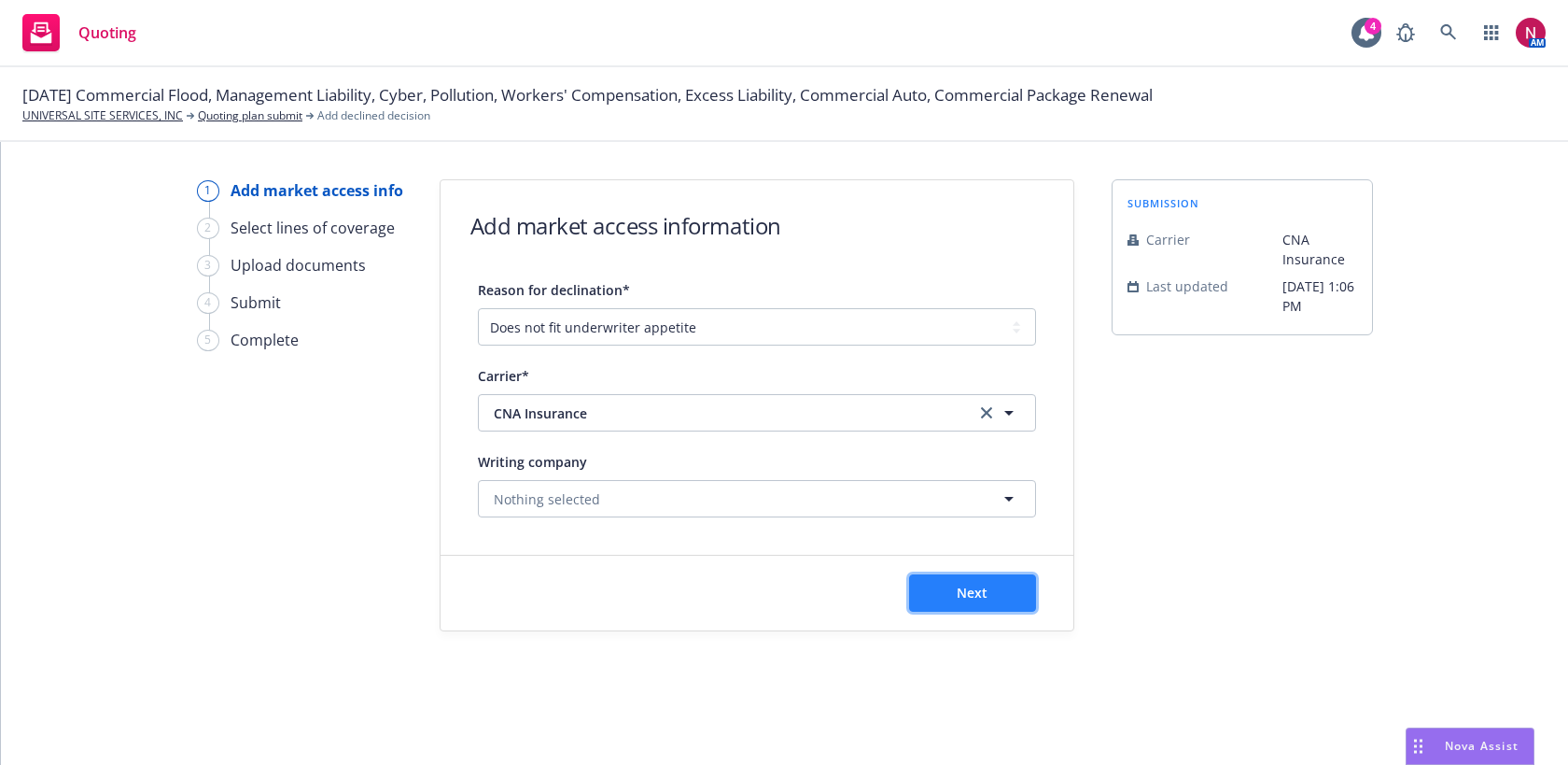
click at [960, 604] on button "Next" at bounding box center [972, 593] width 127 height 38
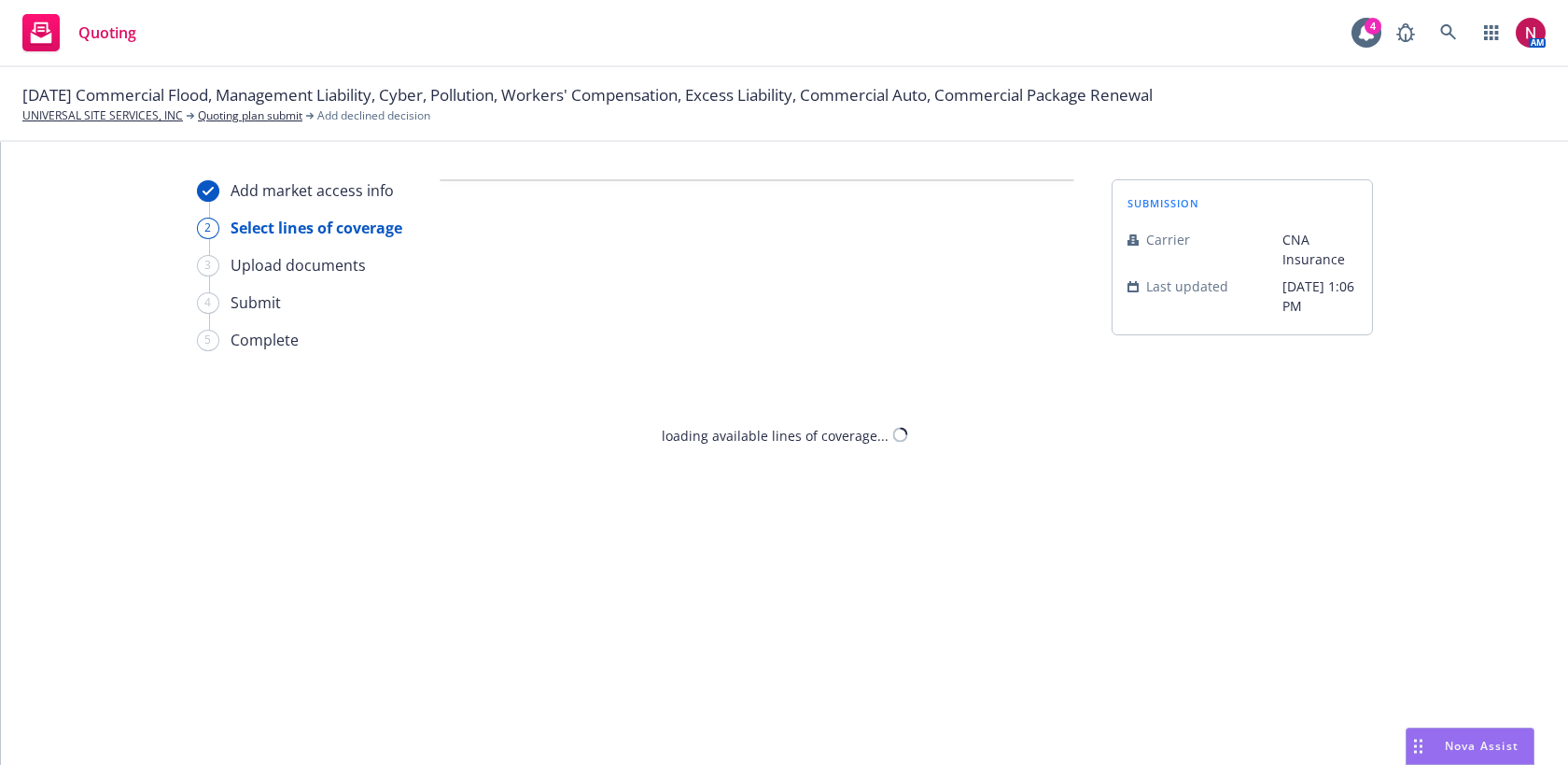
select select "DOES_NOT_FIT_UNDERWRITER_APPETITE"
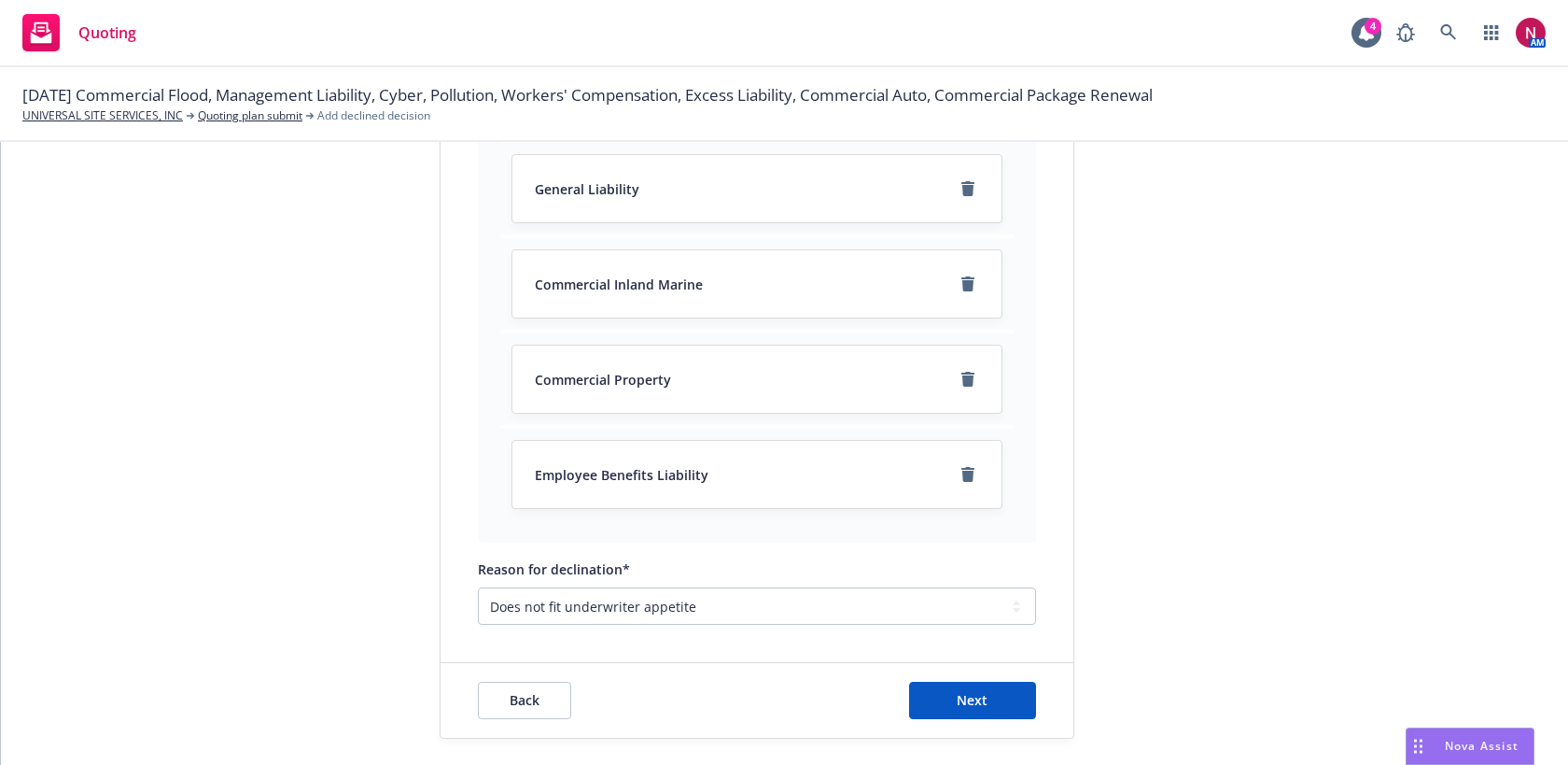
scroll to position [243, 0]
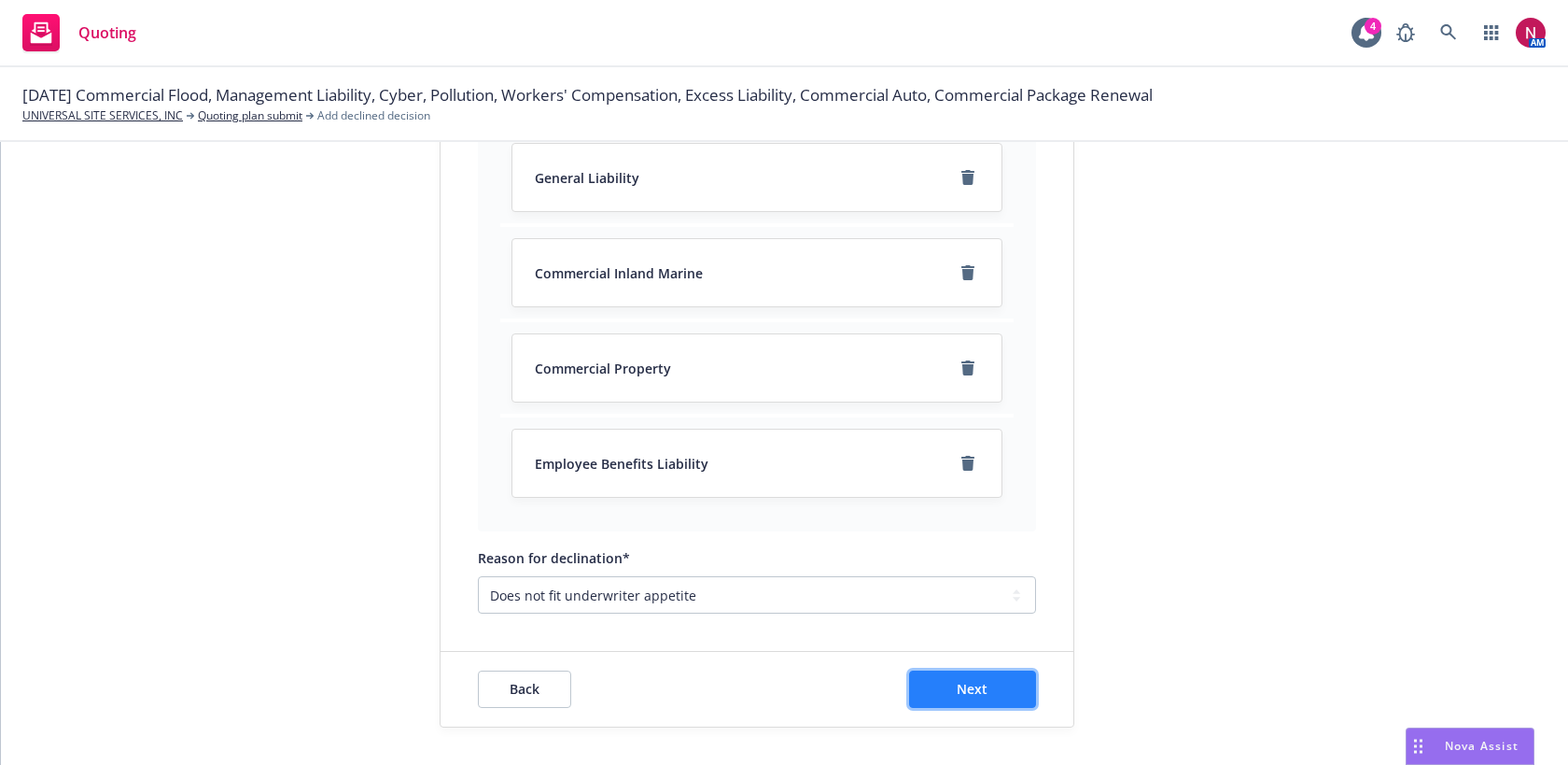
click at [934, 693] on button "Next" at bounding box center [972, 690] width 127 height 38
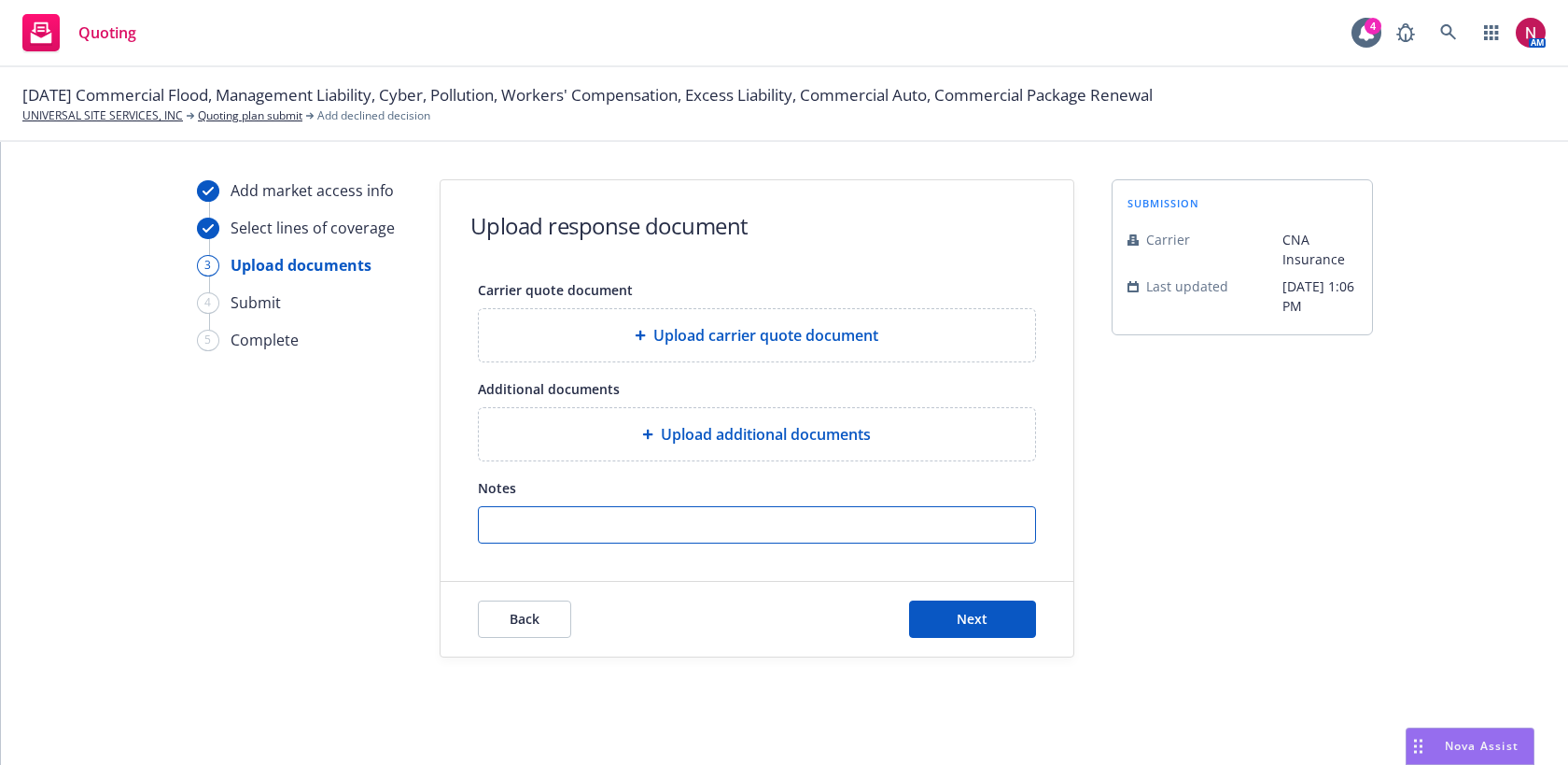
click at [799, 519] on input "Notes" at bounding box center [757, 525] width 556 height 36
paste input "Thanks for running this by me. CNA would consider this a contractor and our con…"
type input "Thanks for running this by me. CNA would consider this a contractor and our con…"
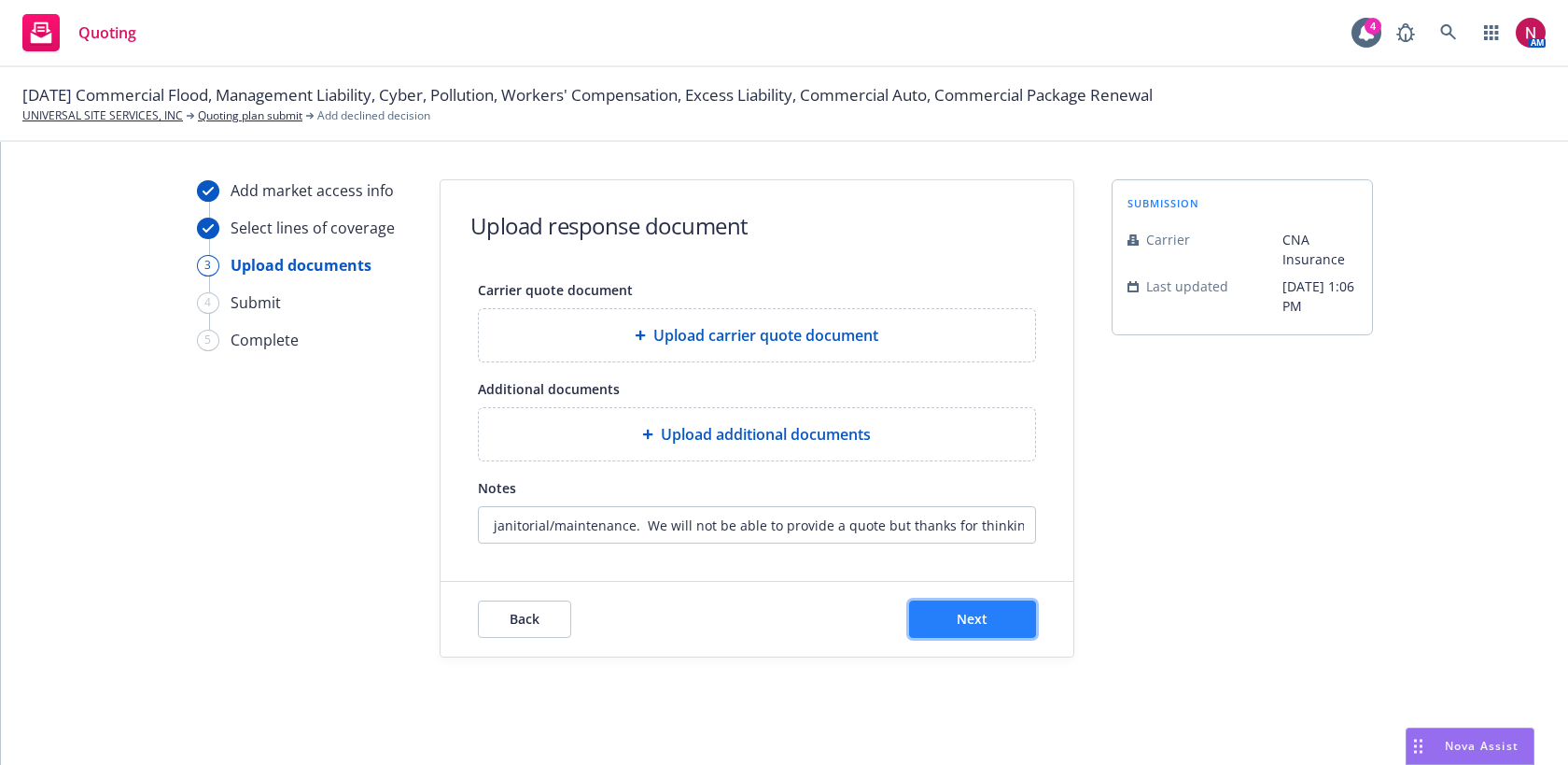
click at [994, 605] on button "Next" at bounding box center [972, 619] width 127 height 38
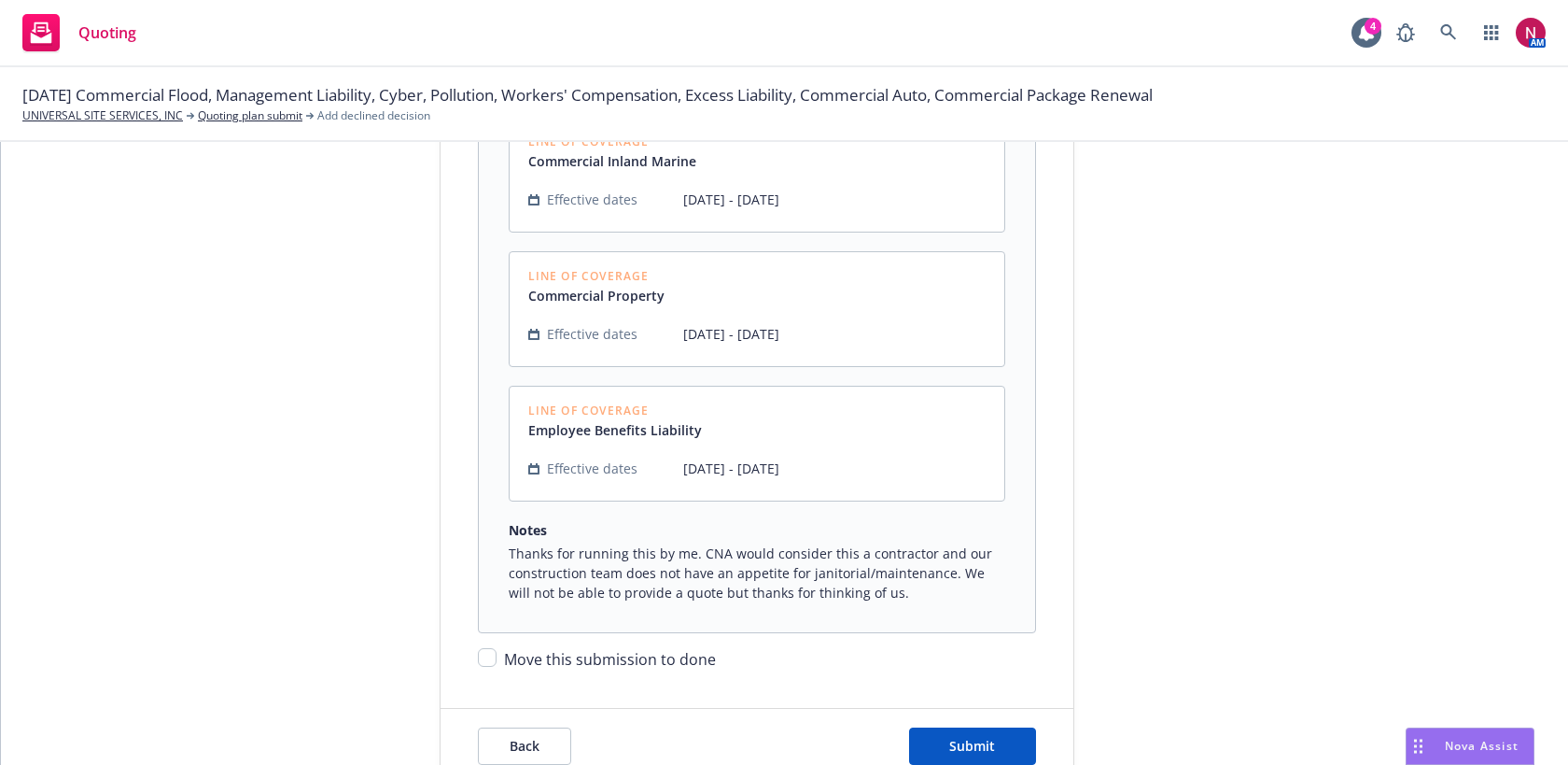
scroll to position [610, 0]
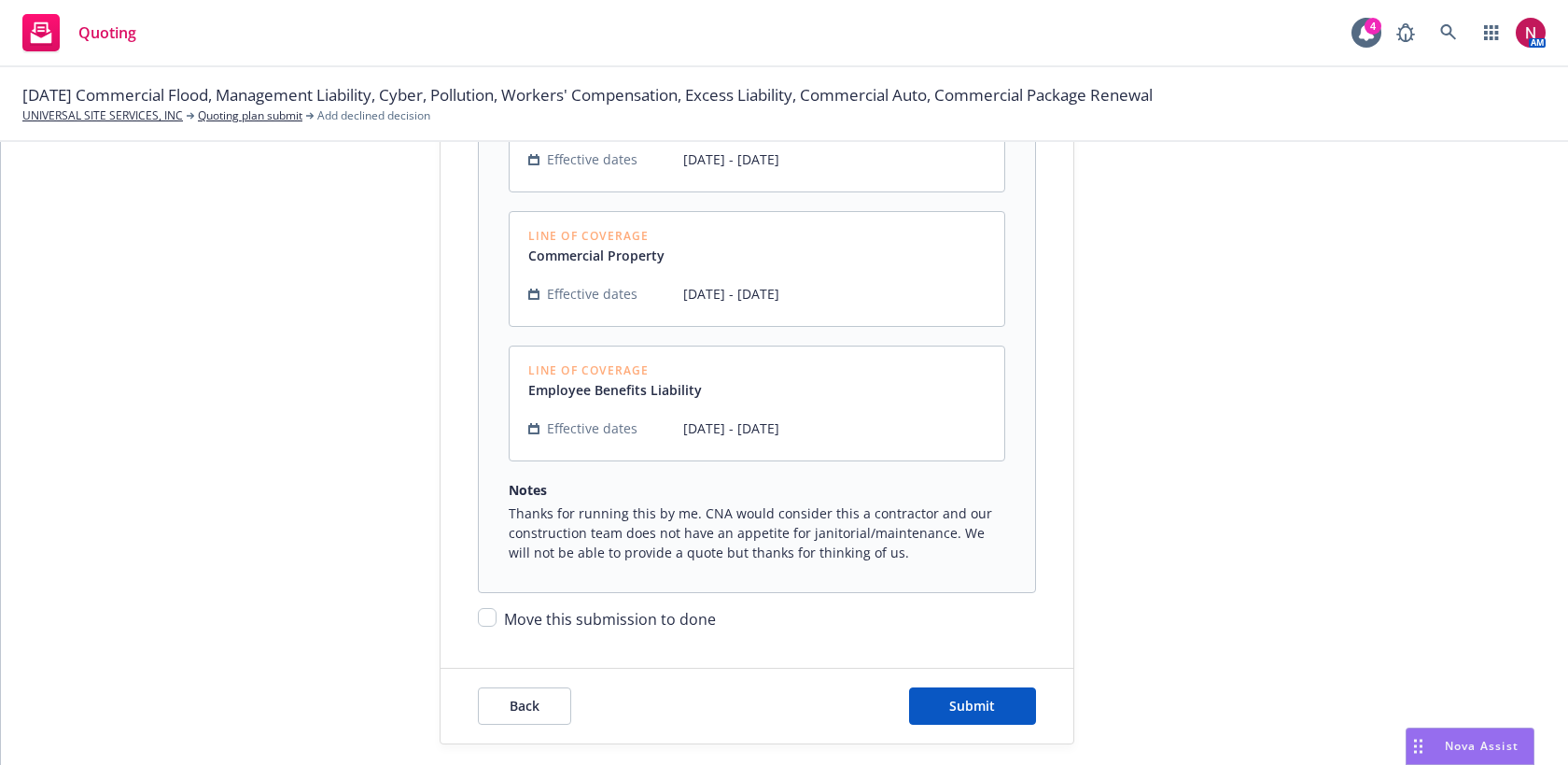
click at [647, 615] on span "Move this submission to done" at bounding box center [610, 618] width 212 height 21
click at [497, 615] on input "Move this submission to done" at bounding box center [487, 616] width 19 height 19
checkbox input "true"
click at [1016, 737] on div "Back Submit" at bounding box center [757, 705] width 633 height 74
click at [996, 699] on button "Submit" at bounding box center [972, 705] width 127 height 38
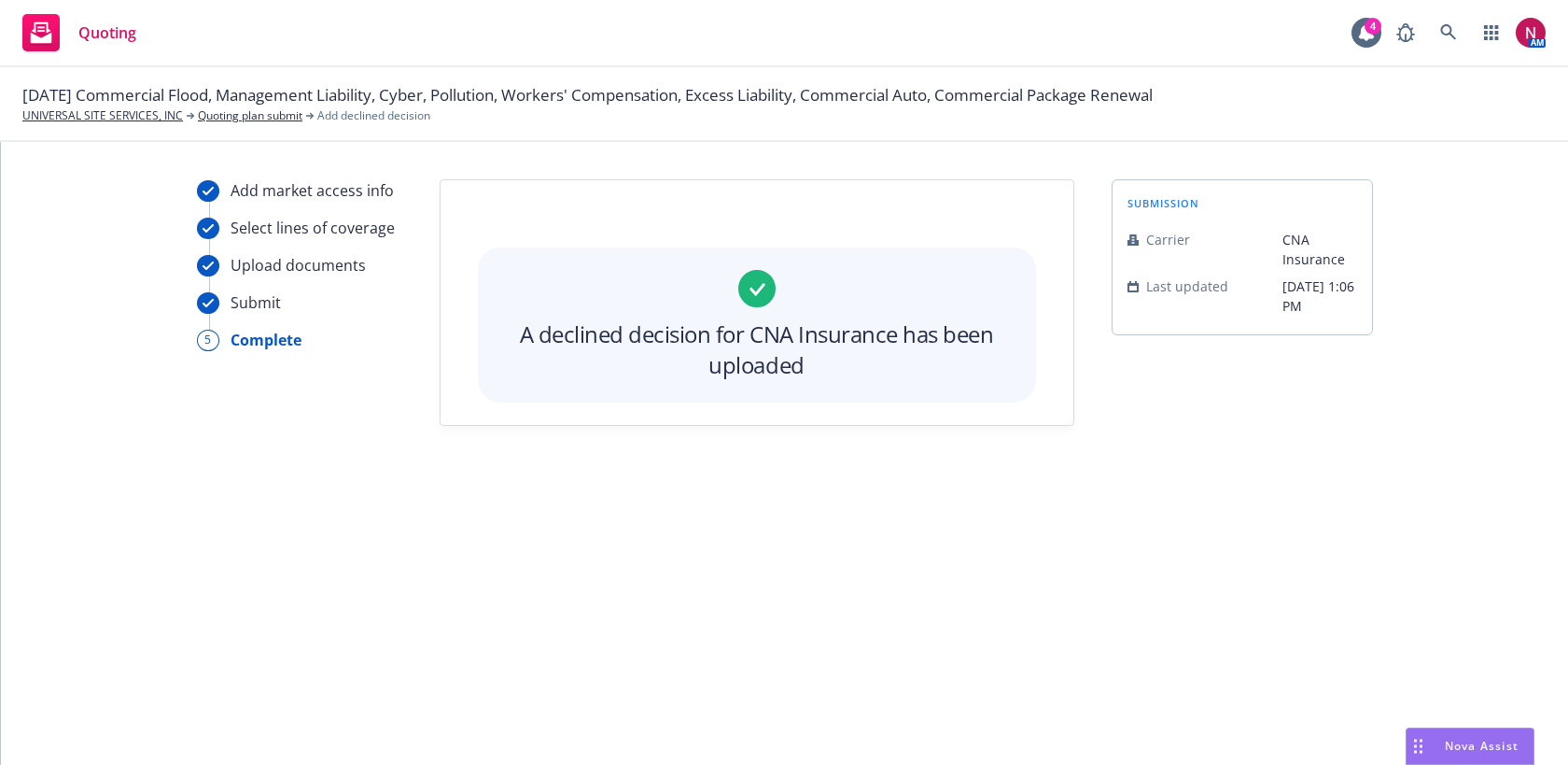
scroll to position [0, 0]
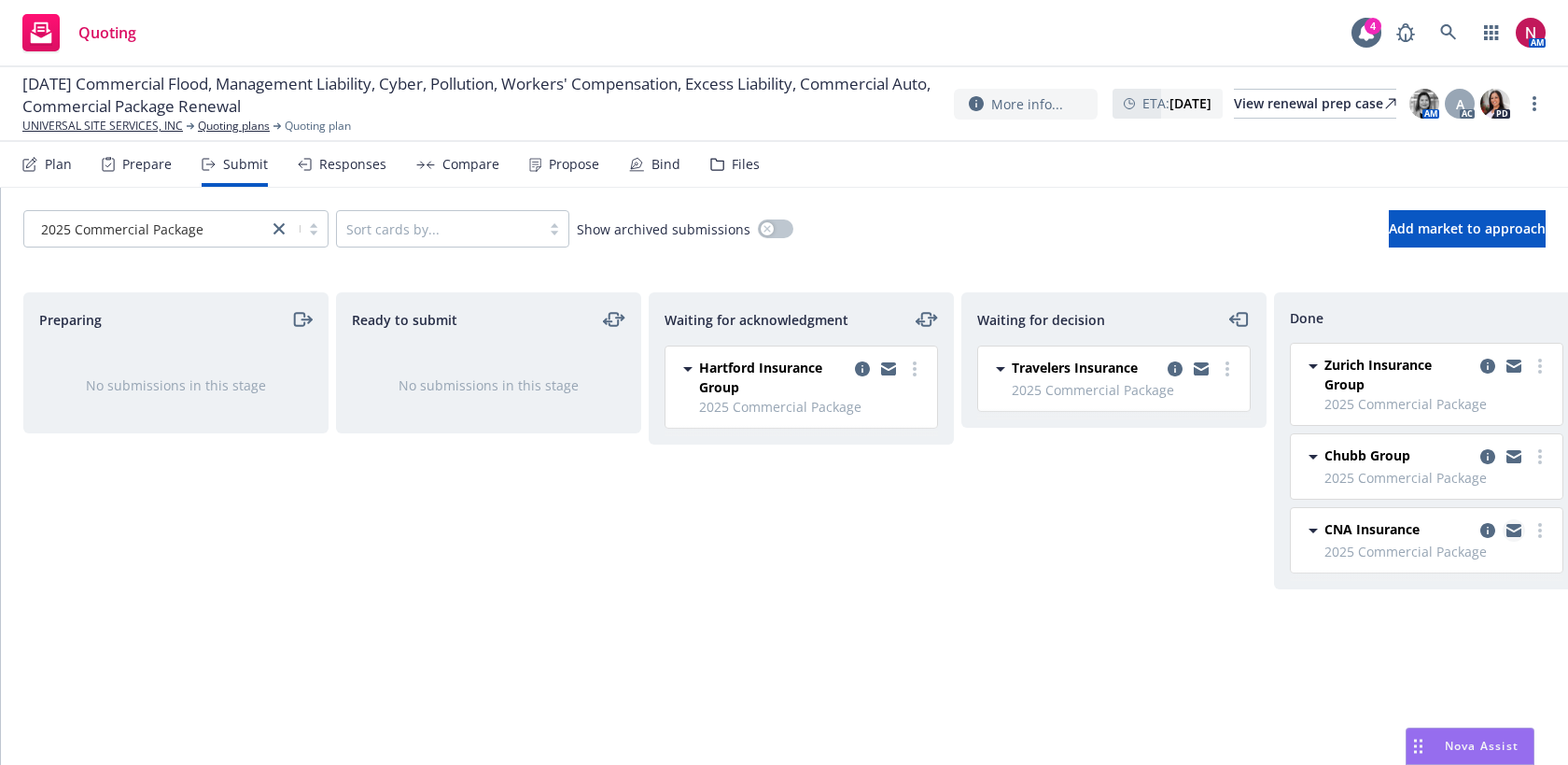
click at [1508, 533] on icon "copy logging email" at bounding box center [1513, 533] width 15 height 8
click at [1388, 238] on button "Add market to approach" at bounding box center [1467, 229] width 157 height 38
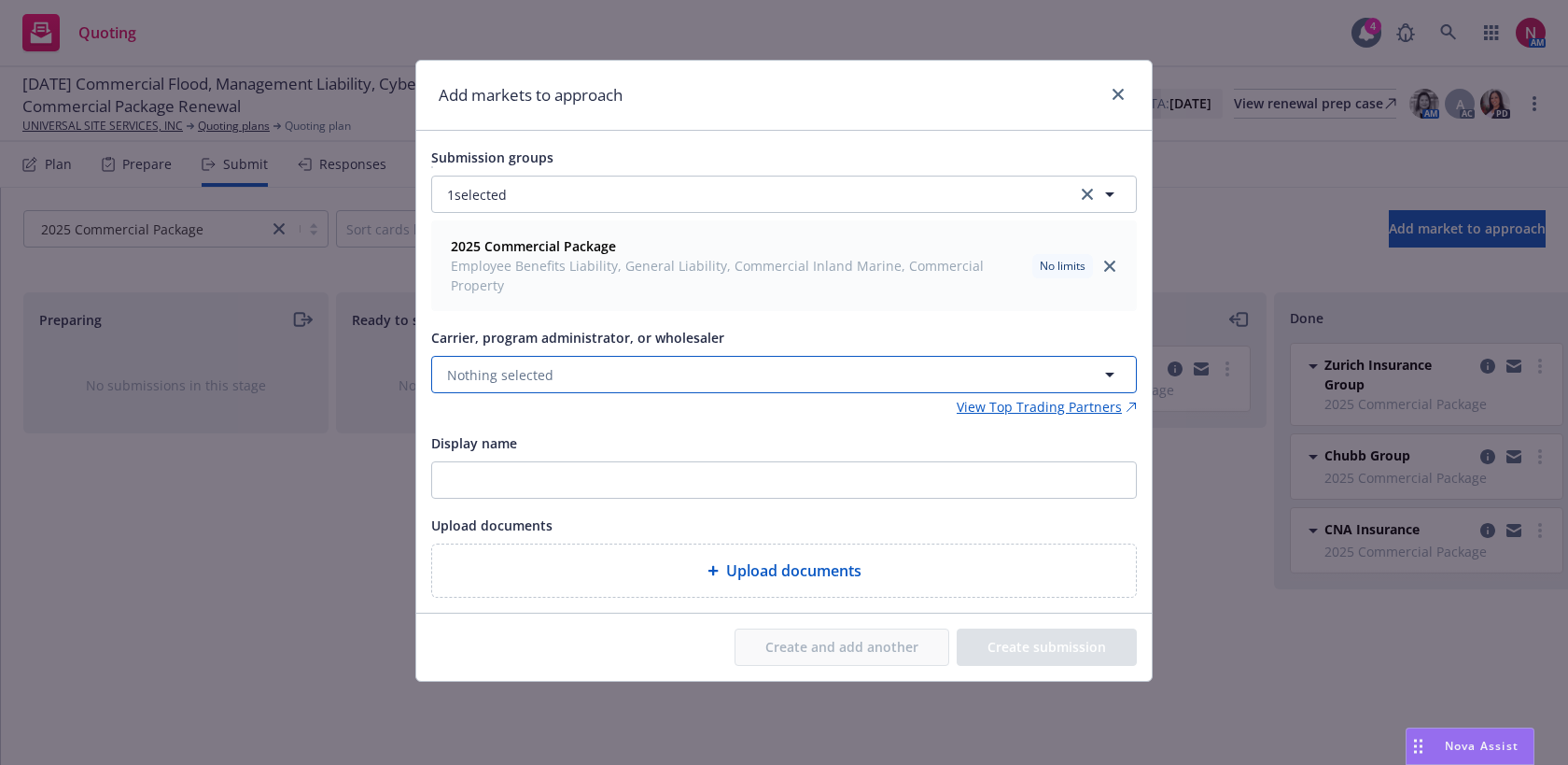
click at [627, 355] on button "Nothing selected" at bounding box center [784, 374] width 705 height 38
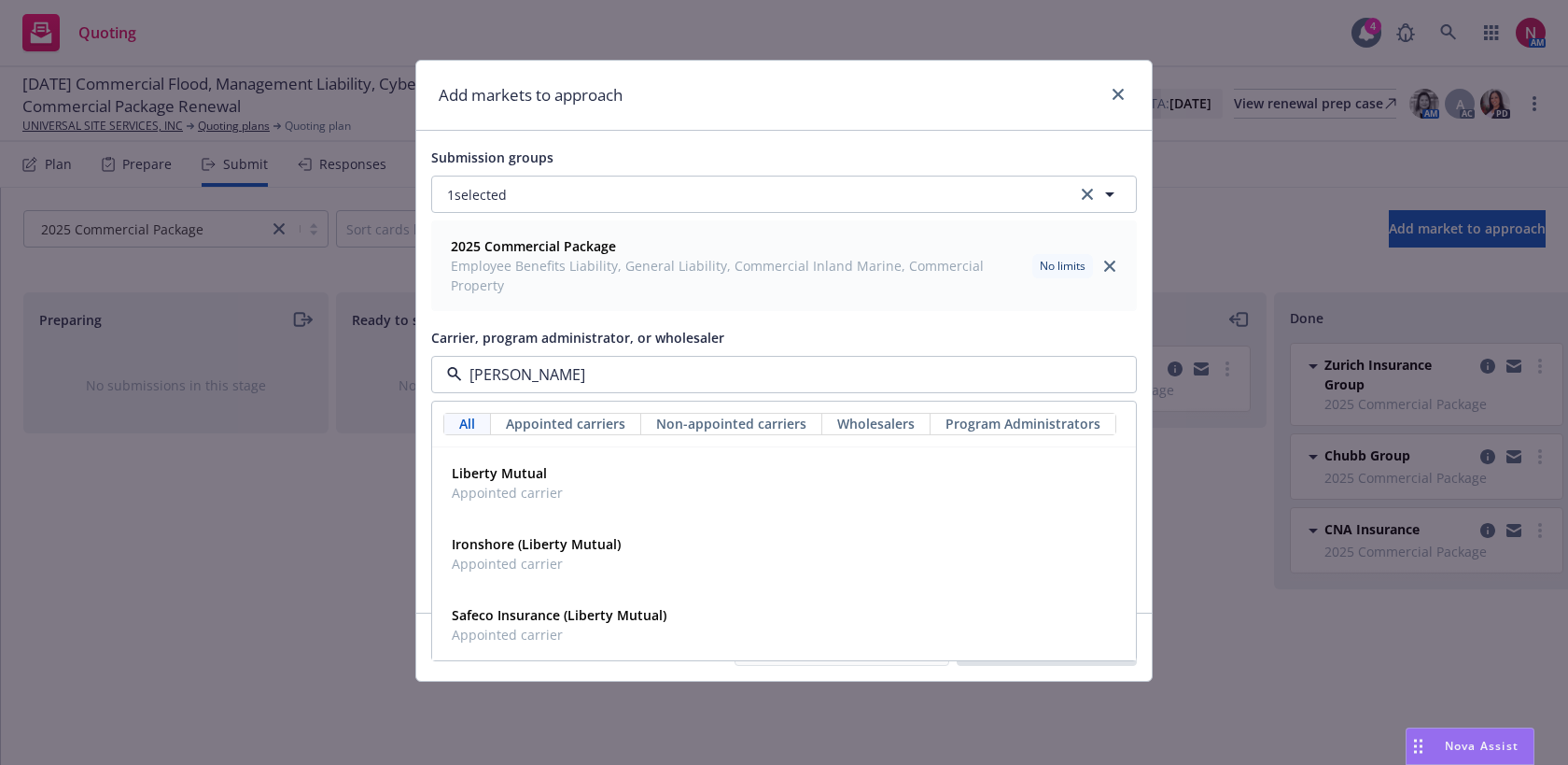
type input "liberty"
click at [620, 461] on div "Liberty Mutual Appointed carrier" at bounding box center [784, 482] width 679 height 47
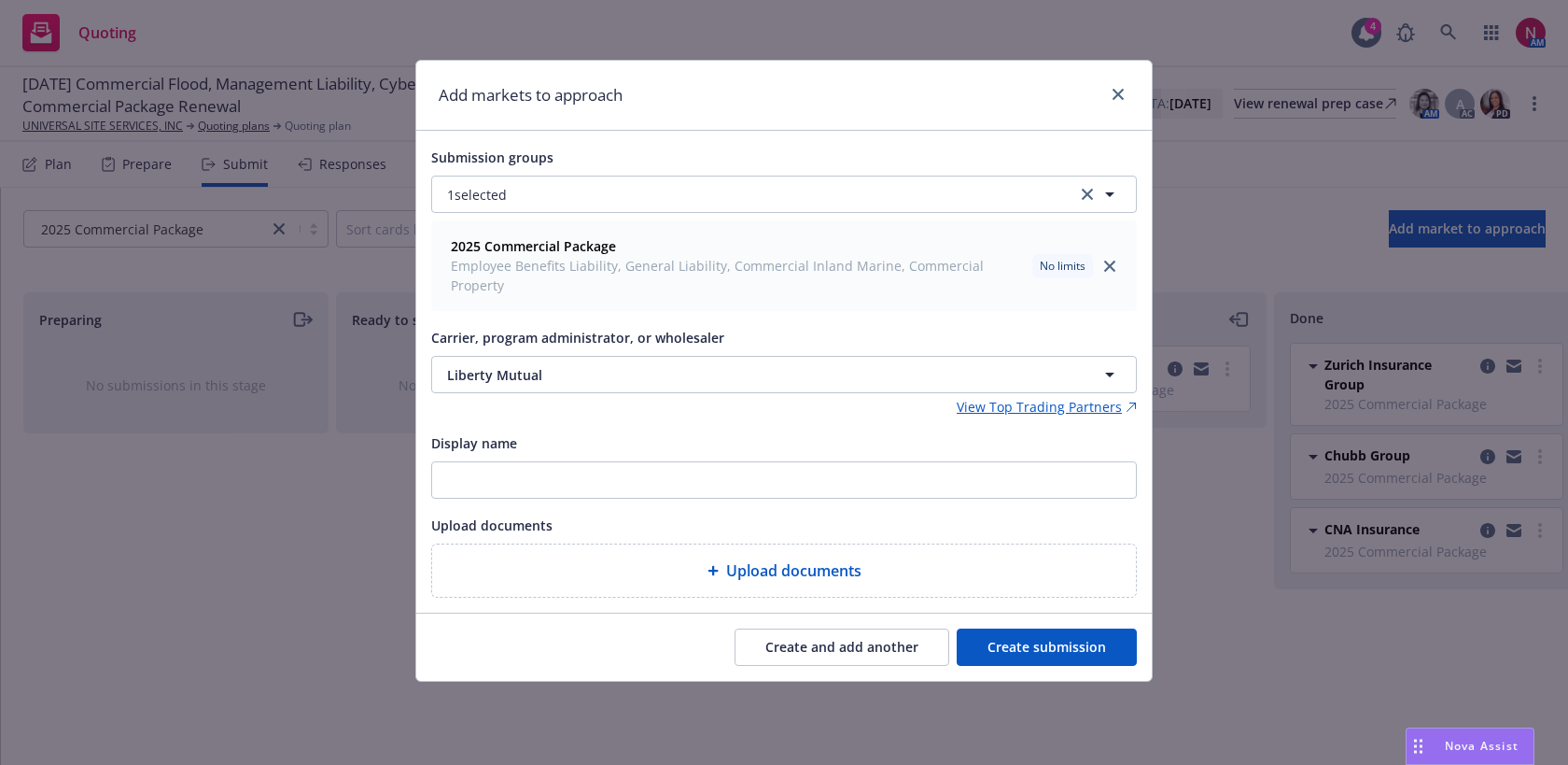
click at [1084, 628] on button "Create submission" at bounding box center [1046, 647] width 181 height 38
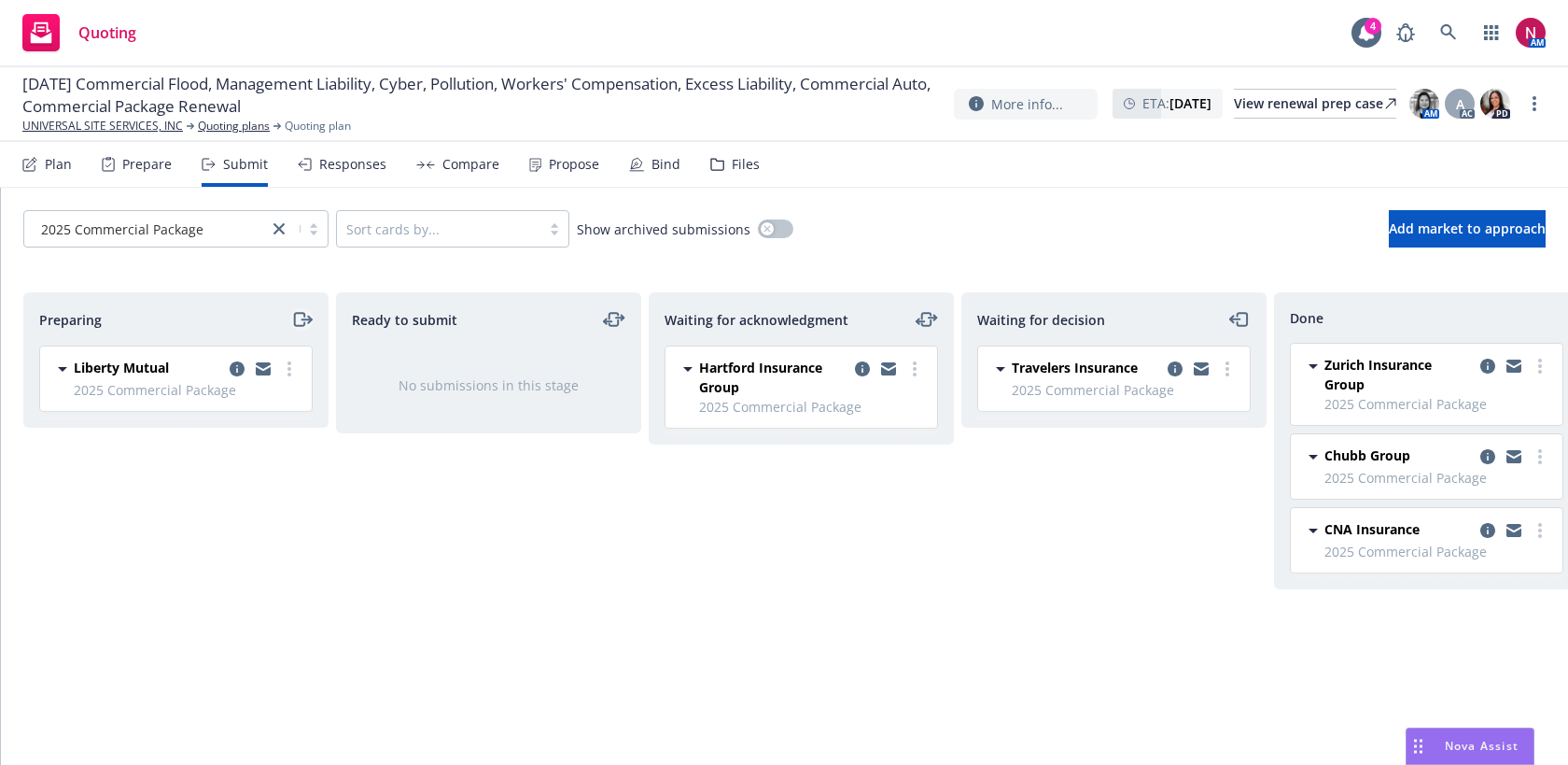
click at [295, 319] on icon "moveRight" at bounding box center [302, 319] width 22 height 23
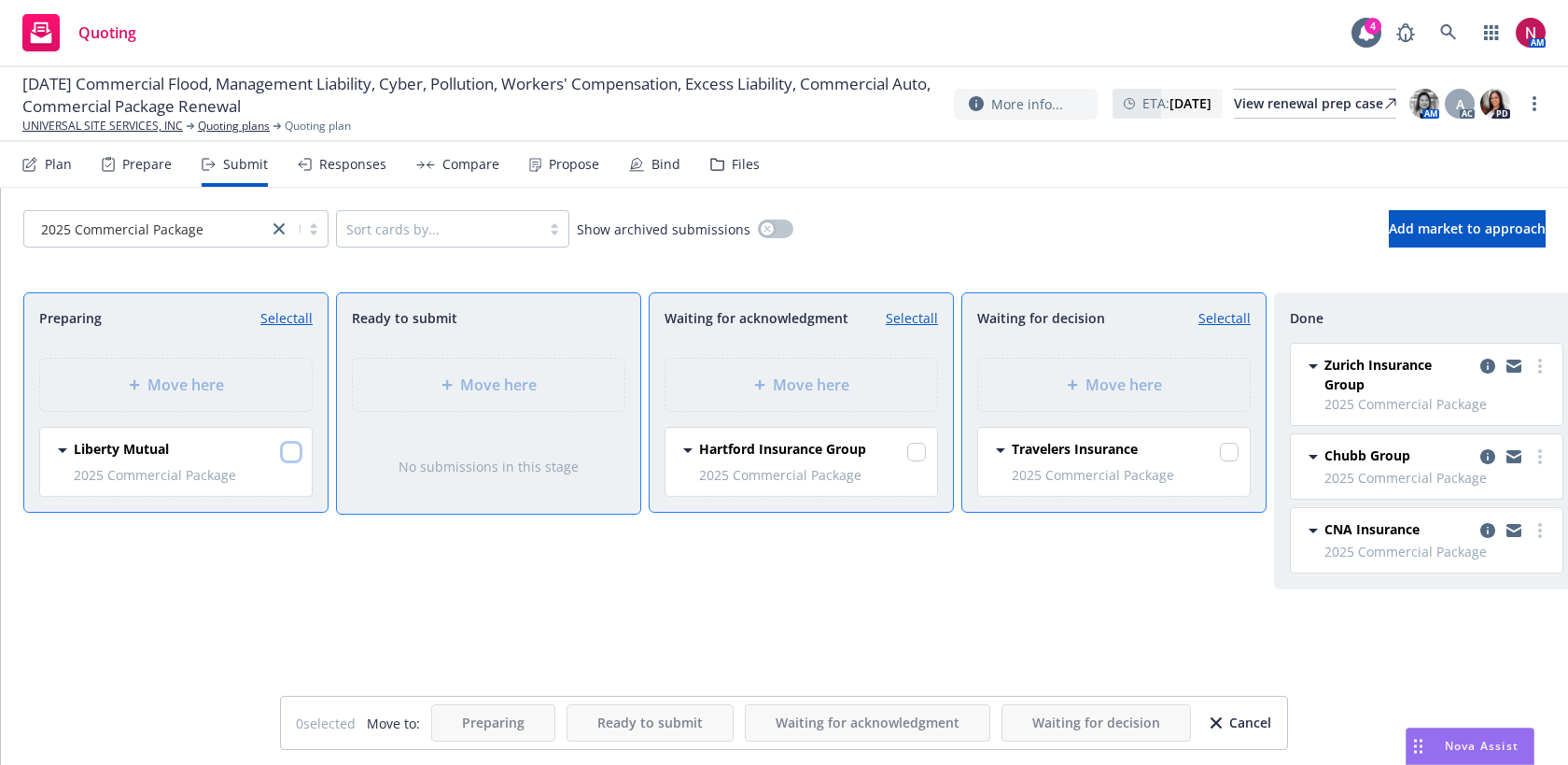
click at [289, 447] on input "checkbox" at bounding box center [291, 451] width 19 height 19
checkbox input "true"
click at [801, 396] on div "Move here" at bounding box center [801, 384] width 272 height 53
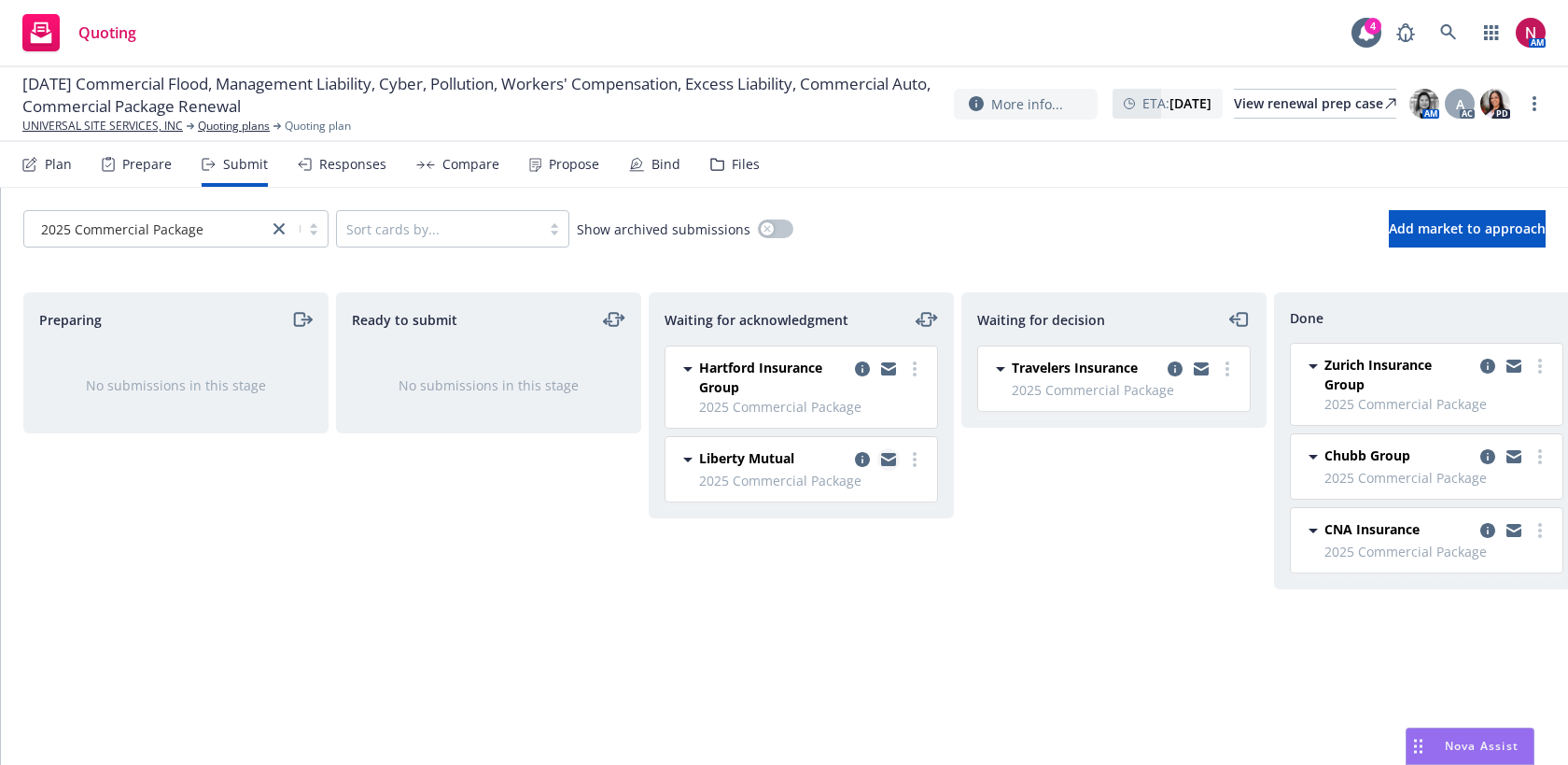
click at [890, 456] on icon "copy logging email" at bounding box center [888, 455] width 15 height 7
click at [1496, 37] on icon "button" at bounding box center [1491, 32] width 14 height 15
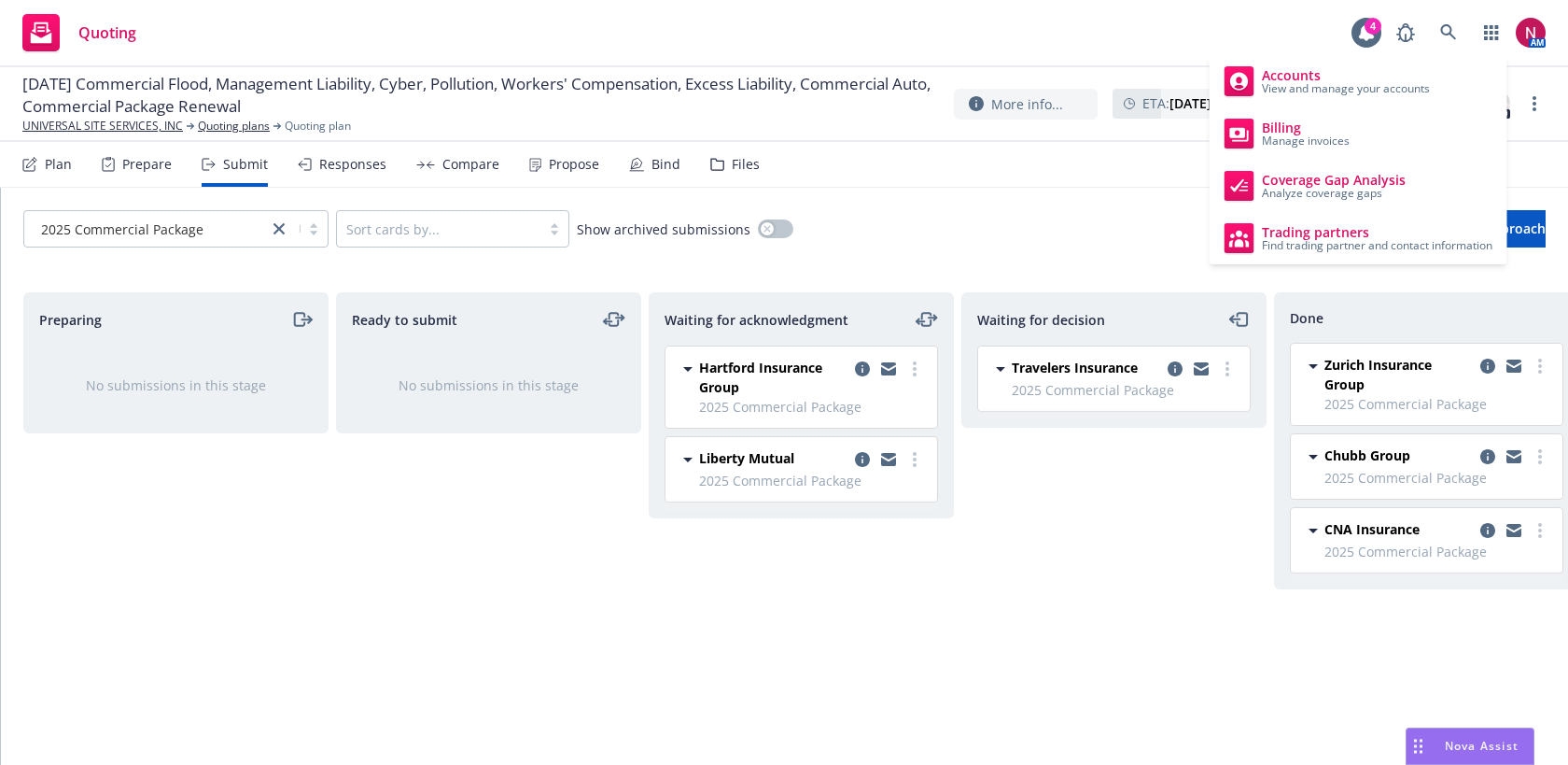
click at [971, 209] on div "2025 Commercial Package Sort cards by... Show archived submissions Add market t…" at bounding box center [784, 228] width 1567 height 82
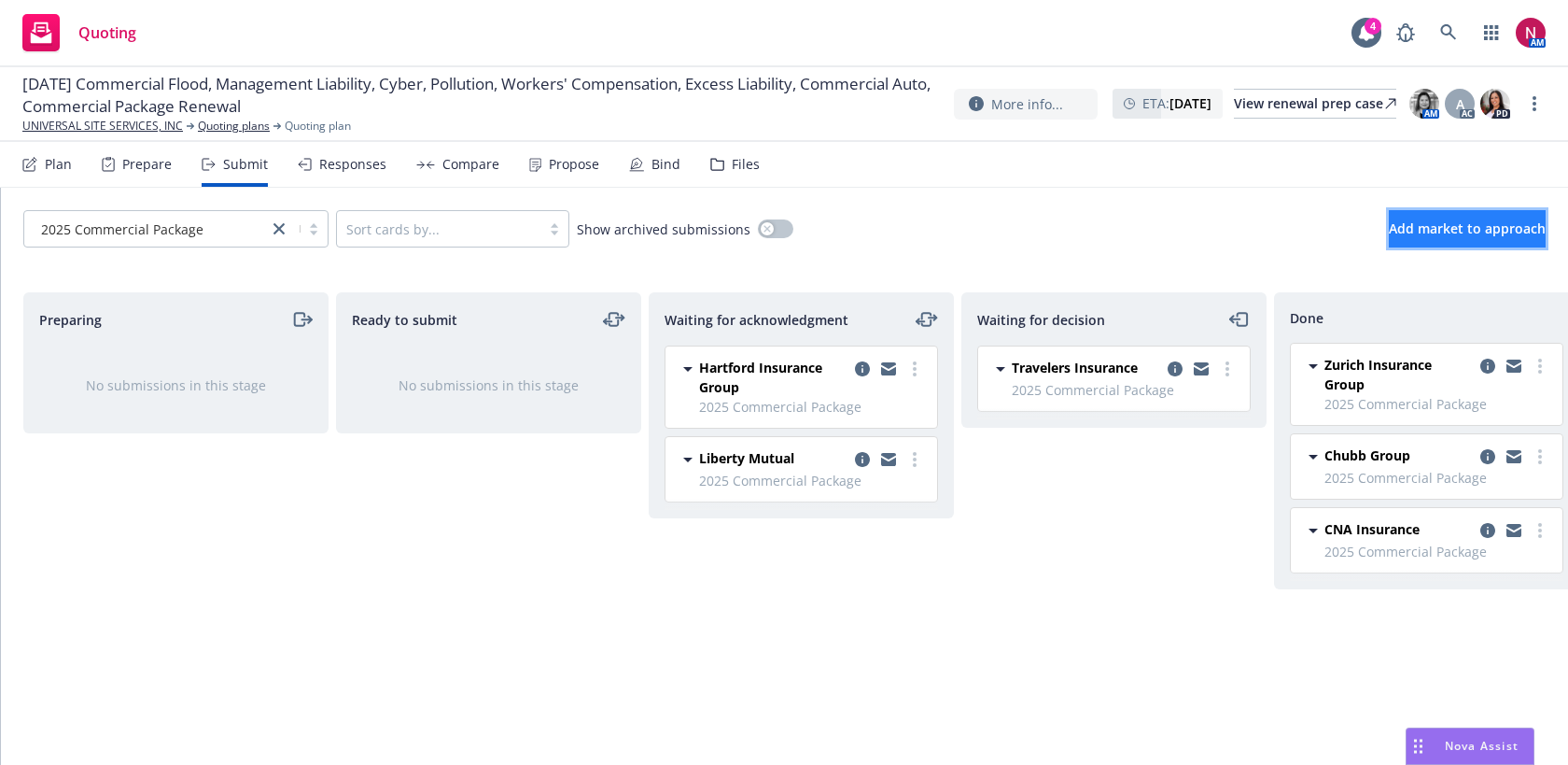
click at [1471, 216] on button "Add market to approach" at bounding box center [1467, 229] width 157 height 38
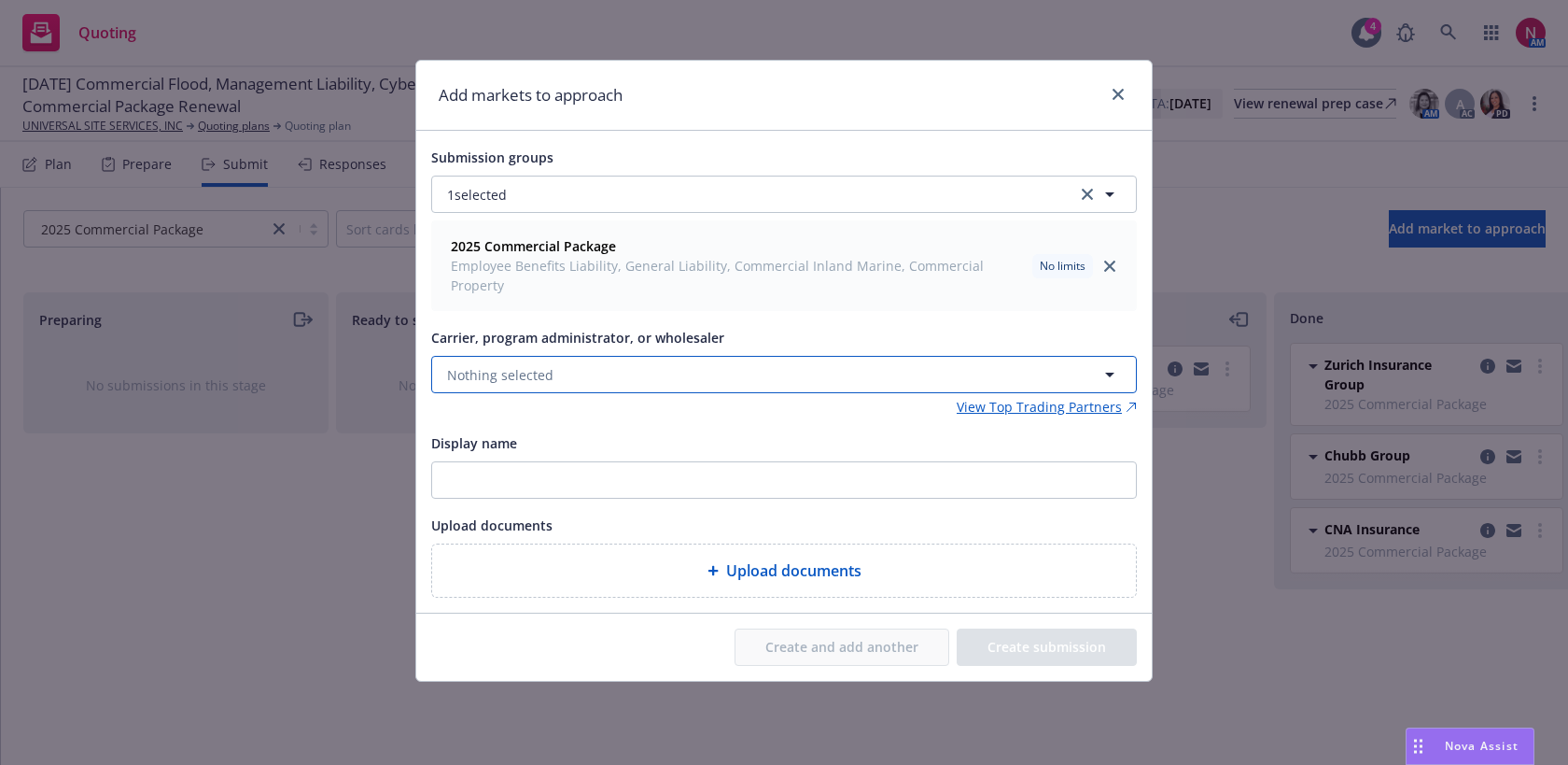
click at [735, 355] on button "Nothing selected" at bounding box center [784, 374] width 705 height 38
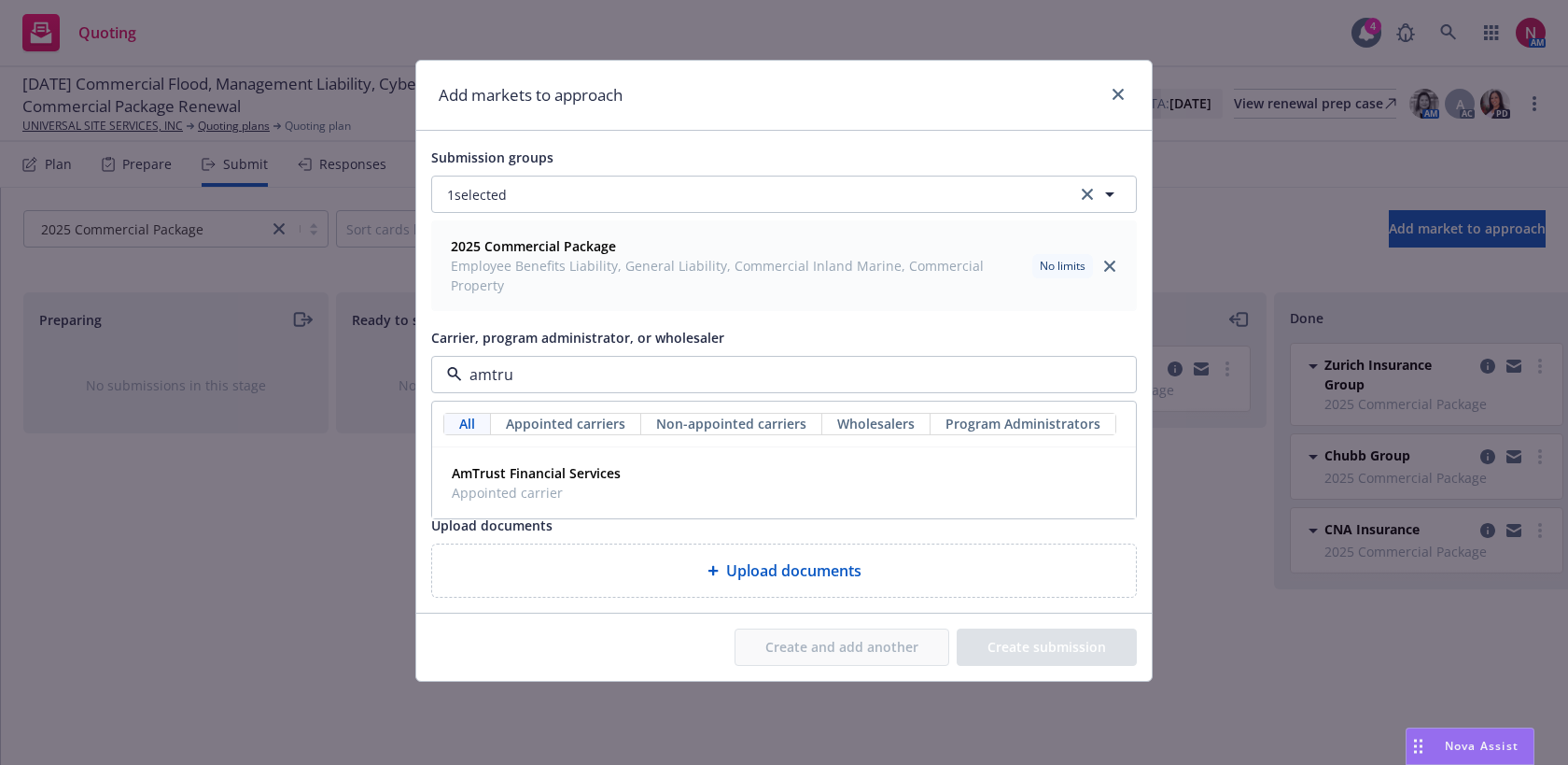
type input "amtrus"
click at [641, 459] on div "AmTrust Financial Services Appointed carrier" at bounding box center [784, 482] width 679 height 47
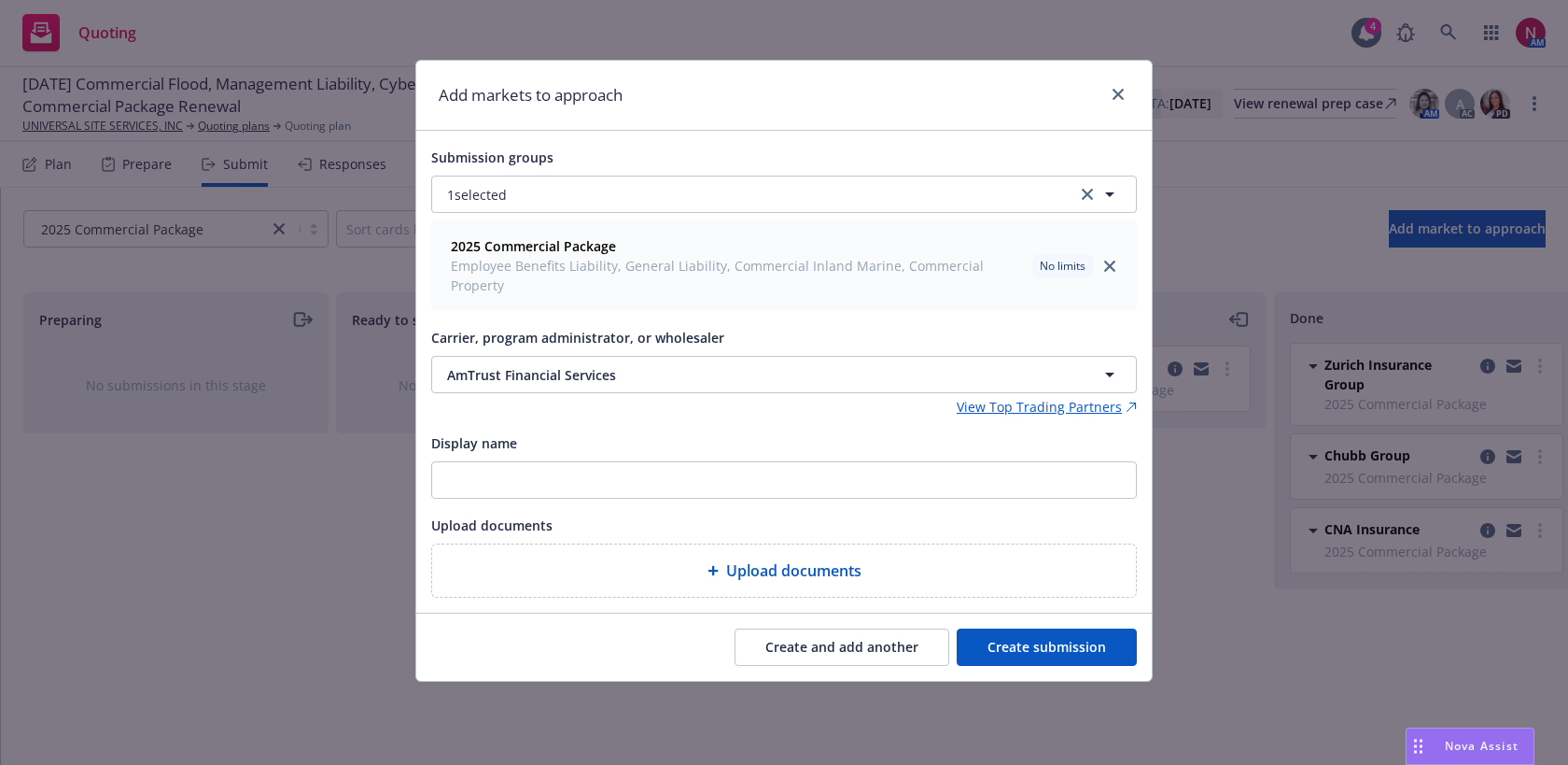
click at [1034, 630] on button "Create submission" at bounding box center [1046, 647] width 181 height 38
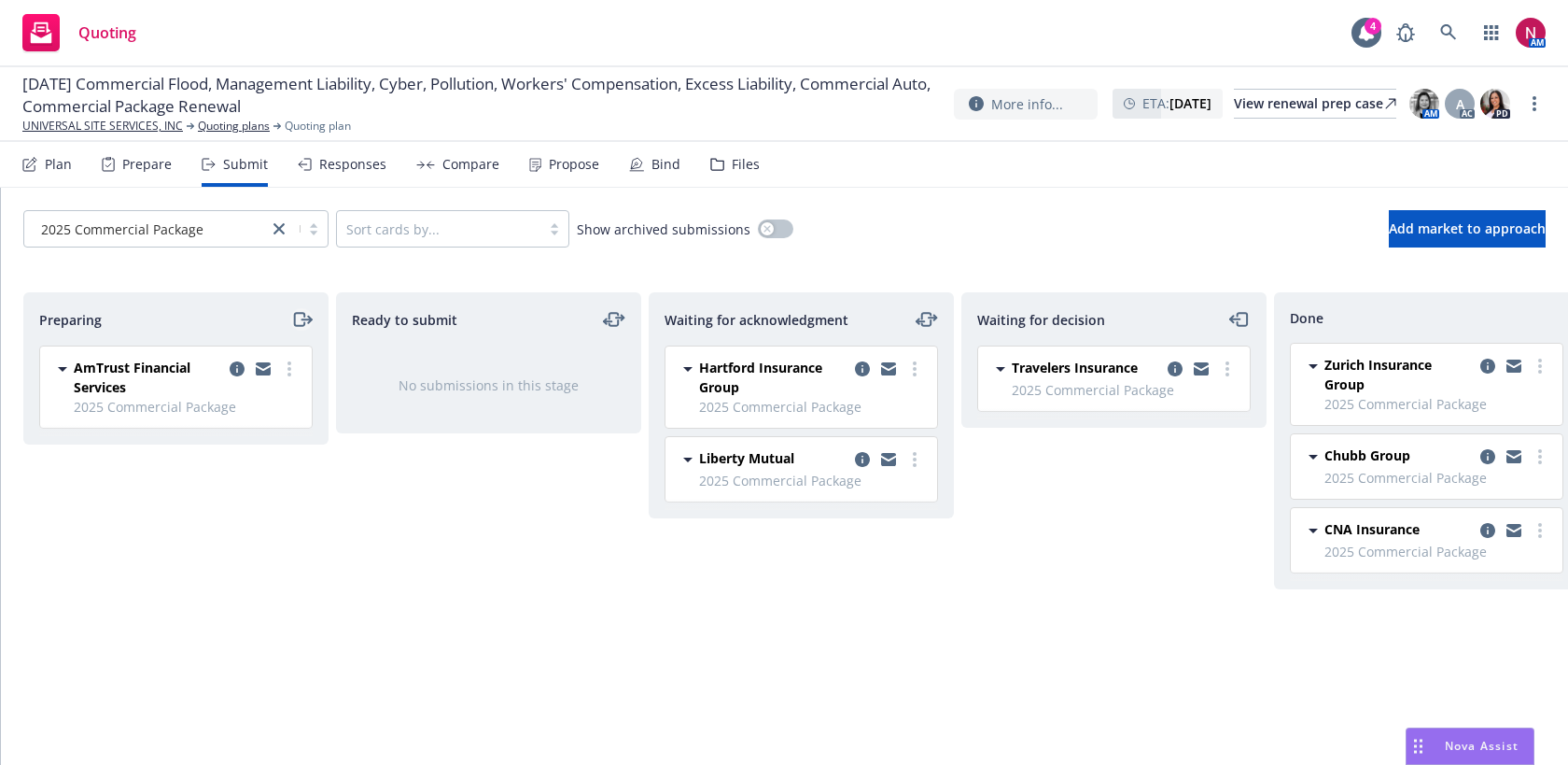
click at [300, 319] on icon "moveRight" at bounding box center [302, 319] width 22 height 23
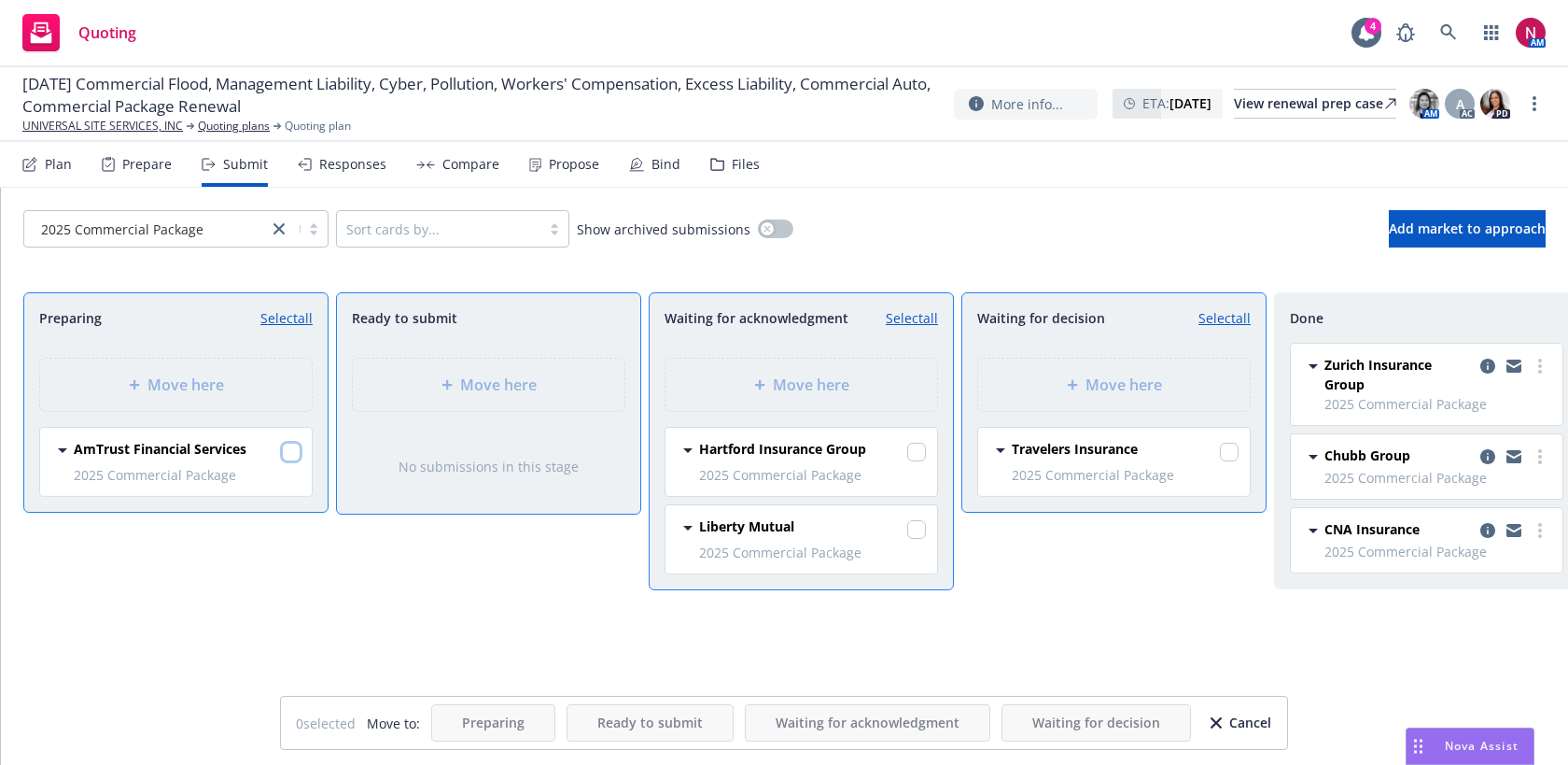
click at [290, 454] on input "checkbox" at bounding box center [291, 451] width 19 height 19
checkbox input "true"
click at [748, 379] on div "Move here" at bounding box center [801, 384] width 242 height 23
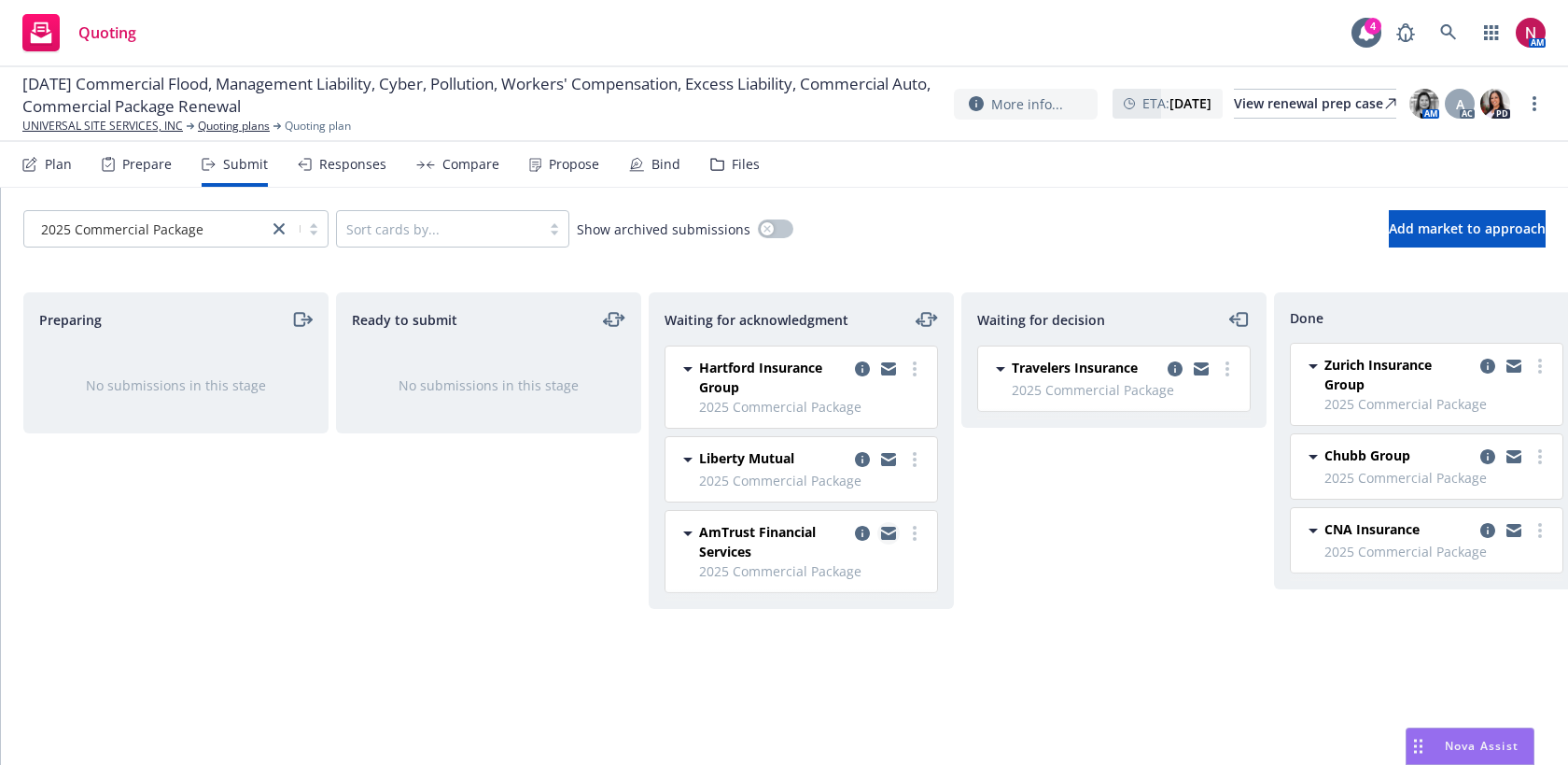
click at [889, 536] on icon "copy logging email" at bounding box center [888, 535] width 15 height 8
click at [1443, 39] on icon at bounding box center [1448, 32] width 17 height 17
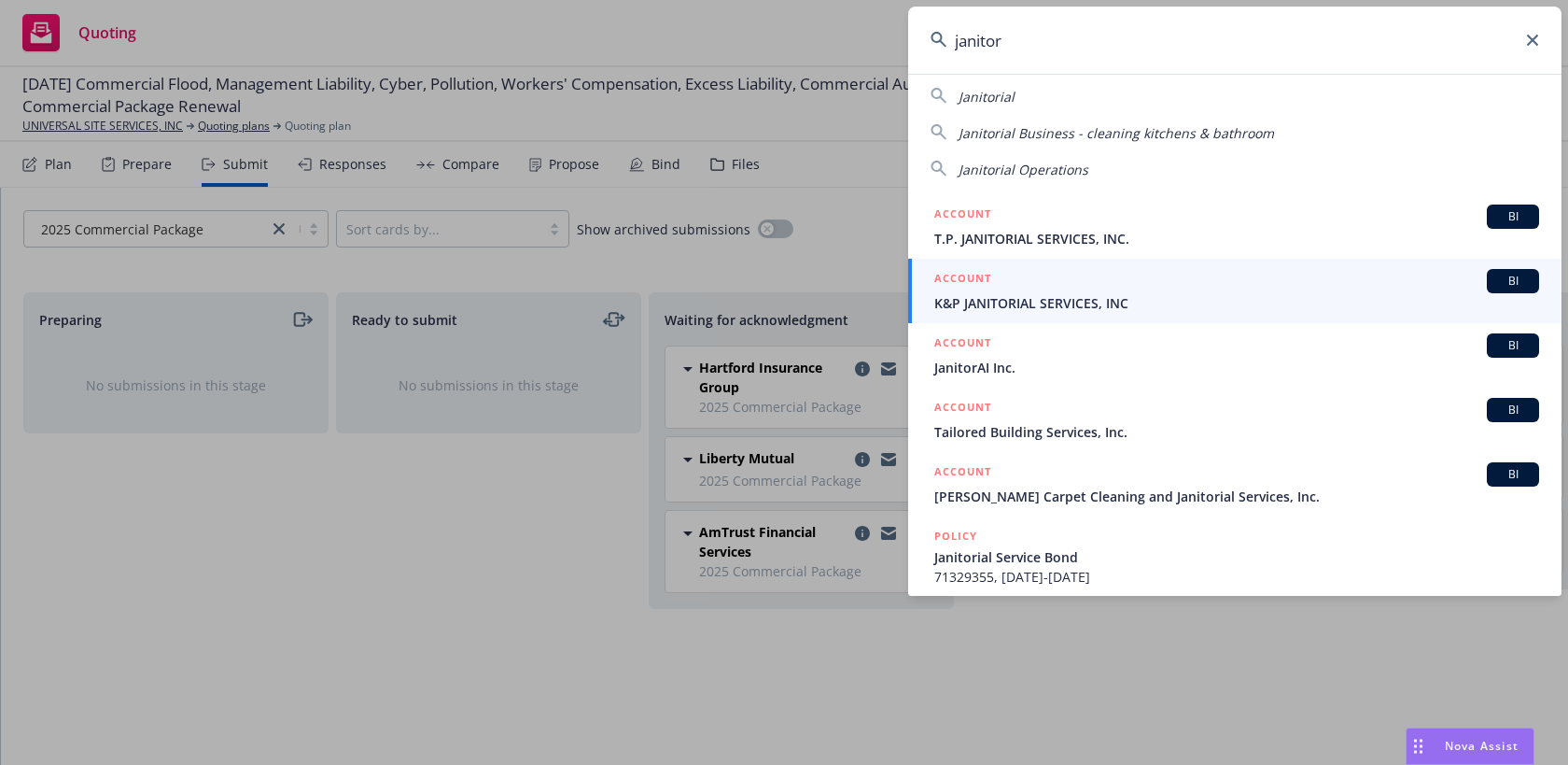
scroll to position [87, 0]
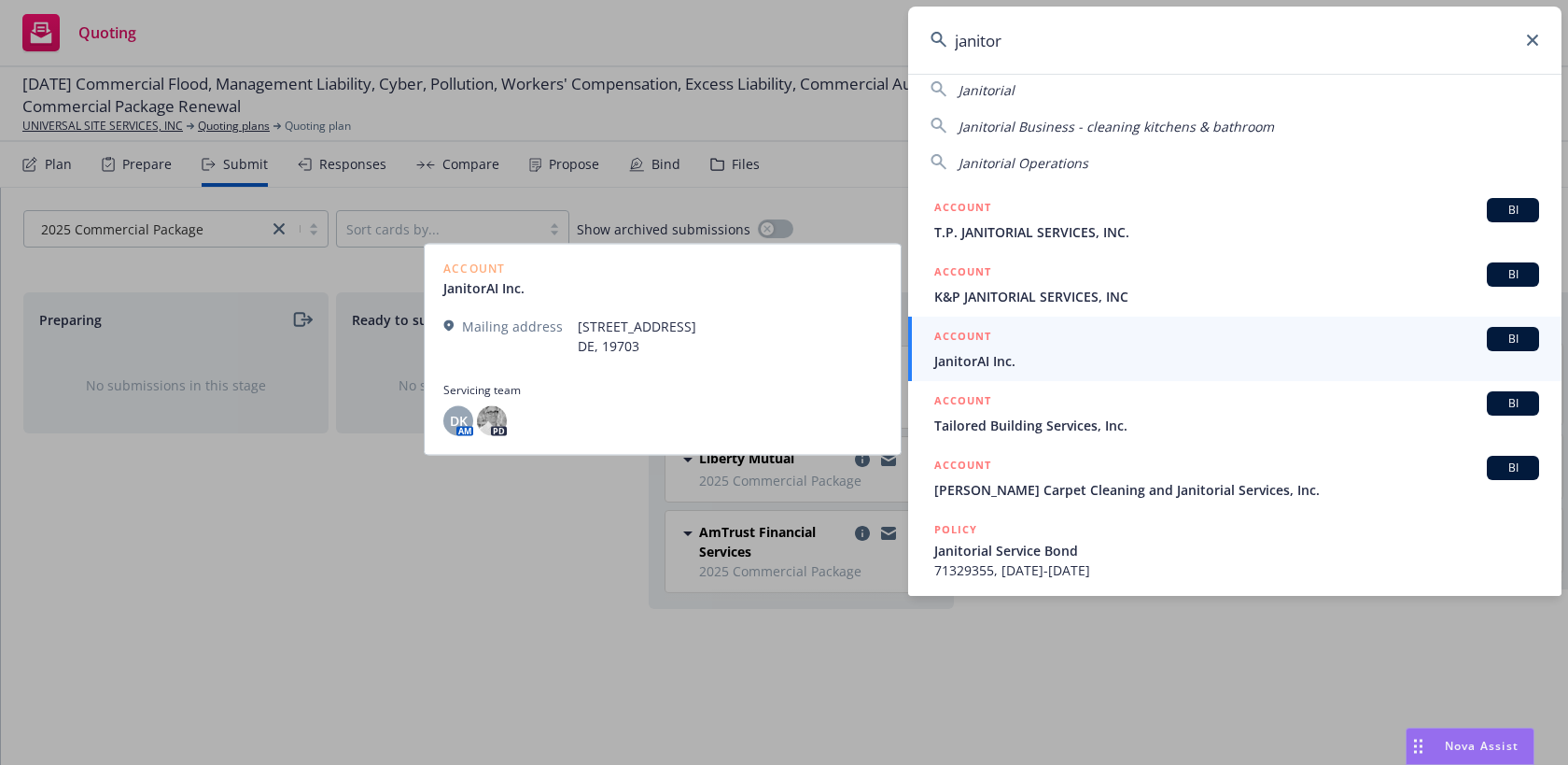
type input "janitor"
click at [1389, 356] on span "JanitorAI Inc." at bounding box center [1237, 361] width 605 height 20
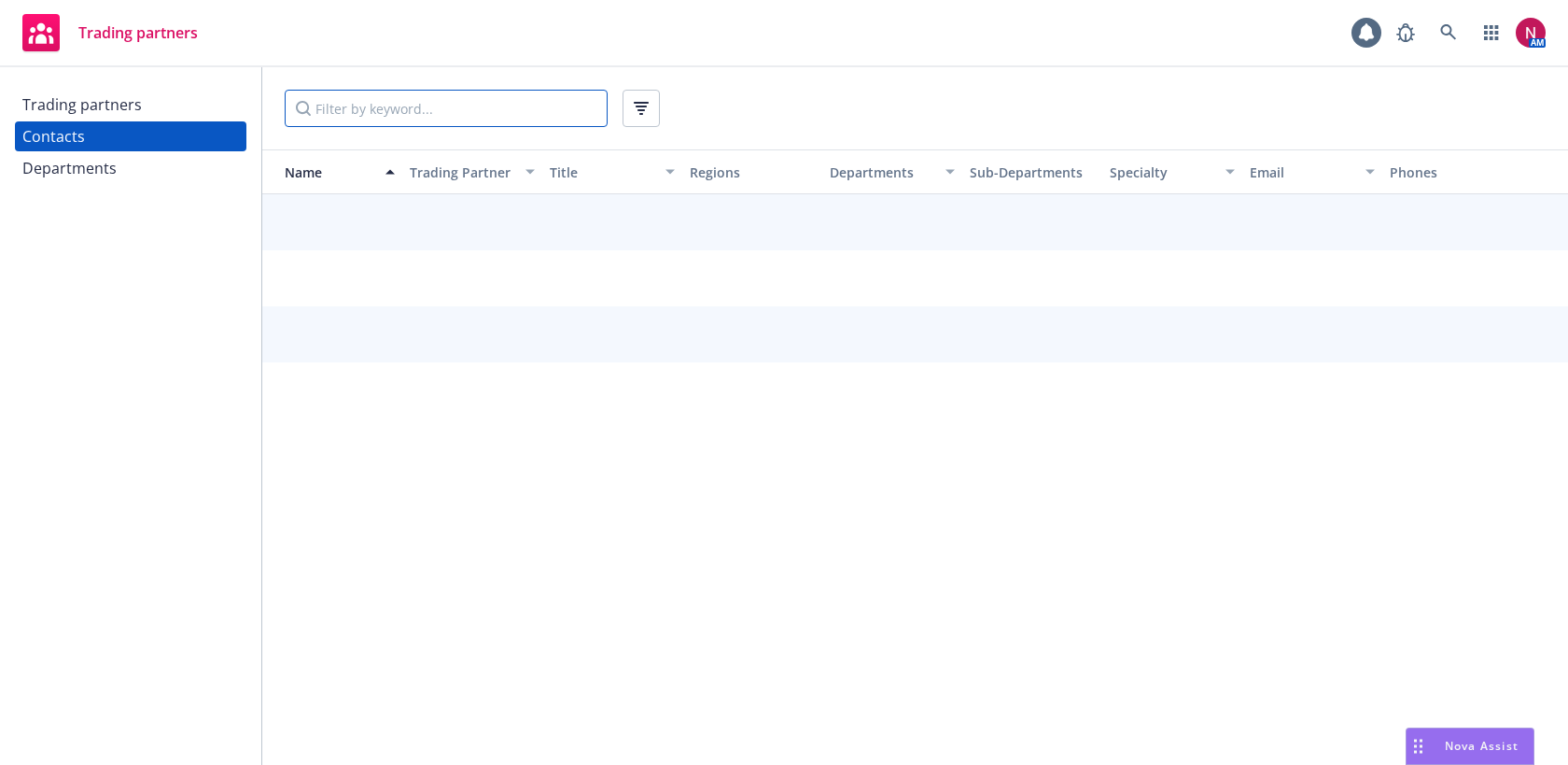
click at [302, 111] on input "Filter by keyword..." at bounding box center [446, 108] width 323 height 38
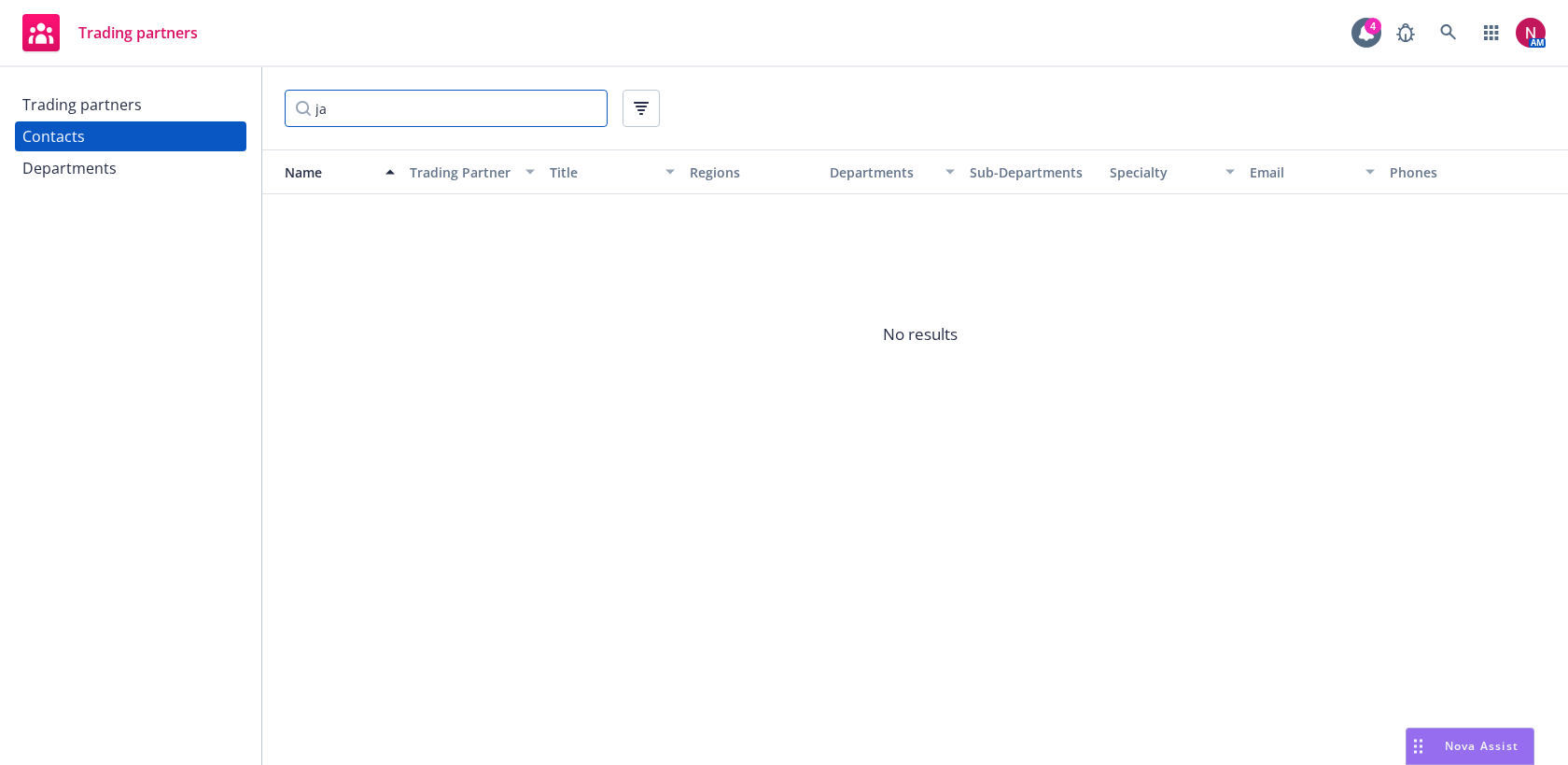
type input "j"
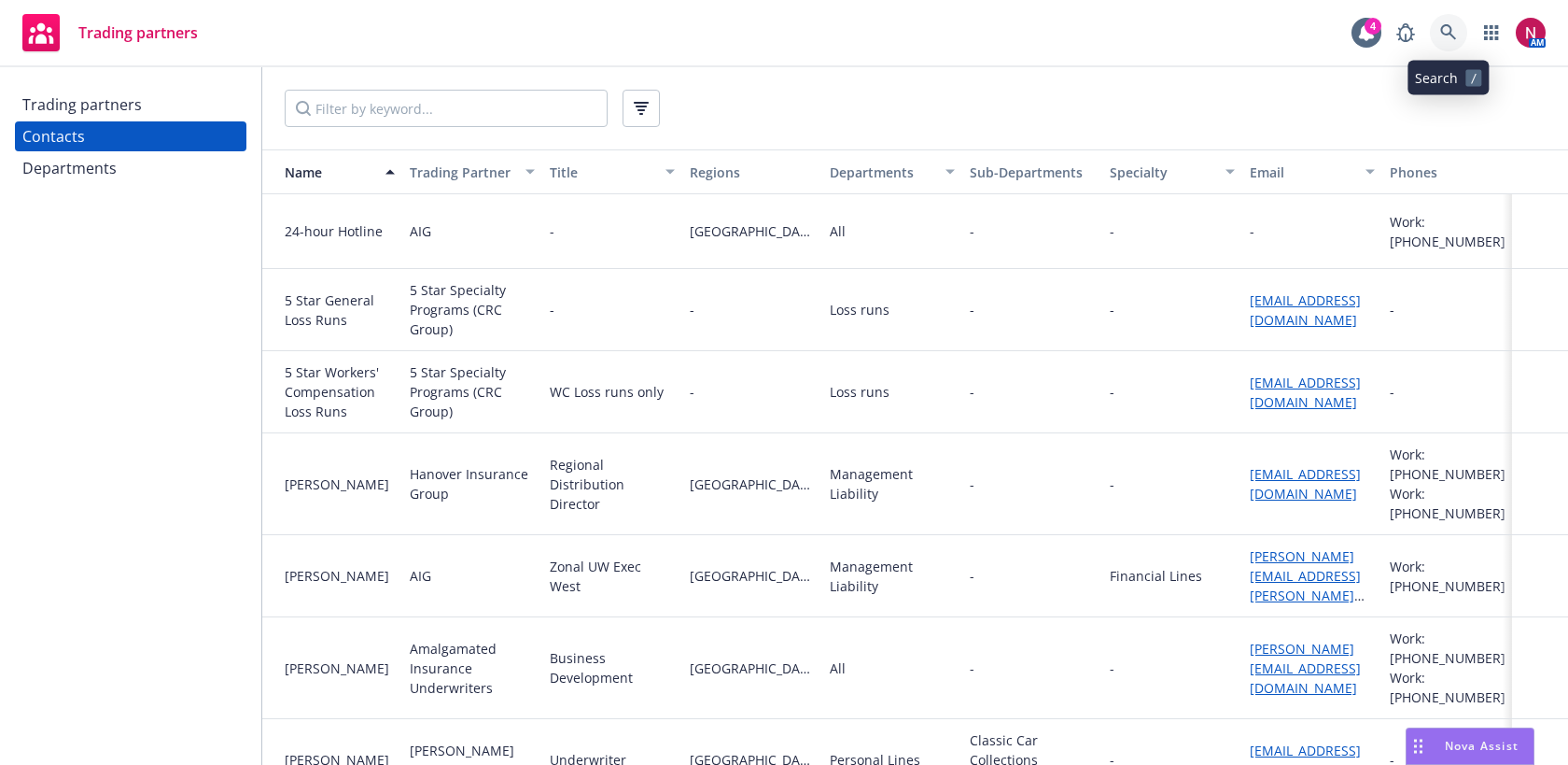
click at [1458, 36] on link at bounding box center [1448, 33] width 38 height 38
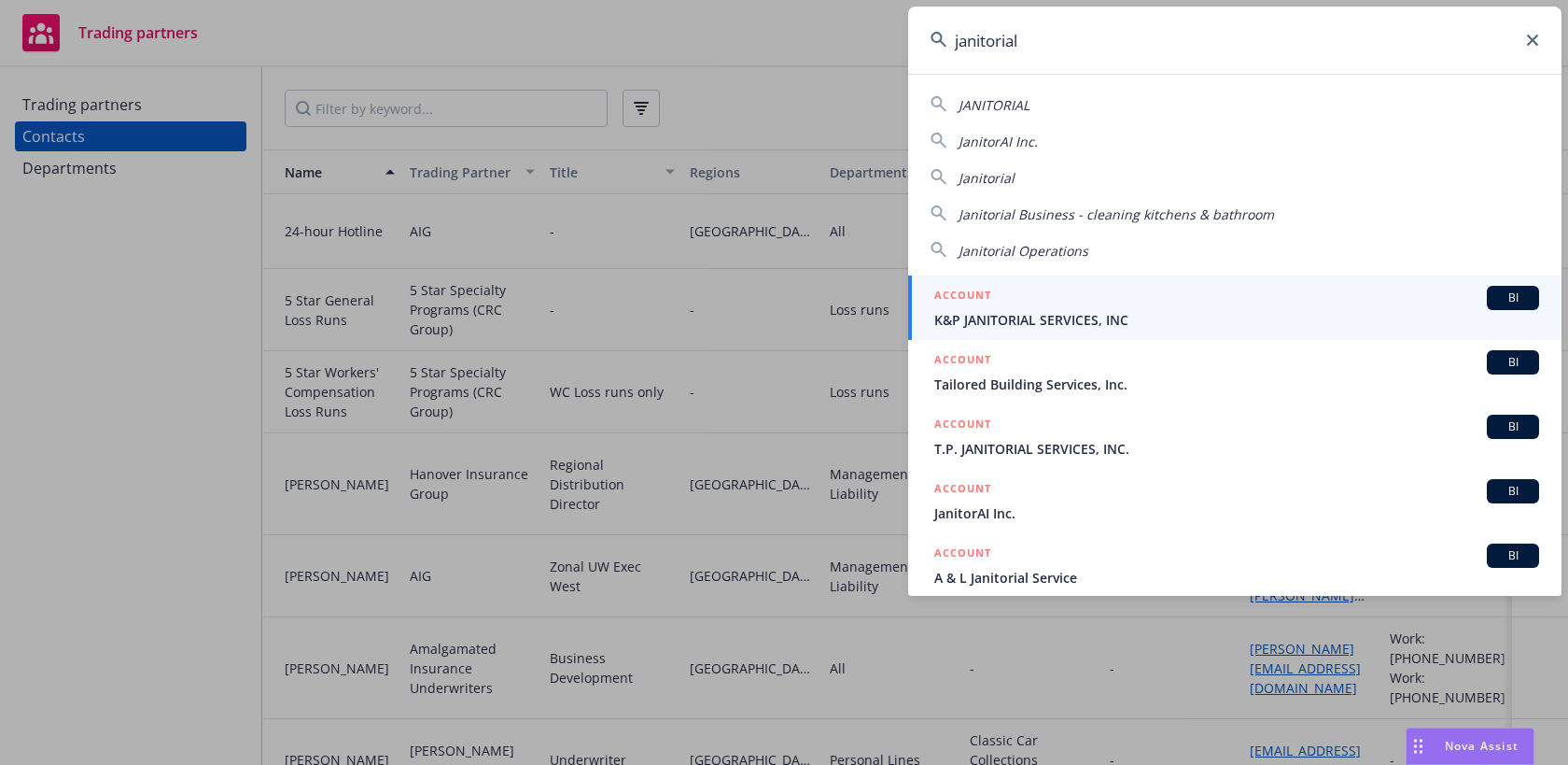
type input "janitorial"
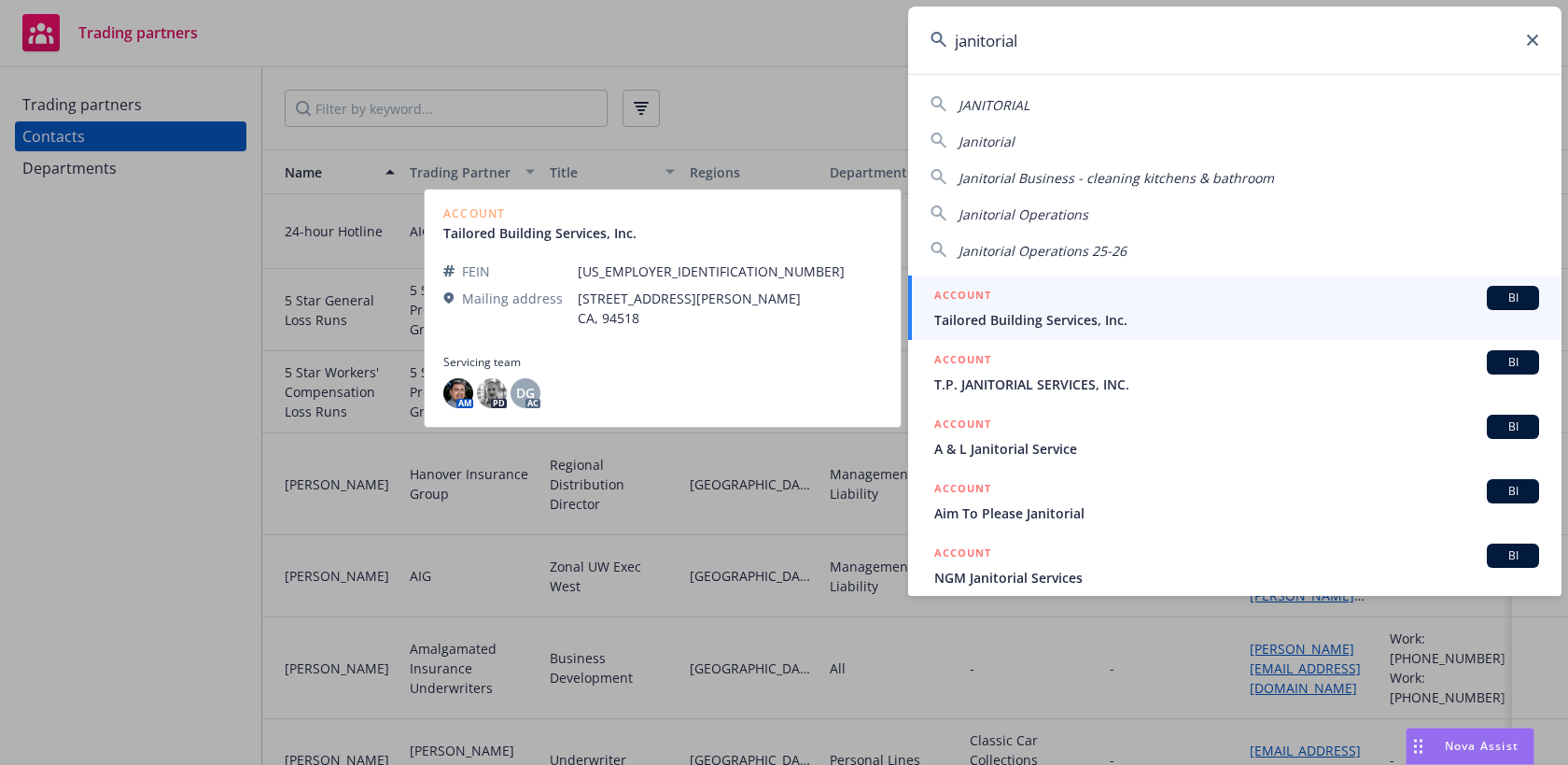
click at [1238, 304] on div "ACCOUNT BI" at bounding box center [1237, 298] width 605 height 24
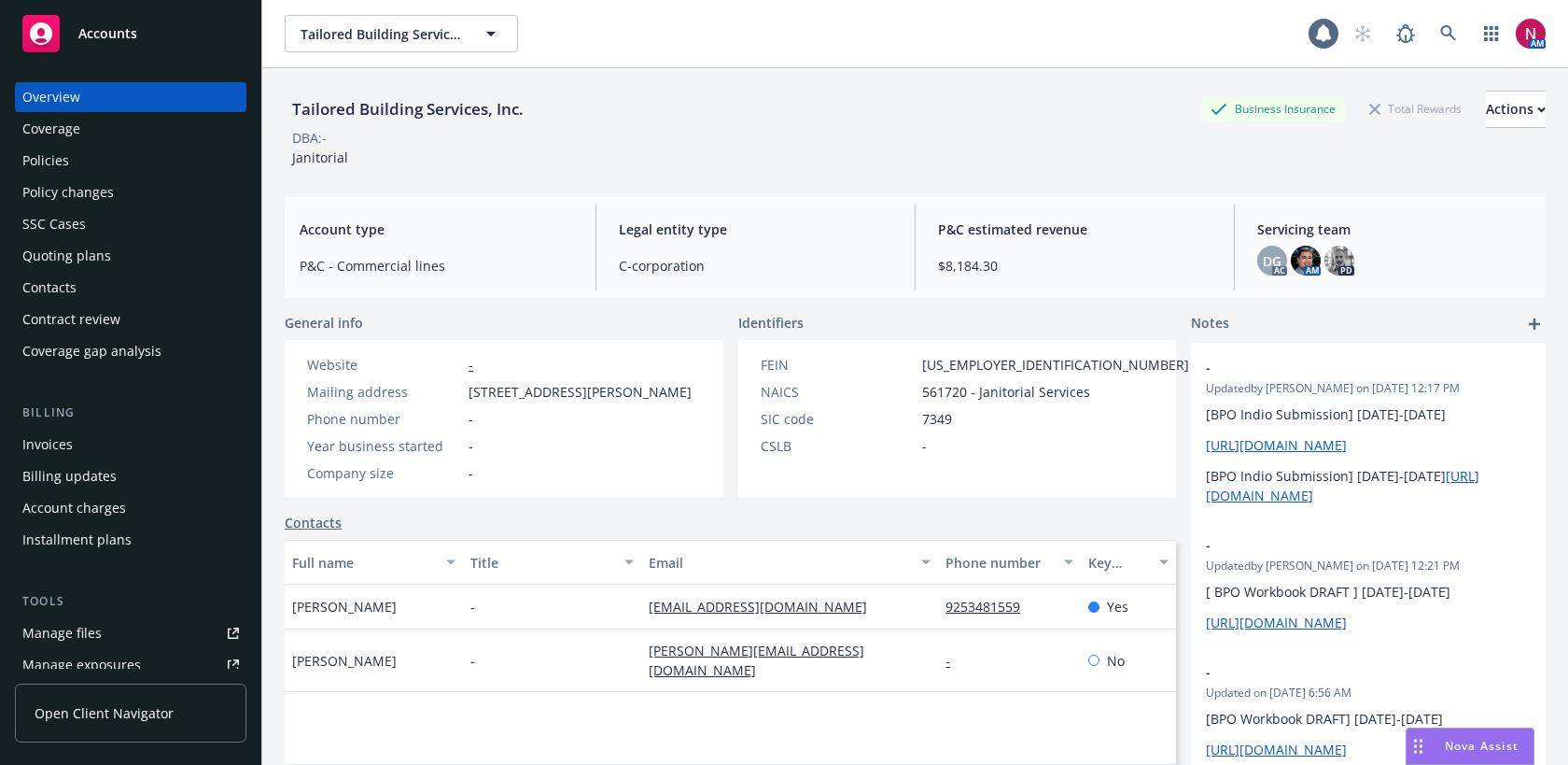
click at [86, 151] on div "Policies" at bounding box center [131, 161] width 216 height 30
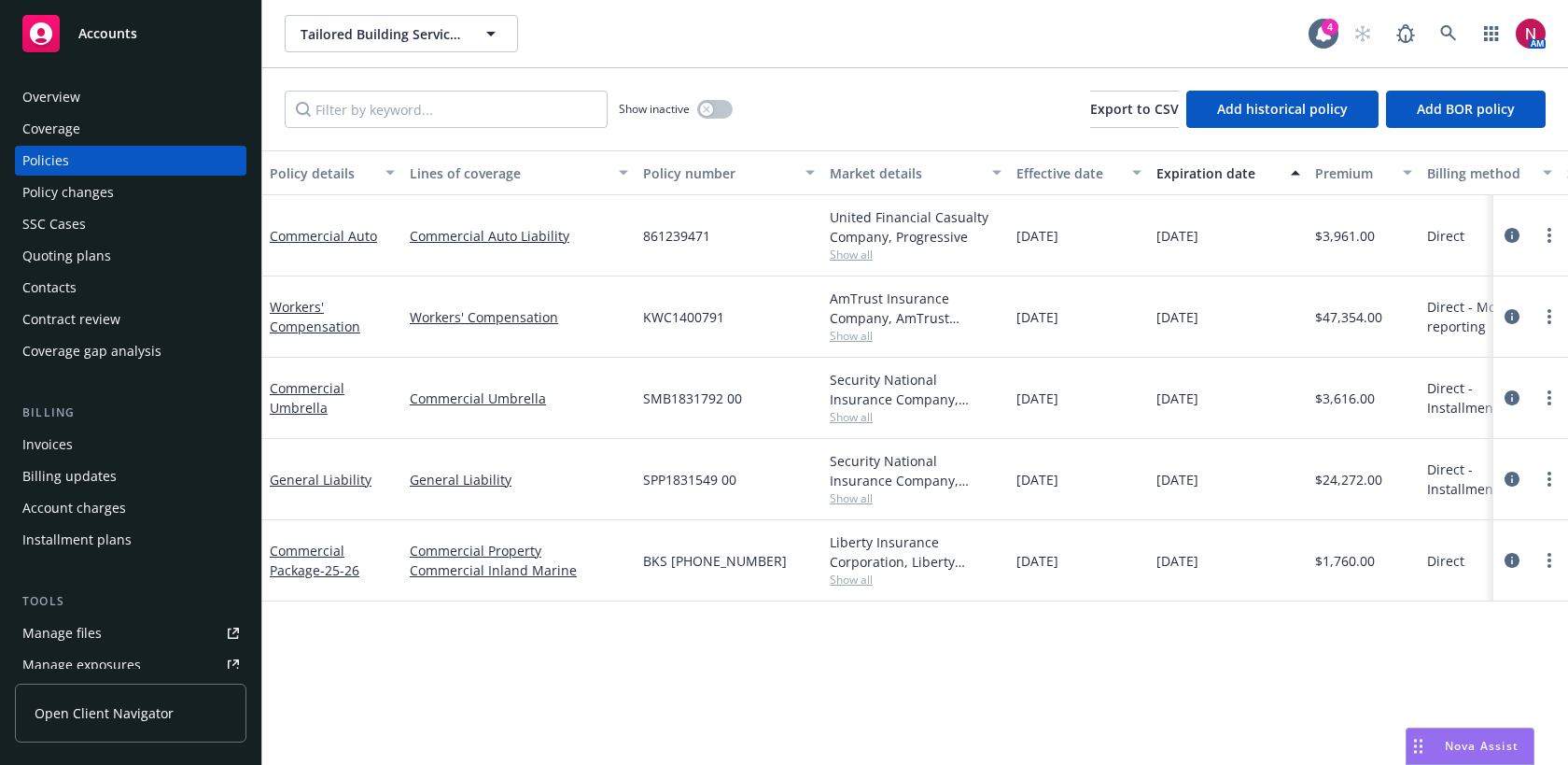
click at [859, 493] on span "Show all" at bounding box center [914, 498] width 172 height 16
click at [863, 584] on span "Show all" at bounding box center [914, 579] width 172 height 16
click at [889, 655] on div "Policy details Lines of coverage Policy number Market details Effective date Ex…" at bounding box center [914, 456] width 1305 height 614
click at [1455, 39] on icon at bounding box center [1448, 33] width 17 height 17
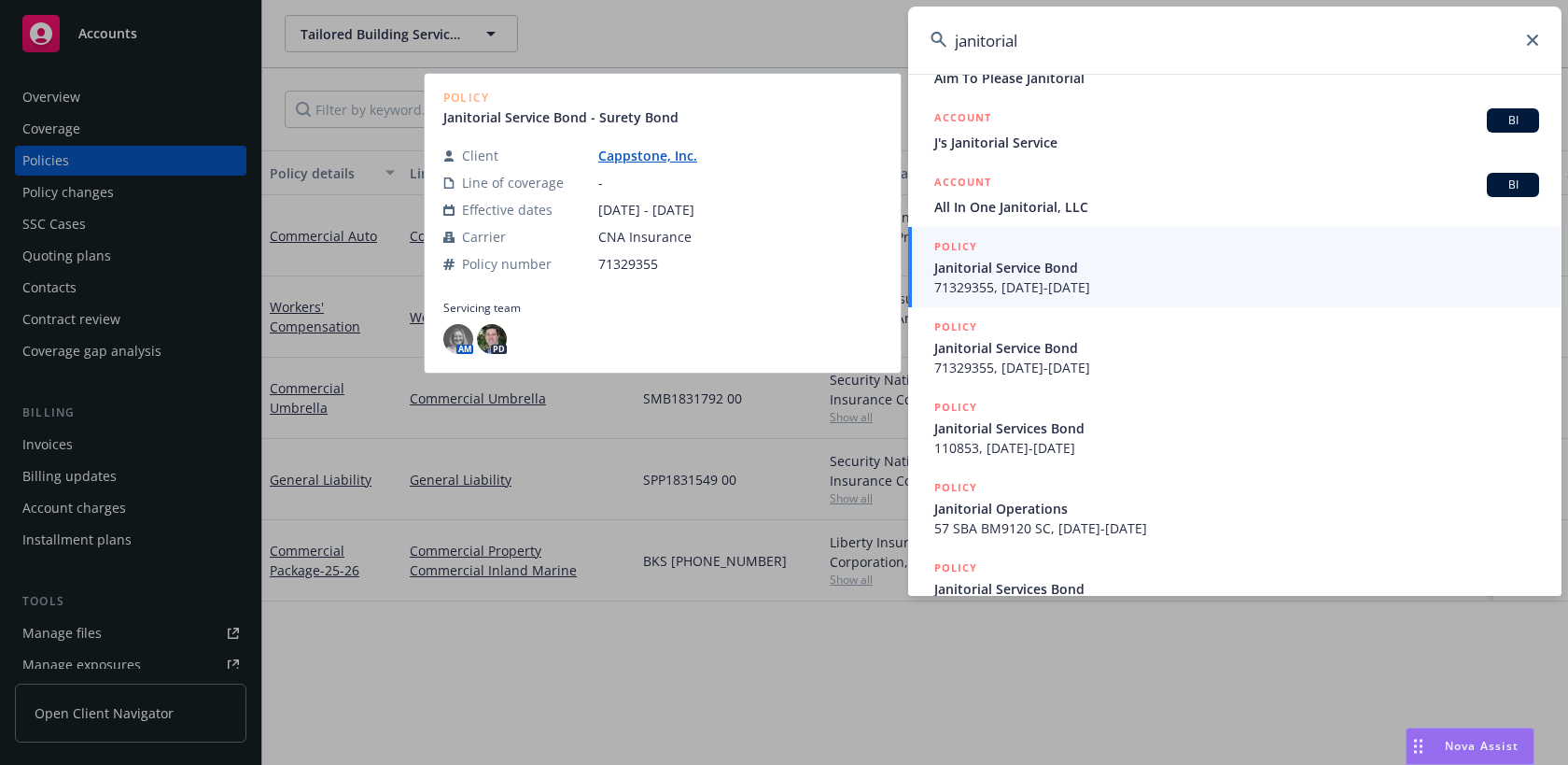
scroll to position [401, 0]
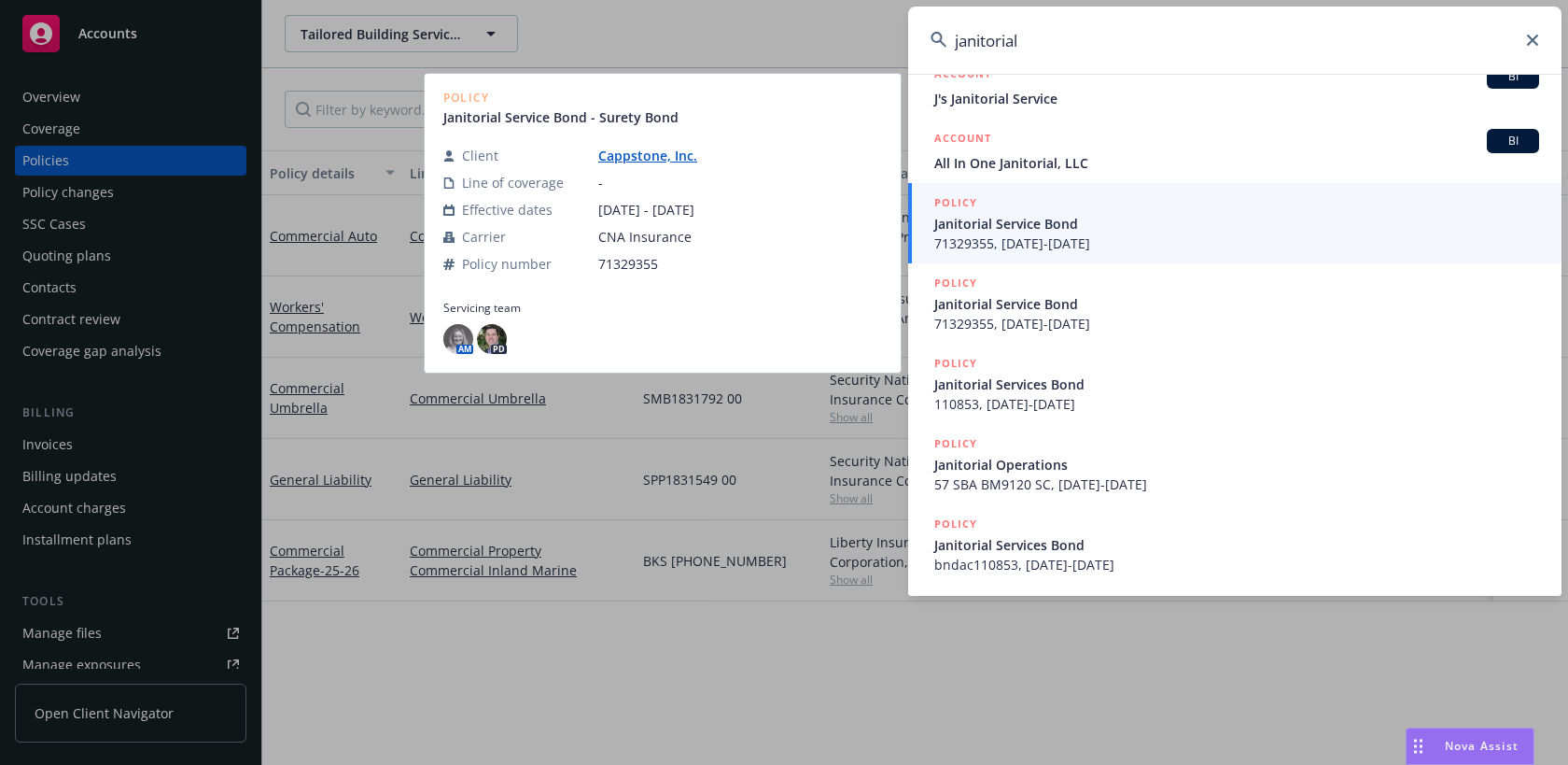
type input "janitorial"
click at [1233, 235] on span "71329355, [DATE]-[DATE]" at bounding box center [1237, 243] width 605 height 20
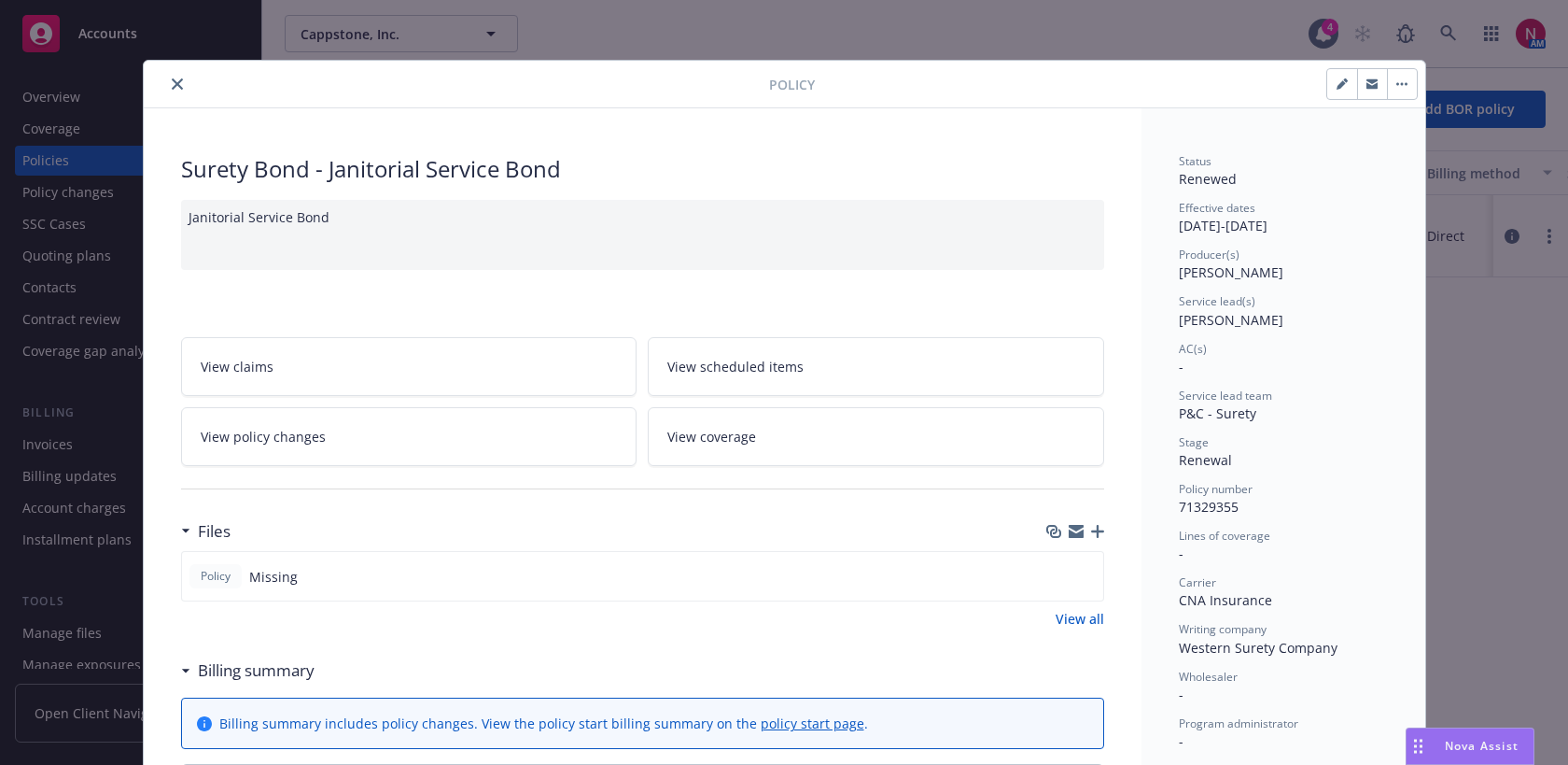
click at [176, 80] on icon "close" at bounding box center [177, 83] width 11 height 11
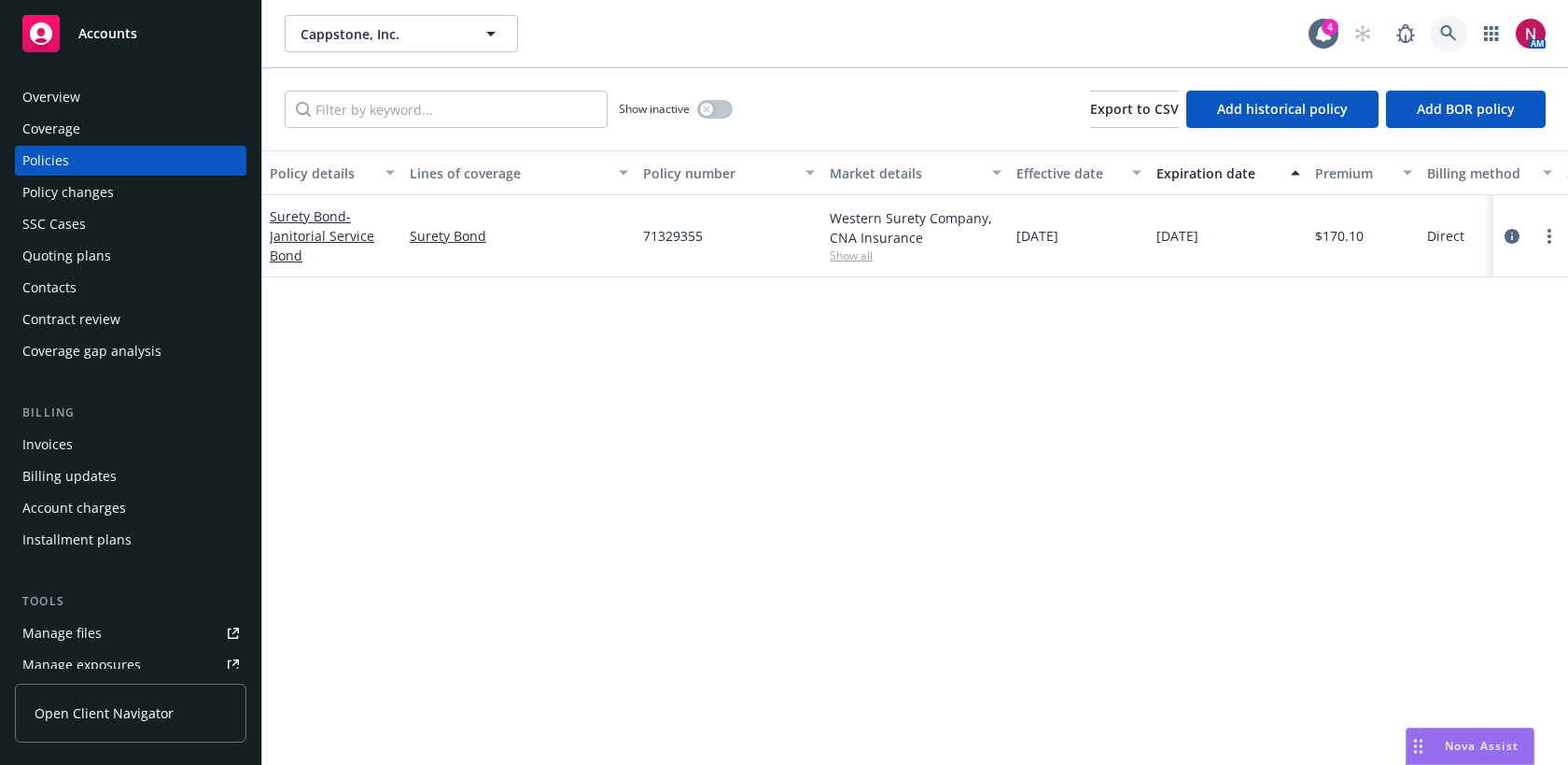
click at [1443, 30] on icon at bounding box center [1448, 33] width 17 height 17
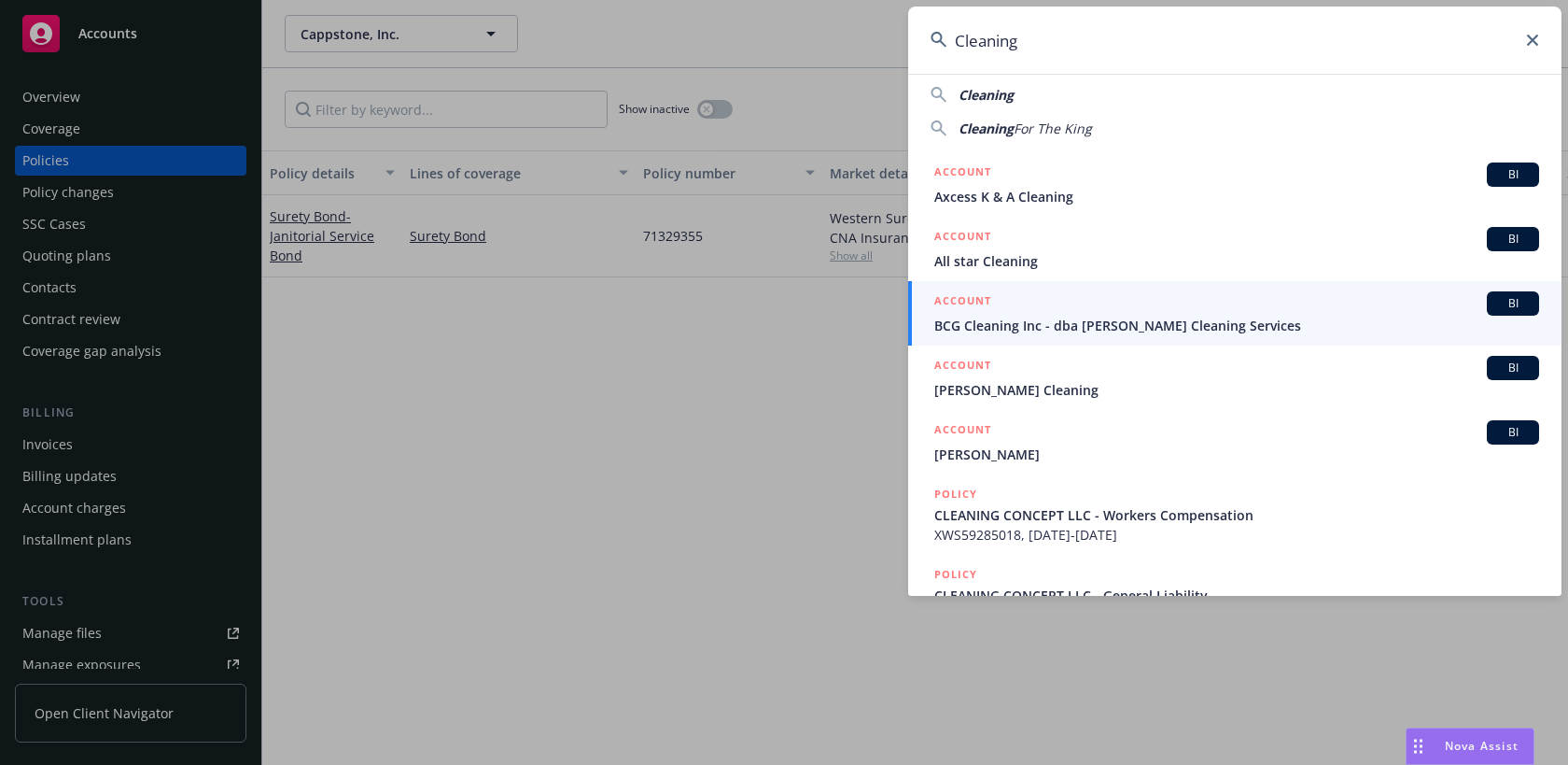
scroll to position [113, 0]
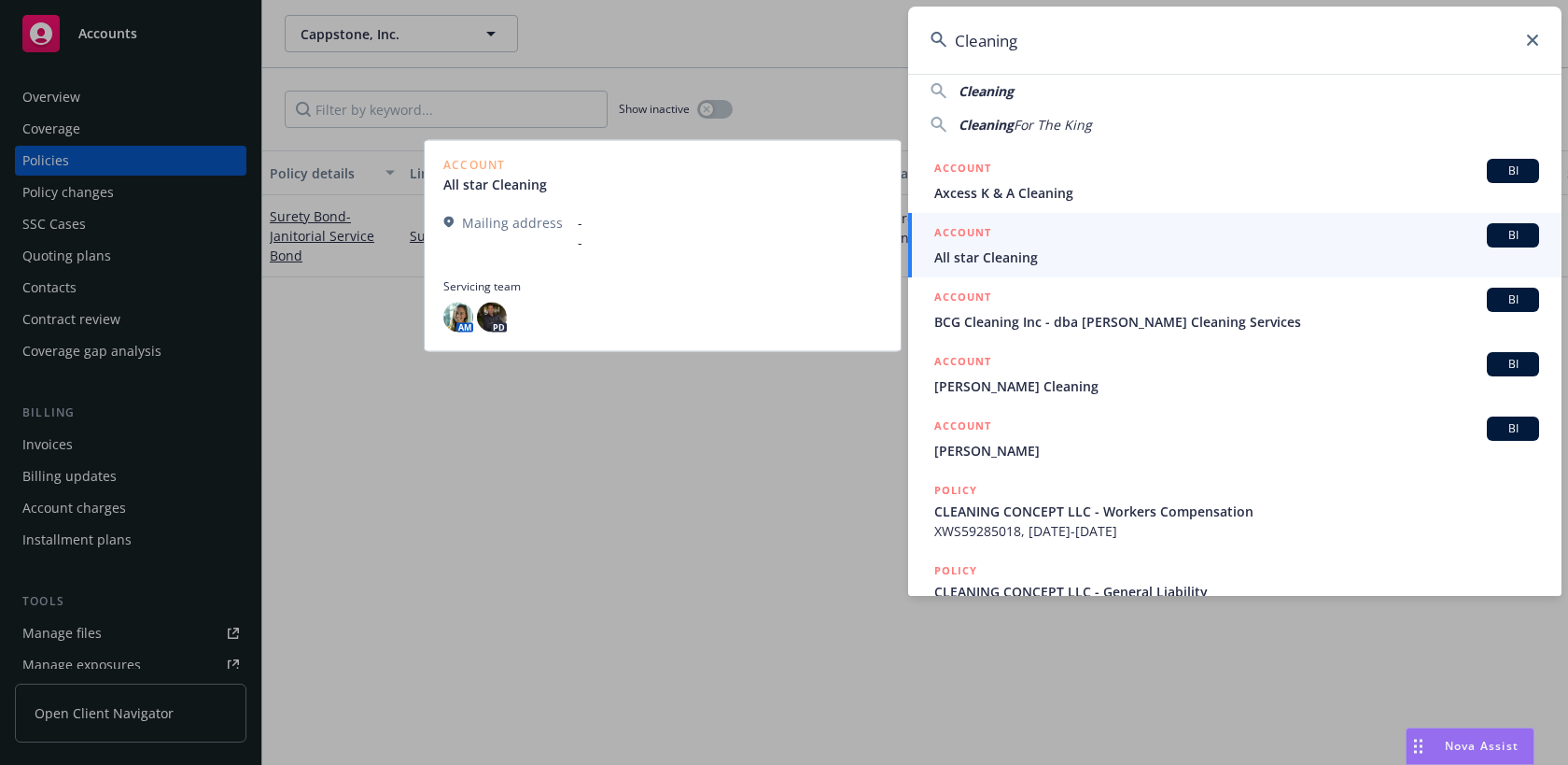
type input "Cleaning"
click at [1289, 265] on span "All star Cleaning" at bounding box center [1237, 257] width 605 height 20
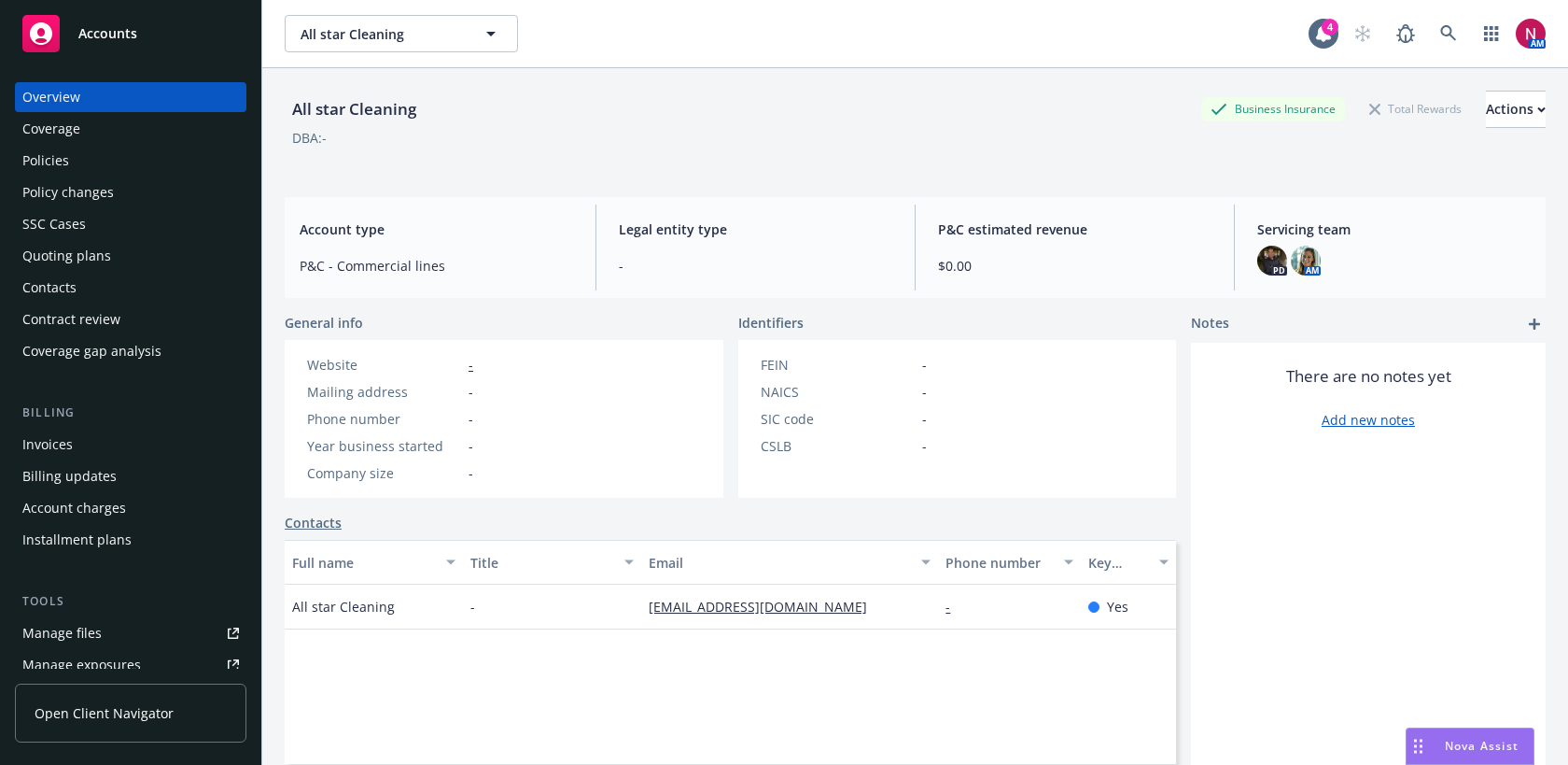
click at [115, 164] on div "Policies" at bounding box center [131, 161] width 216 height 30
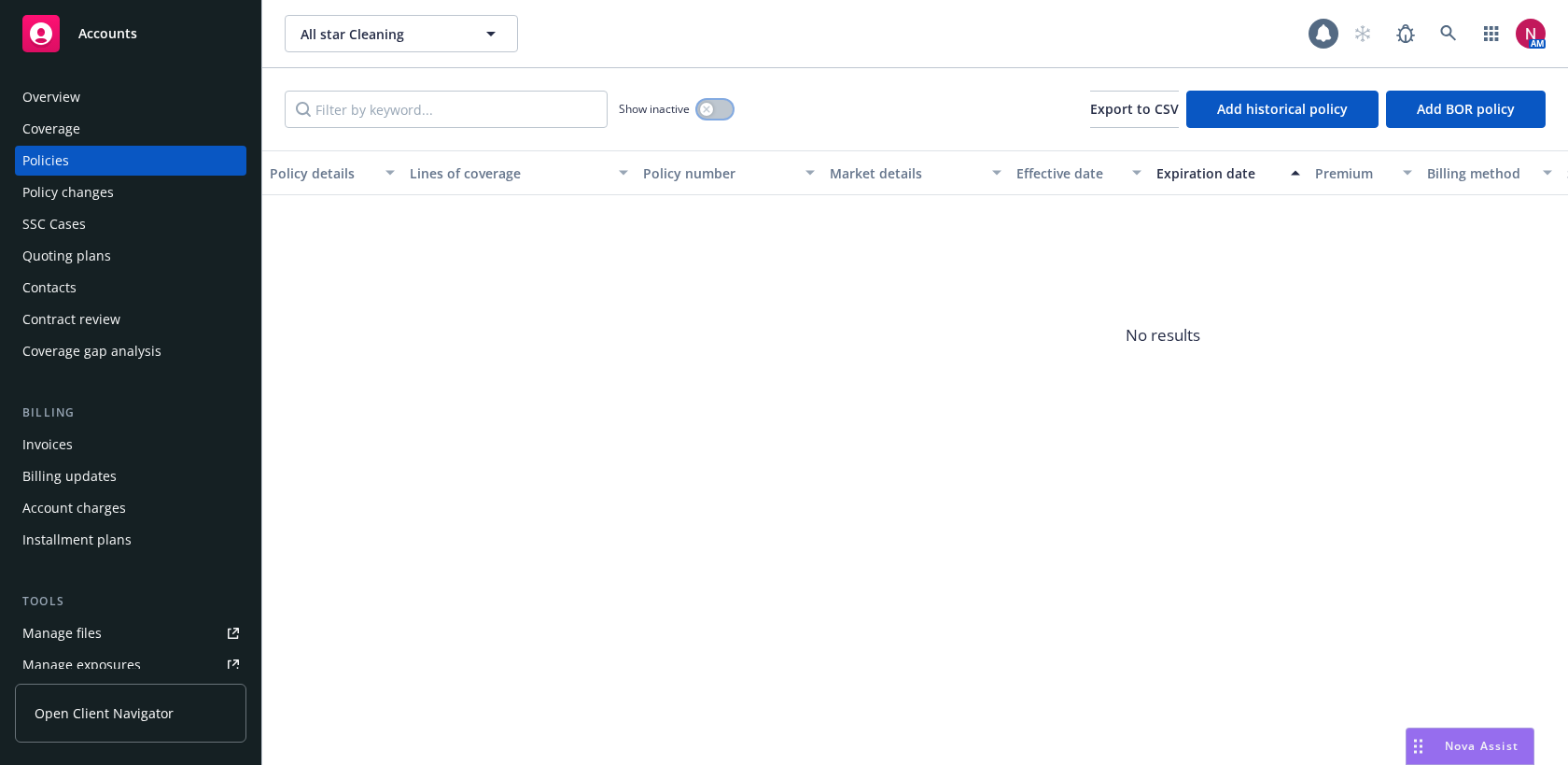
click at [716, 102] on button "button" at bounding box center [715, 109] width 36 height 19
click at [1443, 35] on icon at bounding box center [1448, 33] width 16 height 16
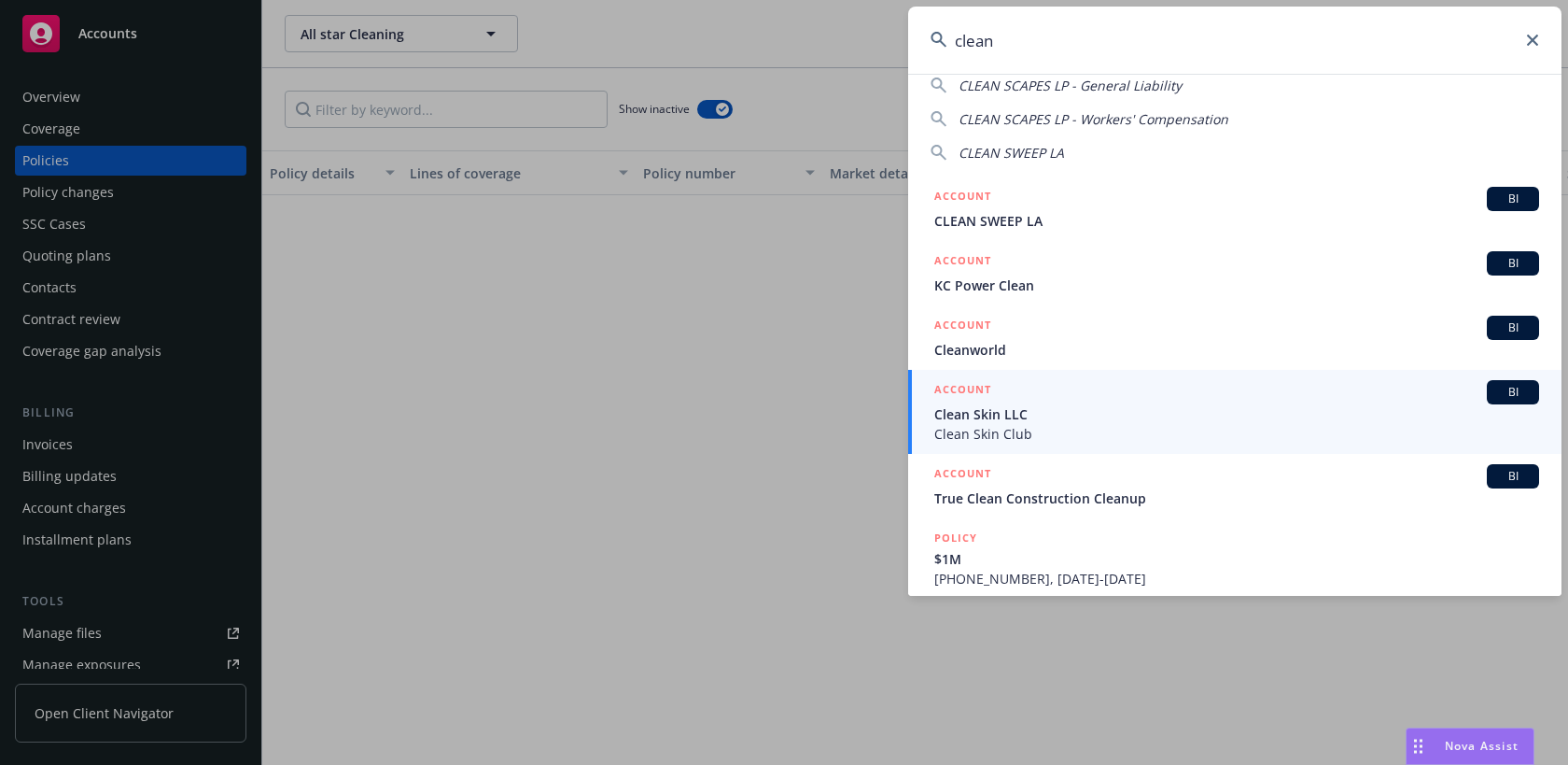
scroll to position [90, 0]
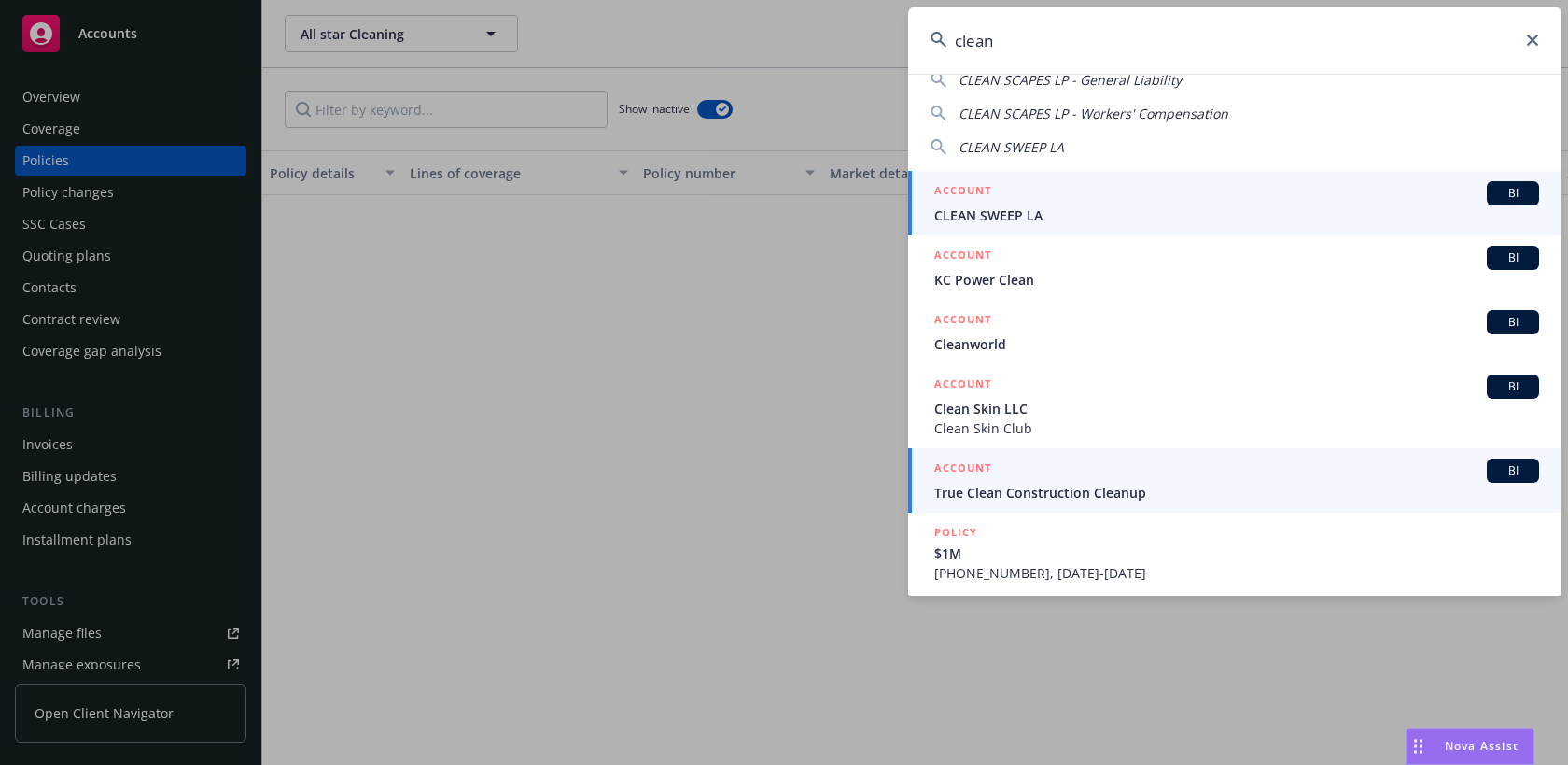
type input "clean"
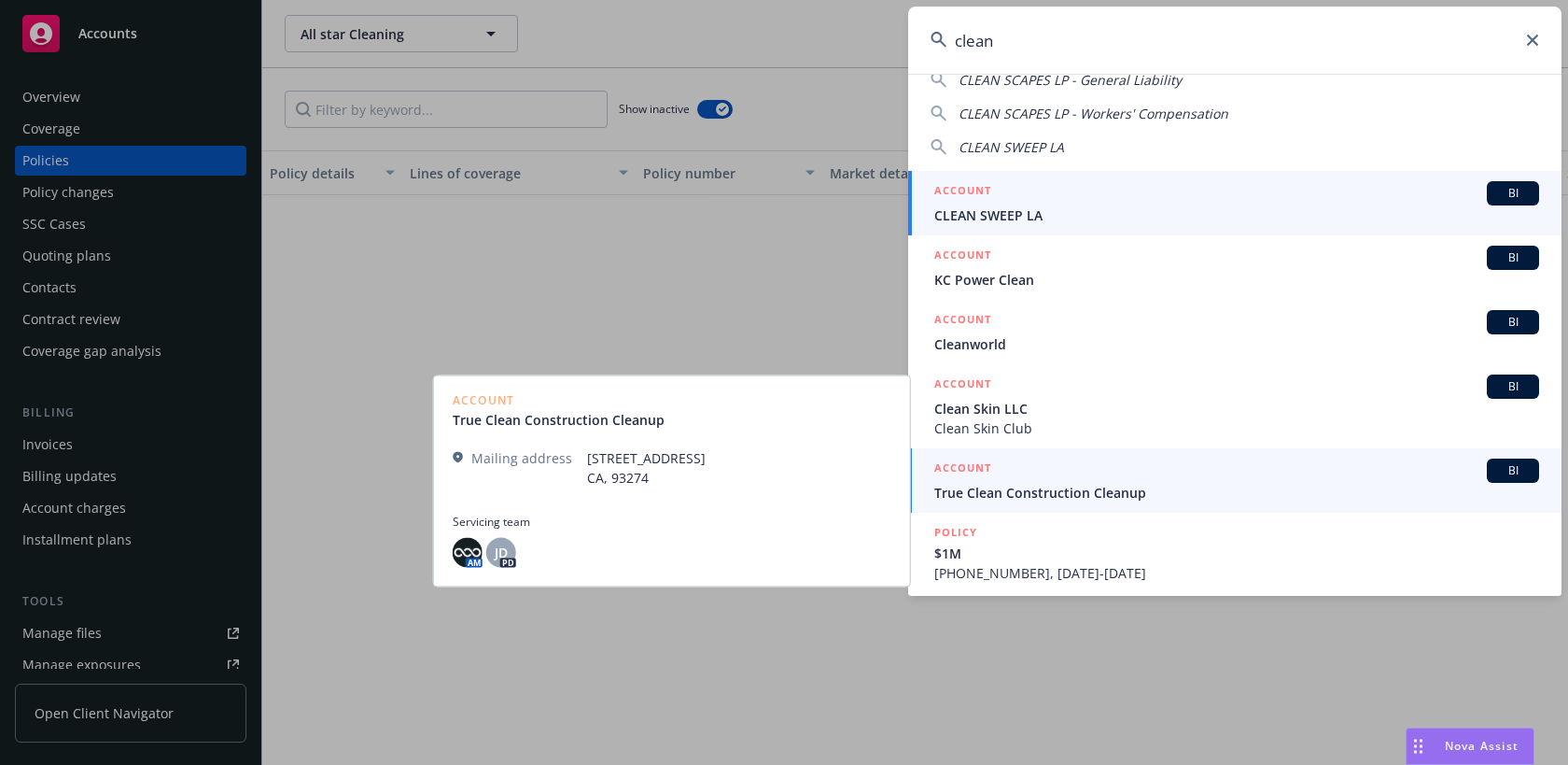
click at [1193, 209] on span "CLEAN SWEEP LA" at bounding box center [1237, 215] width 605 height 20
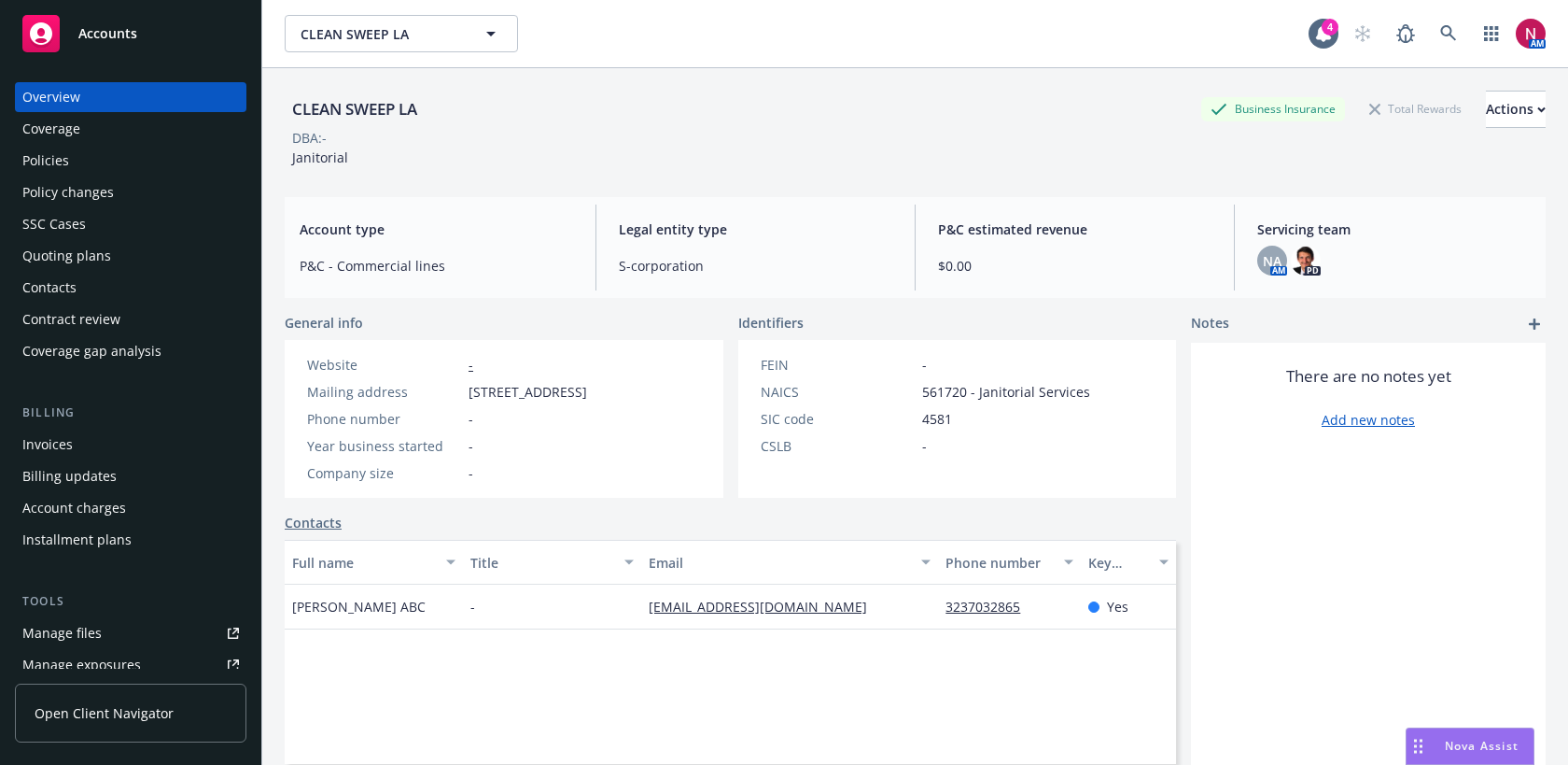
click at [152, 156] on div "Policies" at bounding box center [131, 161] width 216 height 30
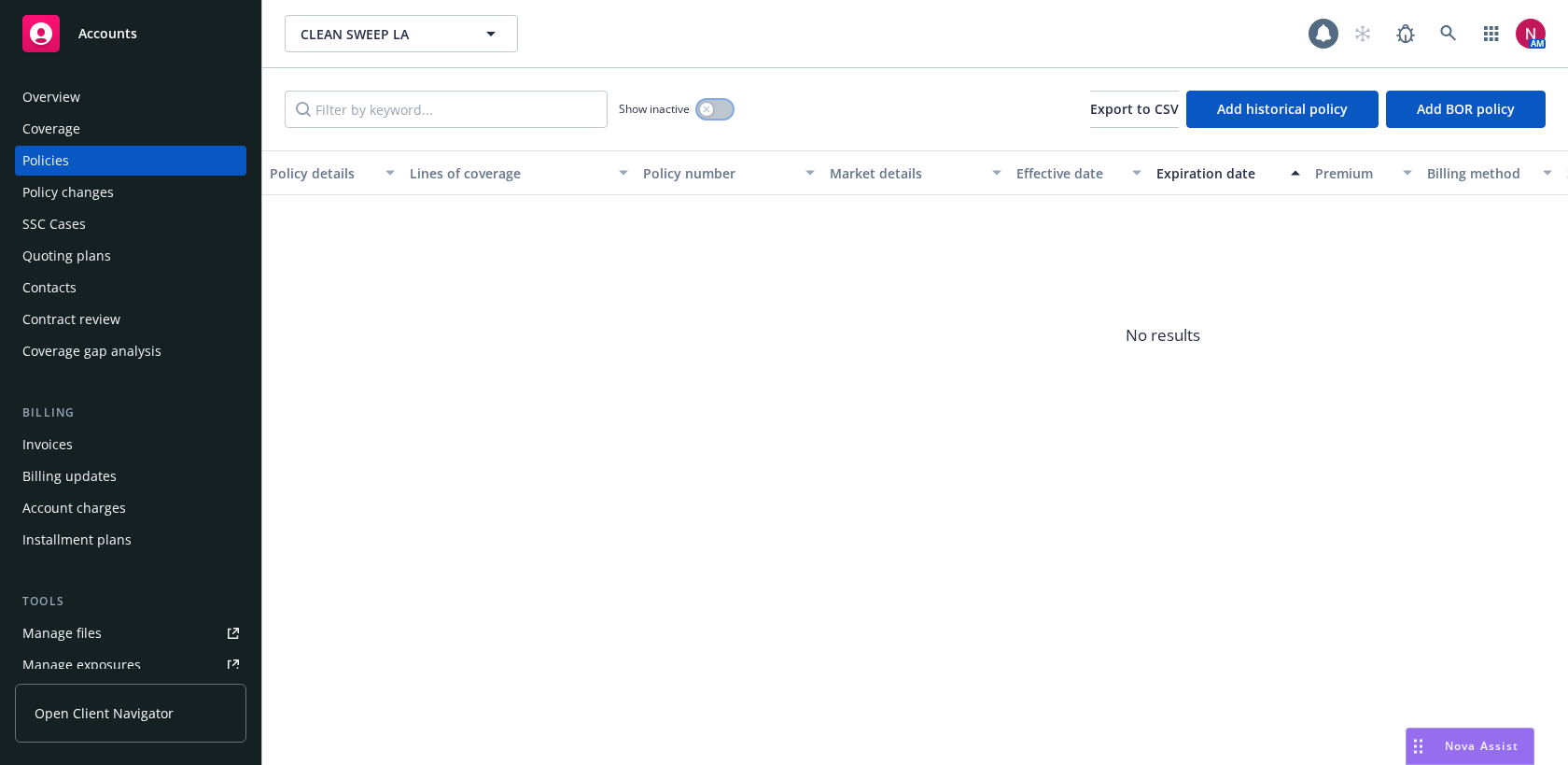
click at [717, 102] on button "button" at bounding box center [715, 109] width 36 height 19
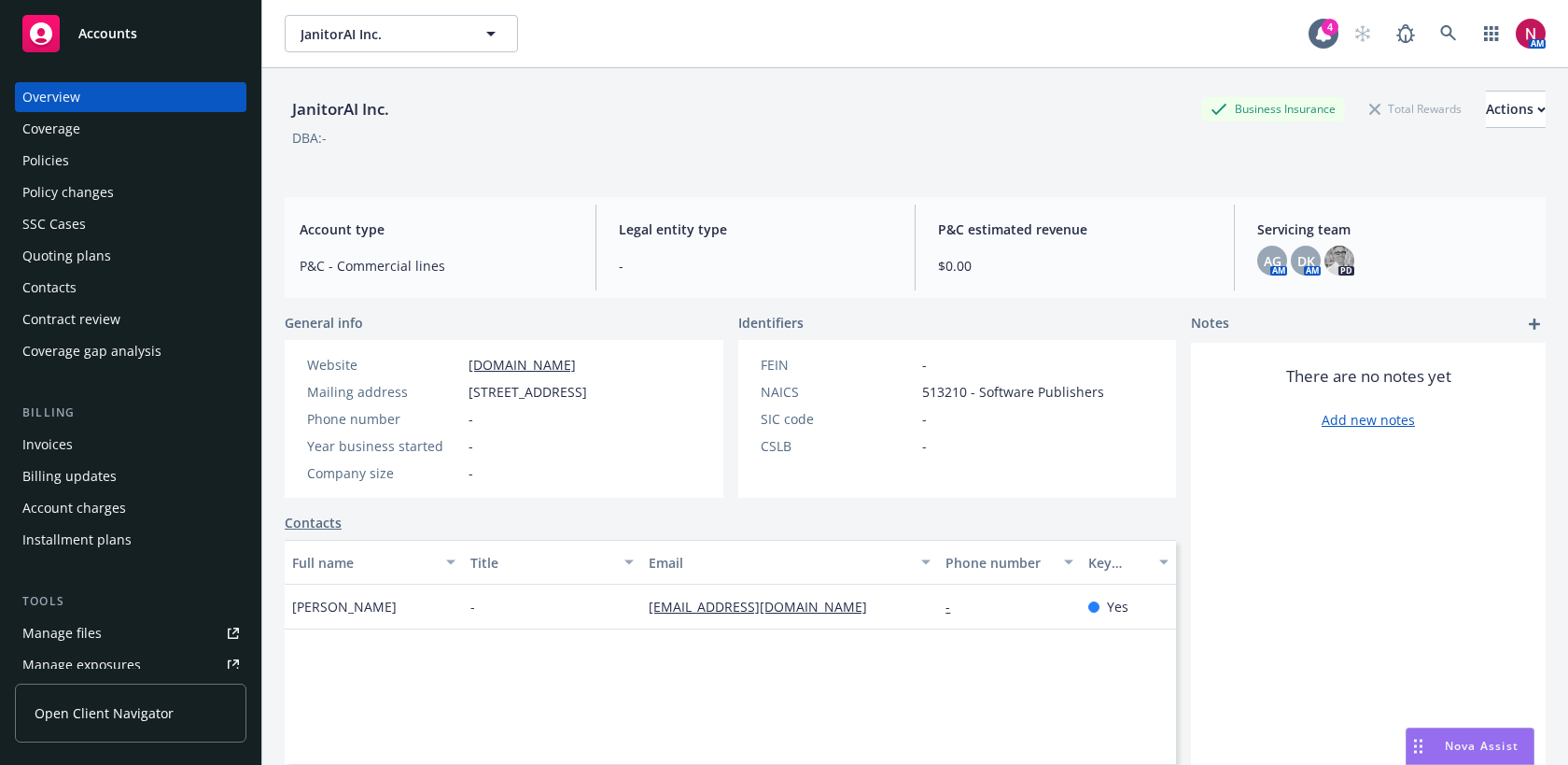
click at [124, 156] on div "Policies" at bounding box center [131, 161] width 216 height 30
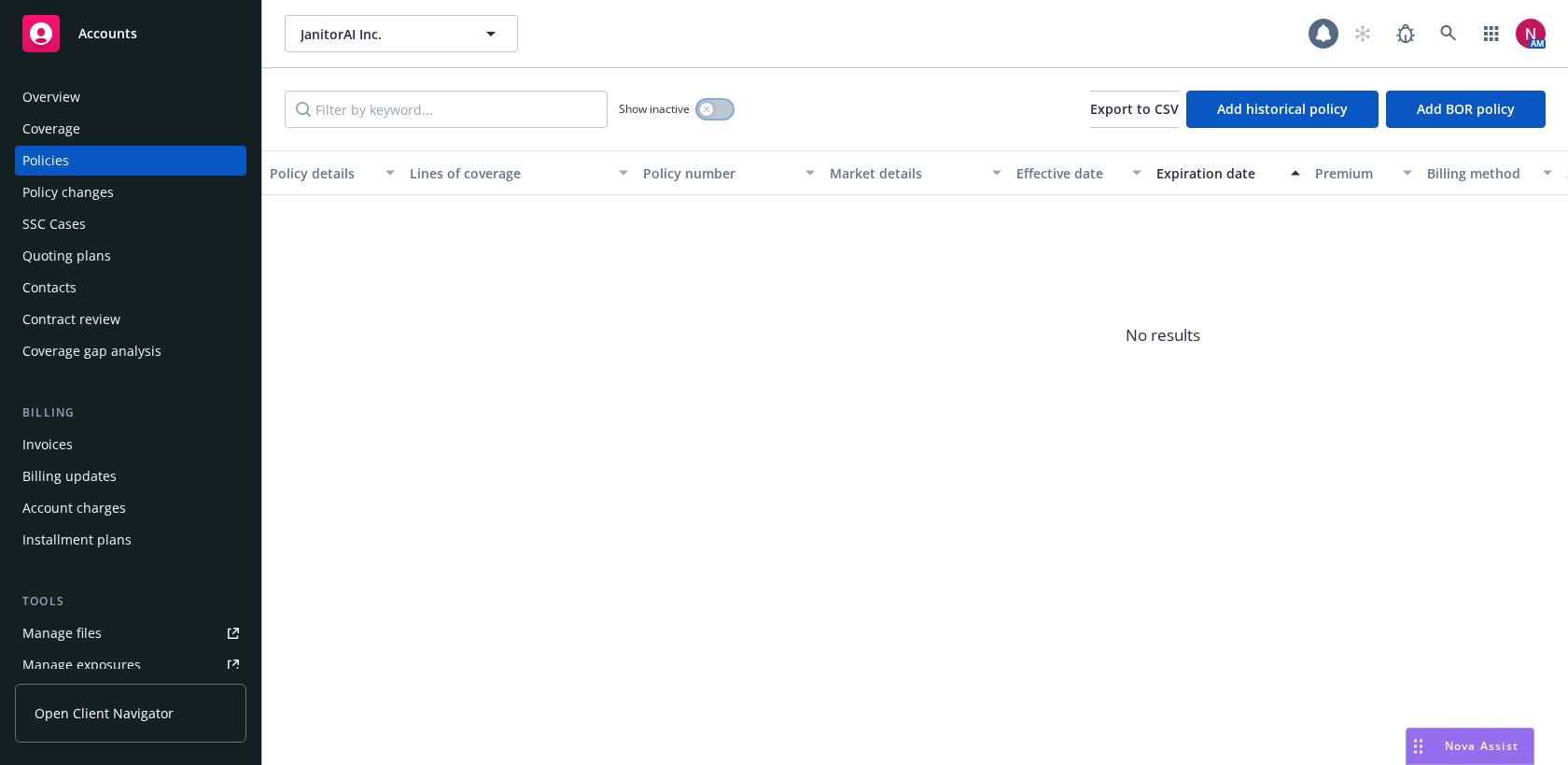
click at [720, 106] on button "button" at bounding box center [715, 109] width 36 height 19
click at [1450, 33] on icon at bounding box center [1448, 33] width 17 height 17
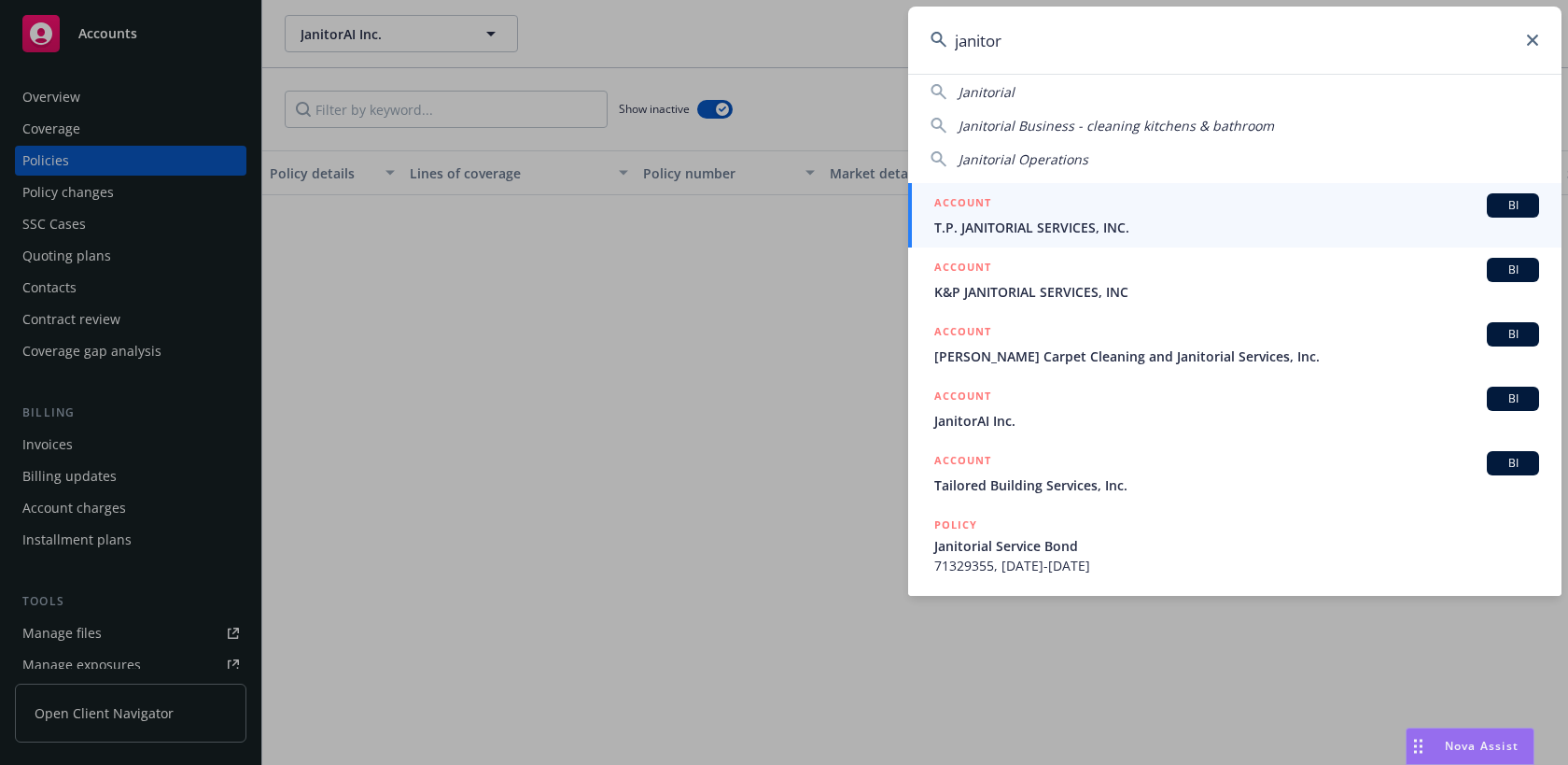
scroll to position [89, 0]
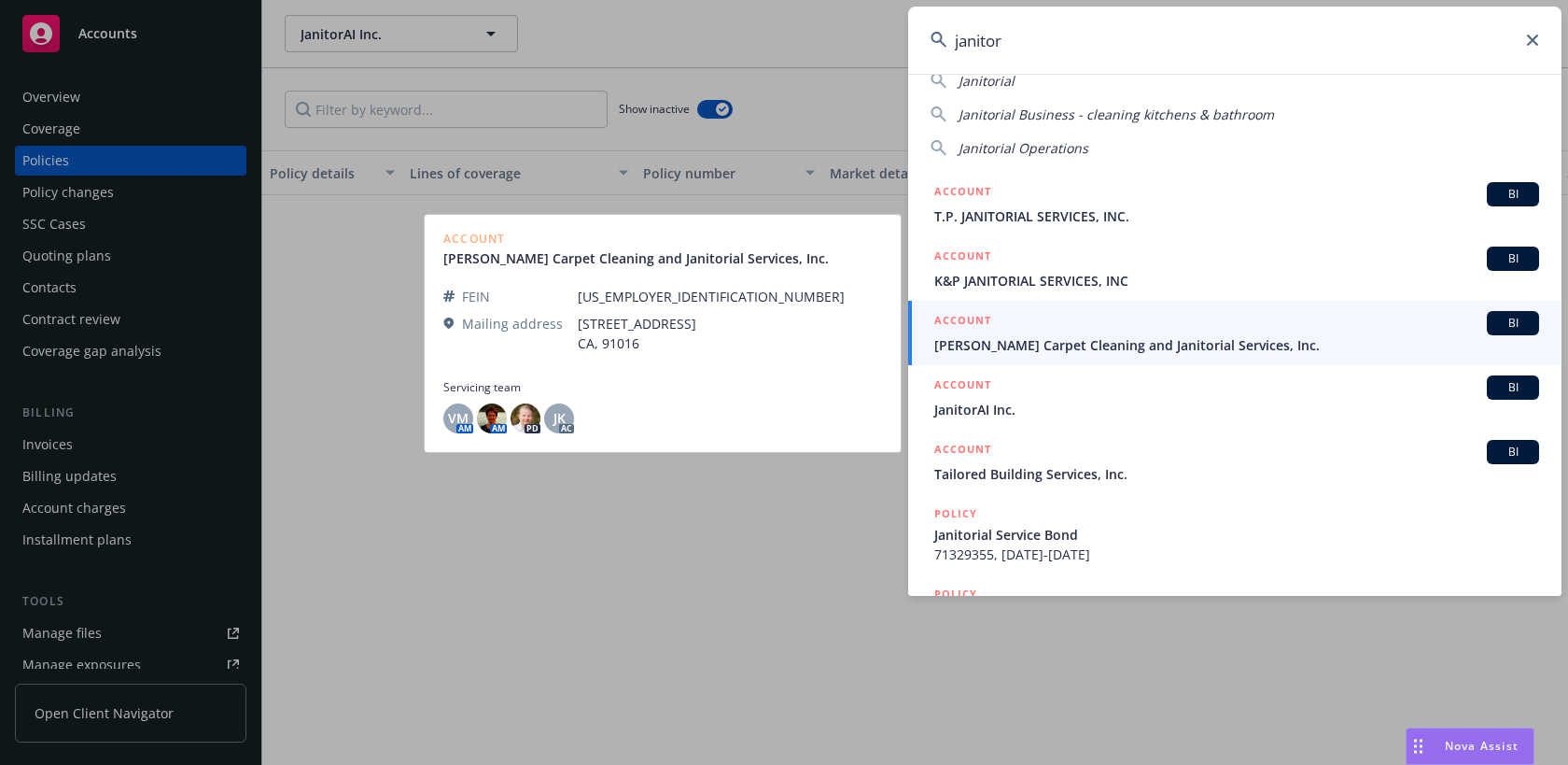
type input "janitor"
click at [1384, 333] on div "ACCOUNT BI" at bounding box center [1237, 322] width 605 height 24
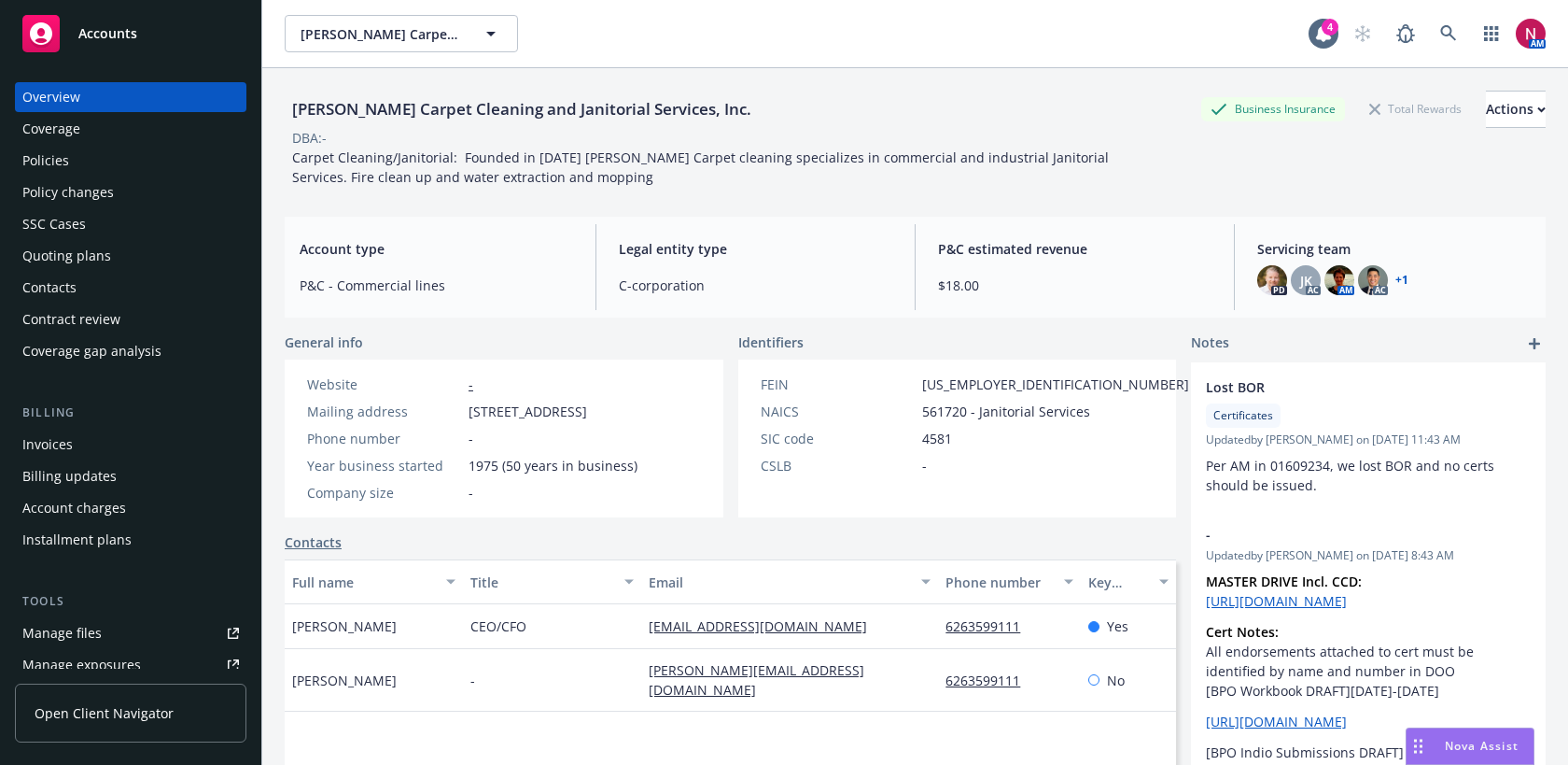
click at [47, 157] on div "Policies" at bounding box center [46, 161] width 47 height 30
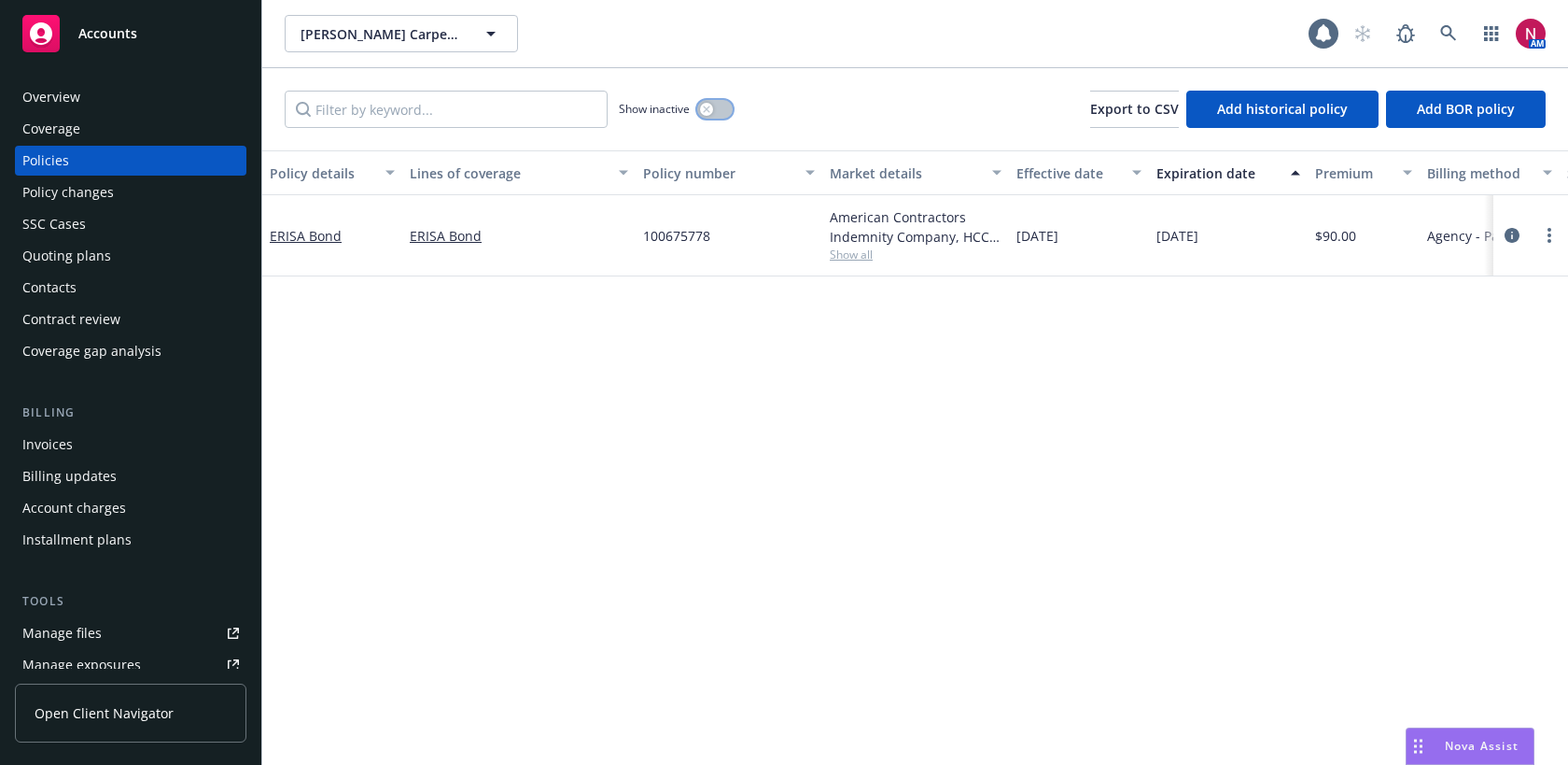
click at [709, 113] on div "button" at bounding box center [706, 108] width 13 height 13
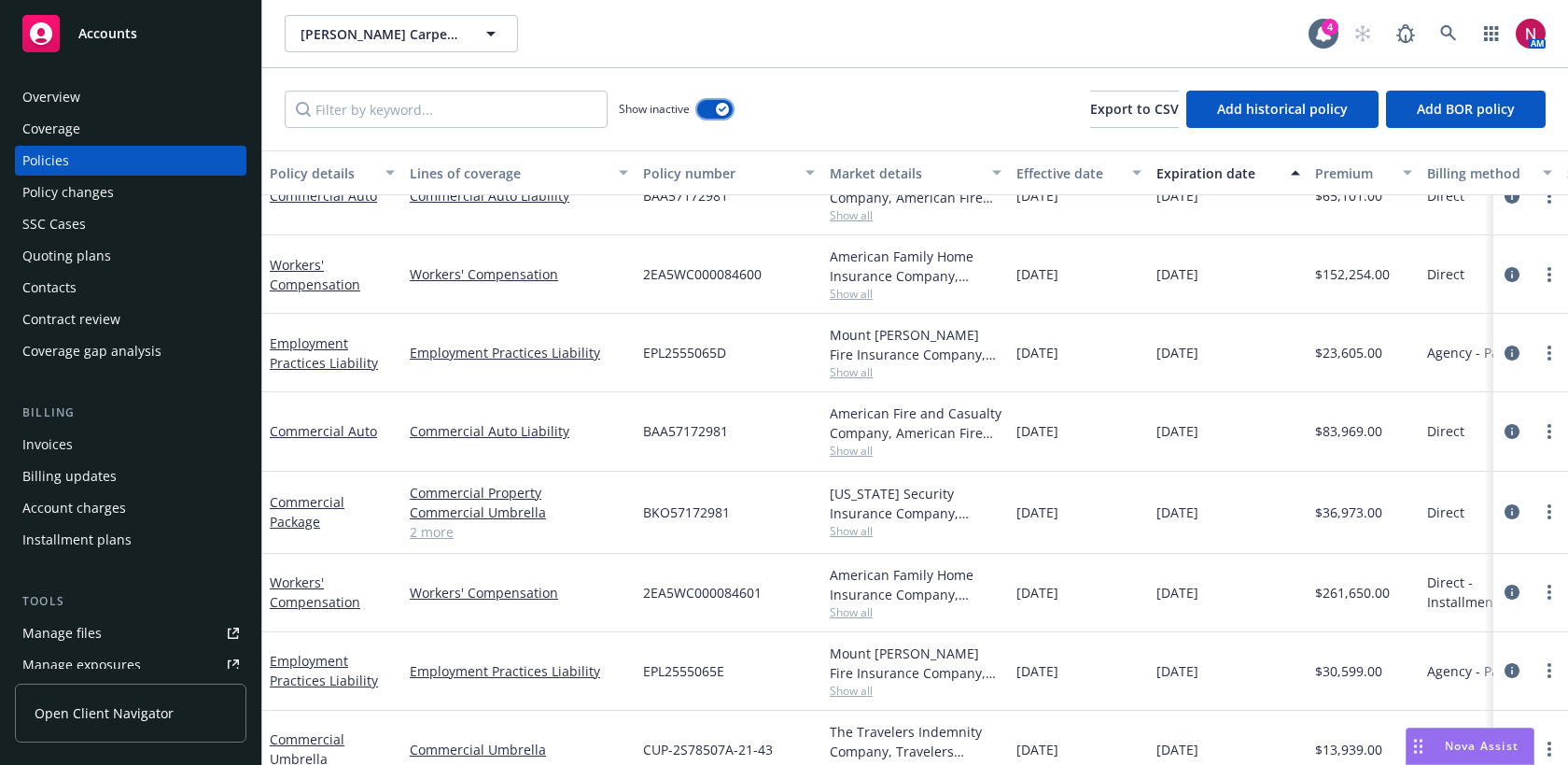
scroll to position [905, 0]
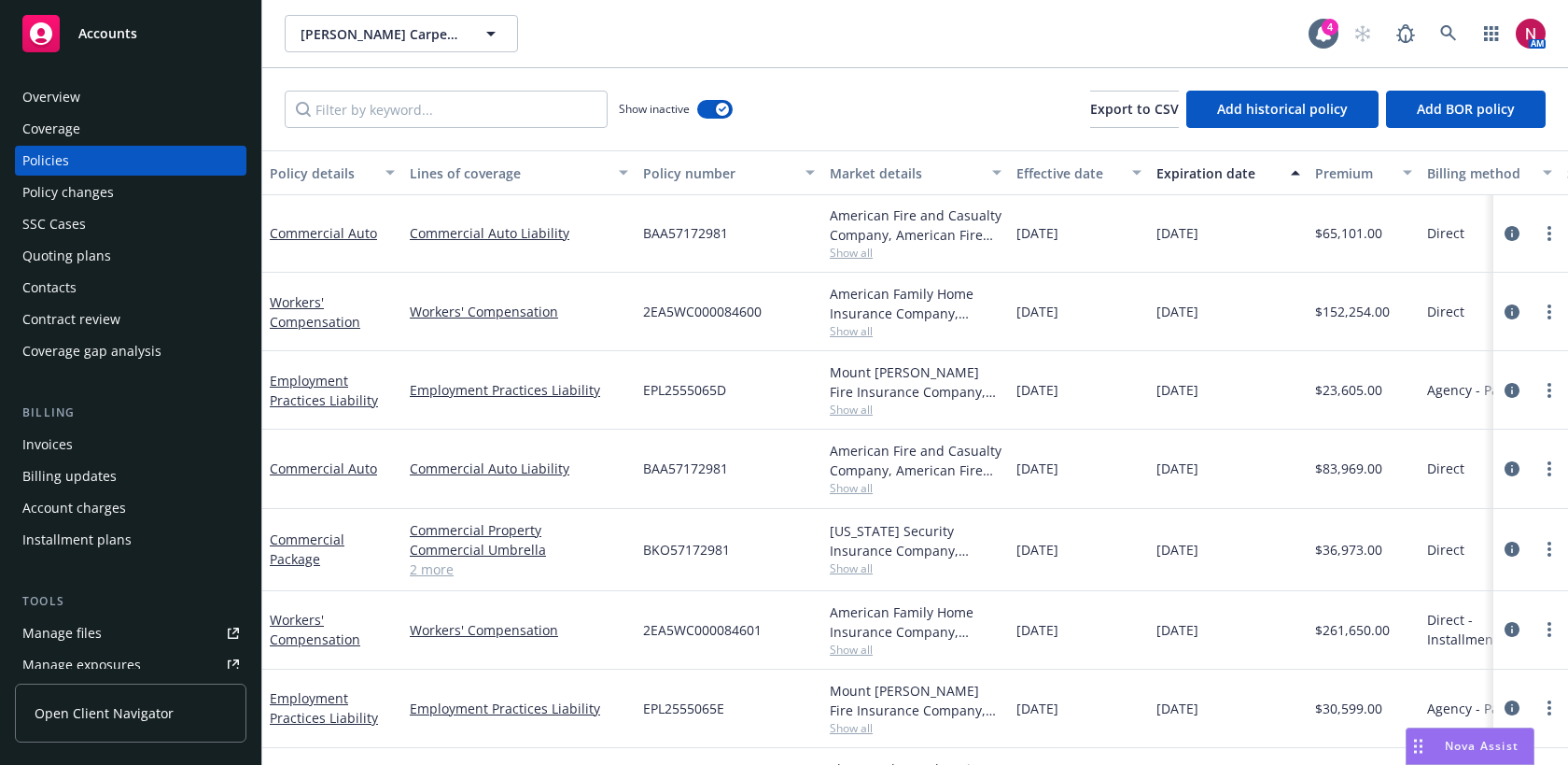
click at [848, 570] on span "Show all" at bounding box center [914, 569] width 172 height 16
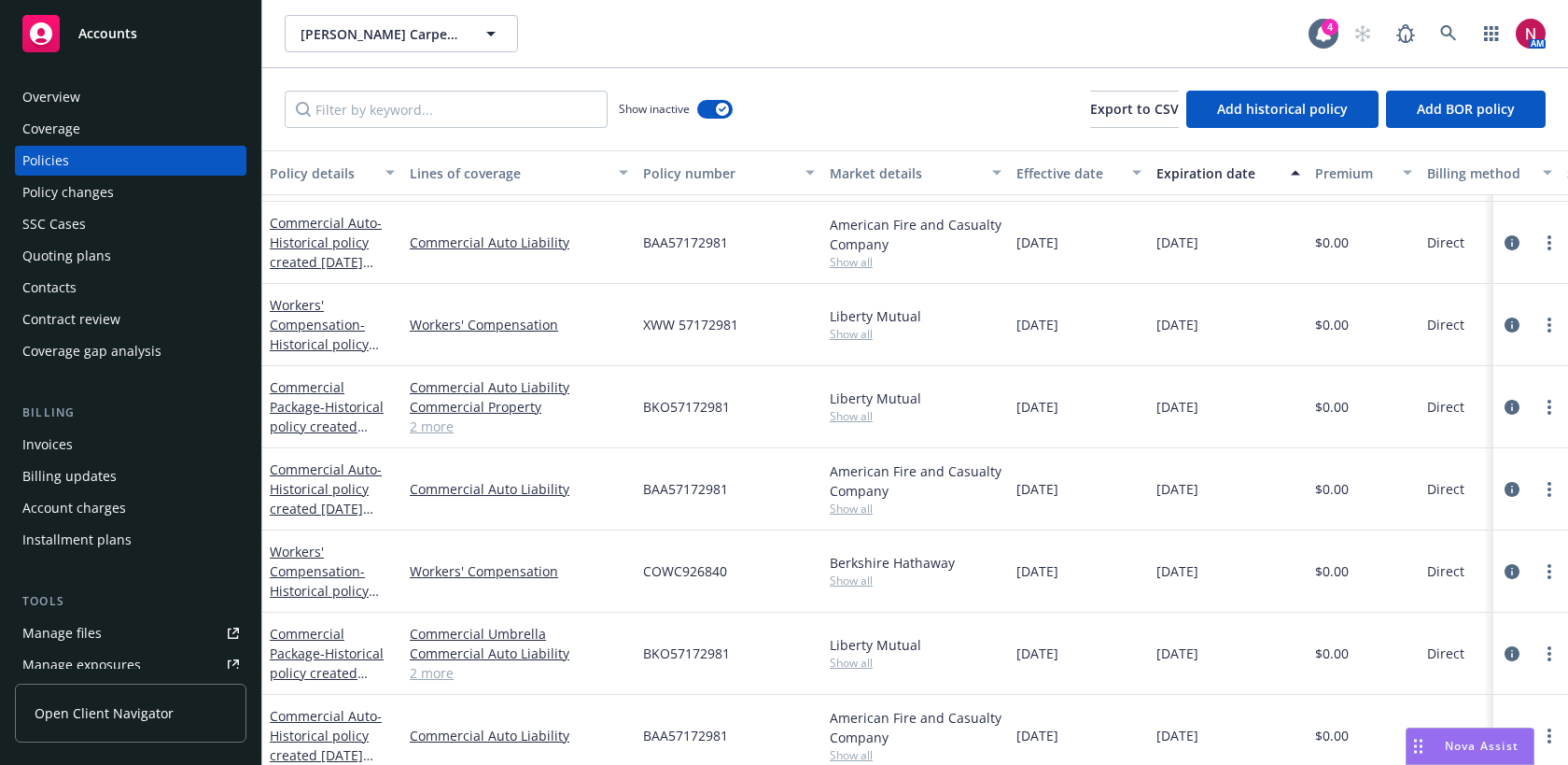
scroll to position [0, 0]
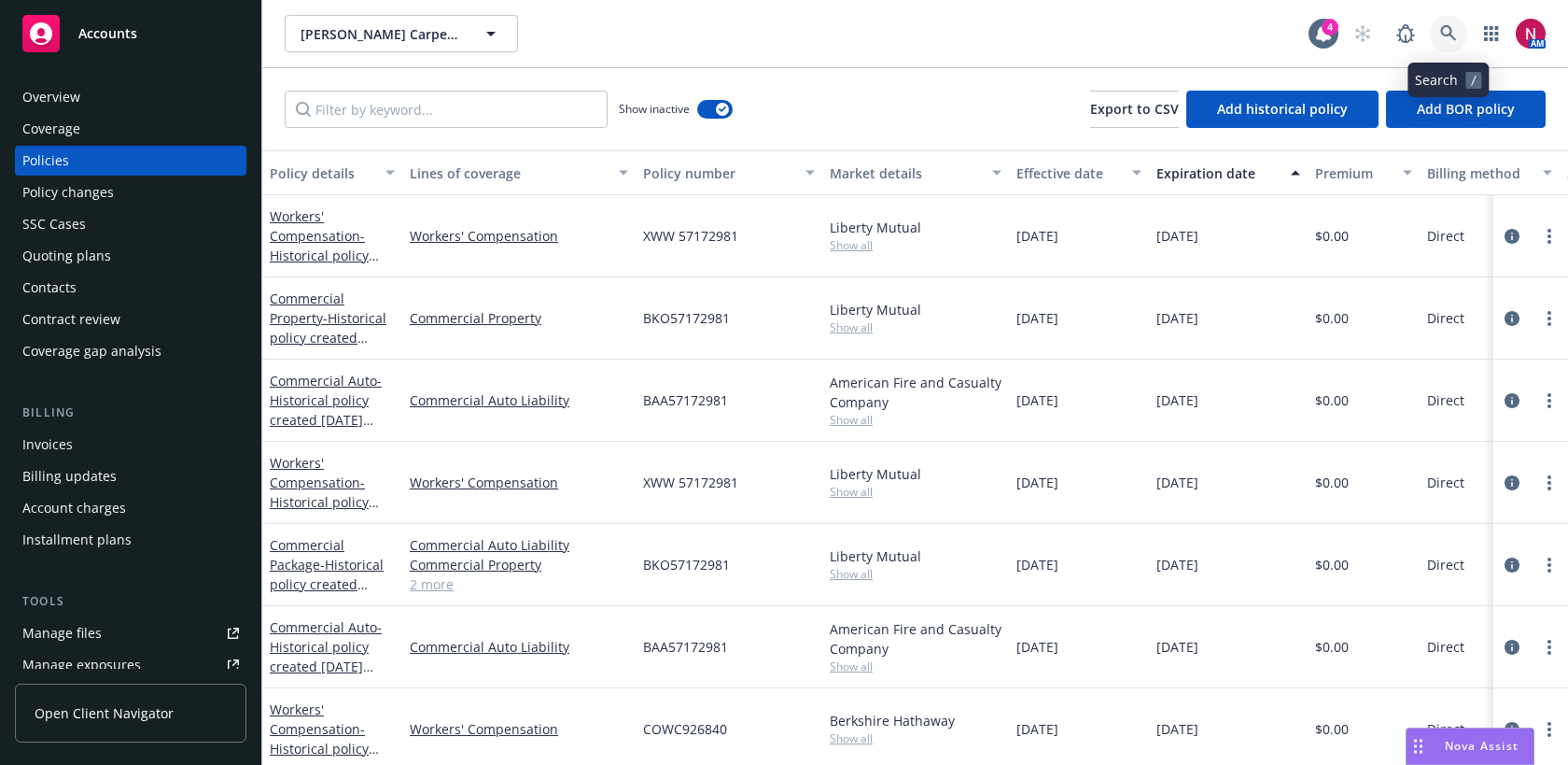
click at [1447, 33] on icon at bounding box center [1448, 33] width 17 height 17
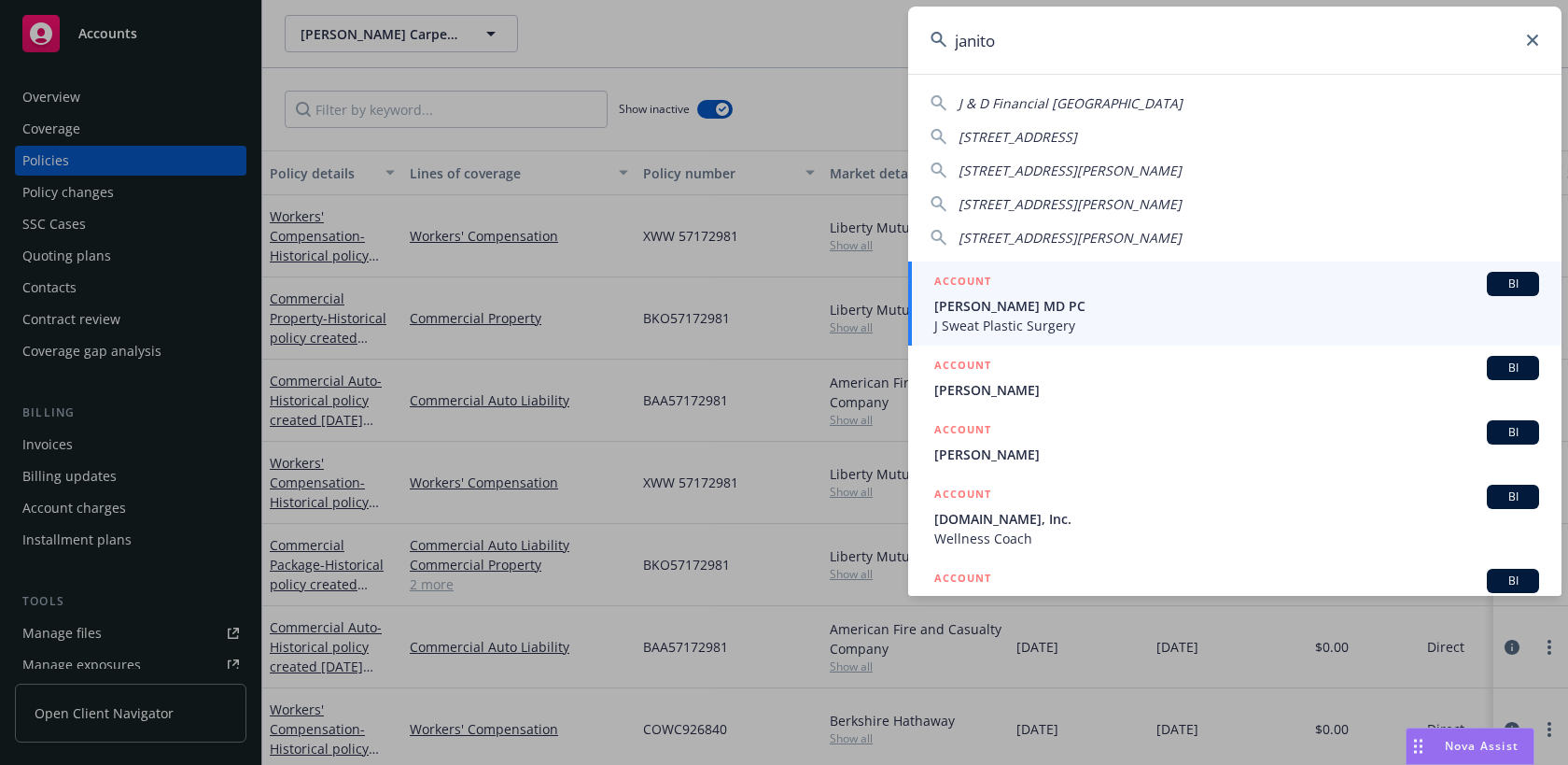
type input "janitor"
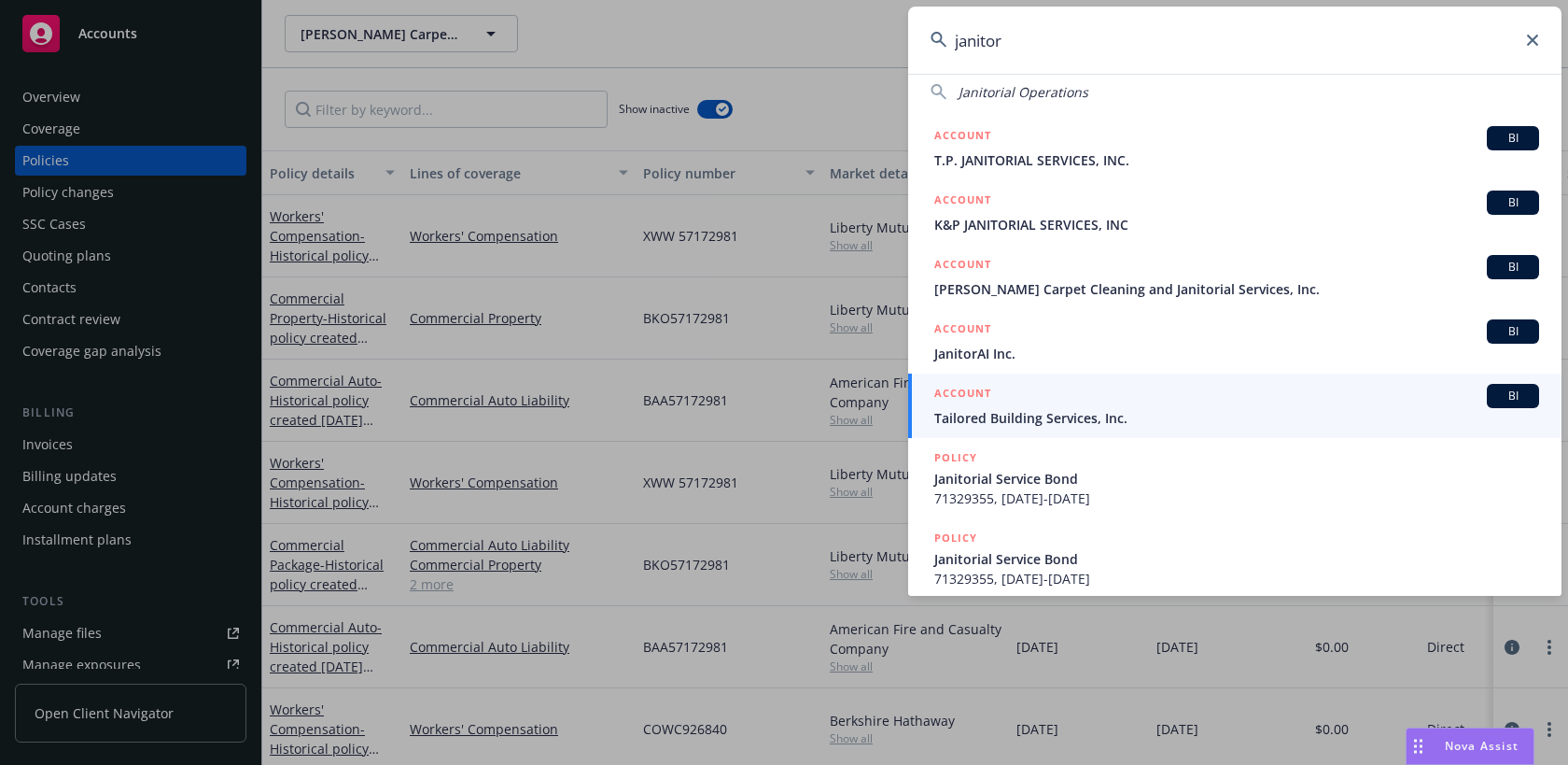
scroll to position [192, 0]
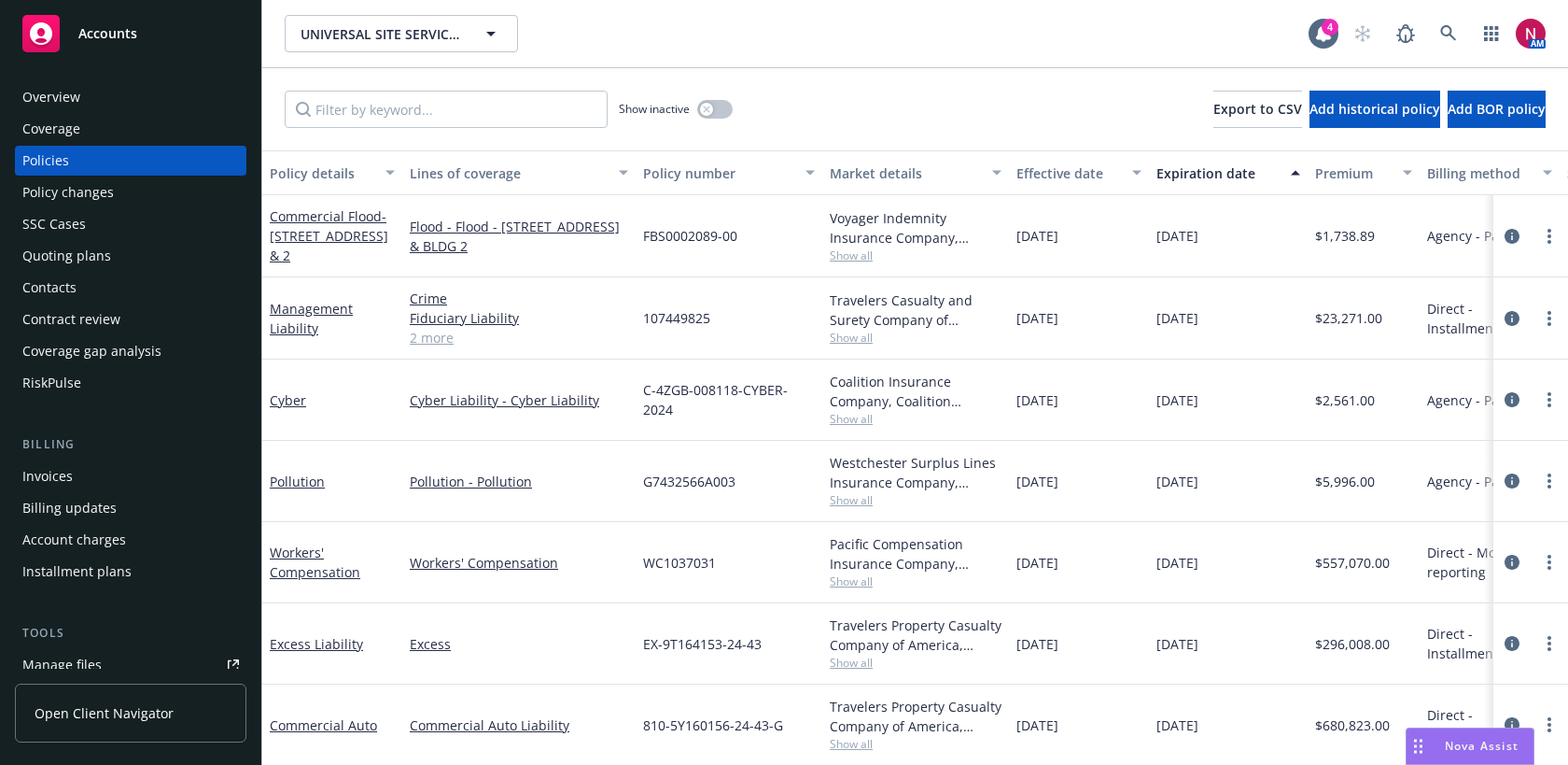
scroll to position [48, 0]
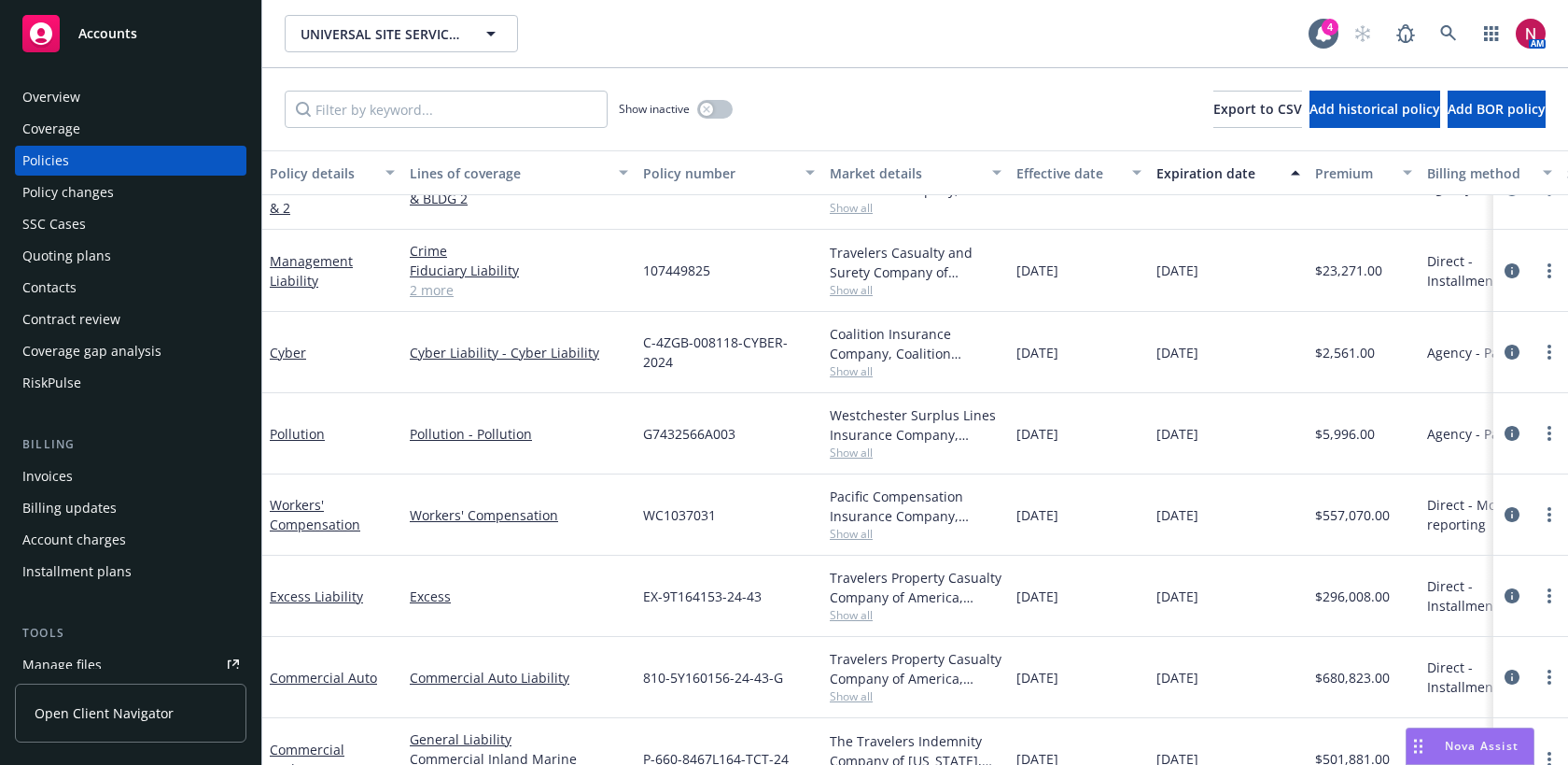
click at [107, 264] on div "Quoting plans" at bounding box center [66, 256] width 88 height 30
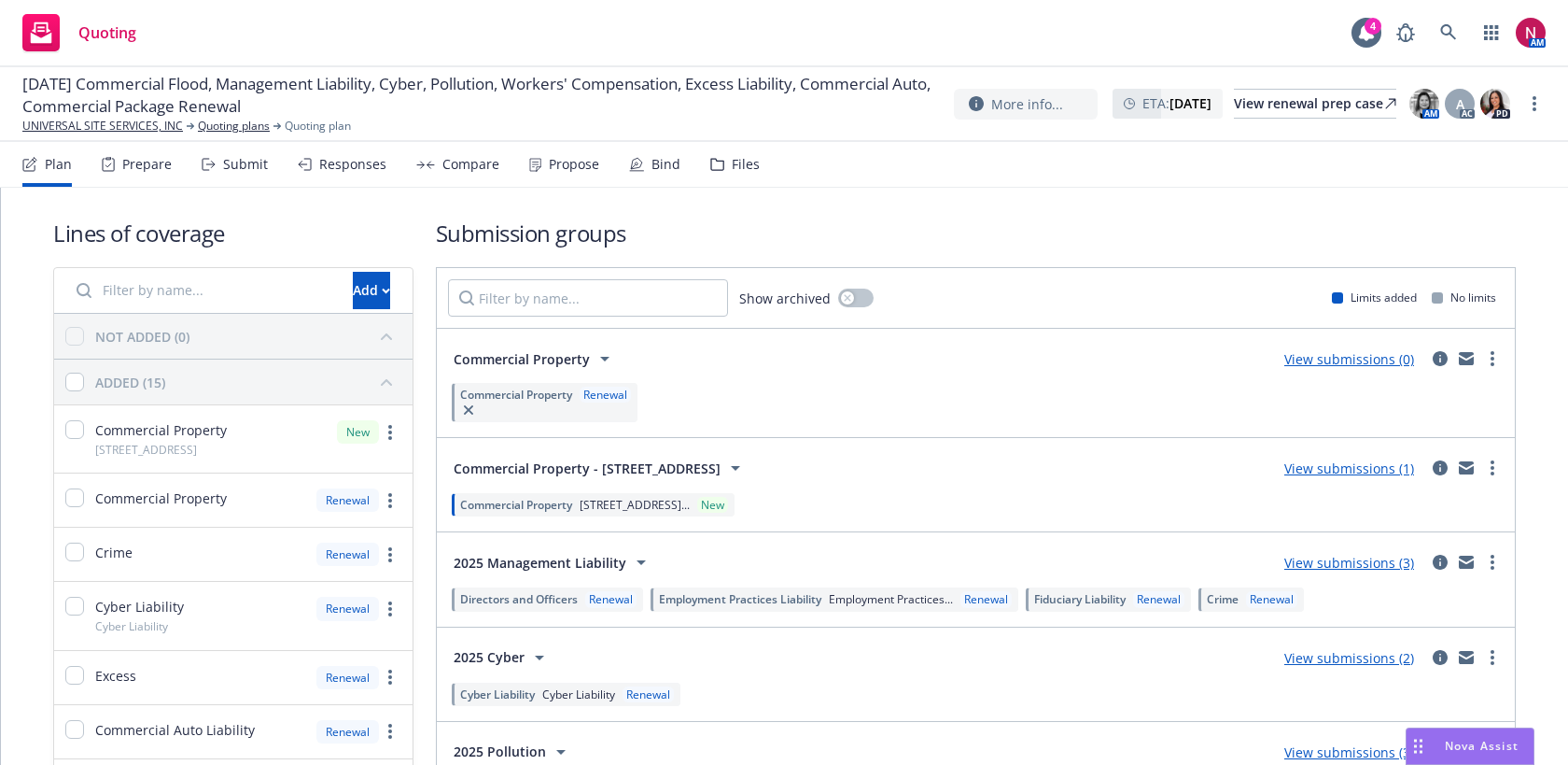
click at [351, 171] on div "Responses" at bounding box center [353, 164] width 67 height 15
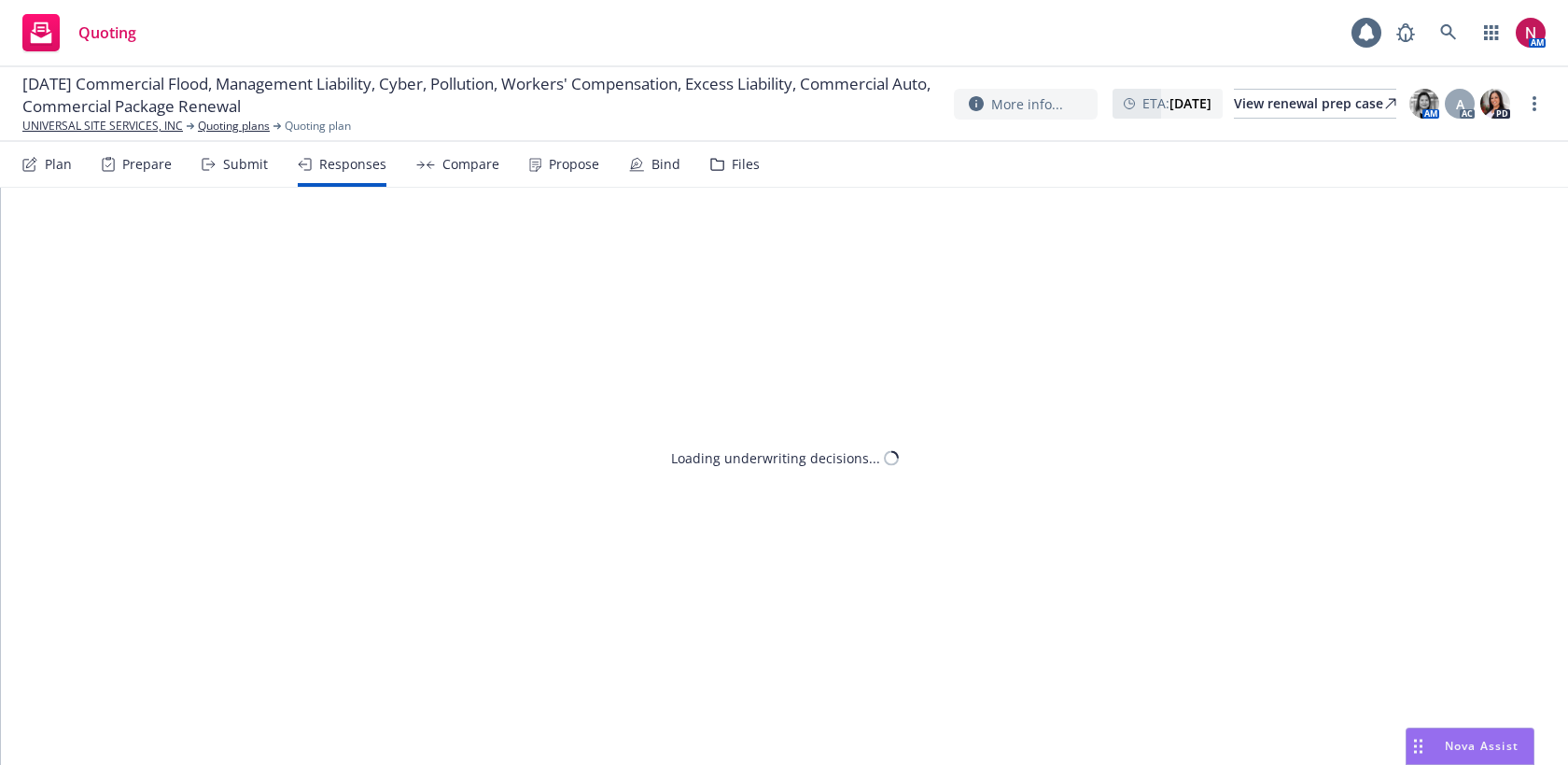
click at [227, 163] on div "Submit" at bounding box center [245, 164] width 45 height 15
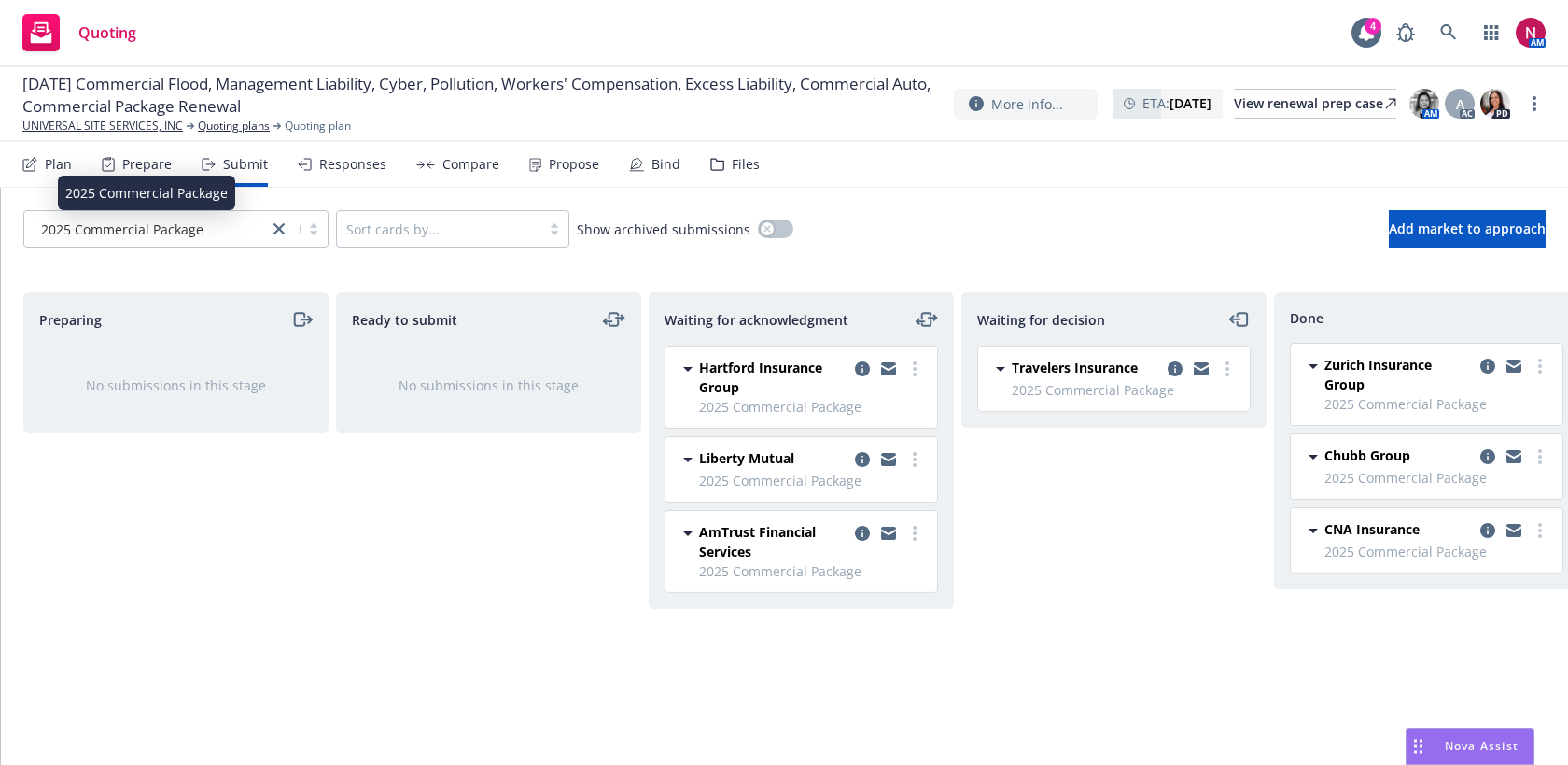
click at [193, 230] on span "2025 Commercial Package" at bounding box center [122, 229] width 163 height 20
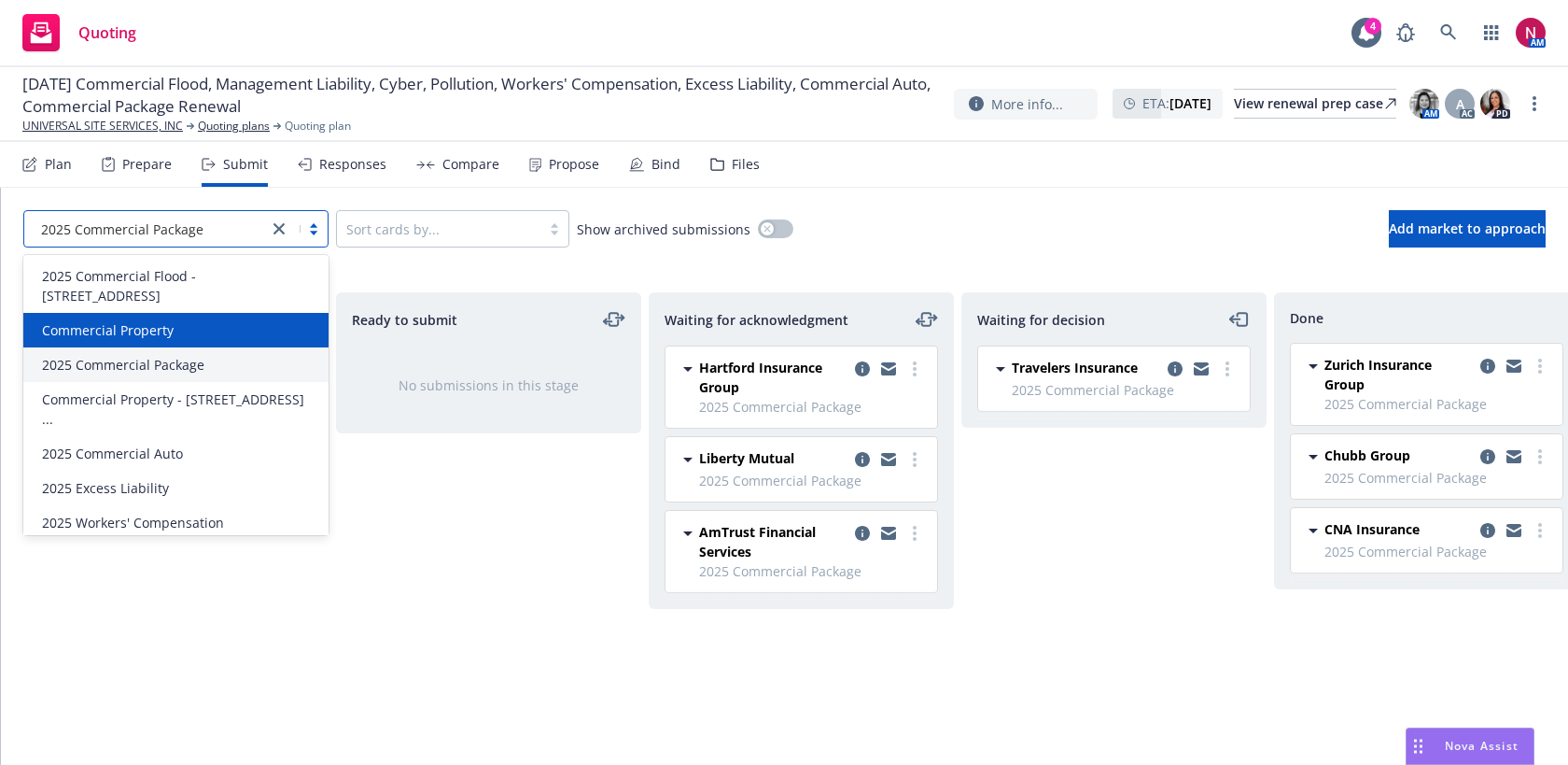
click at [179, 320] on div "Commercial Property" at bounding box center [176, 330] width 283 height 20
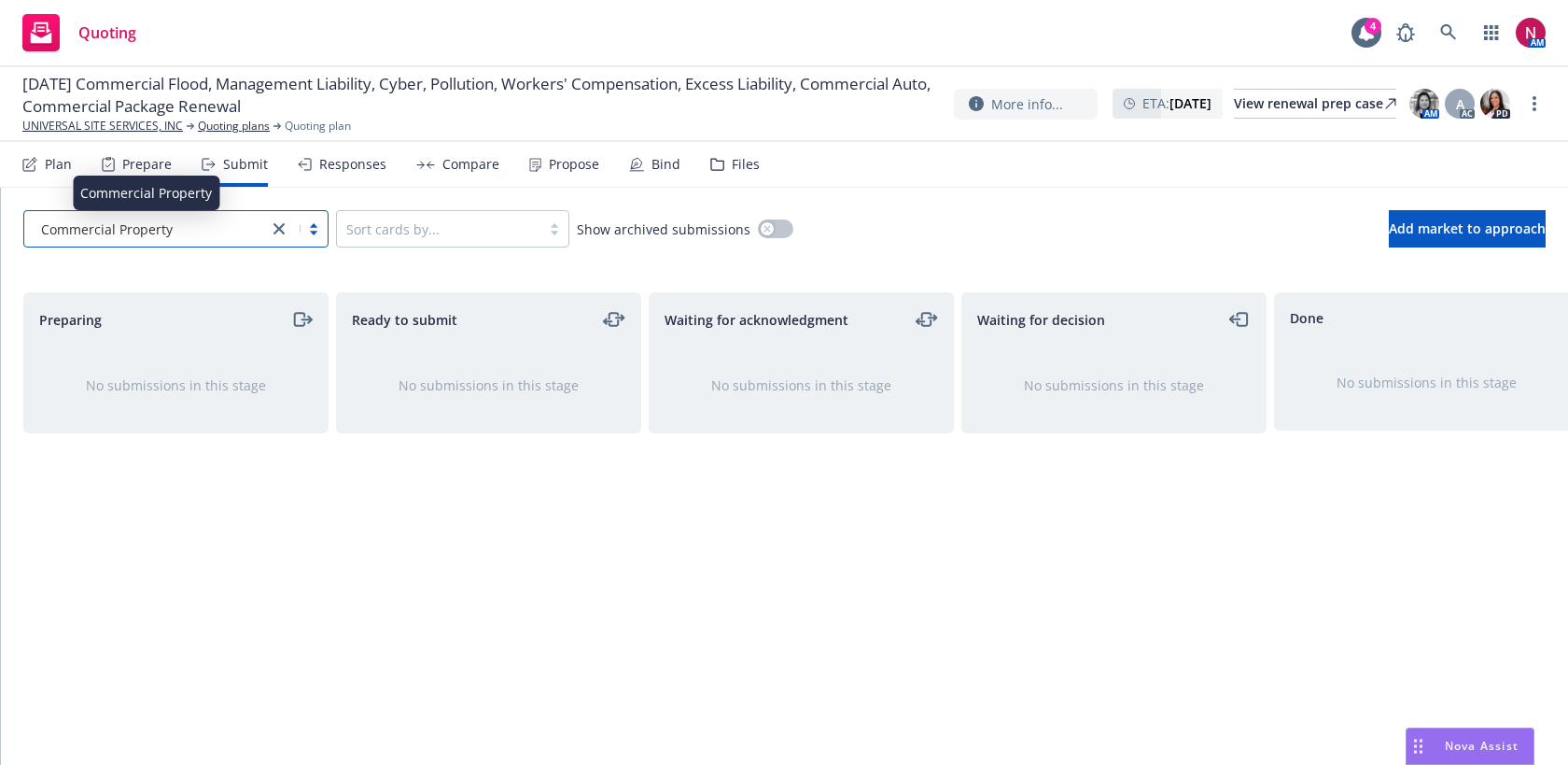
click at [179, 227] on div "Commercial Property" at bounding box center [146, 229] width 225 height 20
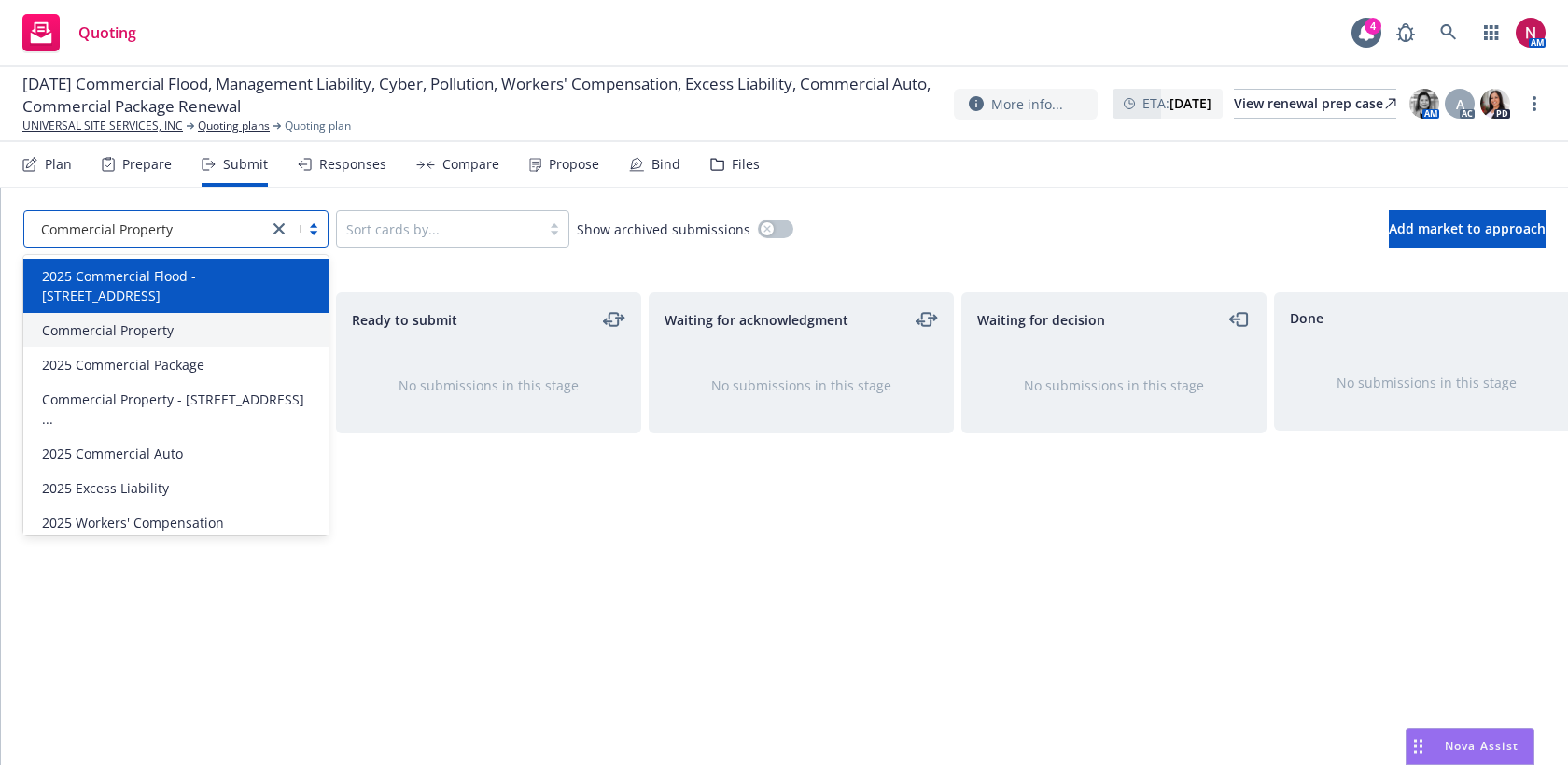
click at [178, 276] on span "2025 Commercial Flood - 760 E CAPITOL AV..." at bounding box center [180, 286] width 276 height 40
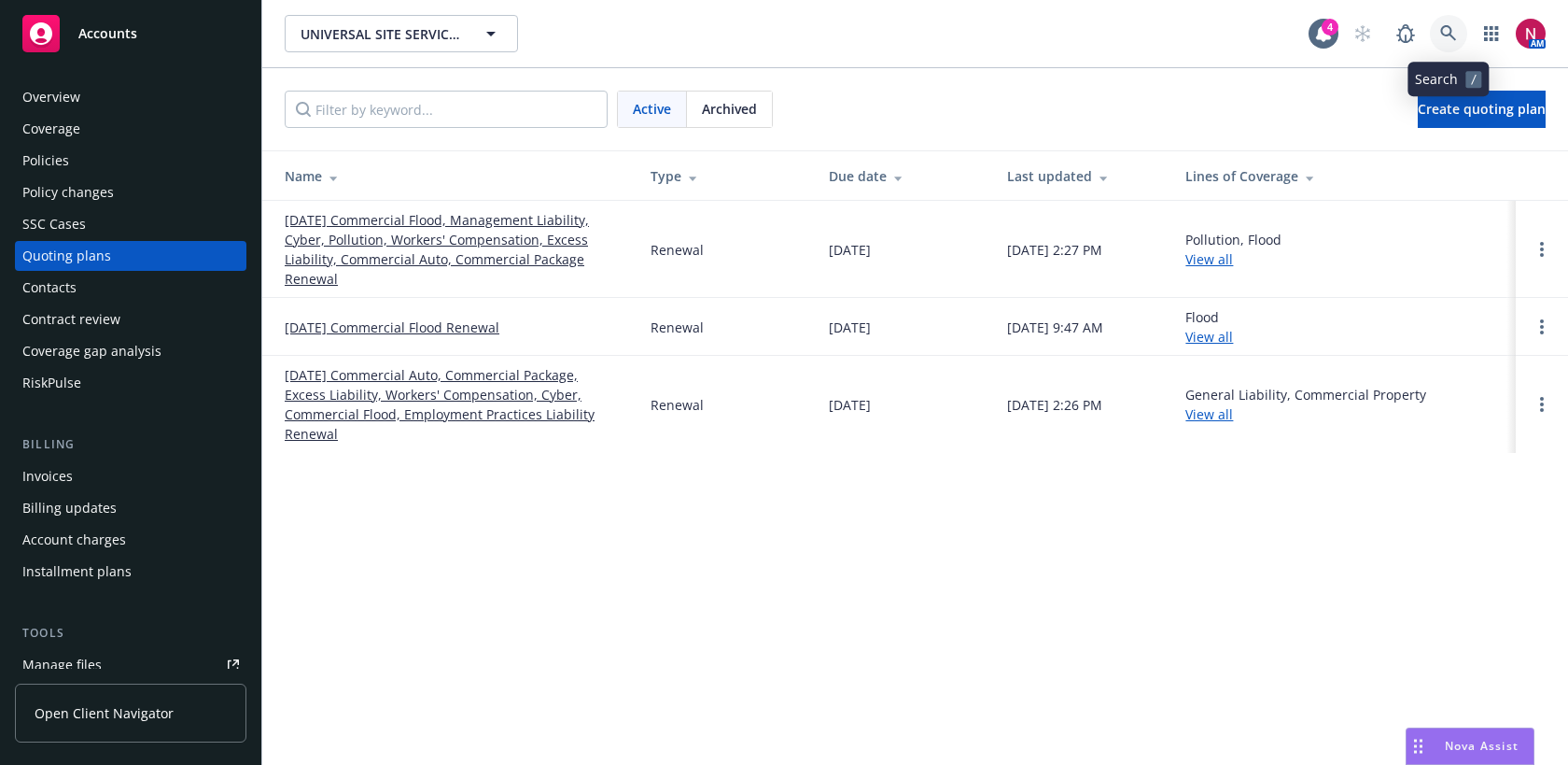
click at [1443, 23] on link at bounding box center [1448, 34] width 38 height 38
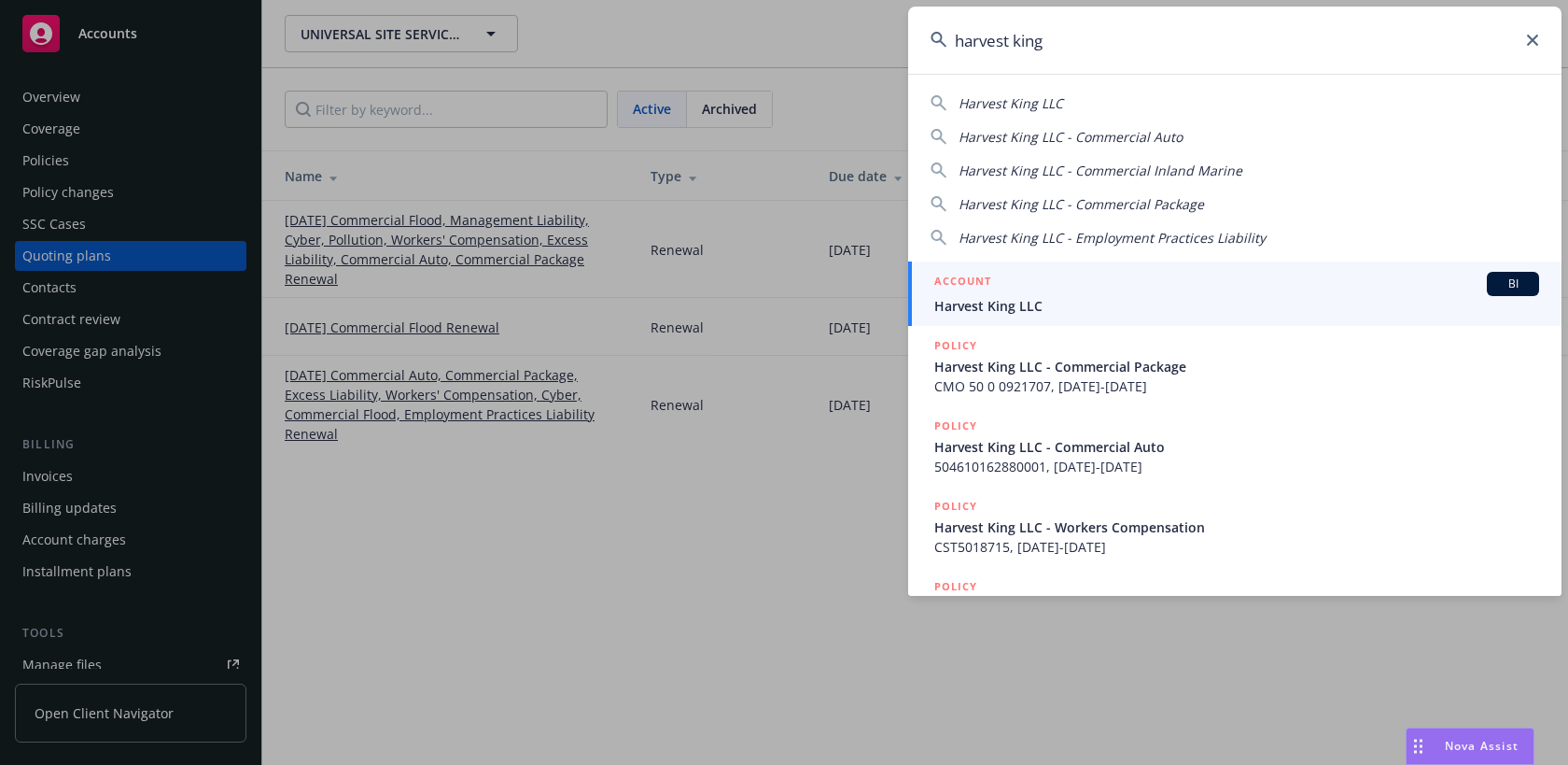
type input "harvest king"
click at [1270, 283] on div "ACCOUNT BI" at bounding box center [1237, 284] width 605 height 24
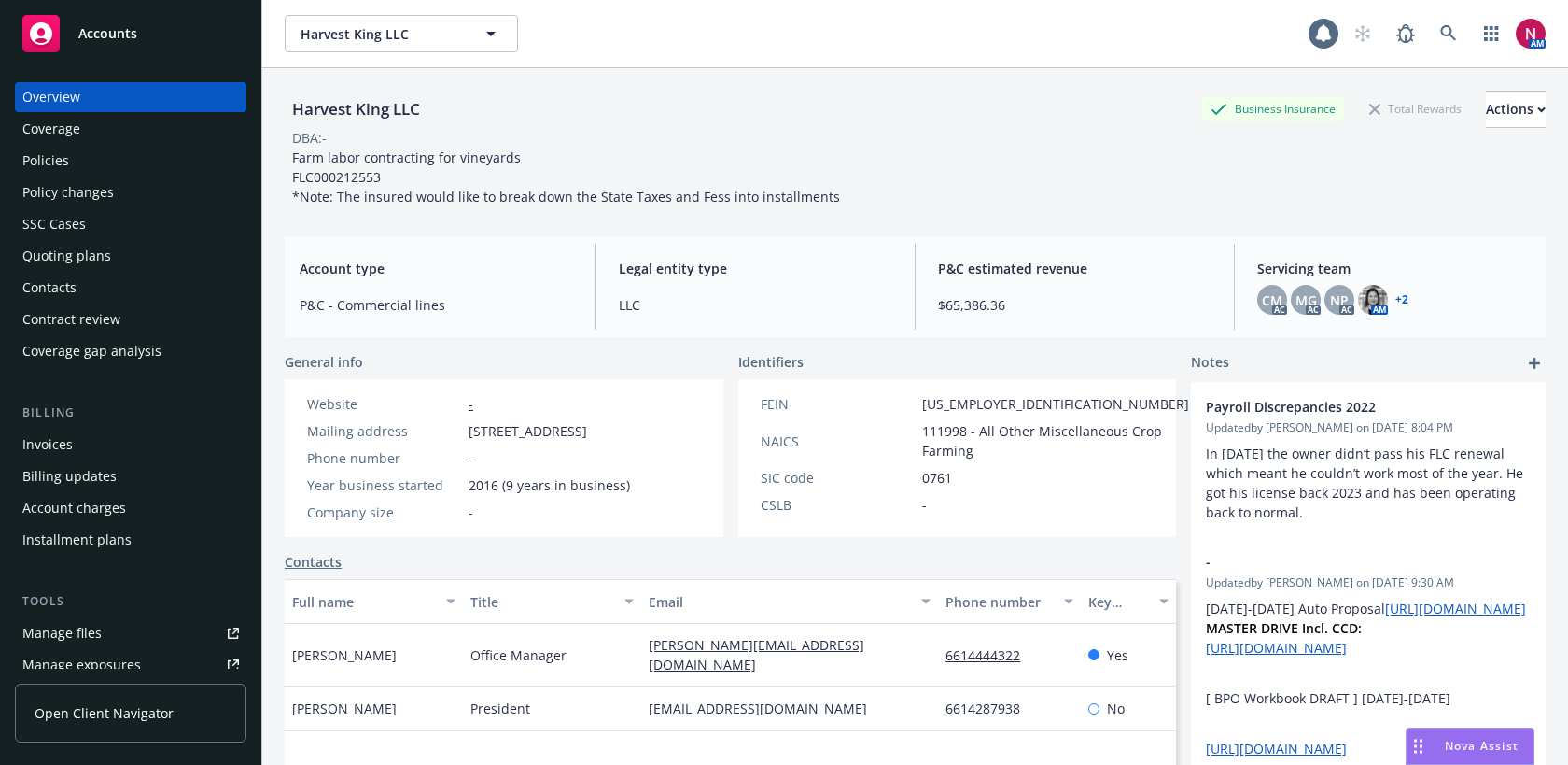
click at [129, 151] on div "Policies" at bounding box center [131, 161] width 216 height 30
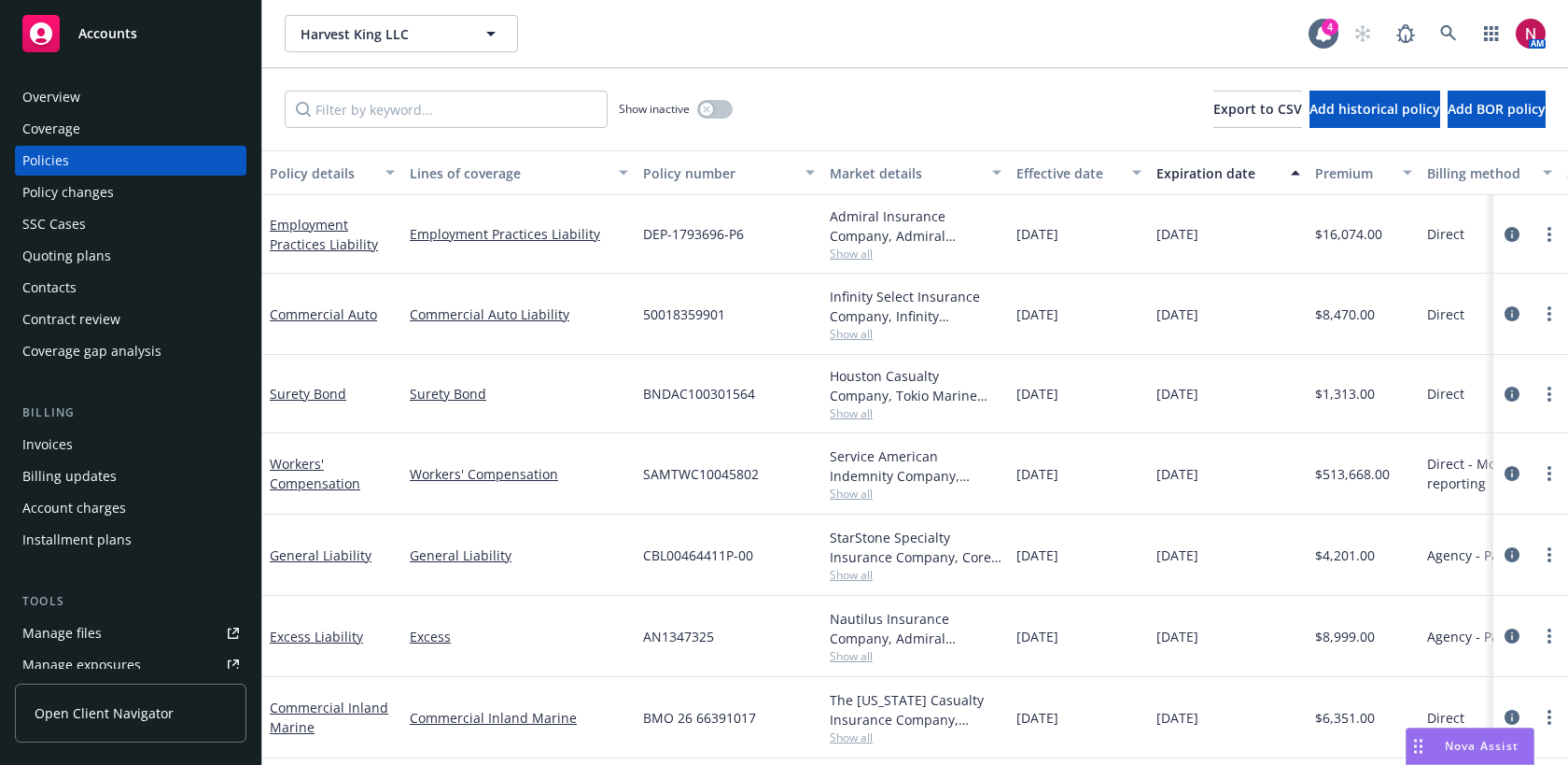
click at [142, 255] on div "Quoting plans" at bounding box center [131, 256] width 216 height 30
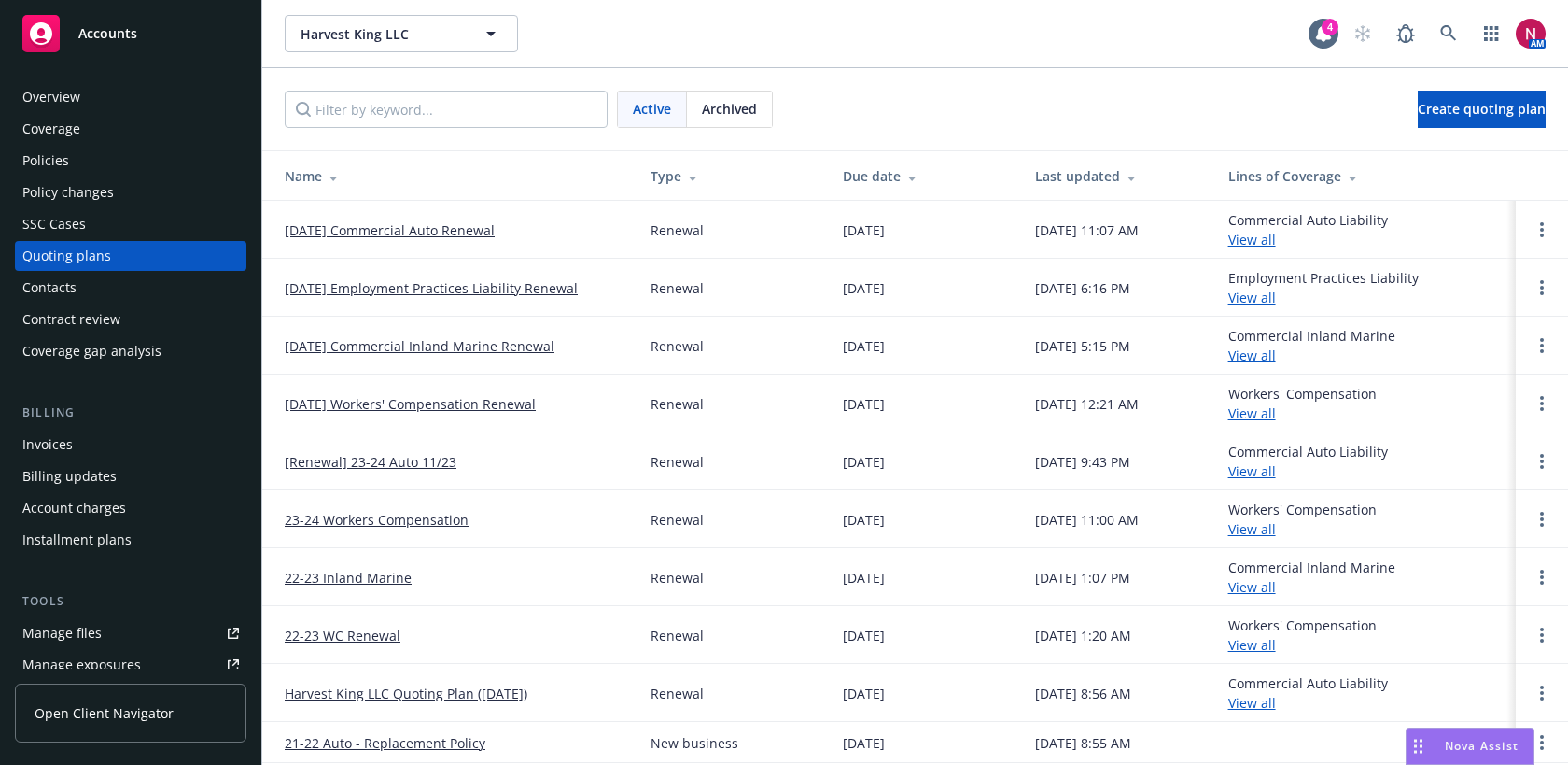
click at [734, 94] on div "Archived" at bounding box center [729, 109] width 85 height 36
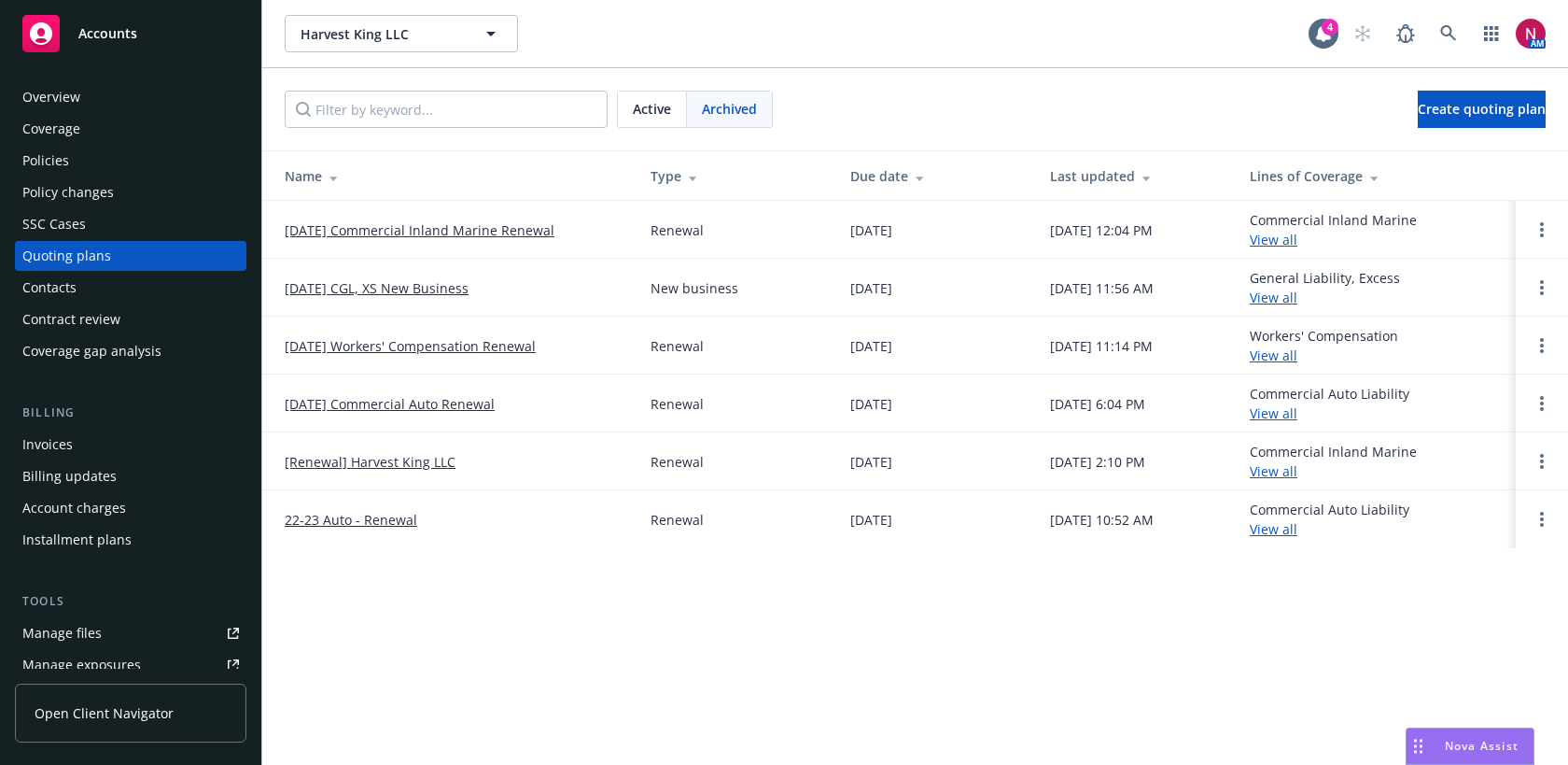
click at [446, 345] on link "[DATE] Workers' Compensation Renewal" at bounding box center [410, 346] width 251 height 20
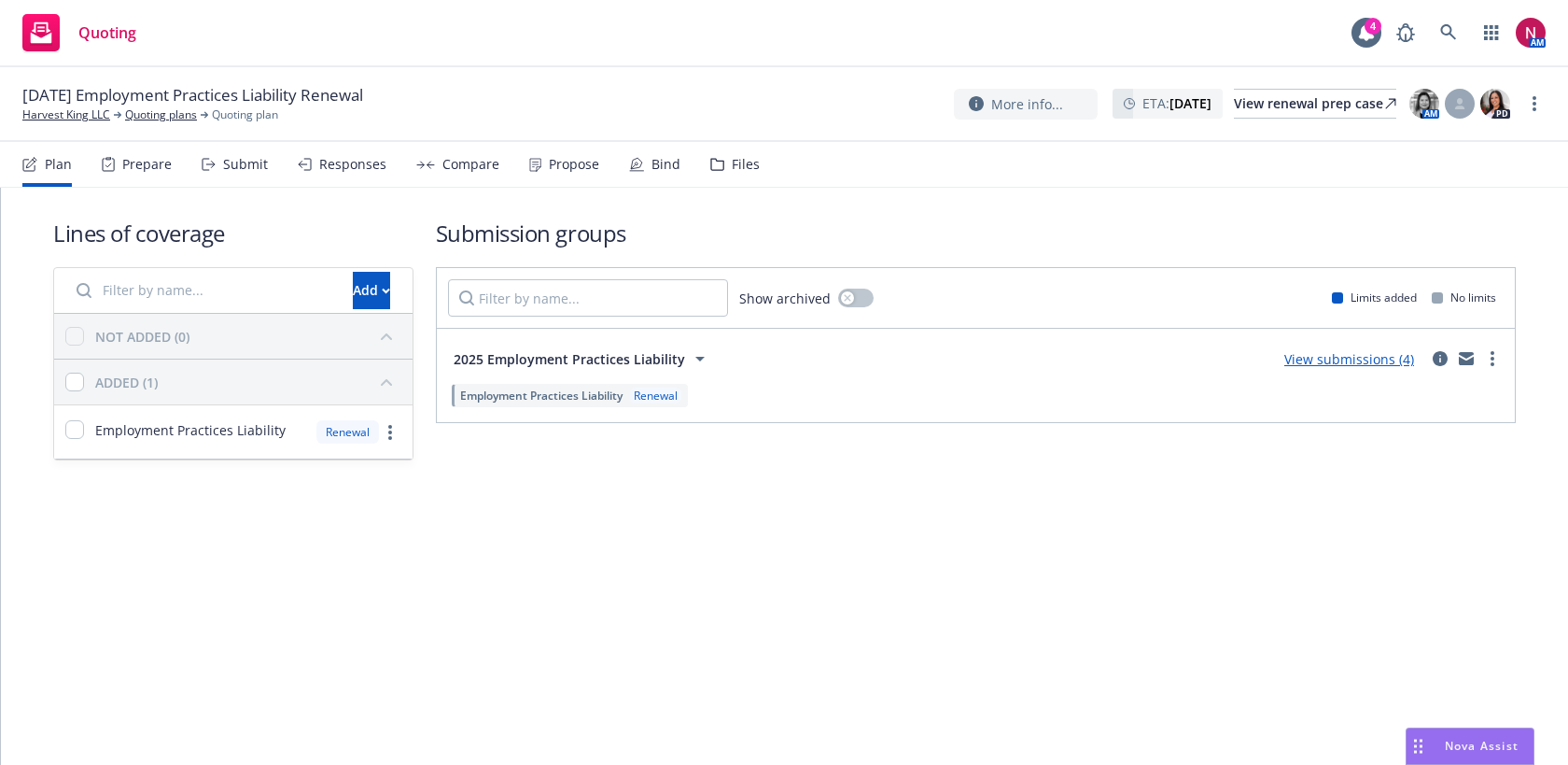
click at [732, 168] on div "Files" at bounding box center [746, 164] width 28 height 15
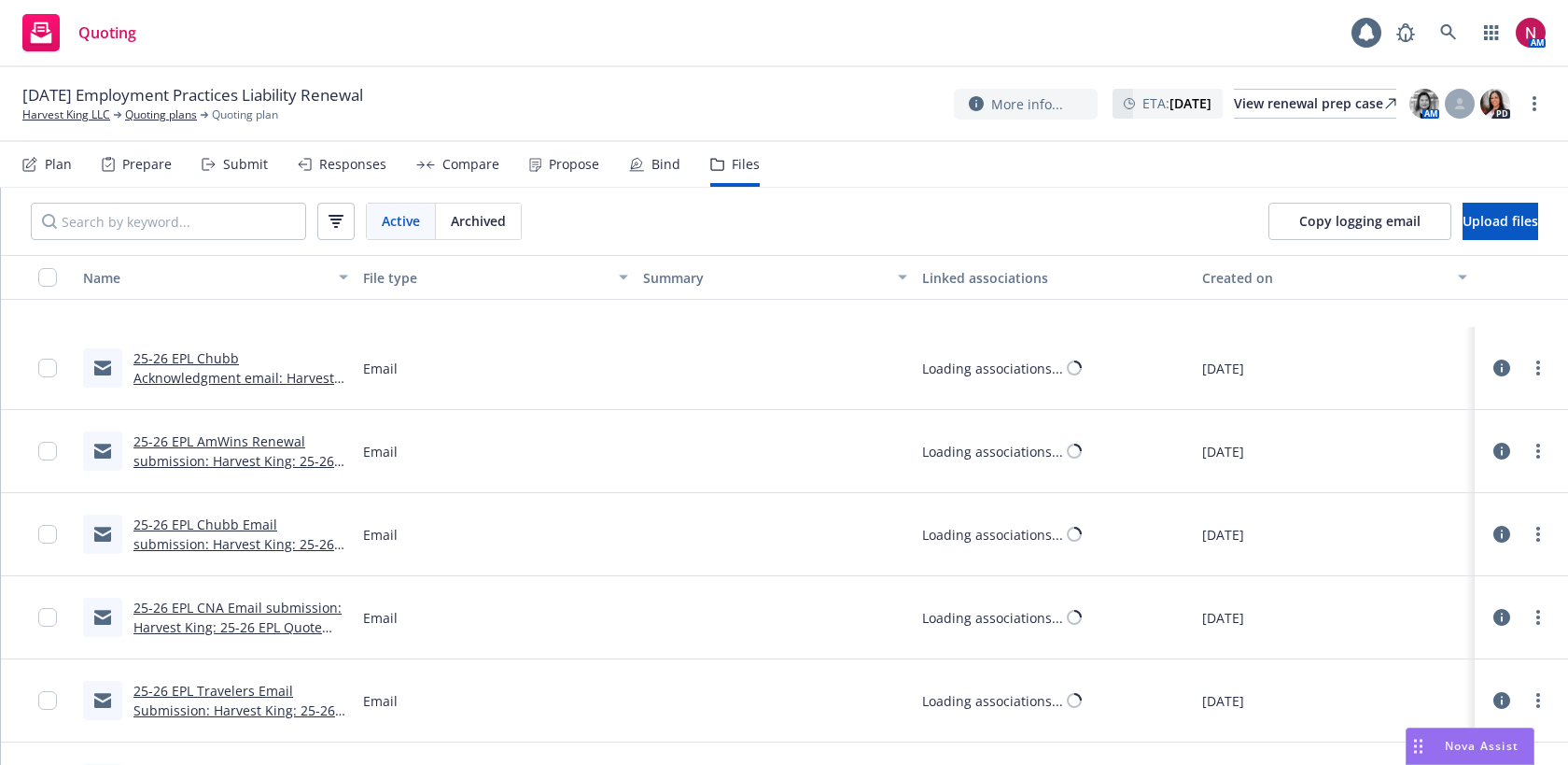
scroll to position [515, 0]
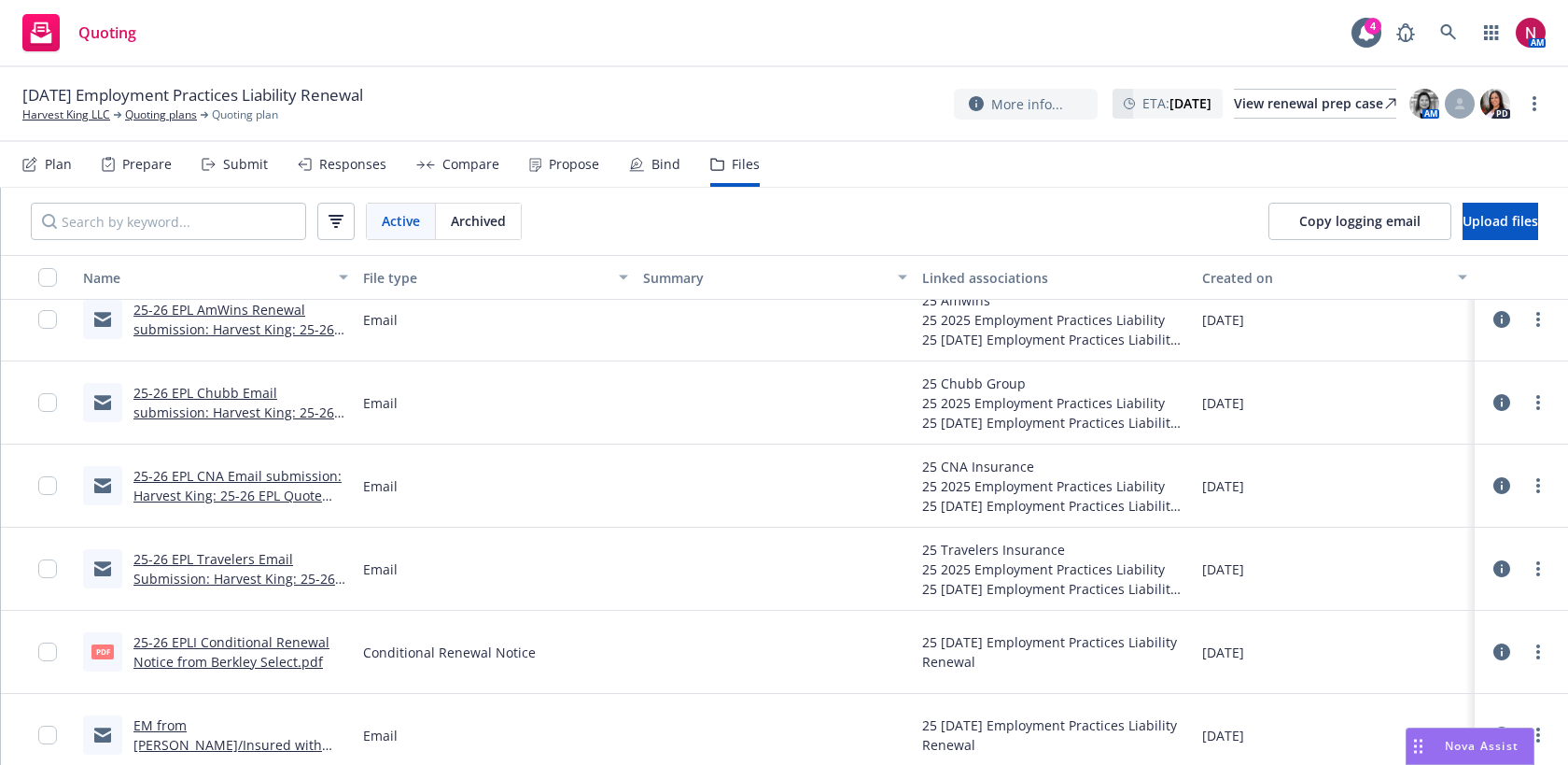
click at [328, 166] on div "Responses" at bounding box center [353, 164] width 67 height 15
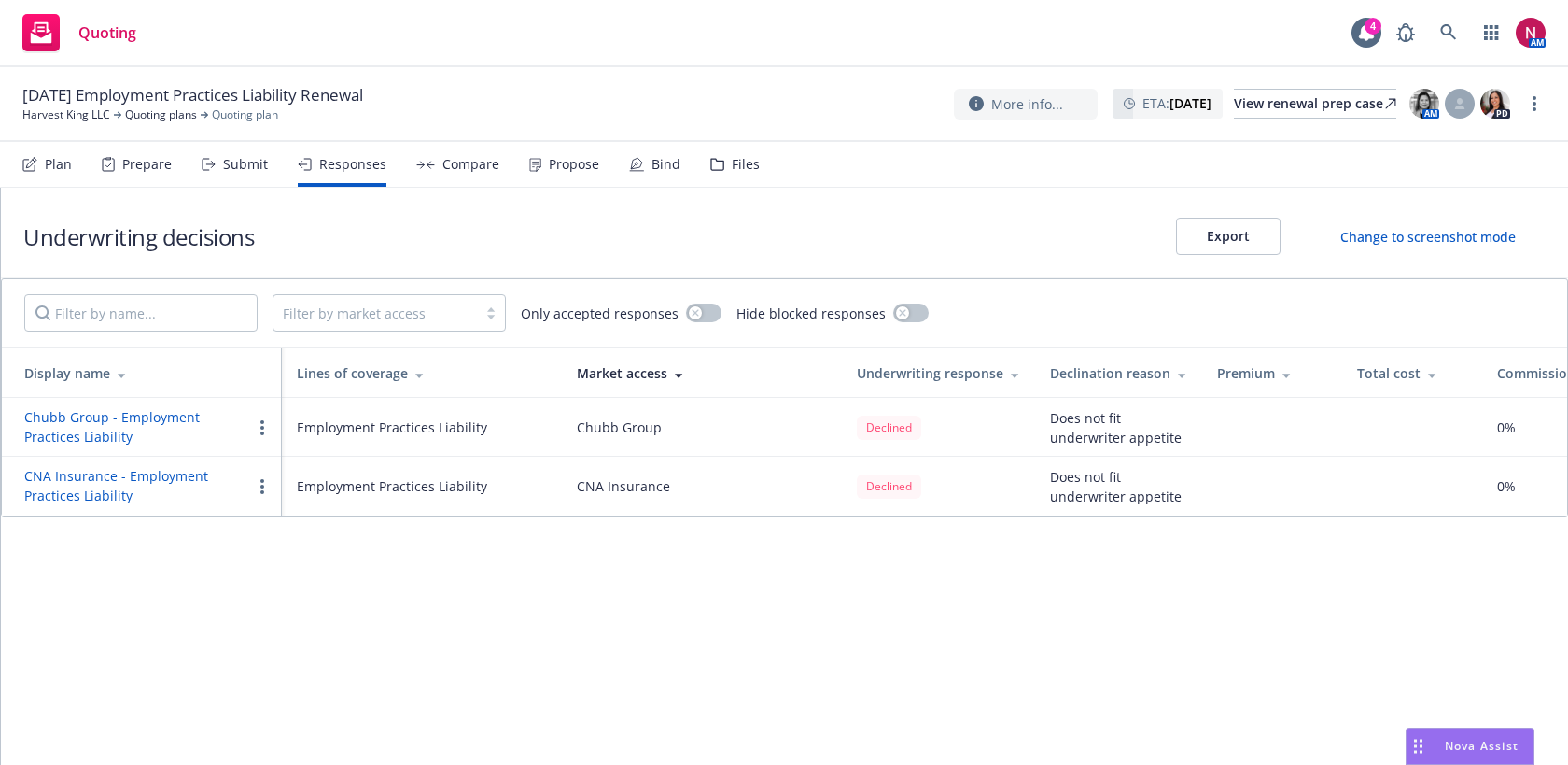
click at [245, 162] on div "Submit" at bounding box center [245, 164] width 45 height 15
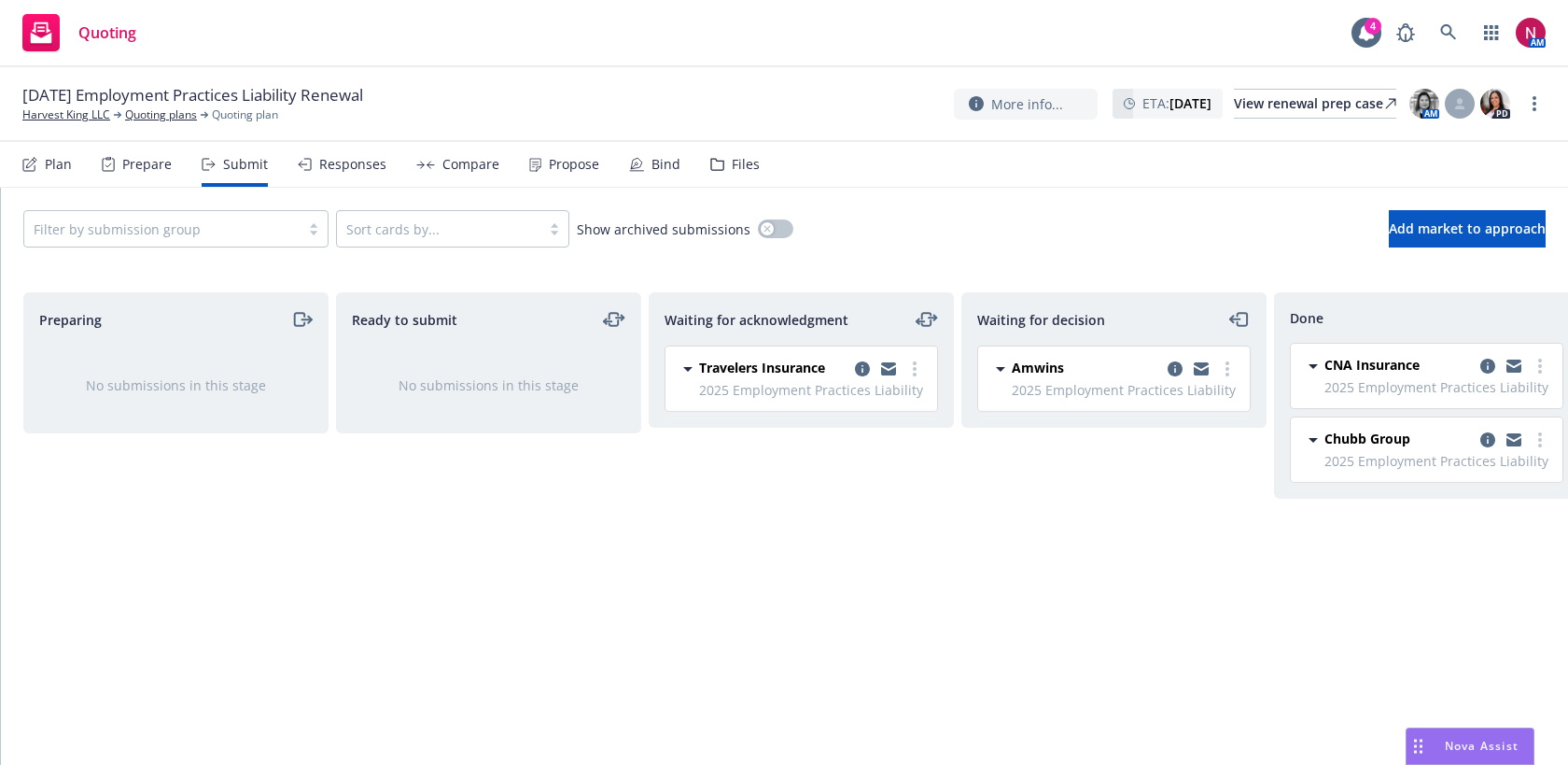
click at [723, 172] on div "Files" at bounding box center [735, 164] width 50 height 45
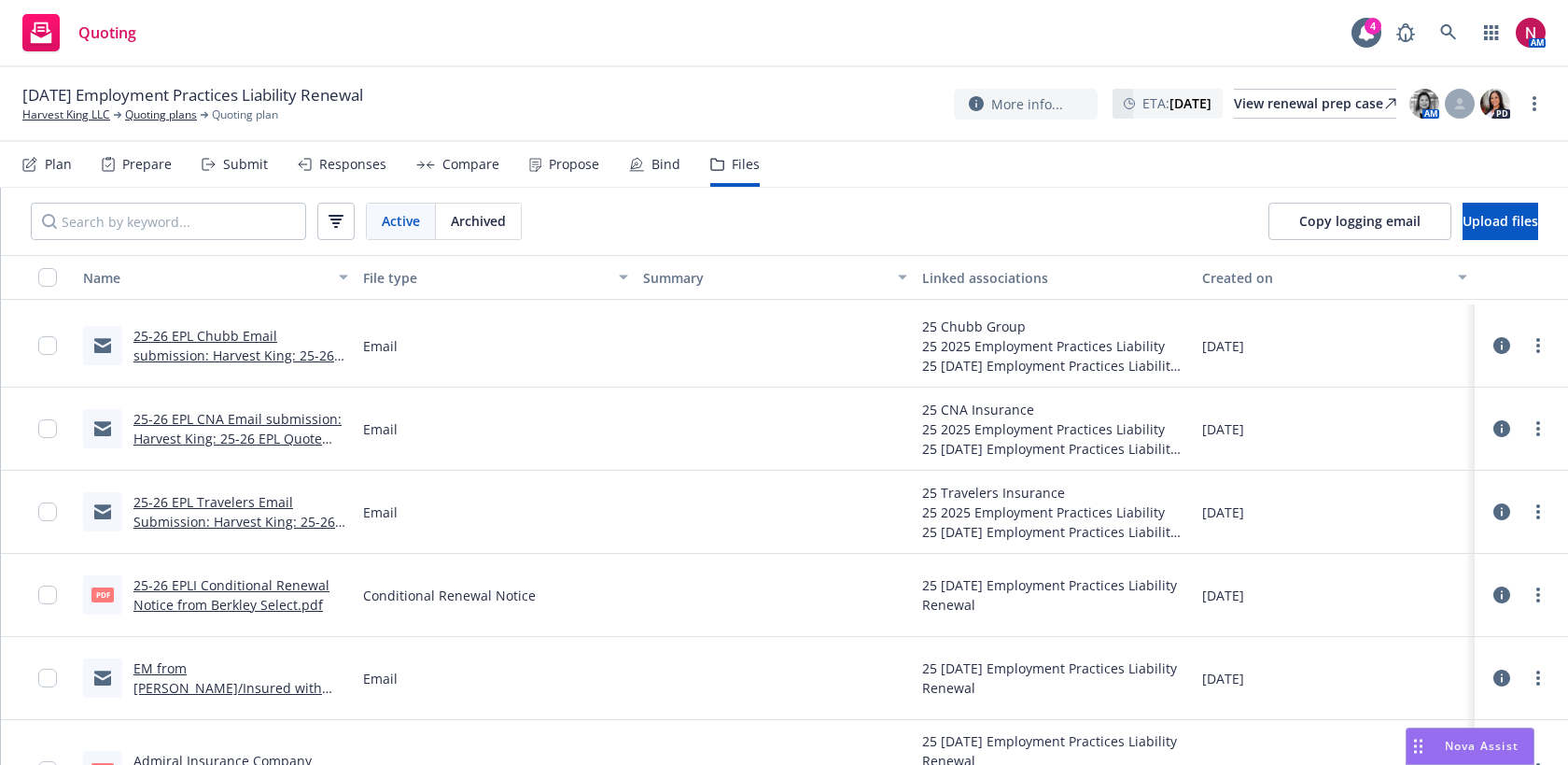
scroll to position [710, 0]
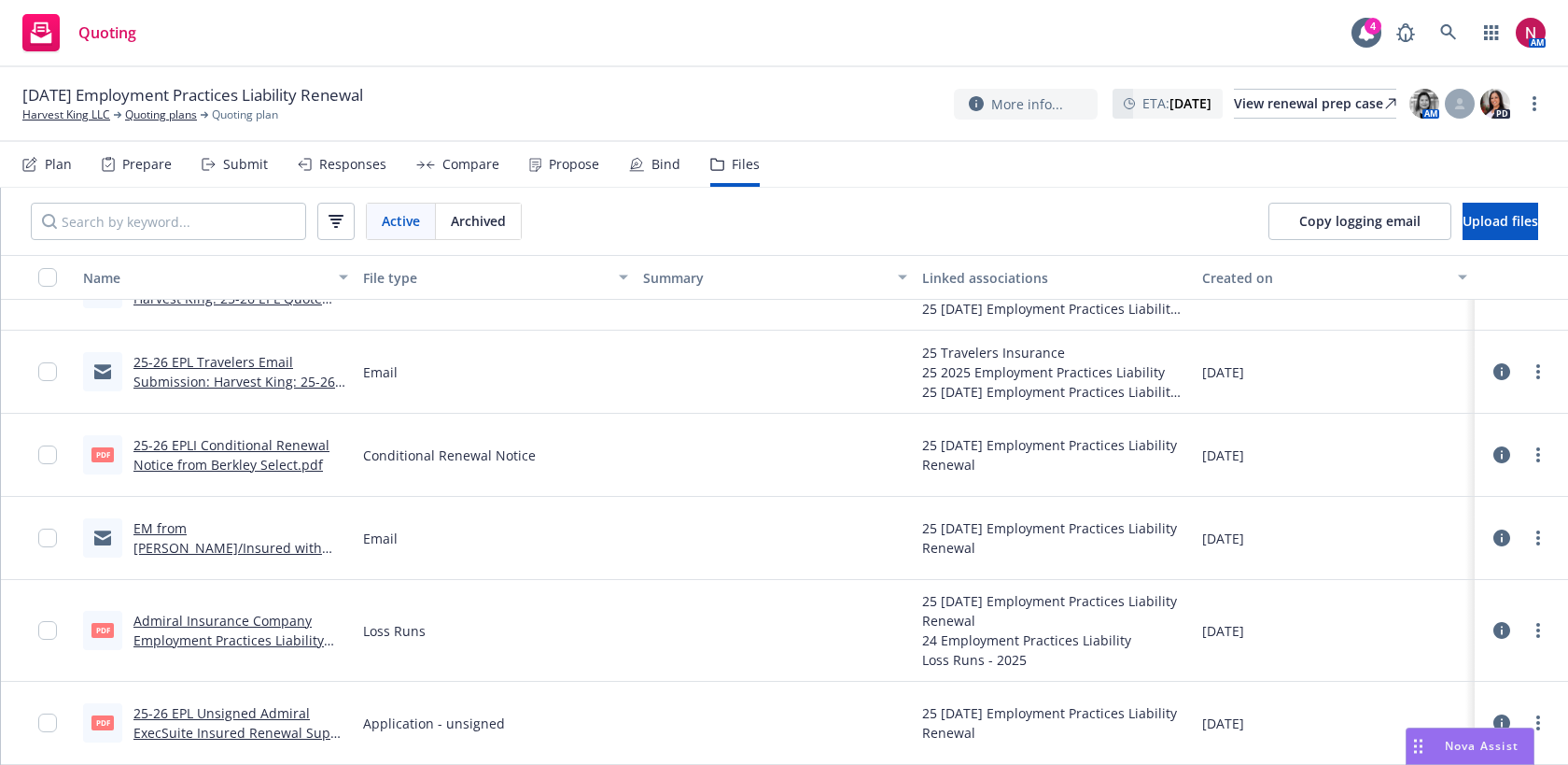
click at [235, 714] on link "25-26 EPL Unsigned Admiral ExecSuite Insured Renewal Supp App.pdf" at bounding box center [236, 731] width 205 height 57
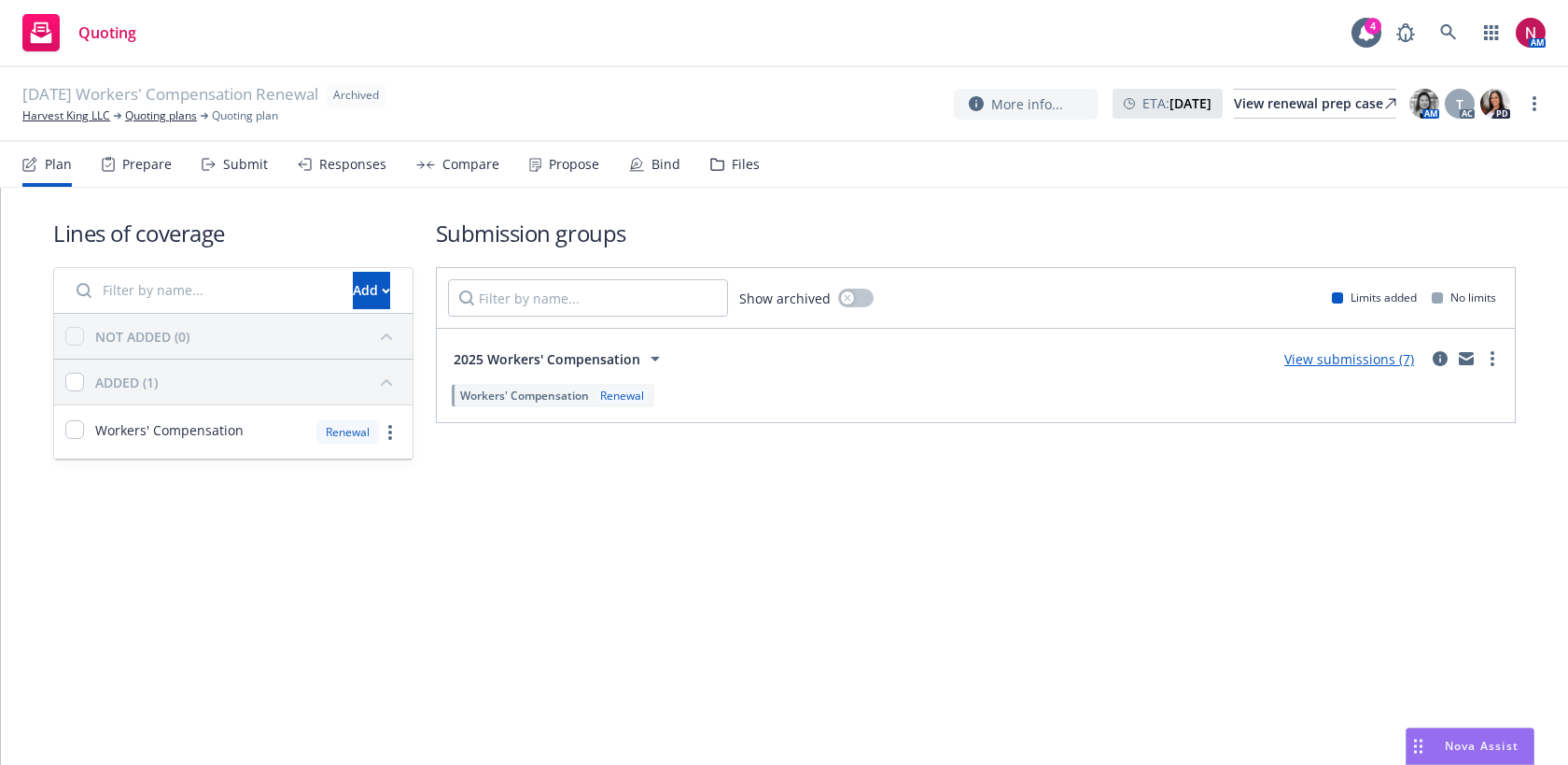
click at [229, 175] on div "Submit" at bounding box center [234, 164] width 66 height 45
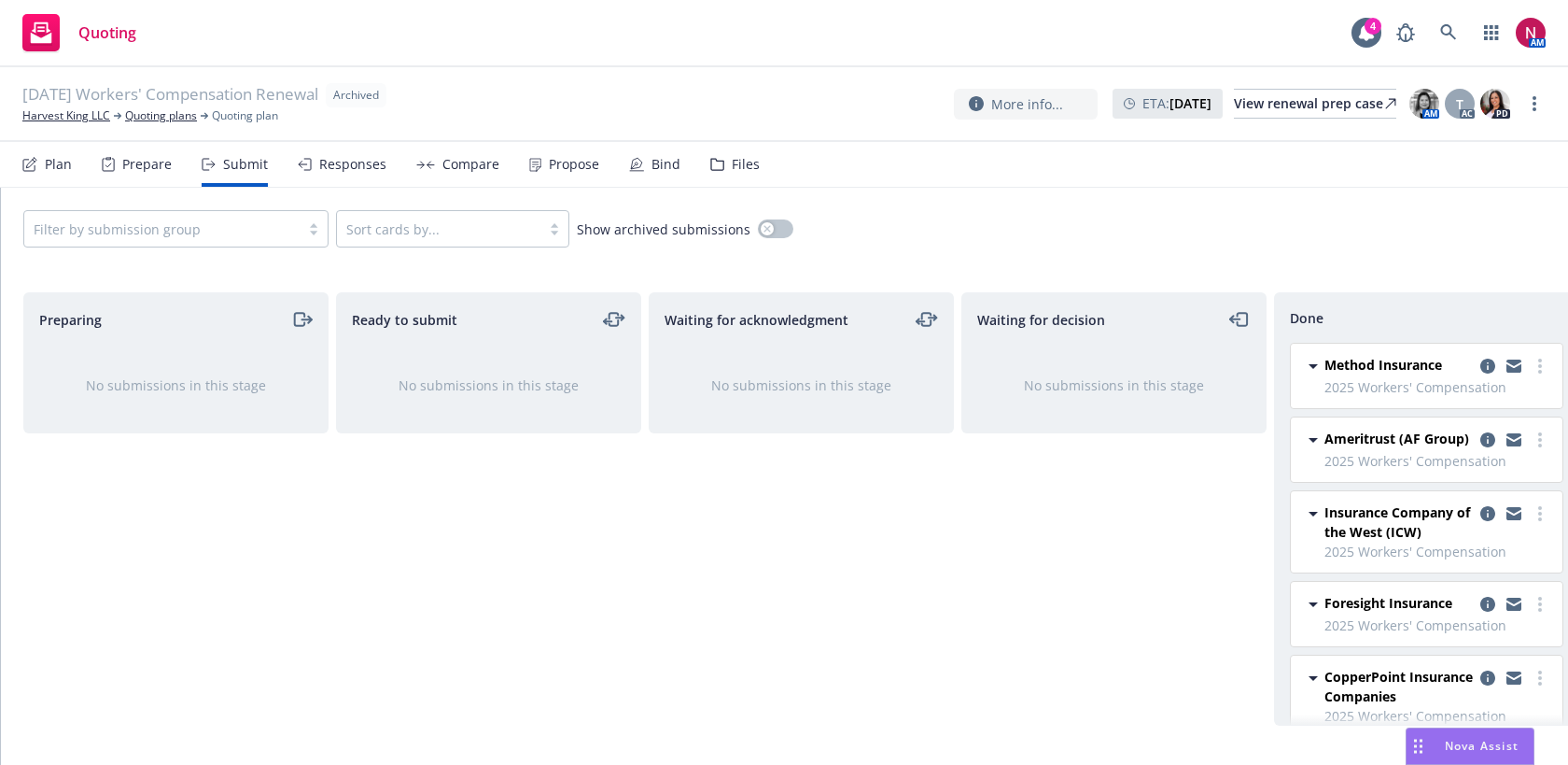
click at [747, 162] on div "Files" at bounding box center [746, 164] width 28 height 15
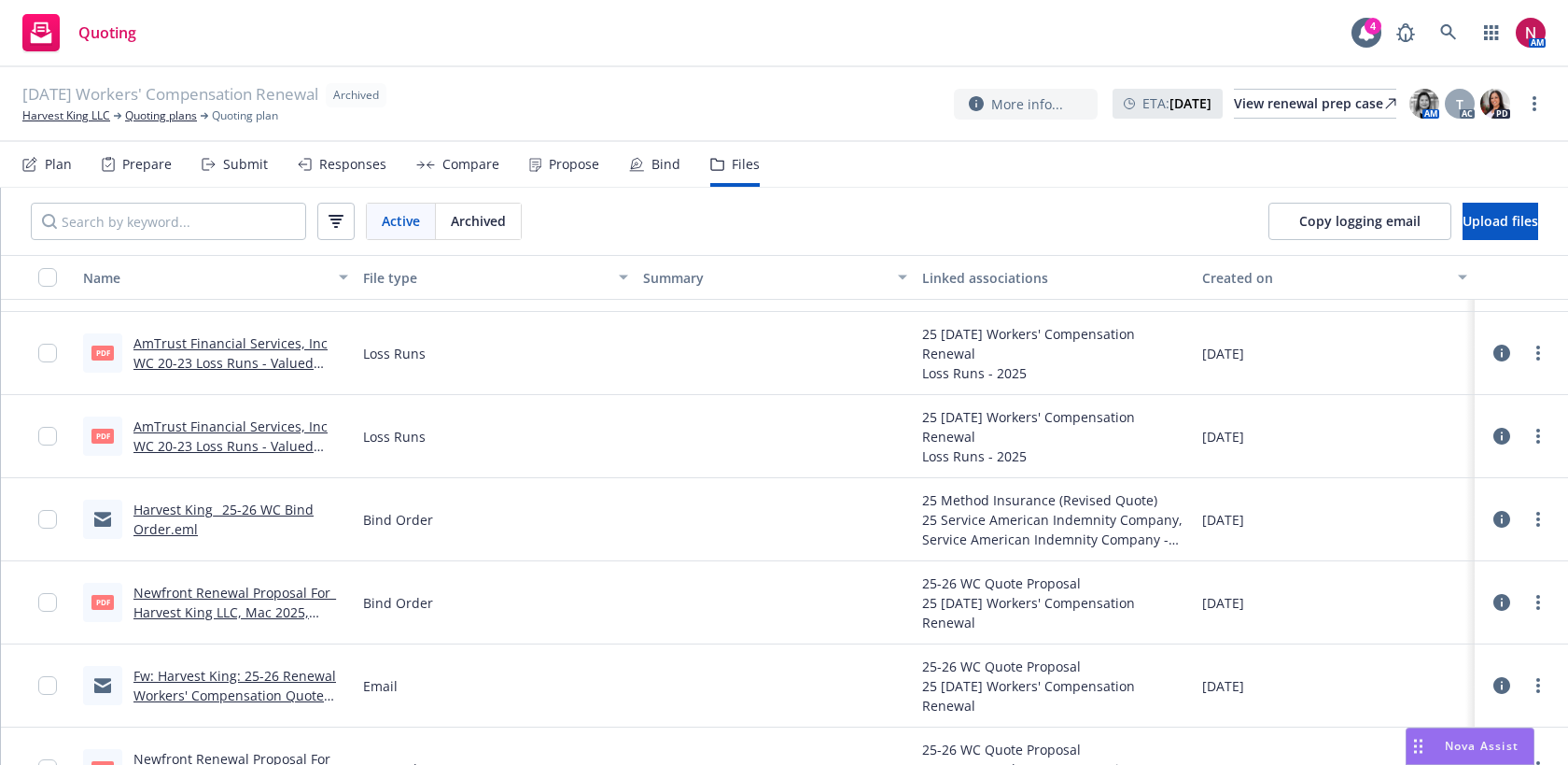
scroll to position [218, 0]
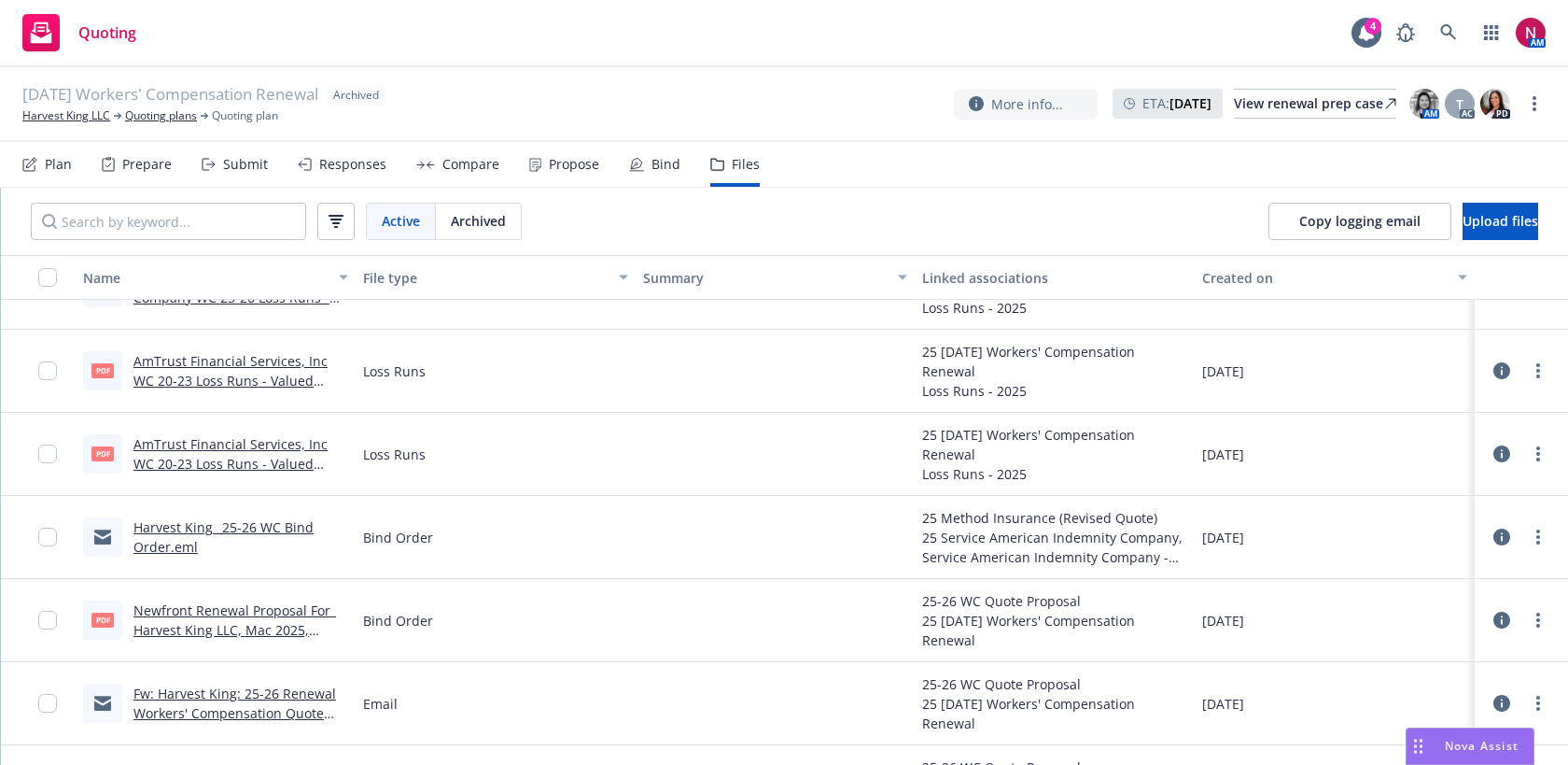
click at [221, 604] on link "Newfront Renewal Proposal For_ Harvest King LLC, Mac 2025, Workers' Compensatio…" at bounding box center [235, 629] width 202 height 57
